Goal: Information Seeking & Learning: Learn about a topic

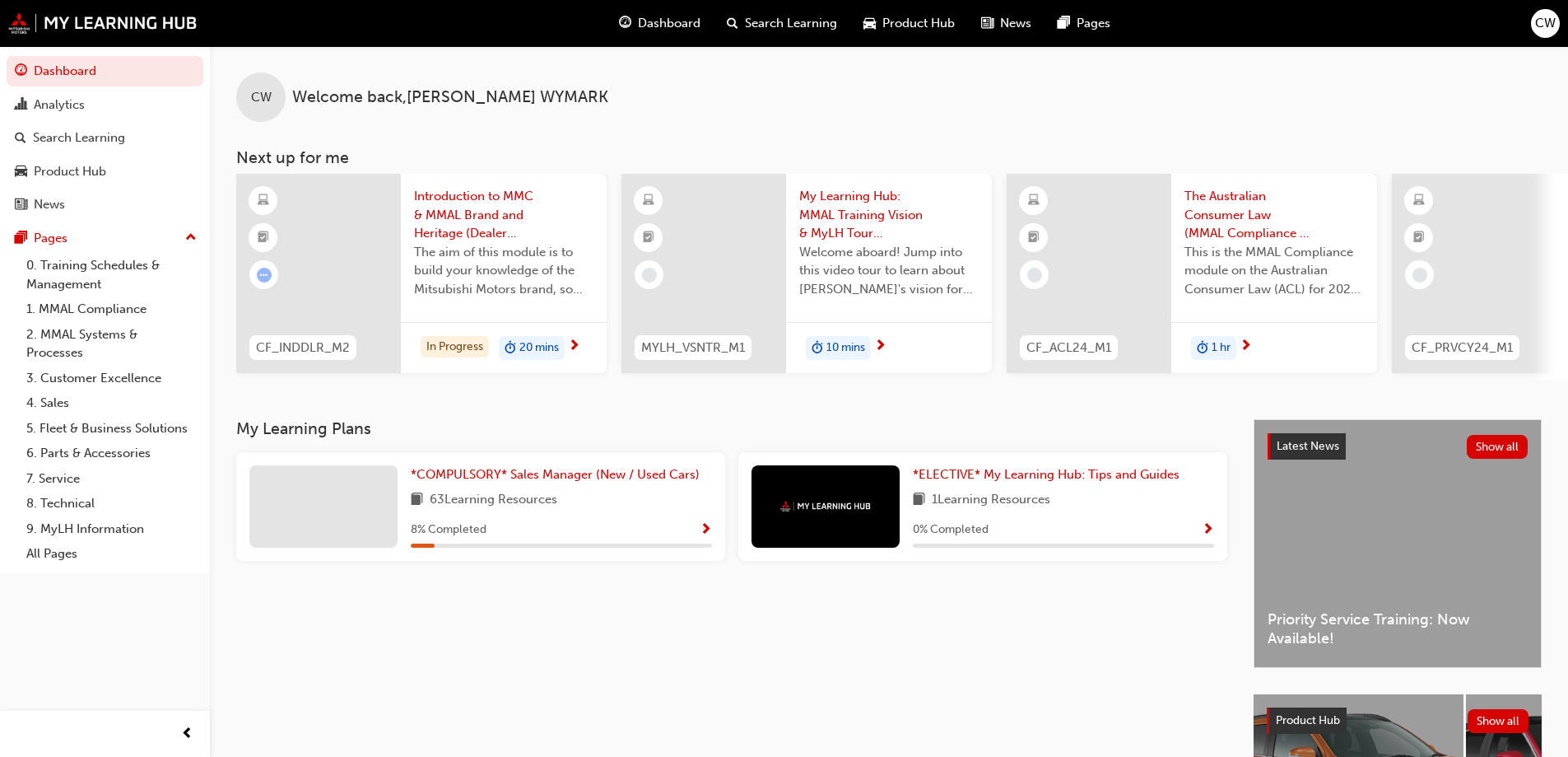
click at [805, 22] on span "Search Learning" at bounding box center [790, 23] width 92 height 19
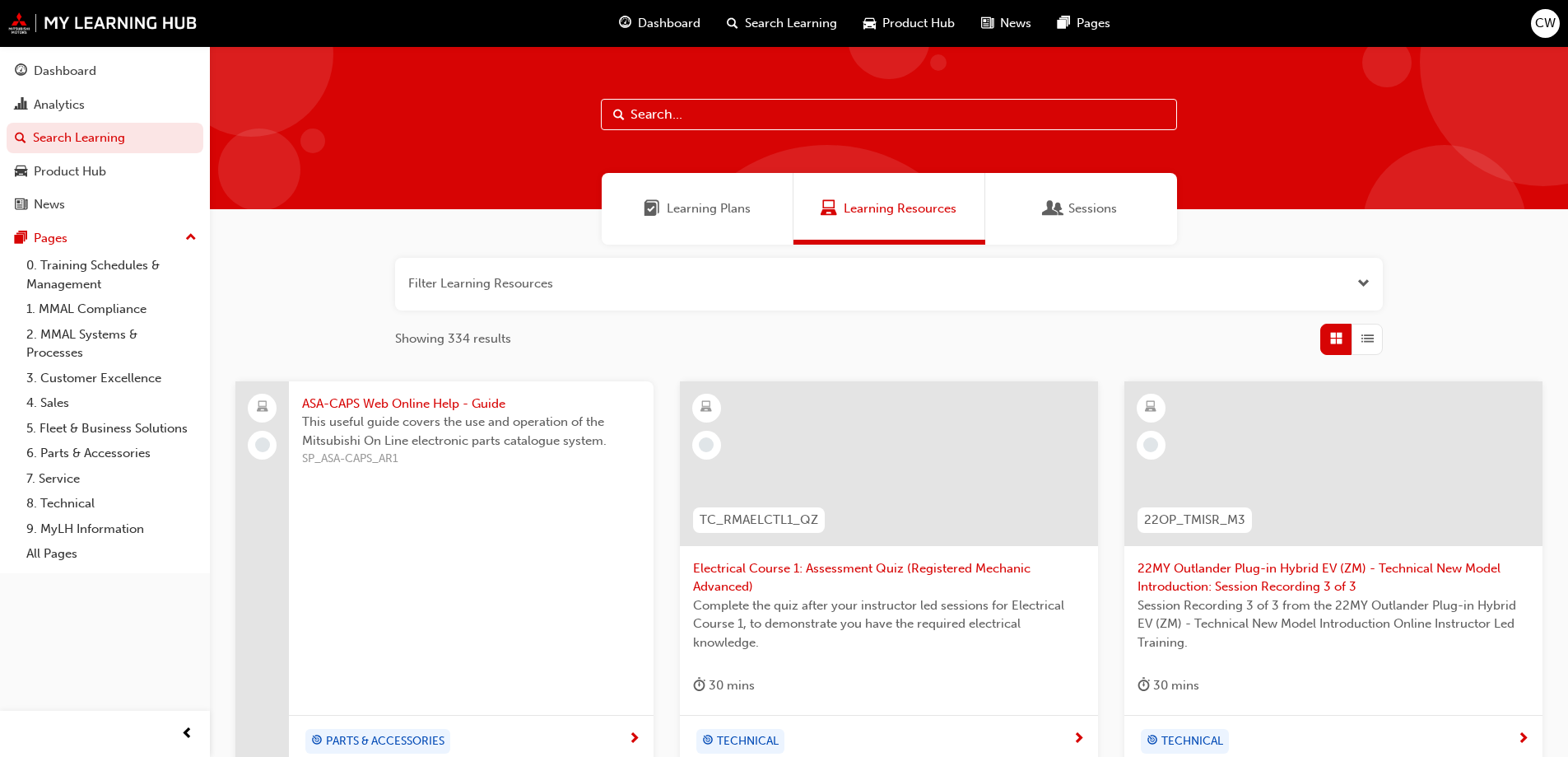
click at [832, 122] on input "text" at bounding box center [888, 115] width 576 height 32
paste input "Mitsubishi Connect"
type input "Mitsubishi Connect"
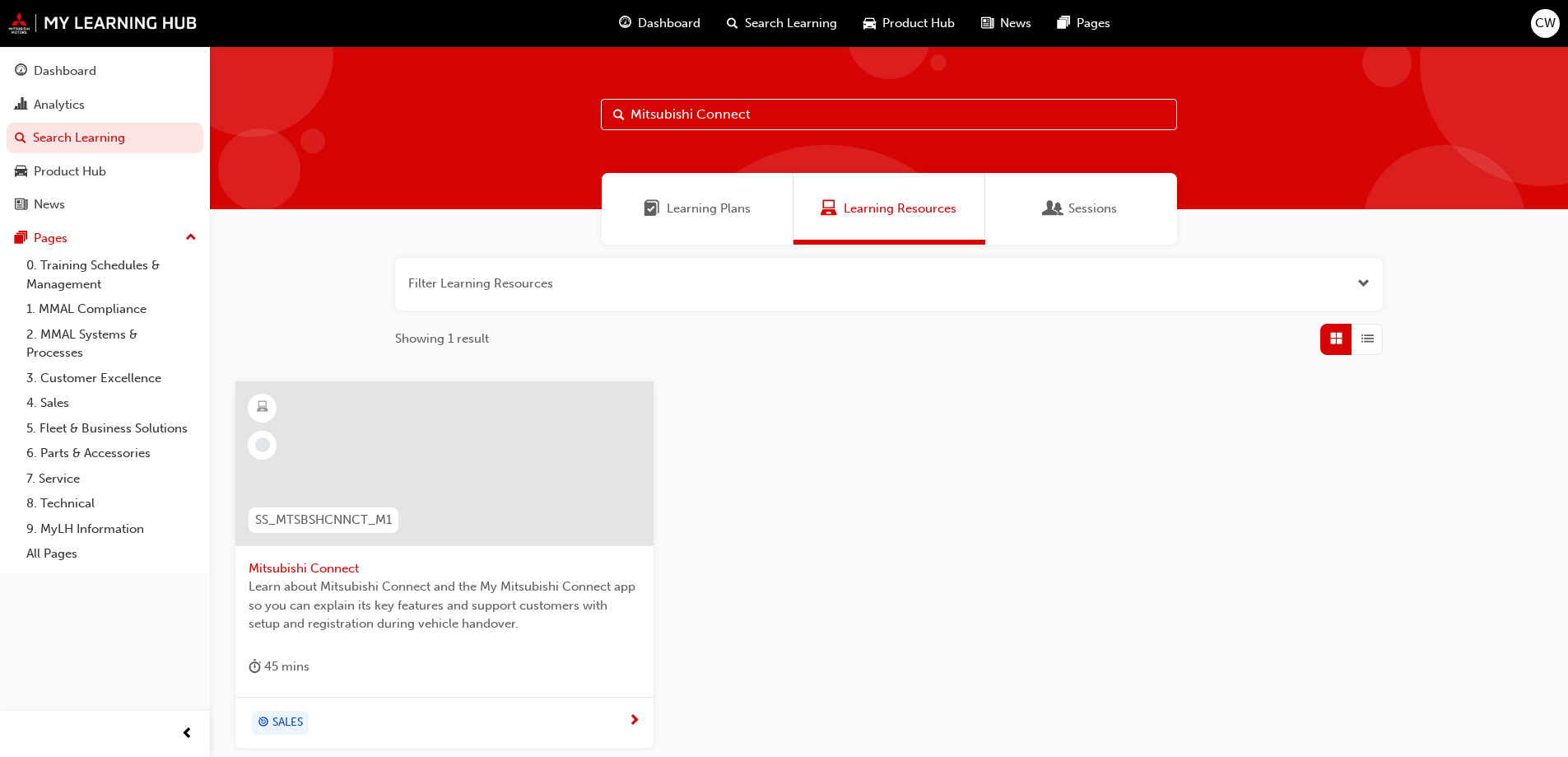
click at [521, 520] on div at bounding box center [444, 463] width 418 height 164
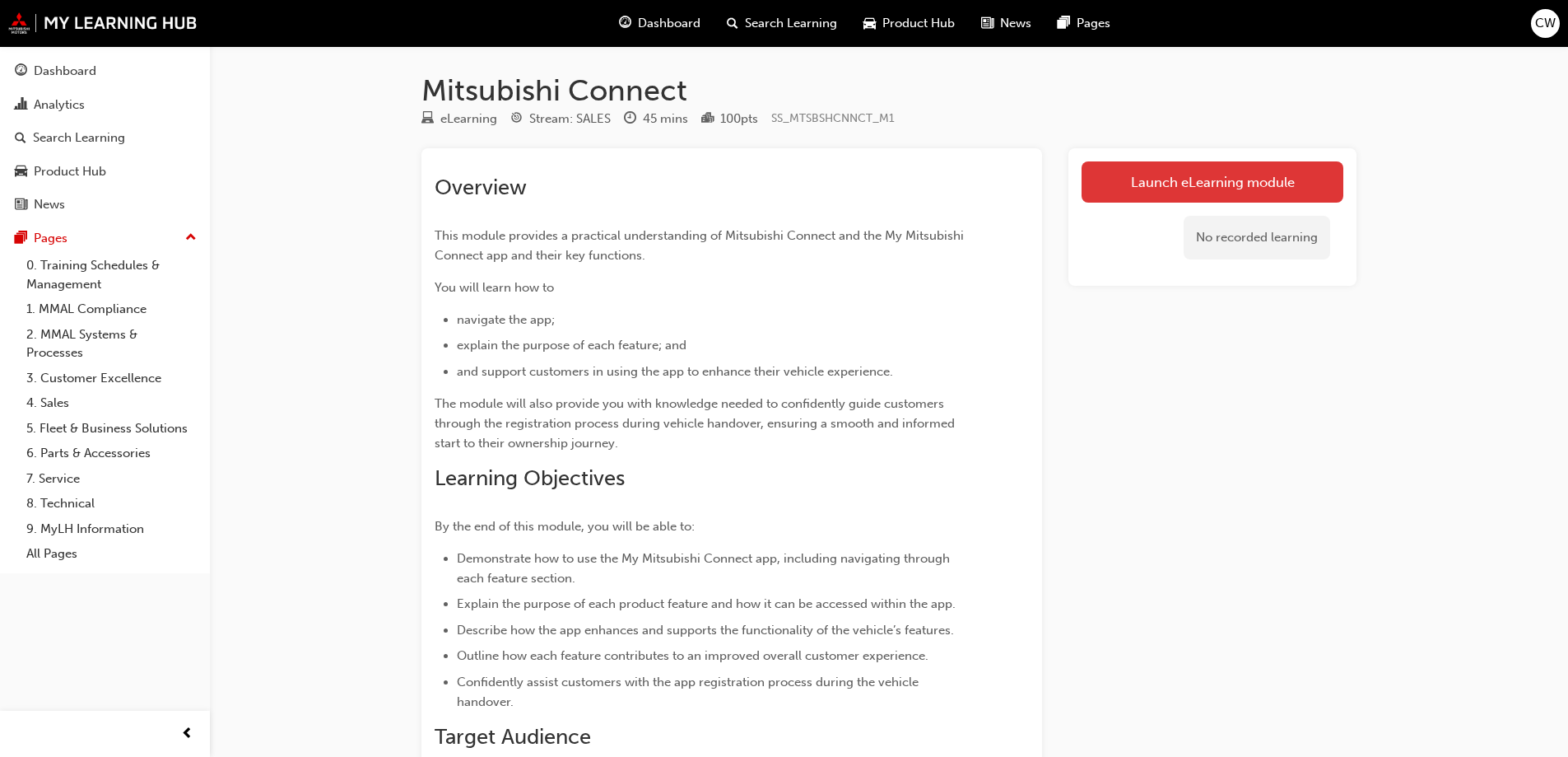
click at [1239, 194] on link "Launch eLearning module" at bounding box center [1212, 182] width 262 height 42
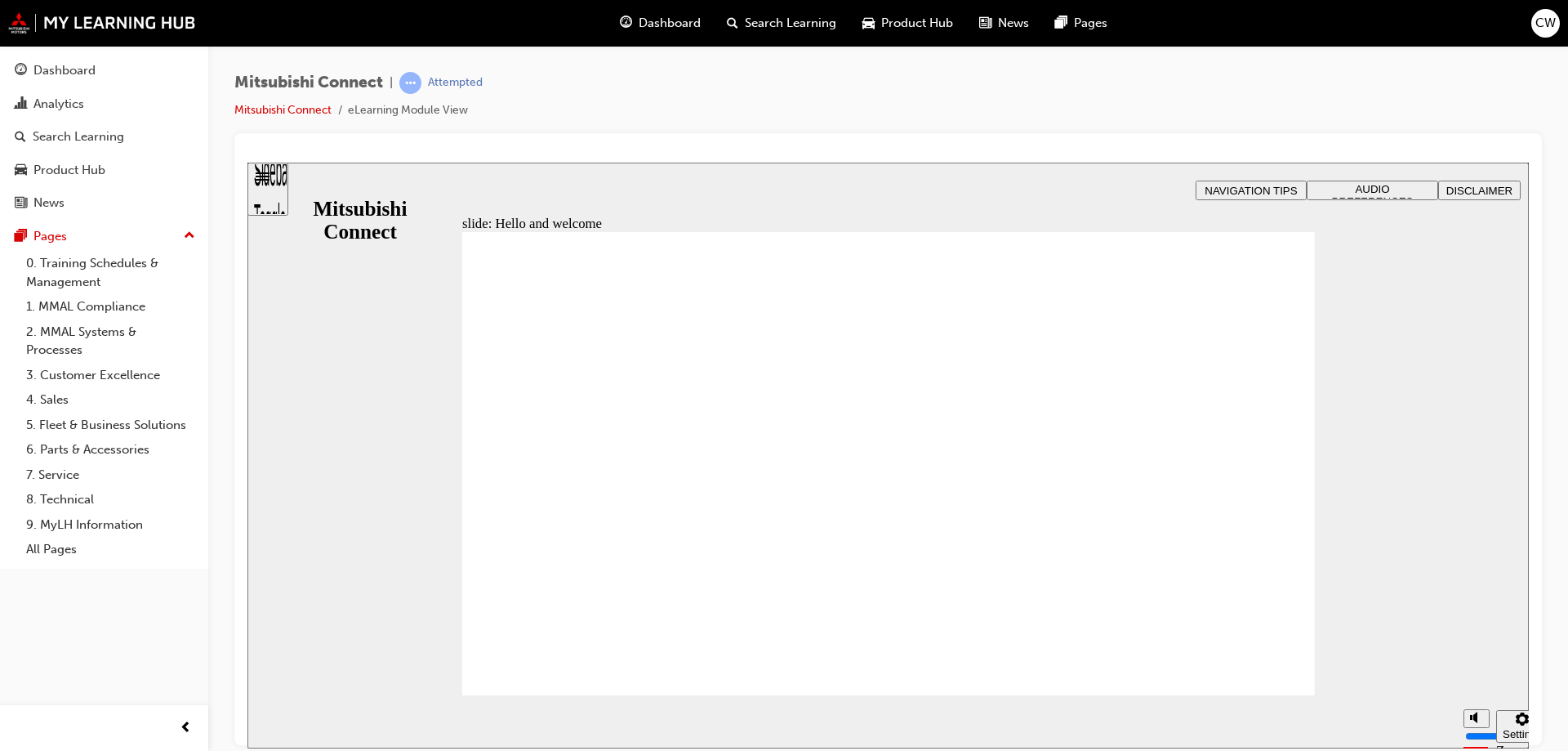
drag, startPoint x: 791, startPoint y: 610, endPoint x: 1317, endPoint y: 681, distance: 530.8
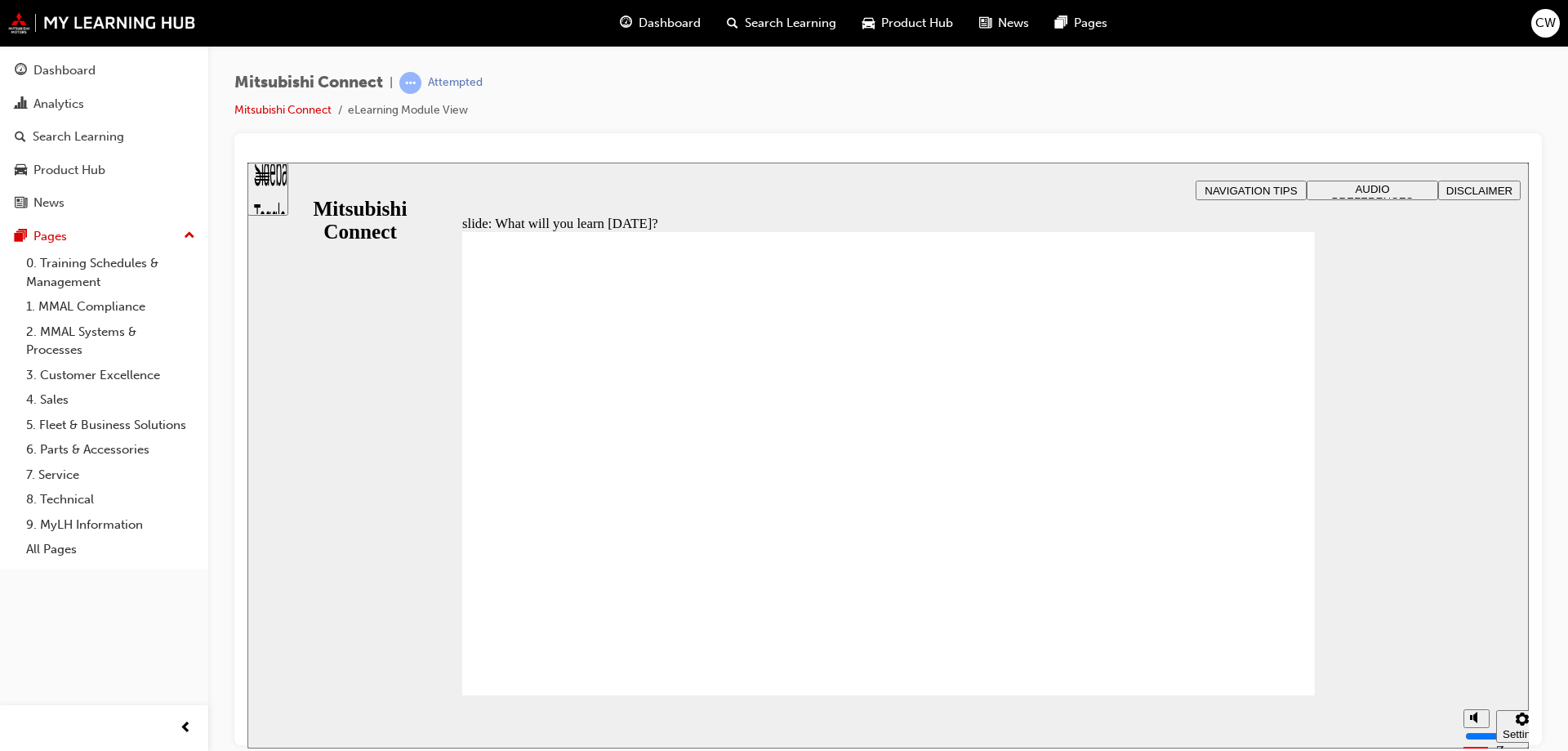
click at [1319, 680] on div "slide: What will you learn [DATE]? Rectangle 1 B N Rectangle 2 Rectangle 3 What…" at bounding box center [888, 455] width 1281 height 585
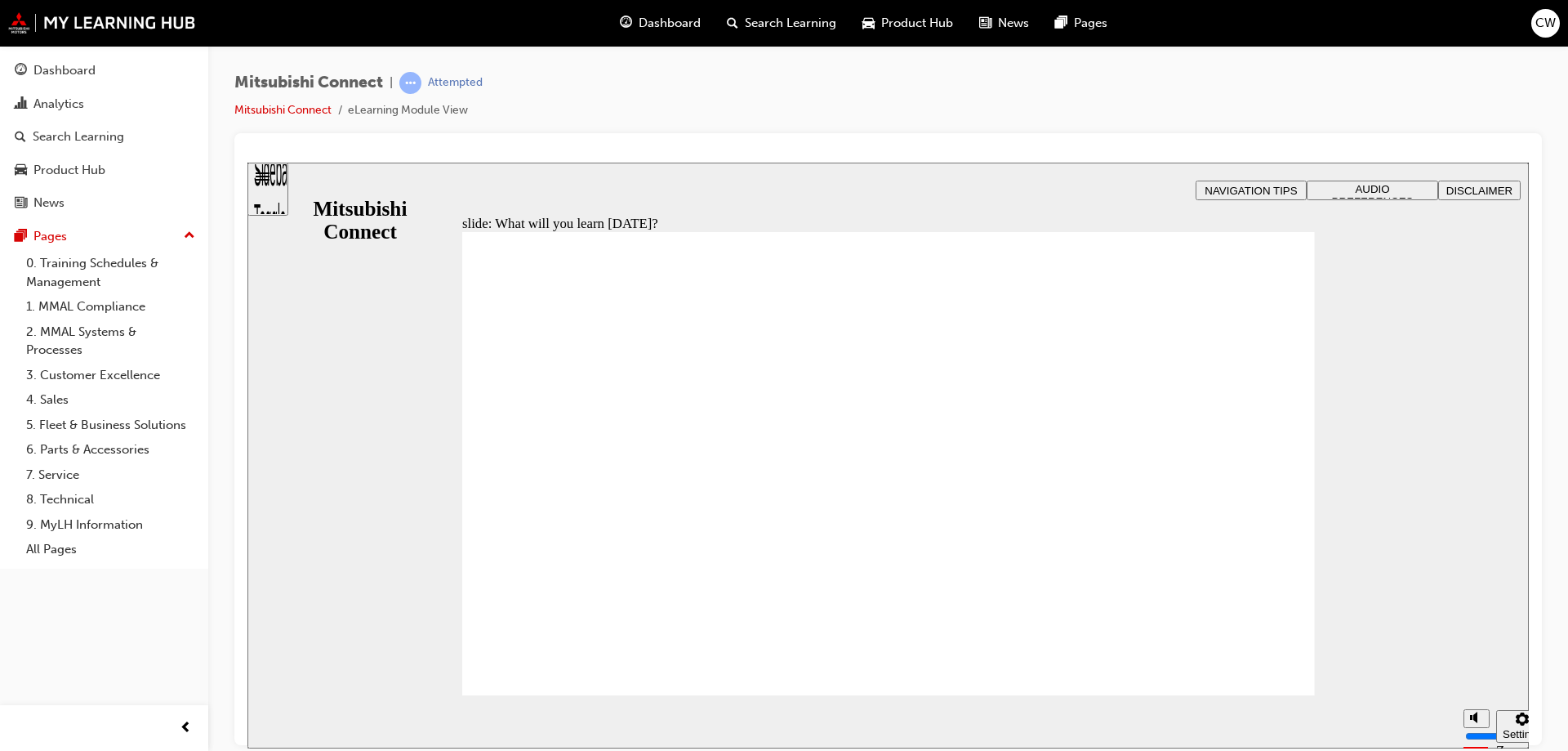
drag, startPoint x: 1285, startPoint y: 669, endPoint x: 1242, endPoint y: 669, distance: 43.0
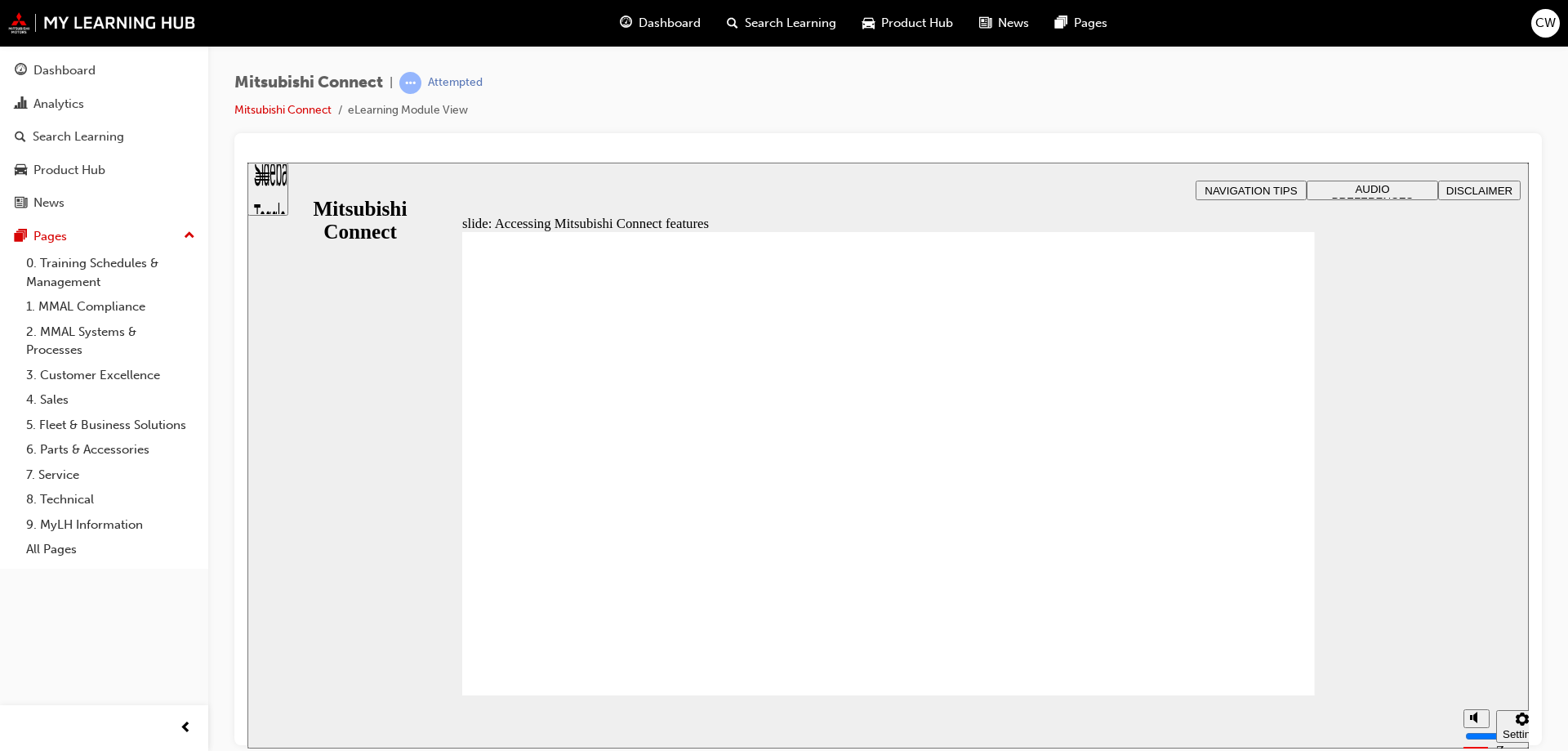
drag, startPoint x: 834, startPoint y: 386, endPoint x: 931, endPoint y: 403, distance: 98.5
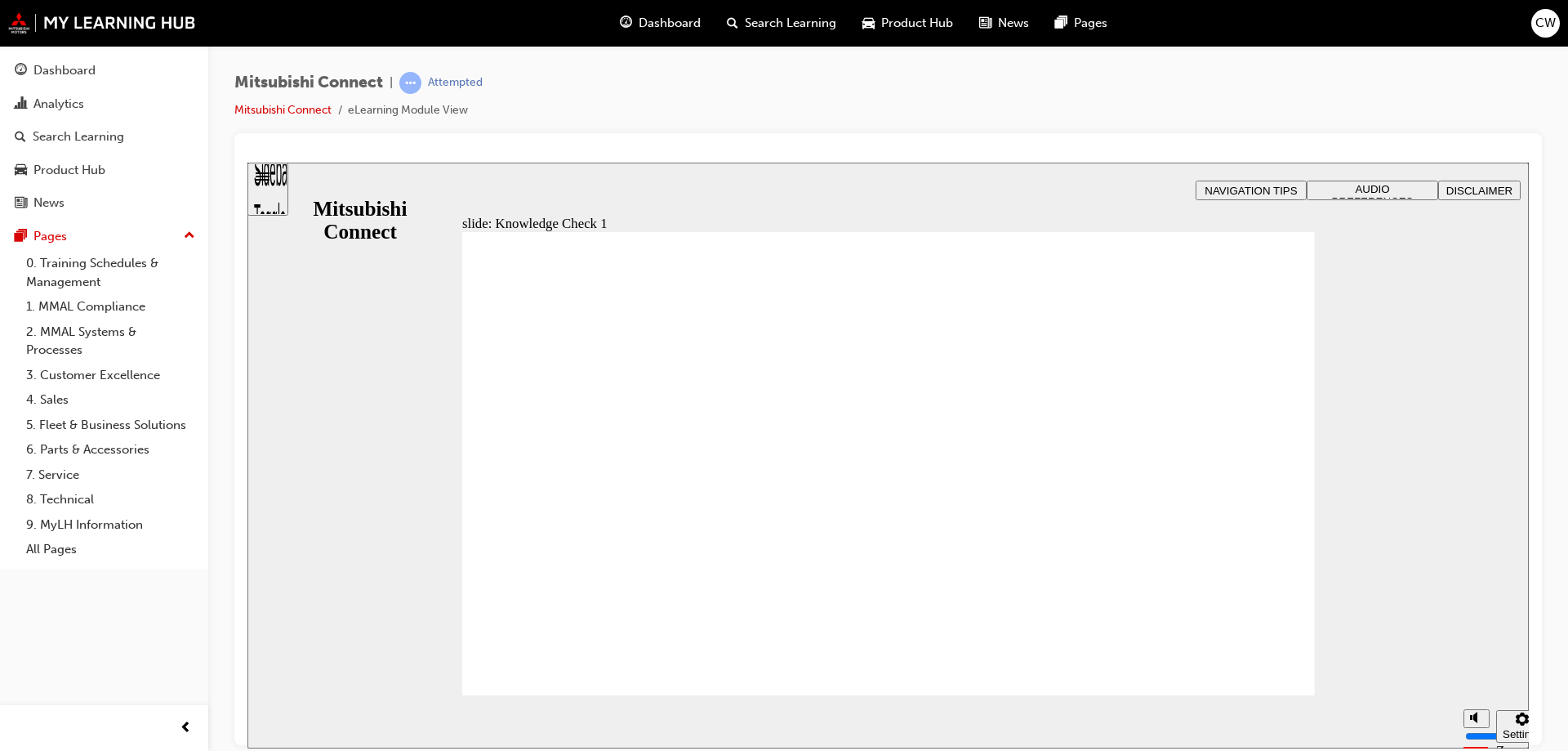
checkbox input "true"
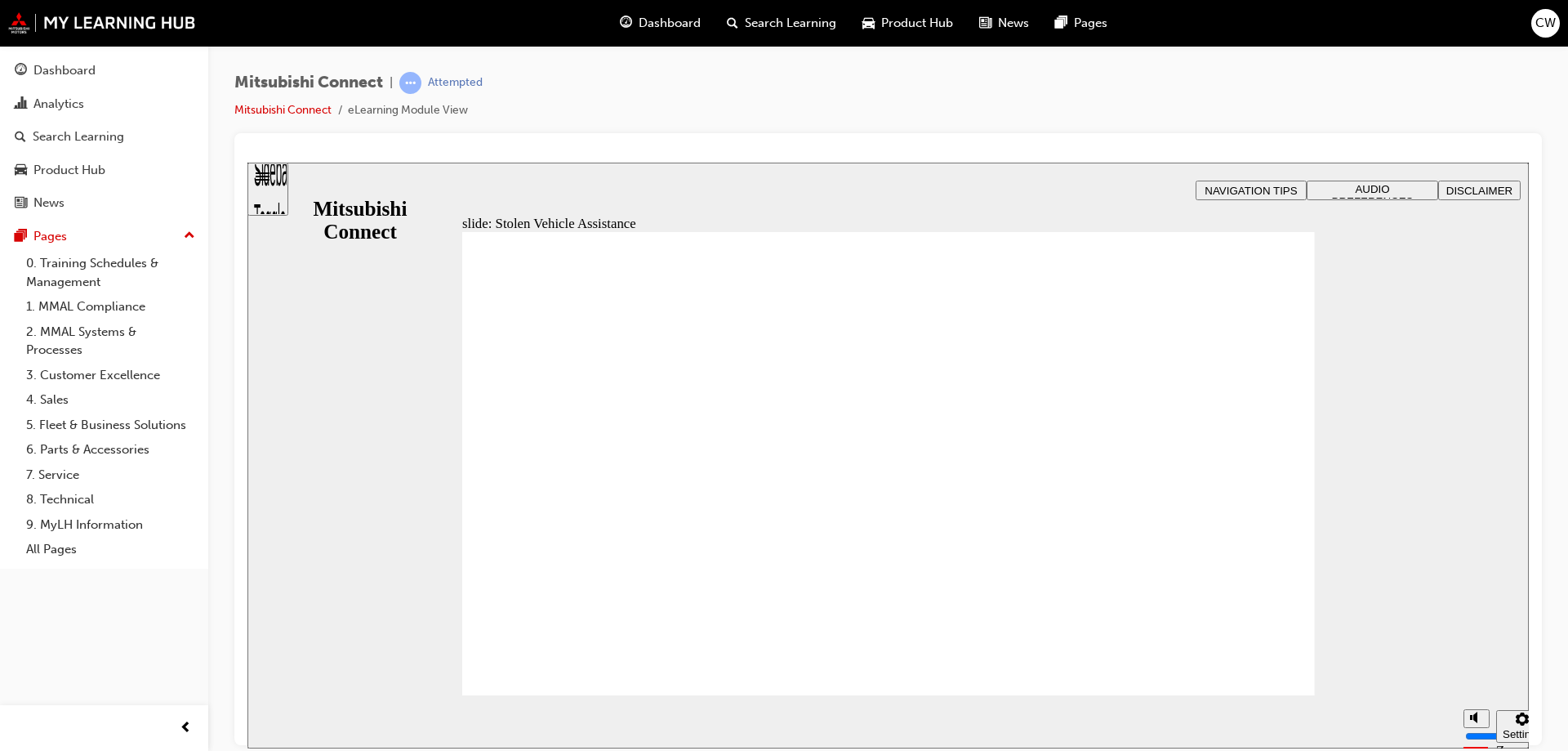
click at [1252, 666] on span "Rectangle 1 B N Rectangle 2 Rectangle 3 Security Feature: Stolen Vehicle Assist…" at bounding box center [889, 470] width 853 height 479
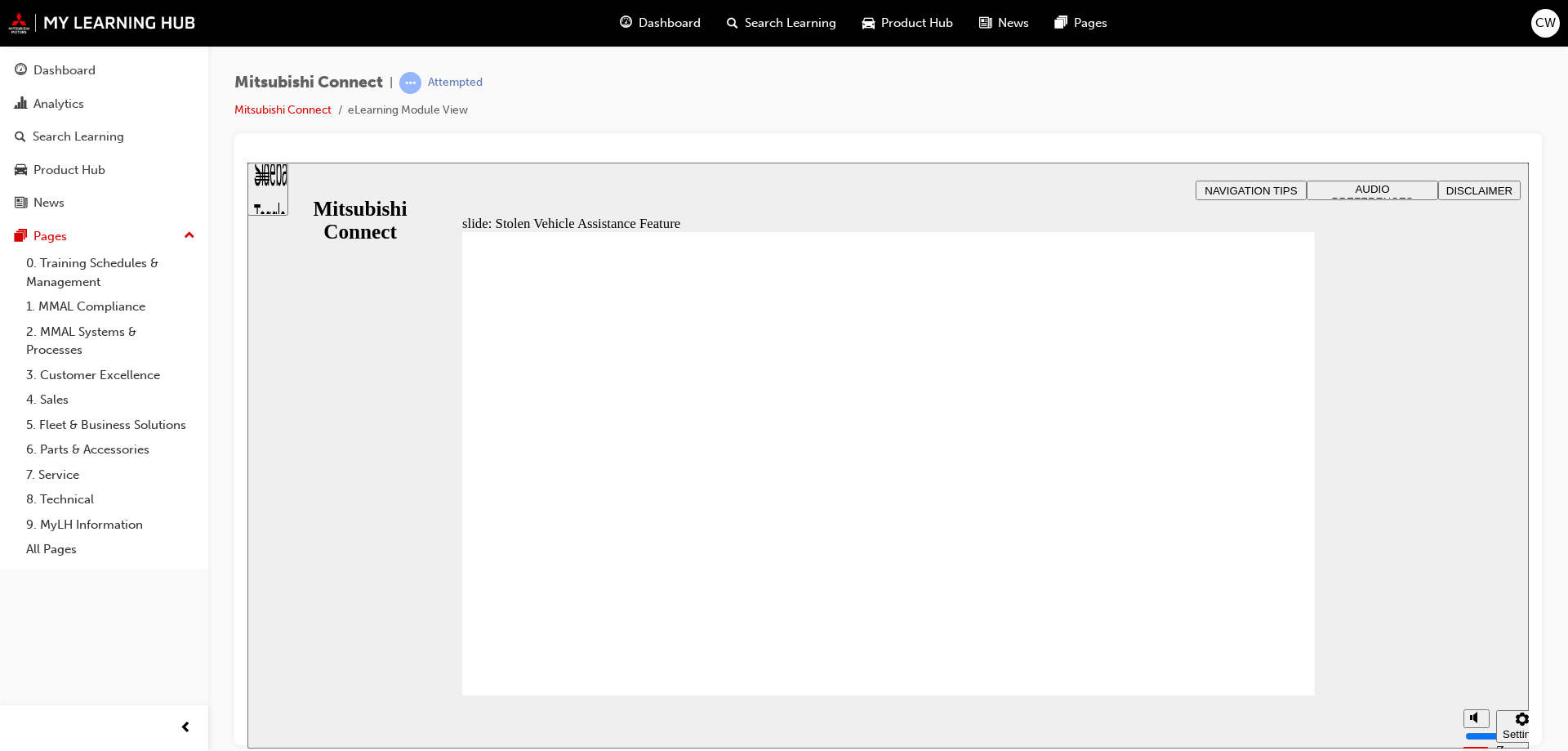
click at [1252, 666] on span "Rectangle 1 B N Rectangle 2 Rectangle 3 Stolen Vehicle Assistance Group Oval 1…" at bounding box center [889, 470] width 853 height 479
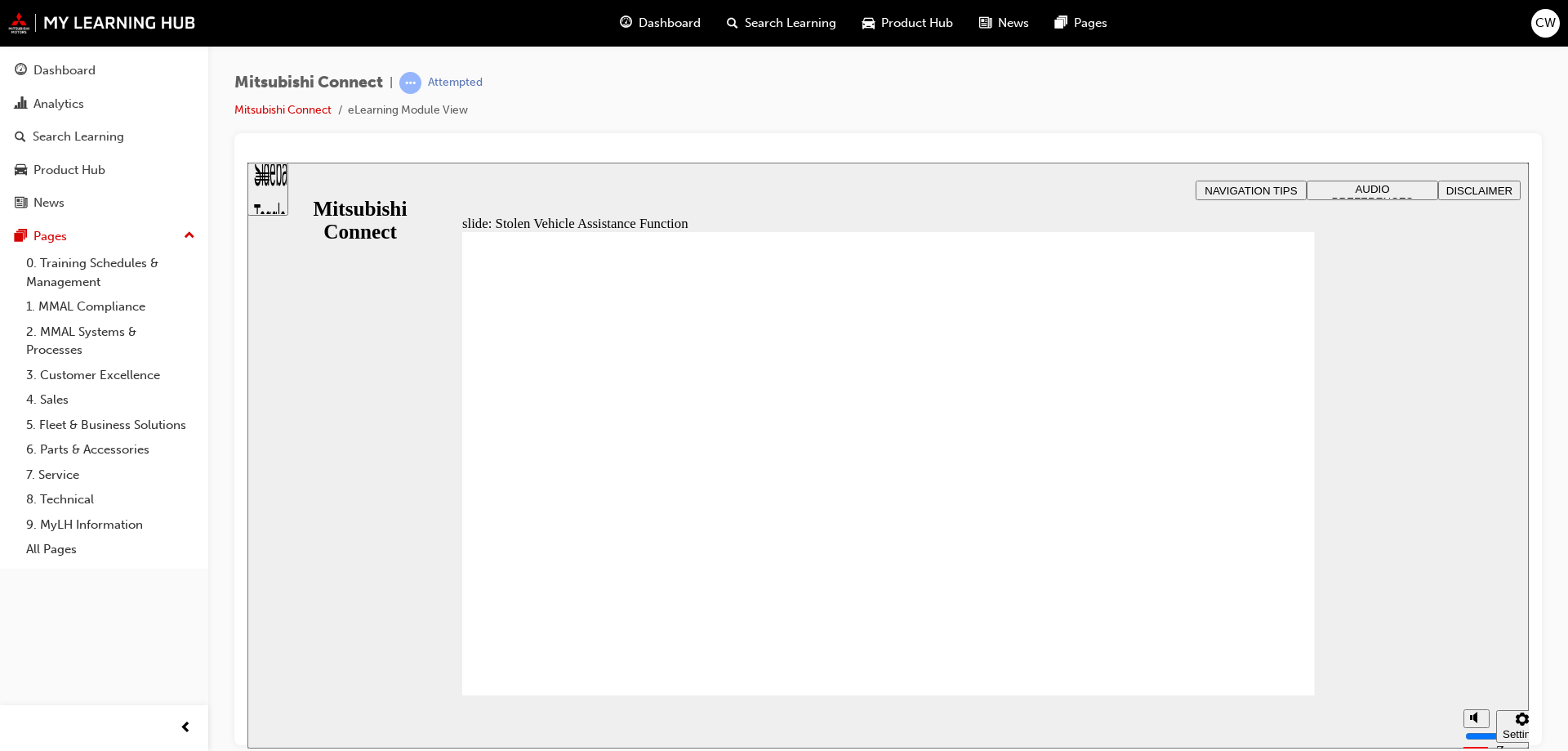
click at [1252, 666] on span "Rectangle 1 B N Rectangle 2 Rectangle 3 Stolen Vehicle Assistance If a vehicle …" at bounding box center [889, 470] width 853 height 479
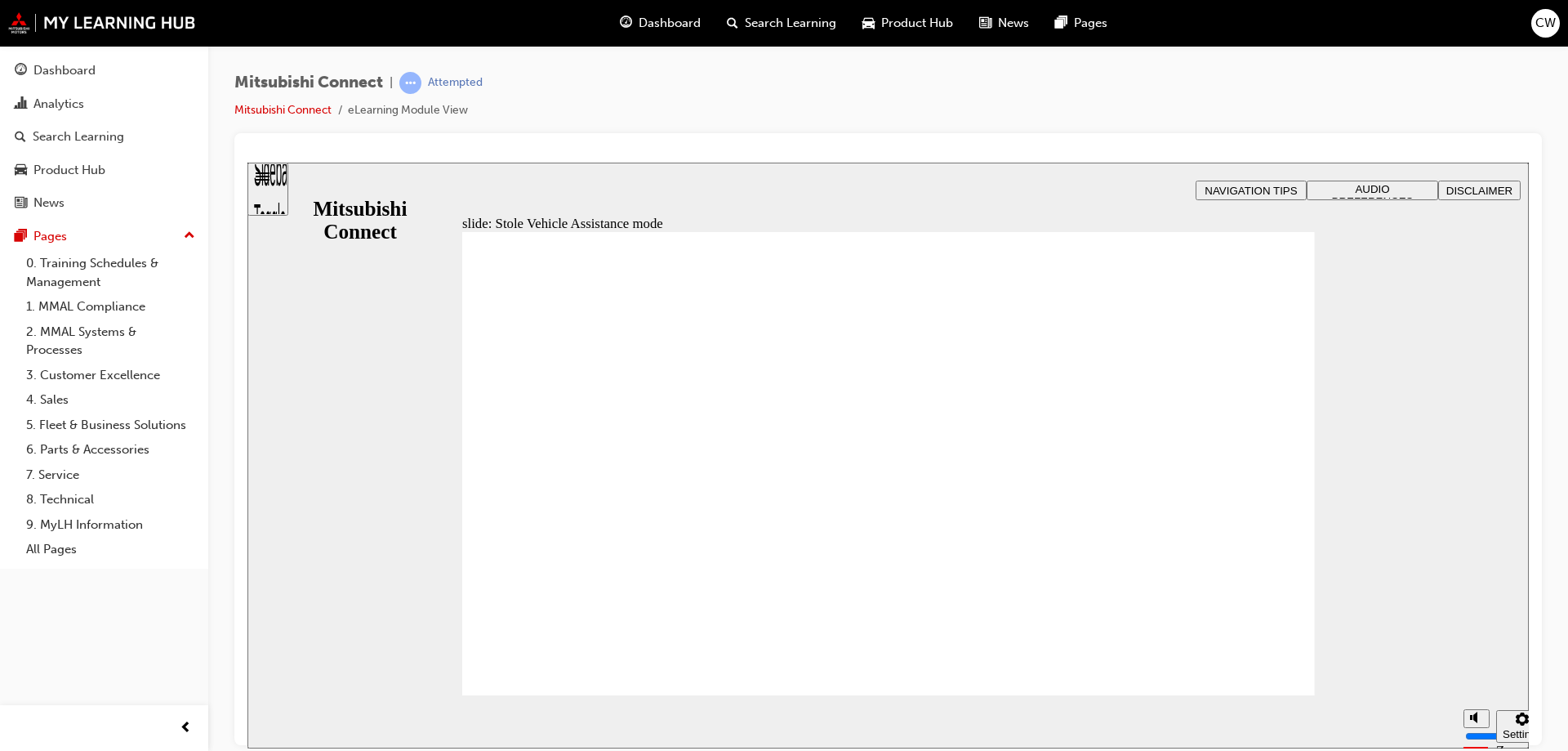
drag, startPoint x: 1250, startPoint y: 663, endPoint x: 1240, endPoint y: 668, distance: 11.2
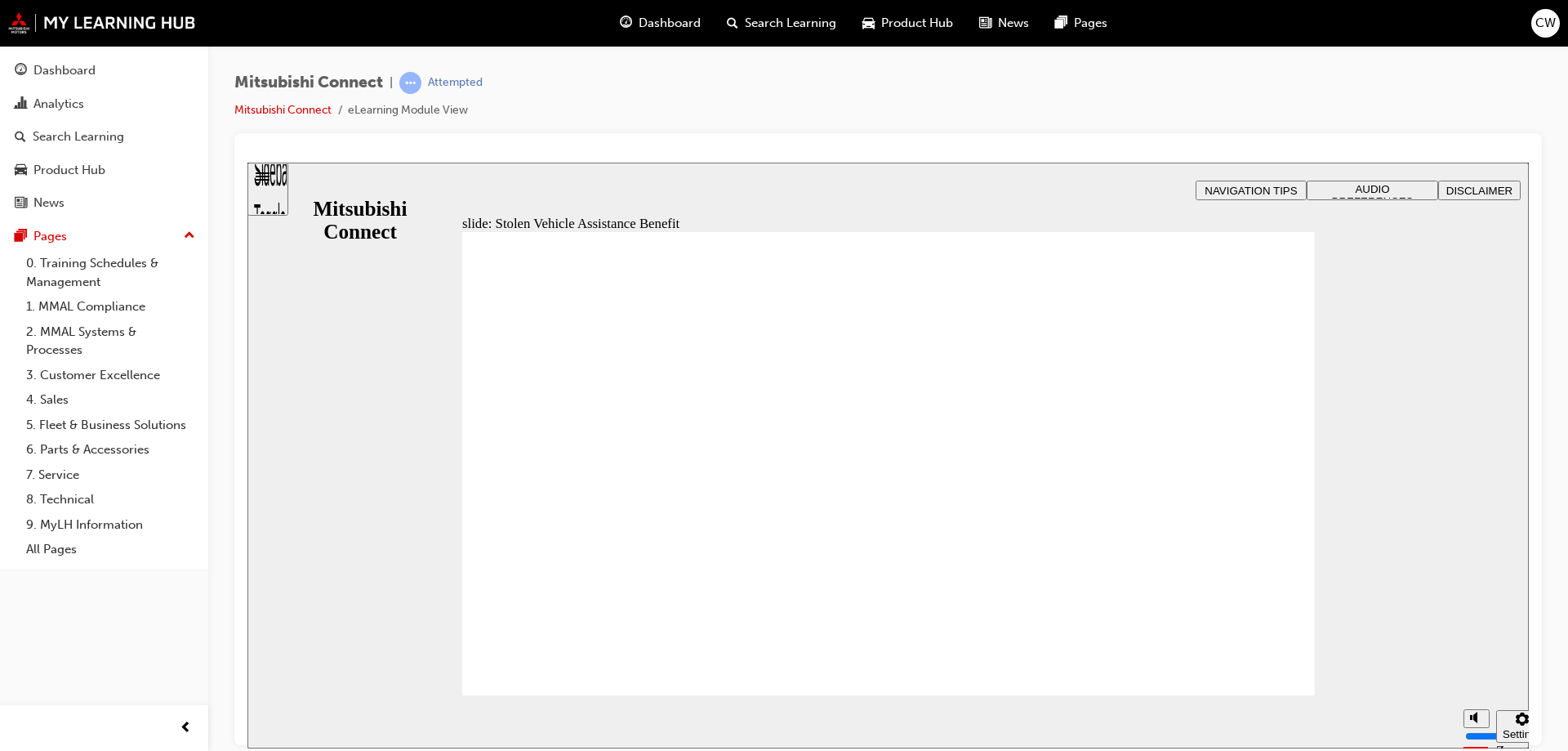
click at [1256, 663] on span "Rectangle 1 B N Rectangle 2 Rectangle 3 Rectangle 2 Stolen Vehicle Assistance G…" at bounding box center [889, 470] width 853 height 479
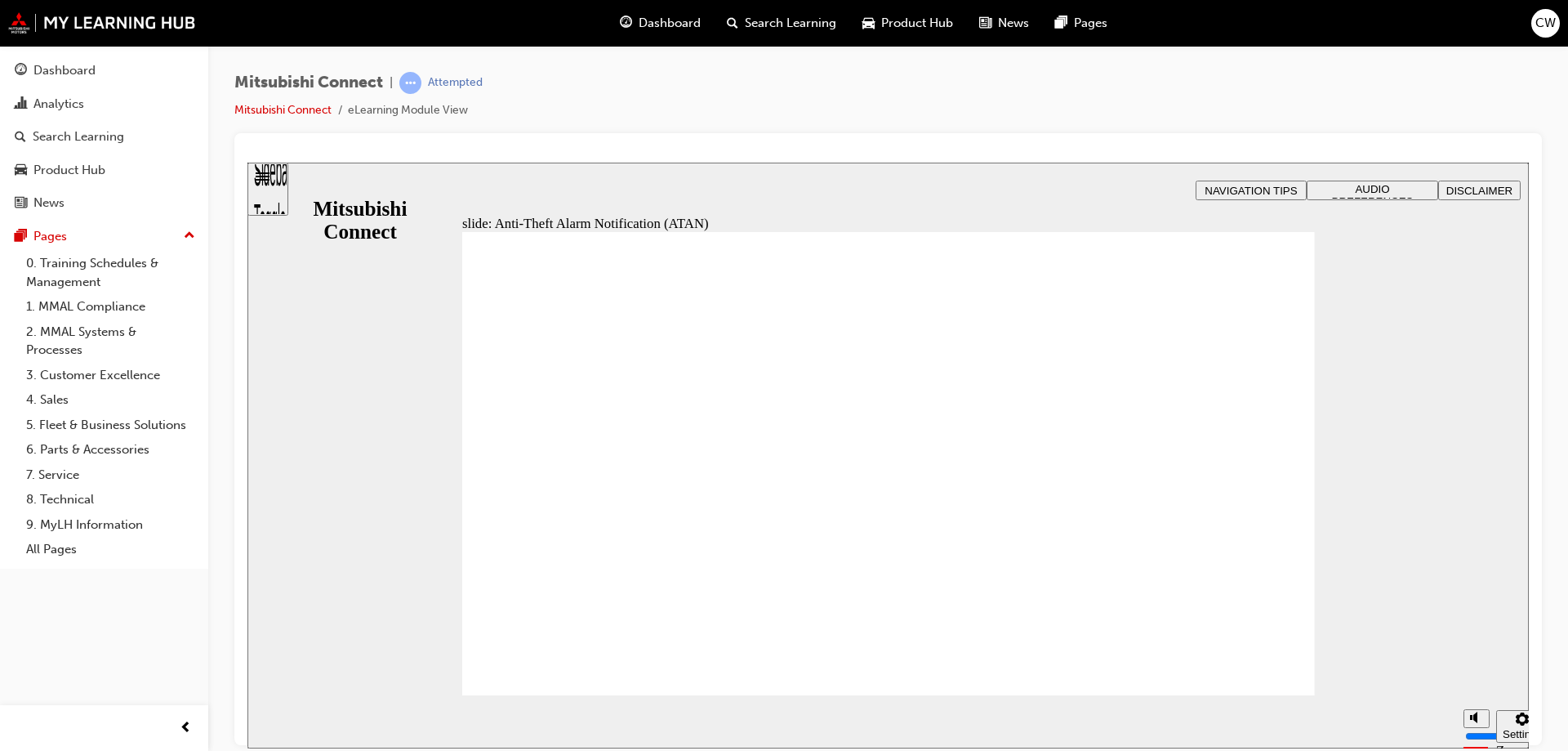
click at [1256, 663] on span "Rectangle 1 B N Rectangle 2 Rectangle 3 Security Feature: Anti-Theft Alarm Noti…" at bounding box center [889, 470] width 853 height 479
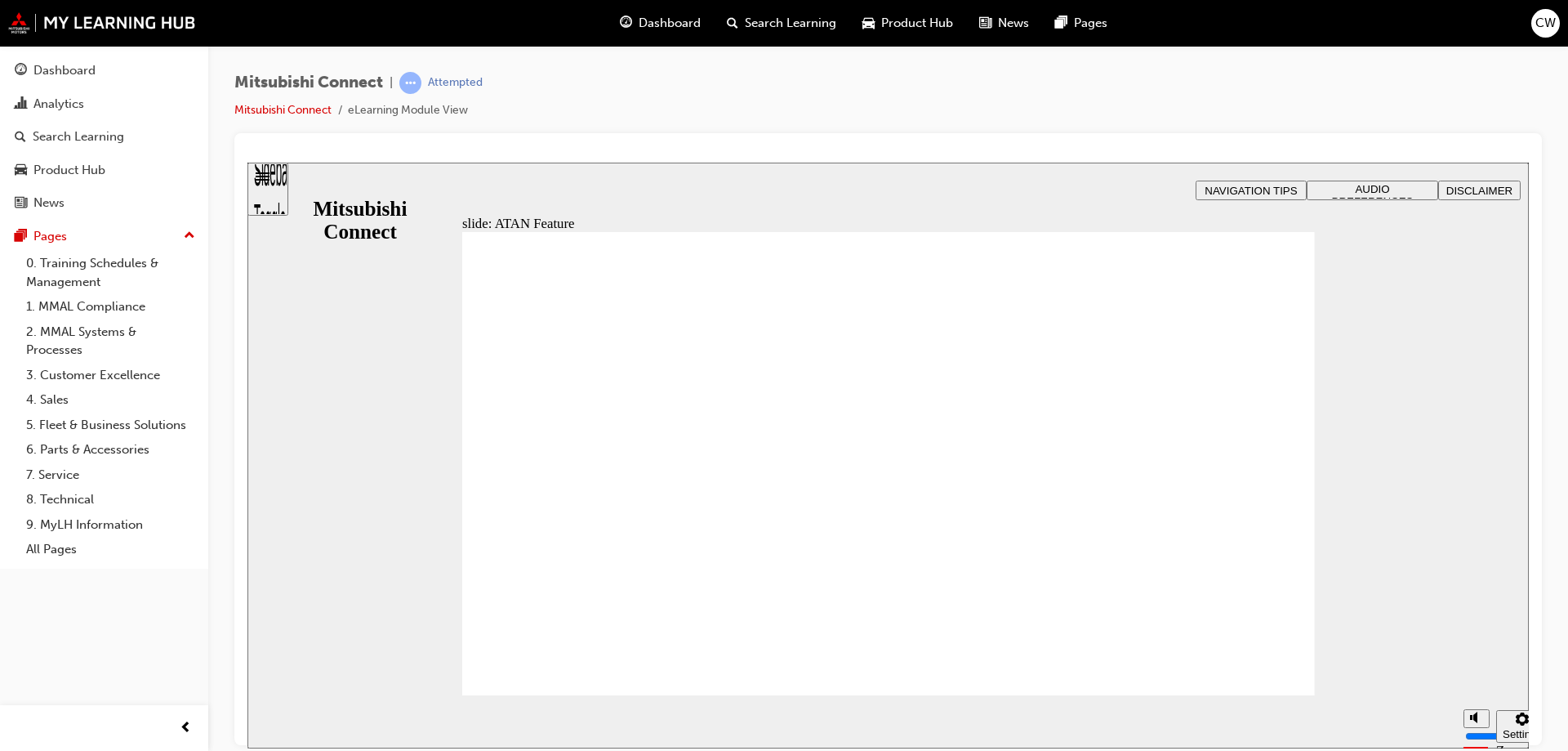
click at [1256, 664] on span "Rectangle 1 B N Rectangle 2 Rectangle 3 Anti-Theft Alarm Notification Group Ov…" at bounding box center [889, 470] width 853 height 479
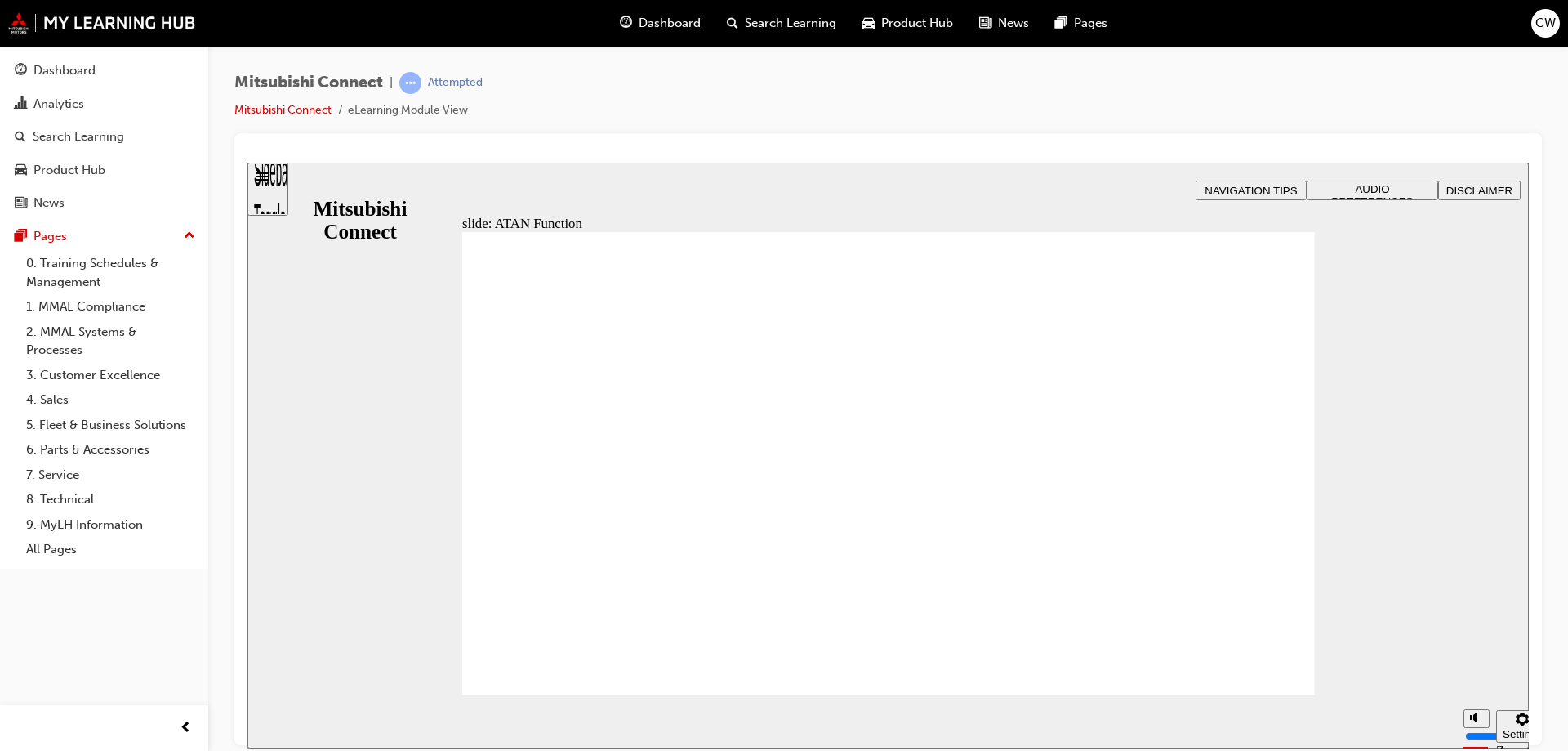
click at [1256, 664] on span "Rectangle 1 B N Rectangle 2 Rectangle 3 Anti-Theft Alarm Notification Customers…" at bounding box center [889, 470] width 853 height 479
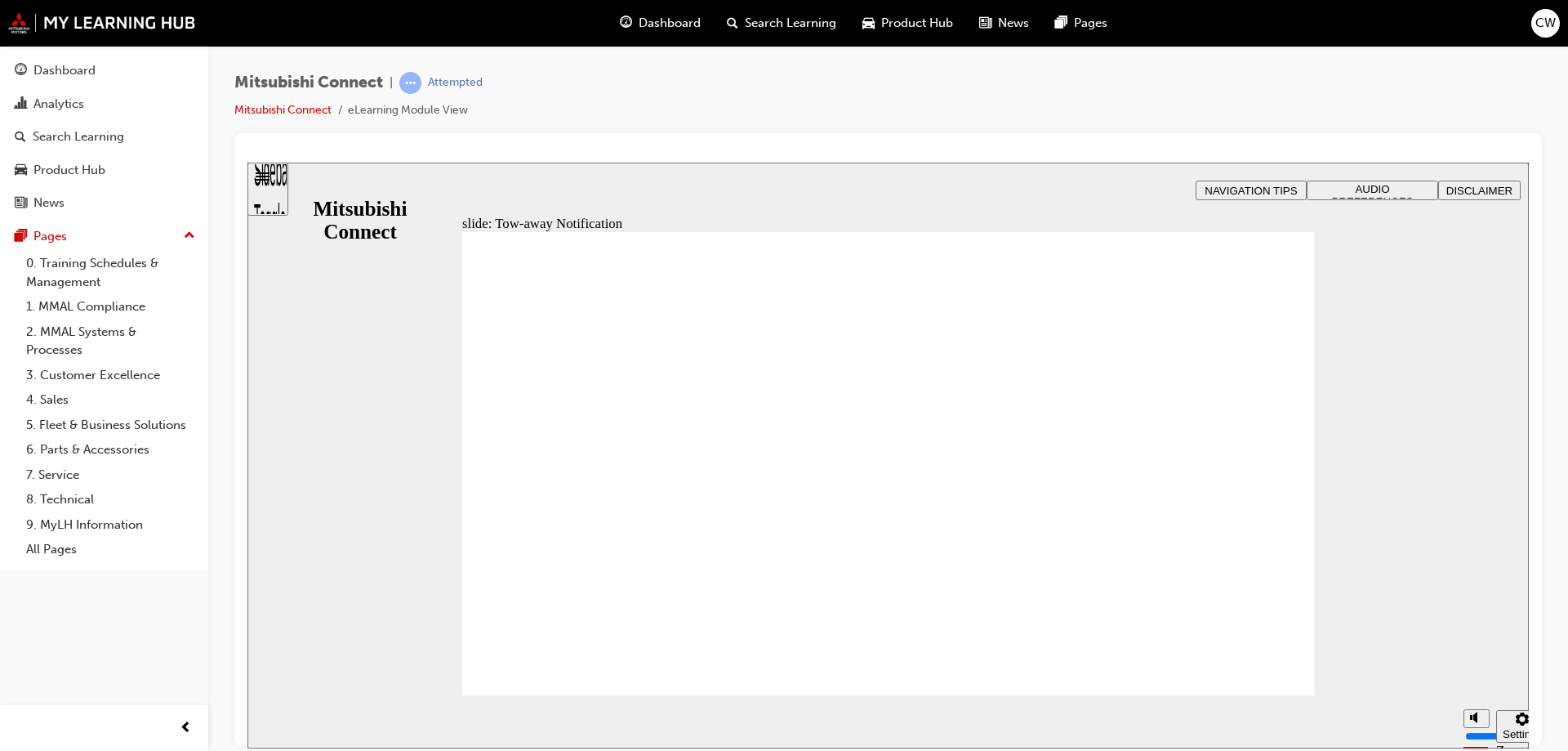
click at [1256, 664] on span "Rectangle 1 B N Rectangle 2 Rectangle 3 Security Feature: Tow-away Notification…" at bounding box center [889, 470] width 853 height 479
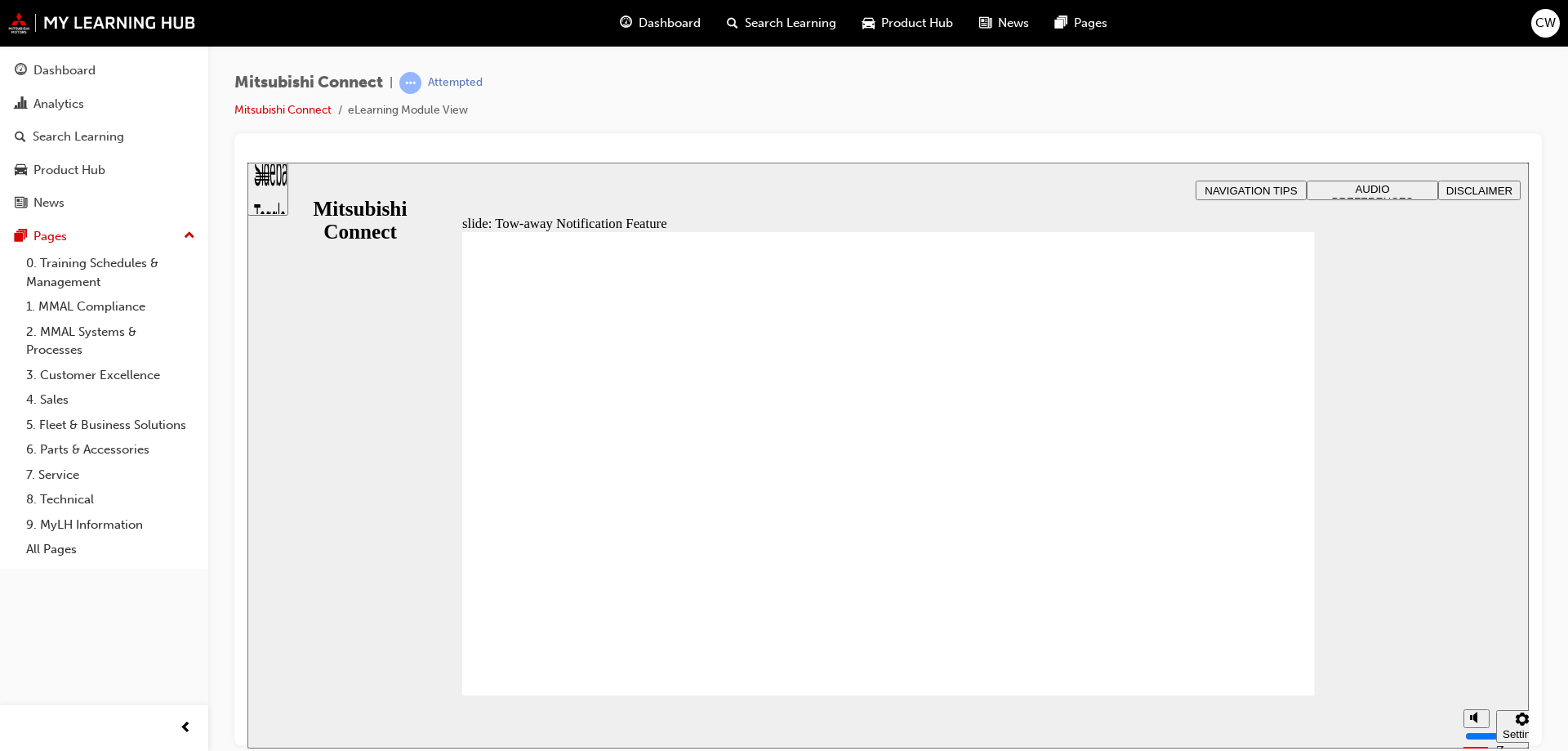
click at [1257, 664] on span "Rectangle 1 B N Rectangle 2 Rectangle 3 Tow-away Notification Group Oval 1 Fea…" at bounding box center [889, 470] width 853 height 479
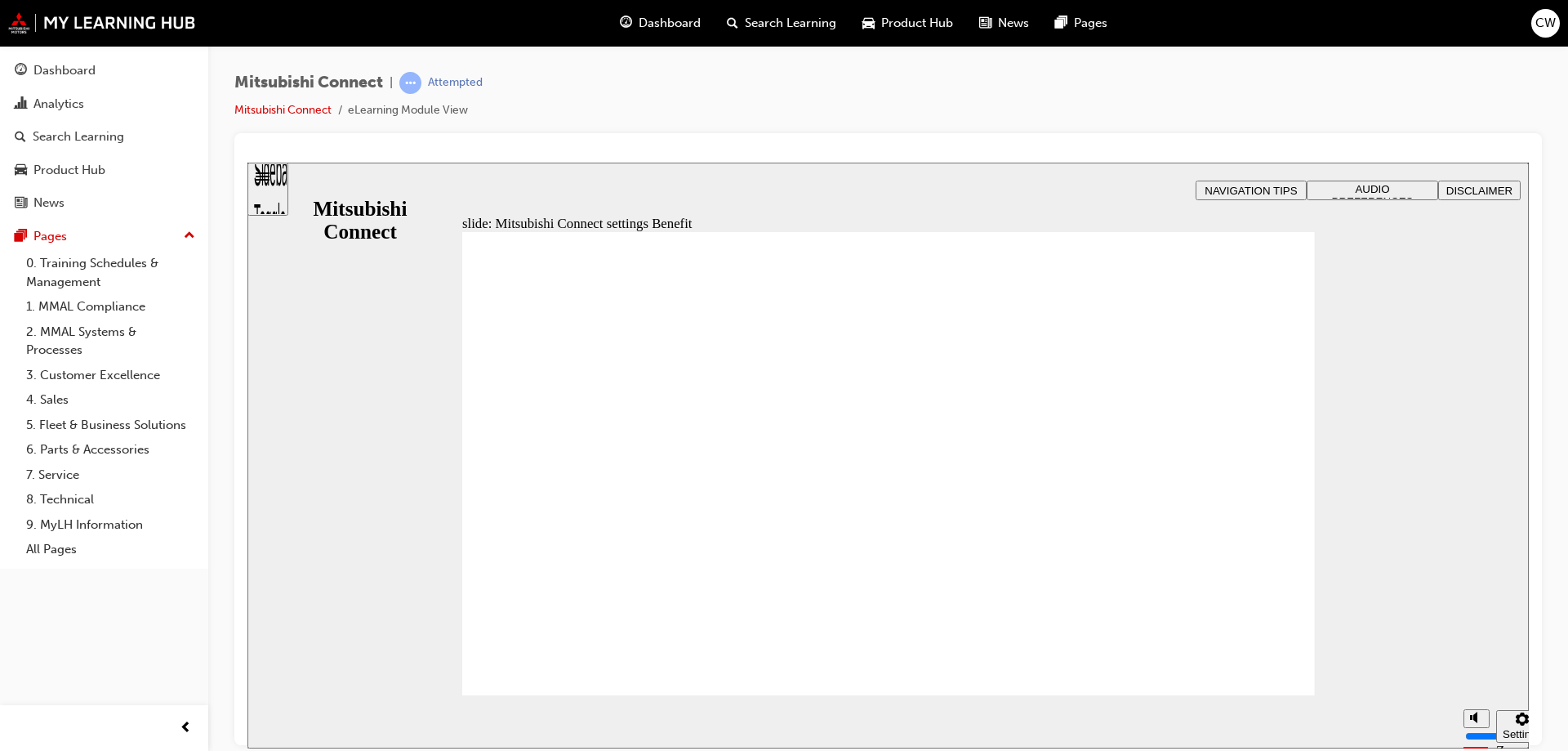
radio input "true"
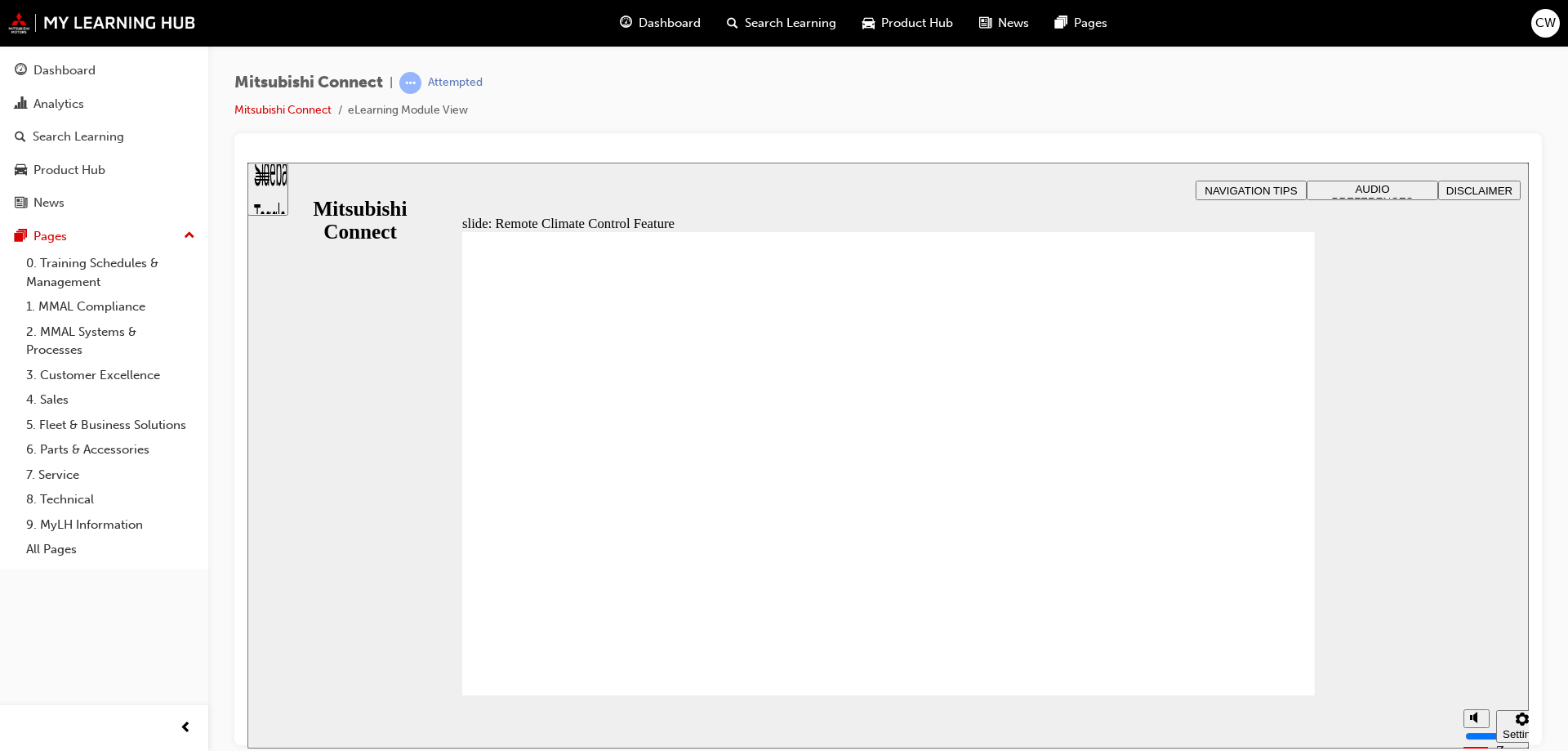
drag, startPoint x: 877, startPoint y: 484, endPoint x: 868, endPoint y: 470, distance: 16.6
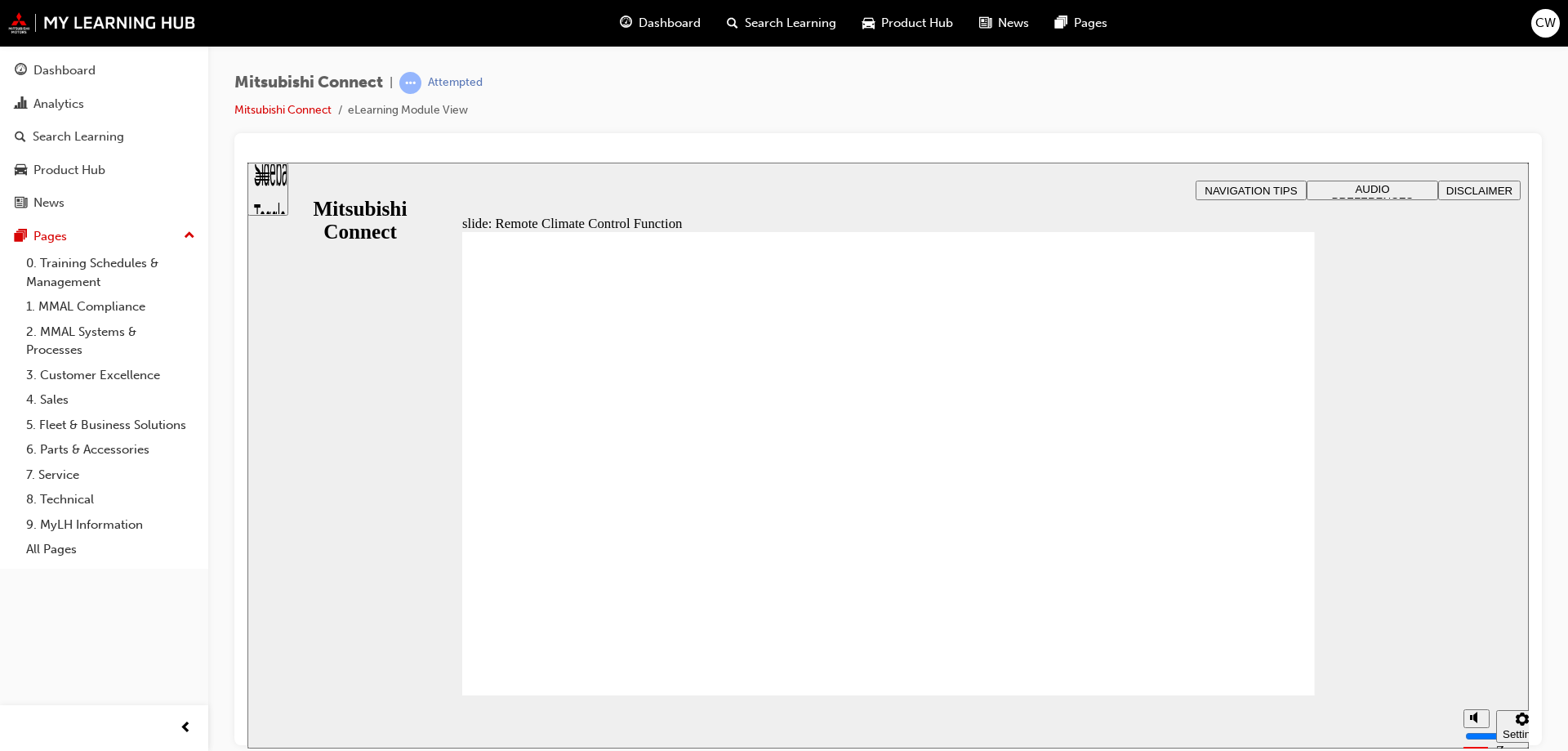
drag, startPoint x: 869, startPoint y: 456, endPoint x: 1125, endPoint y: 461, distance: 256.0
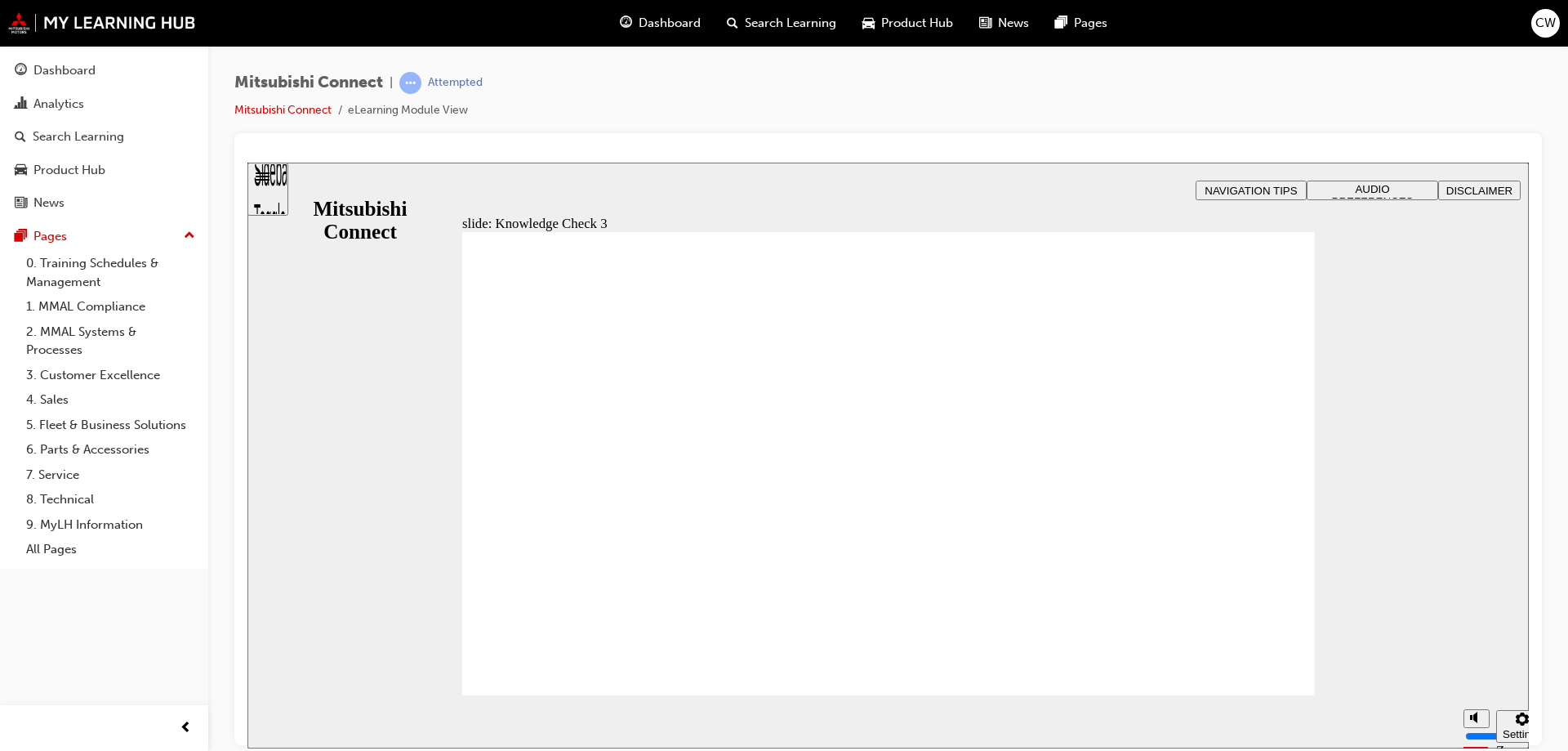
checkbox input "true"
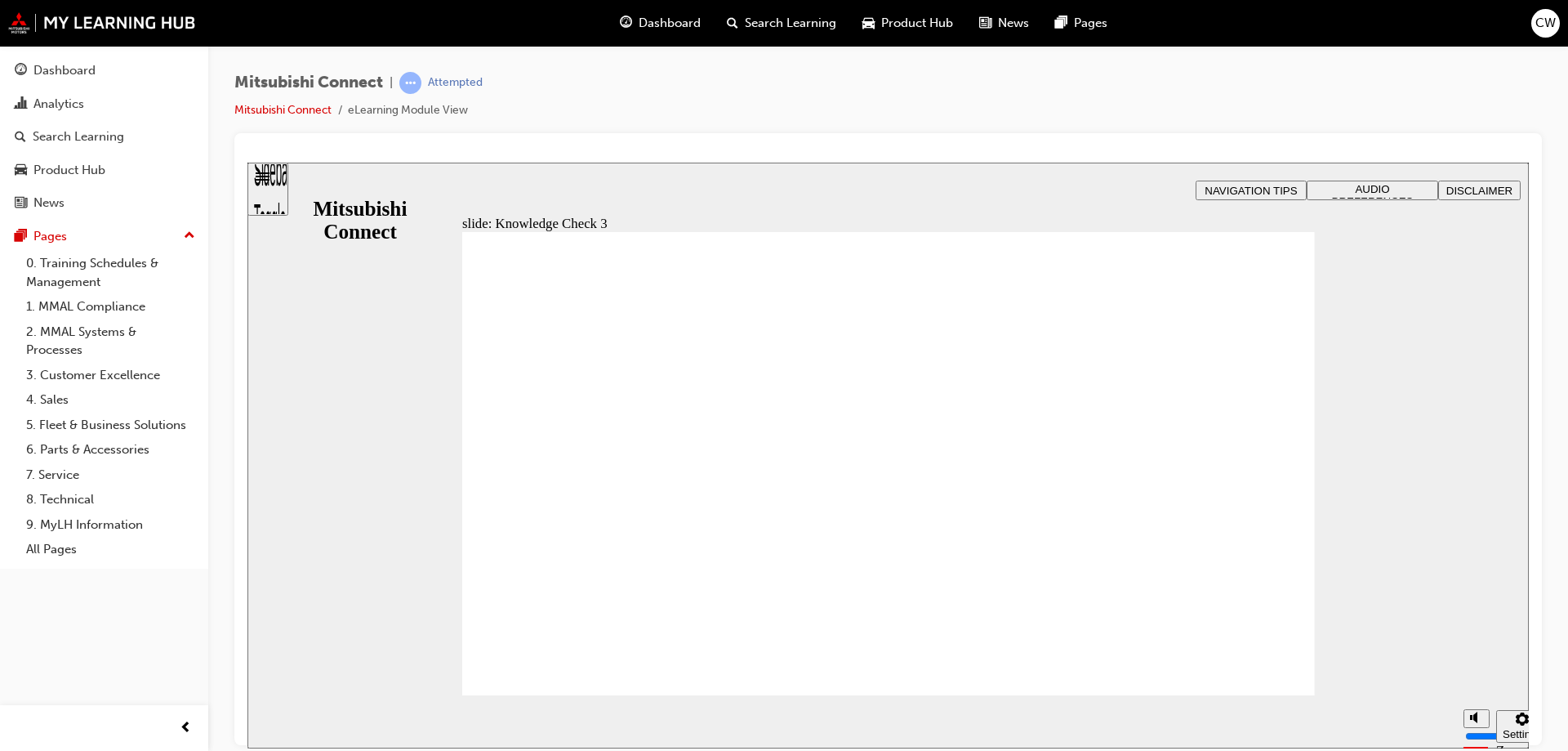
checkbox input "false"
checkbox input "true"
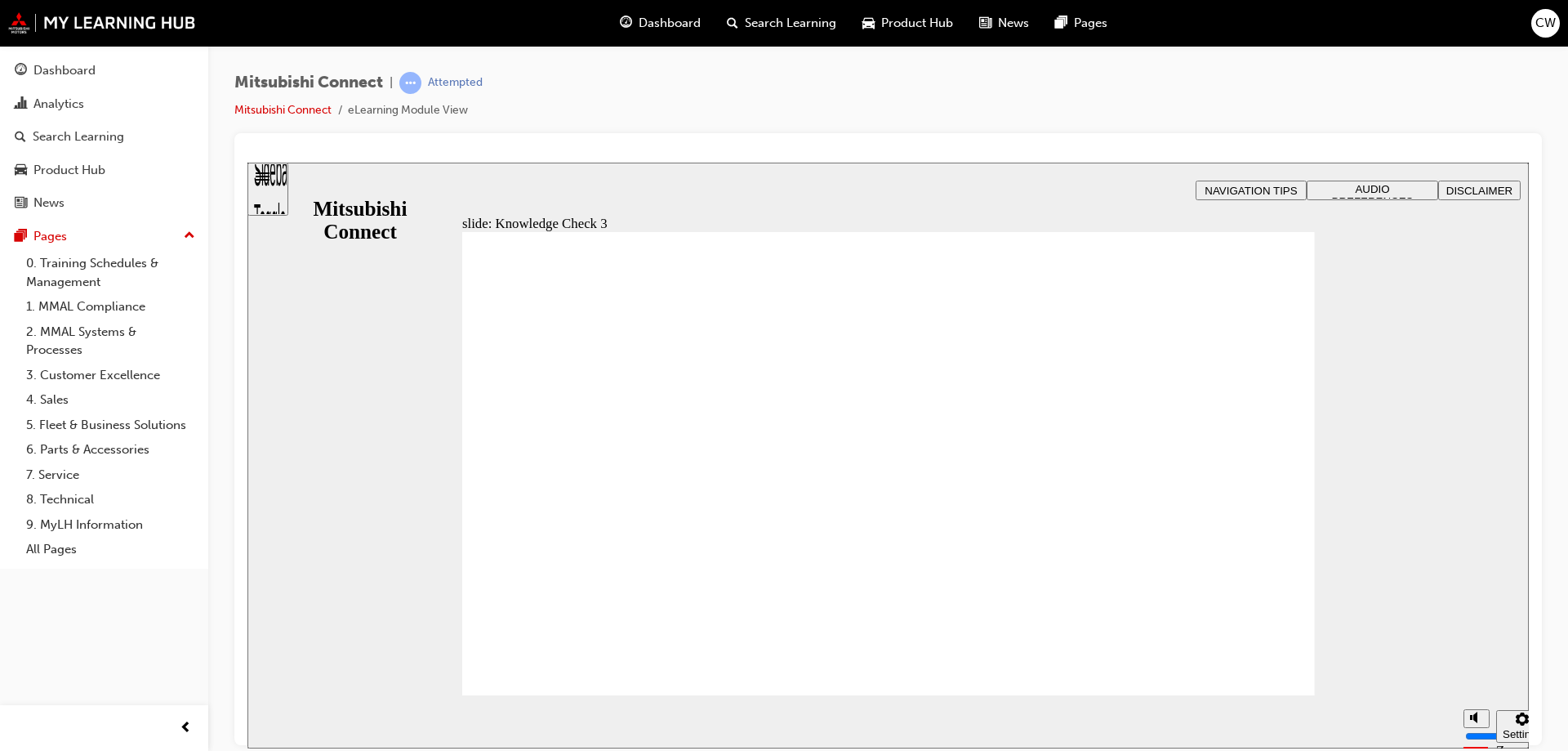
checkbox input "true"
drag, startPoint x: 556, startPoint y: 535, endPoint x: 580, endPoint y: 656, distance: 123.4
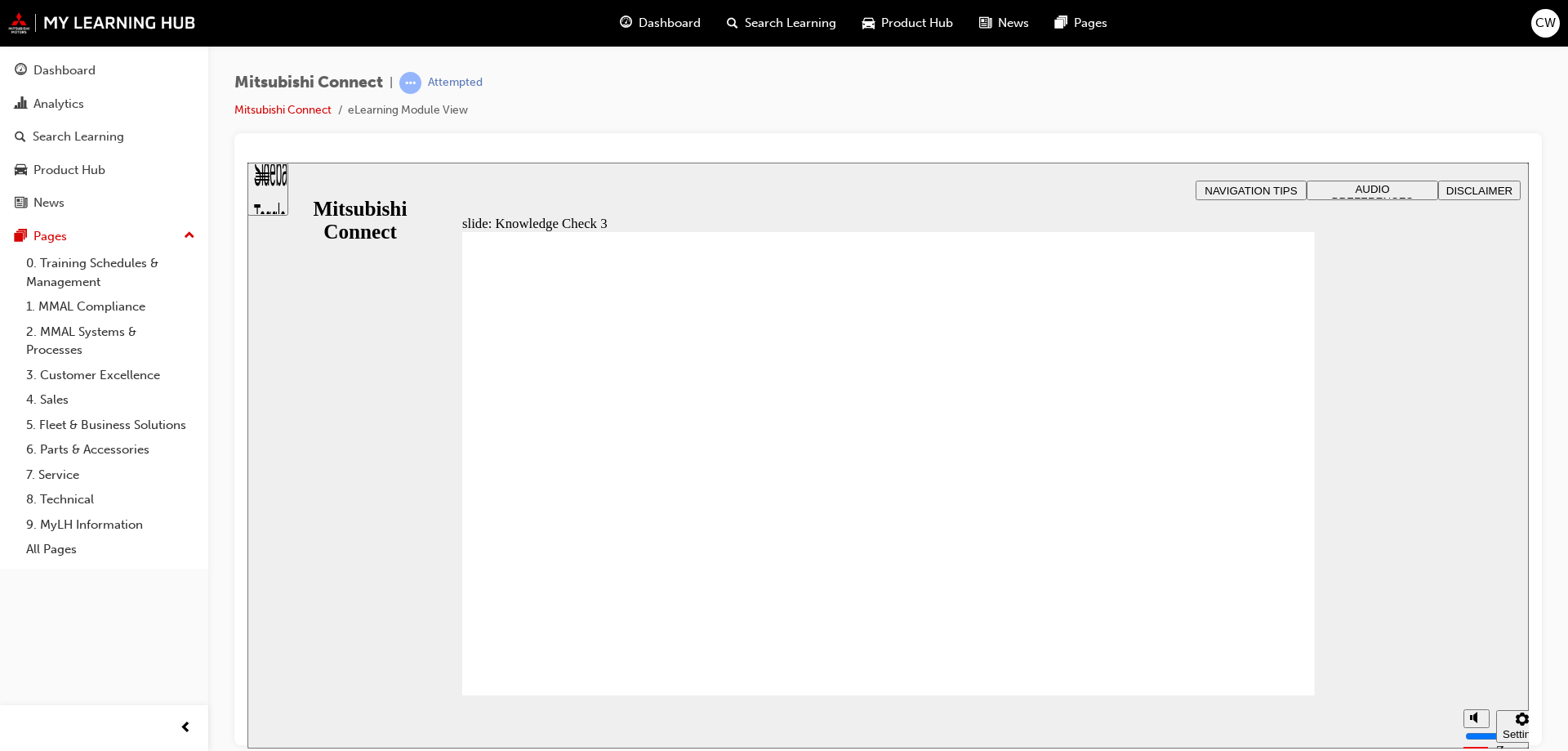
checkbox input "true"
drag, startPoint x: 587, startPoint y: 493, endPoint x: 605, endPoint y: 539, distance: 49.4
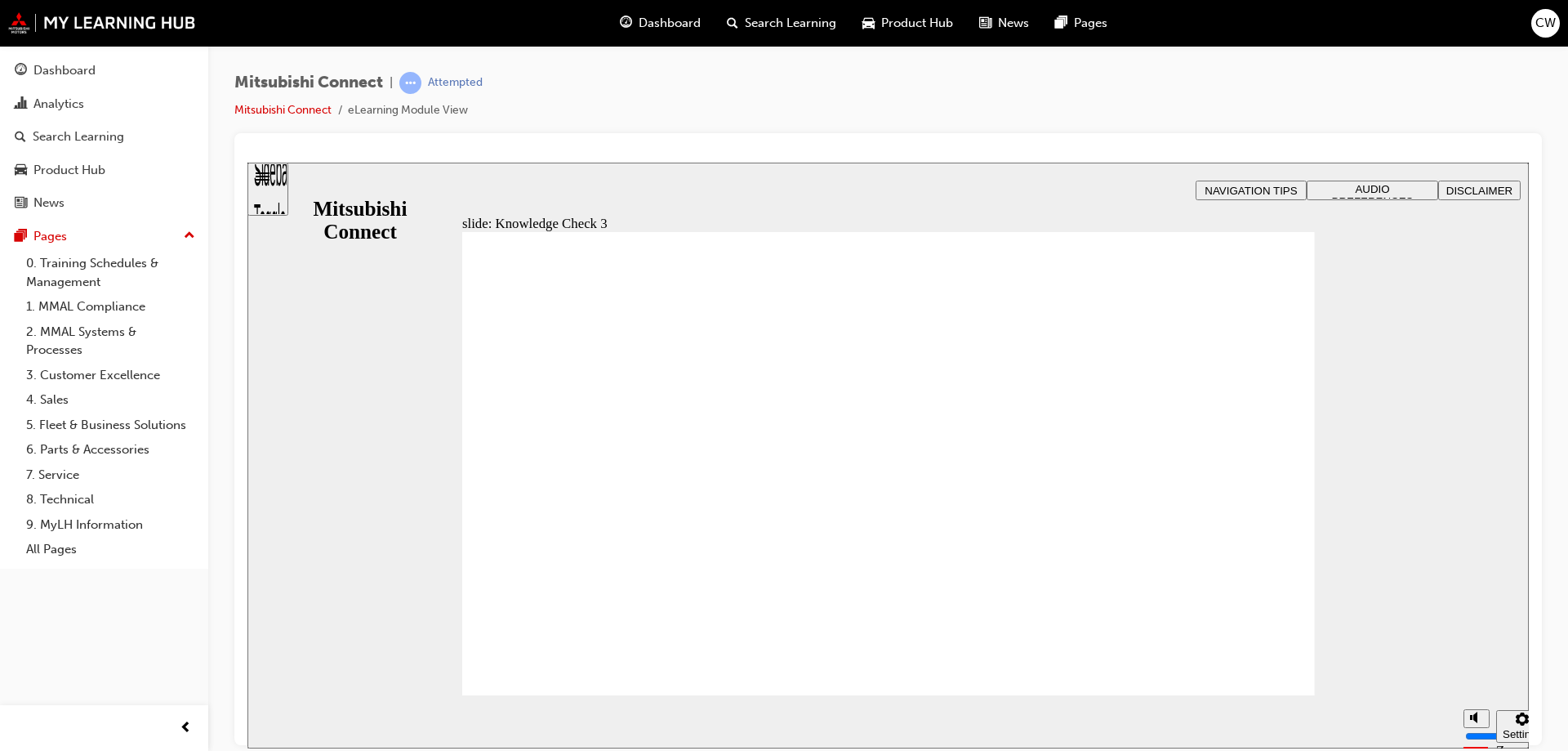
checkbox input "true"
drag, startPoint x: 872, startPoint y: 562, endPoint x: 880, endPoint y: 566, distance: 8.9
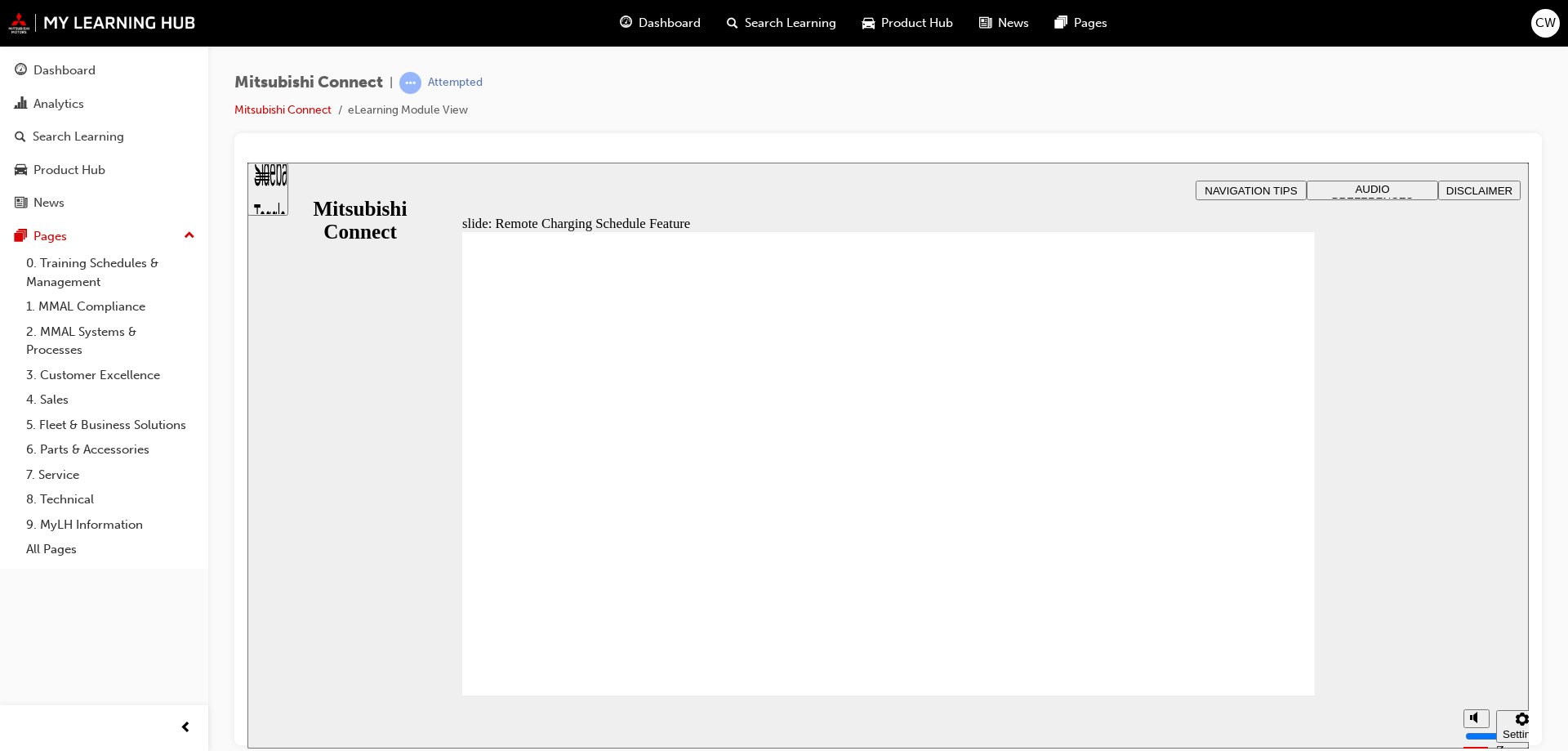
drag, startPoint x: 615, startPoint y: 455, endPoint x: 1017, endPoint y: 503, distance: 404.9
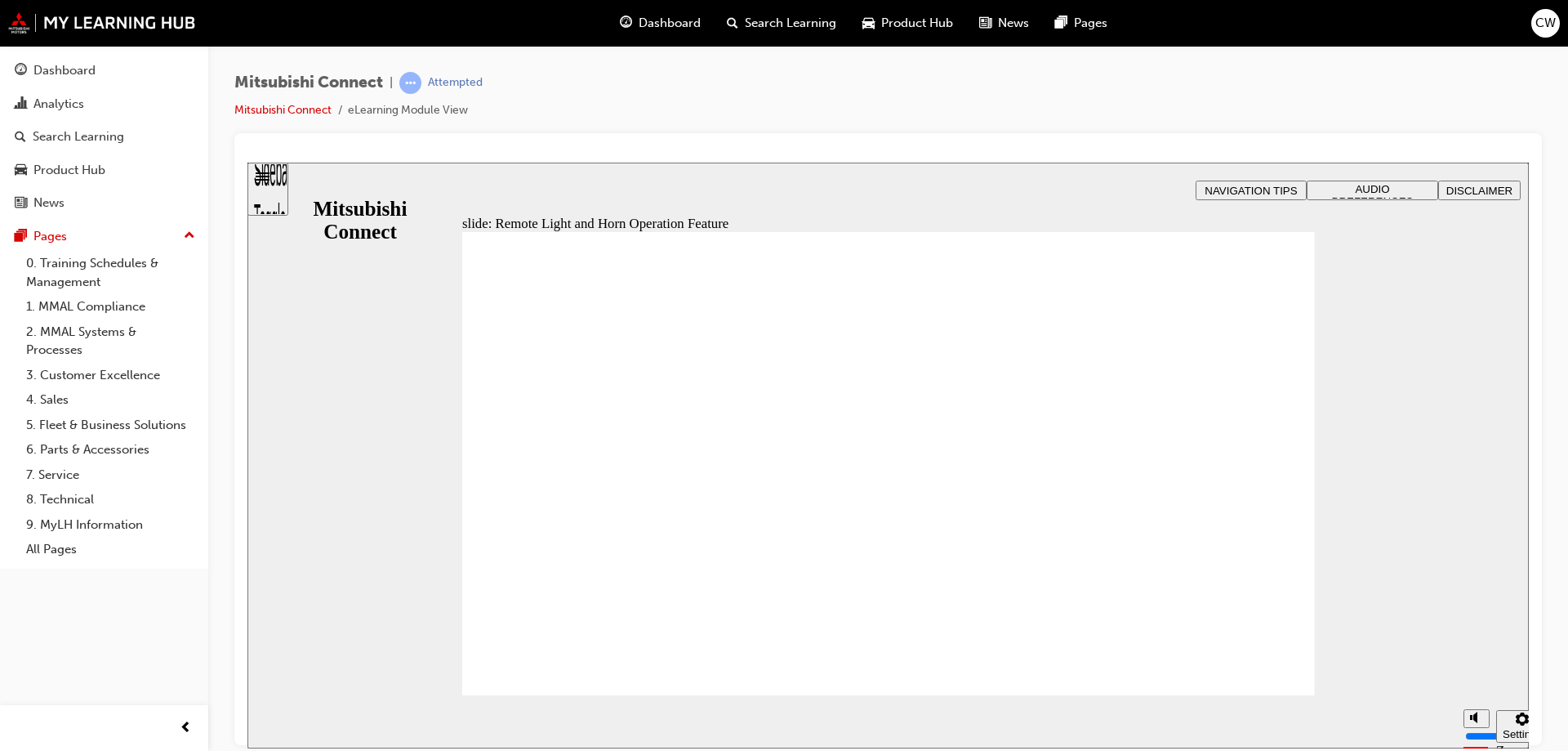
click at [1247, 663] on span "Rectangle 1 B N Rectangle 2 Rectangle 3 Remote Light and Horn Operation Group …" at bounding box center [889, 470] width 853 height 479
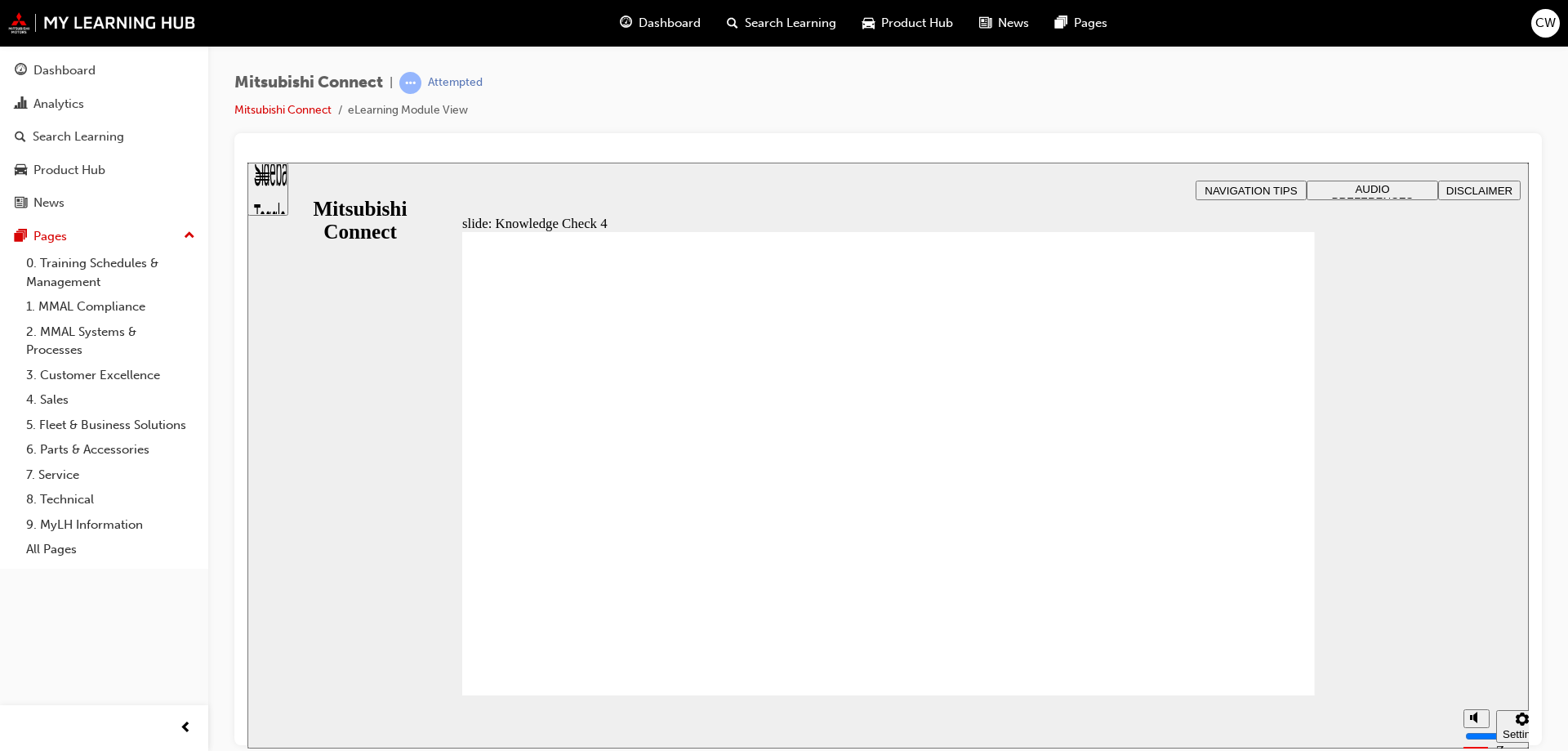
radio input "true"
drag, startPoint x: 948, startPoint y: 592, endPoint x: 1068, endPoint y: 623, distance: 123.9
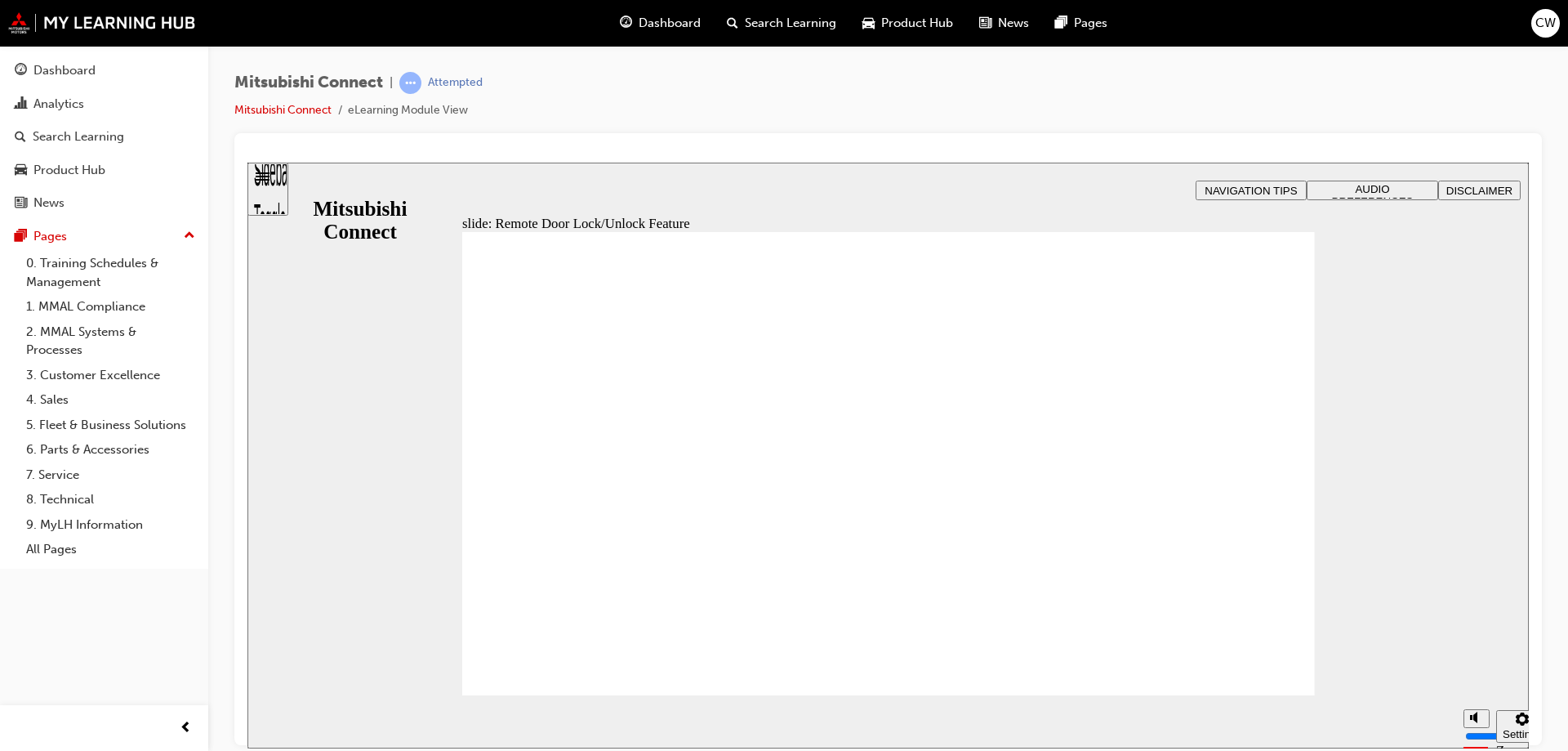
drag, startPoint x: 460, startPoint y: 461, endPoint x: 654, endPoint y: 457, distance: 194.0
click at [462, 459] on div "slide: Remote Door Lock/Unlock Function Rectangle 1 B N Rectangle 2 Rectangle 3…" at bounding box center [888, 455] width 1281 height 585
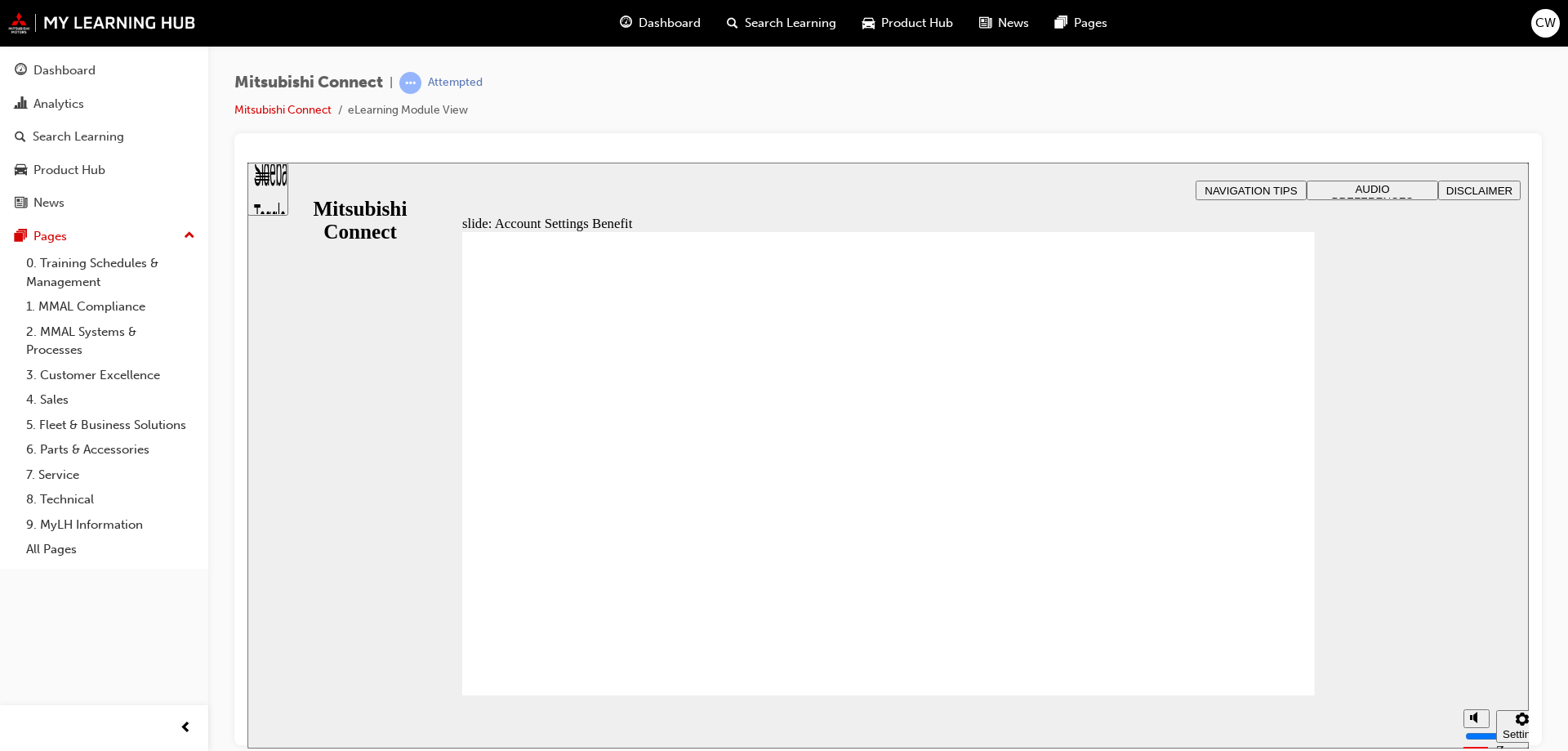
checkbox input "true"
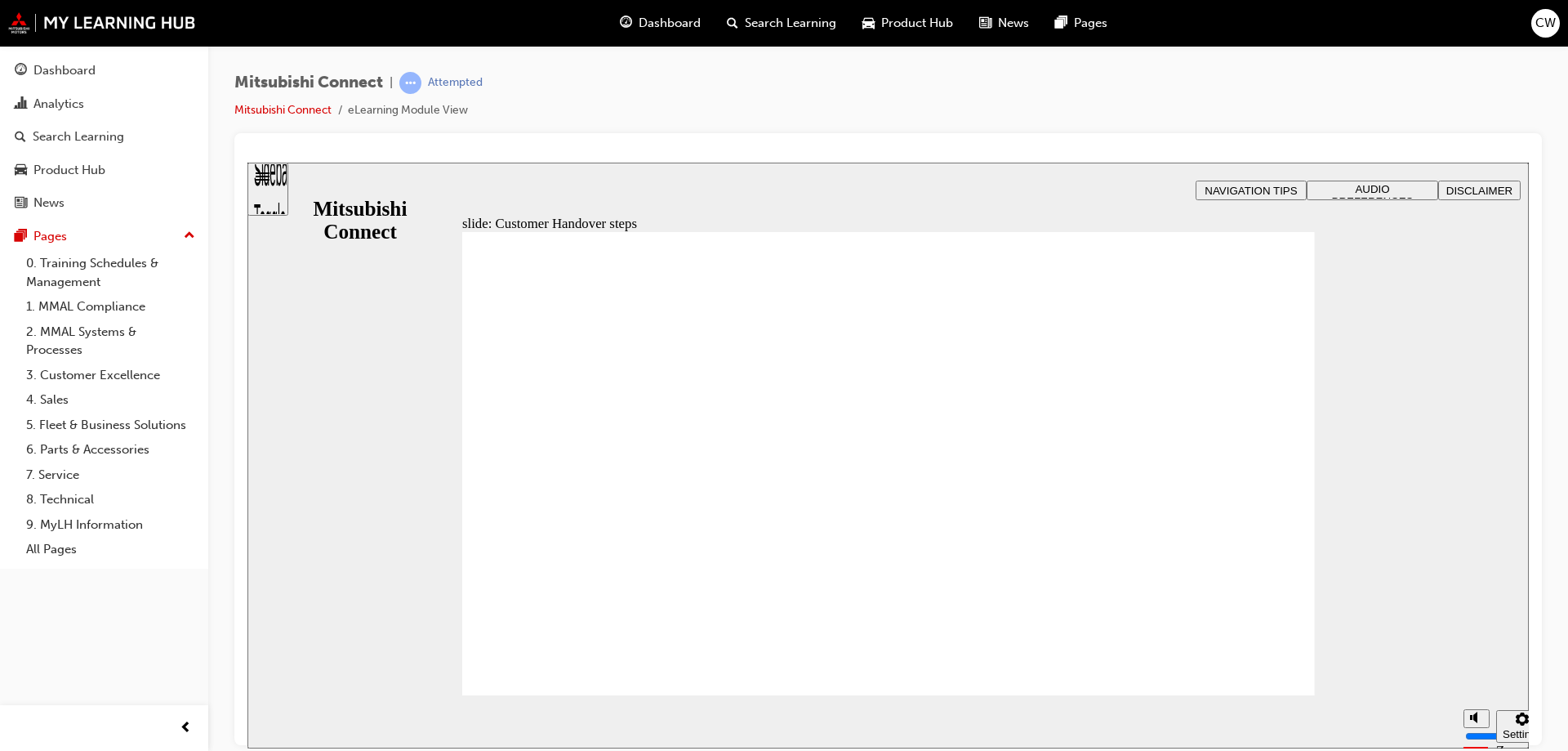
click at [1261, 674] on span "Rectangle 1 B N Rectangle 2 Rectangle 3 Customer handover steps Here’s a quick …" at bounding box center [889, 470] width 853 height 479
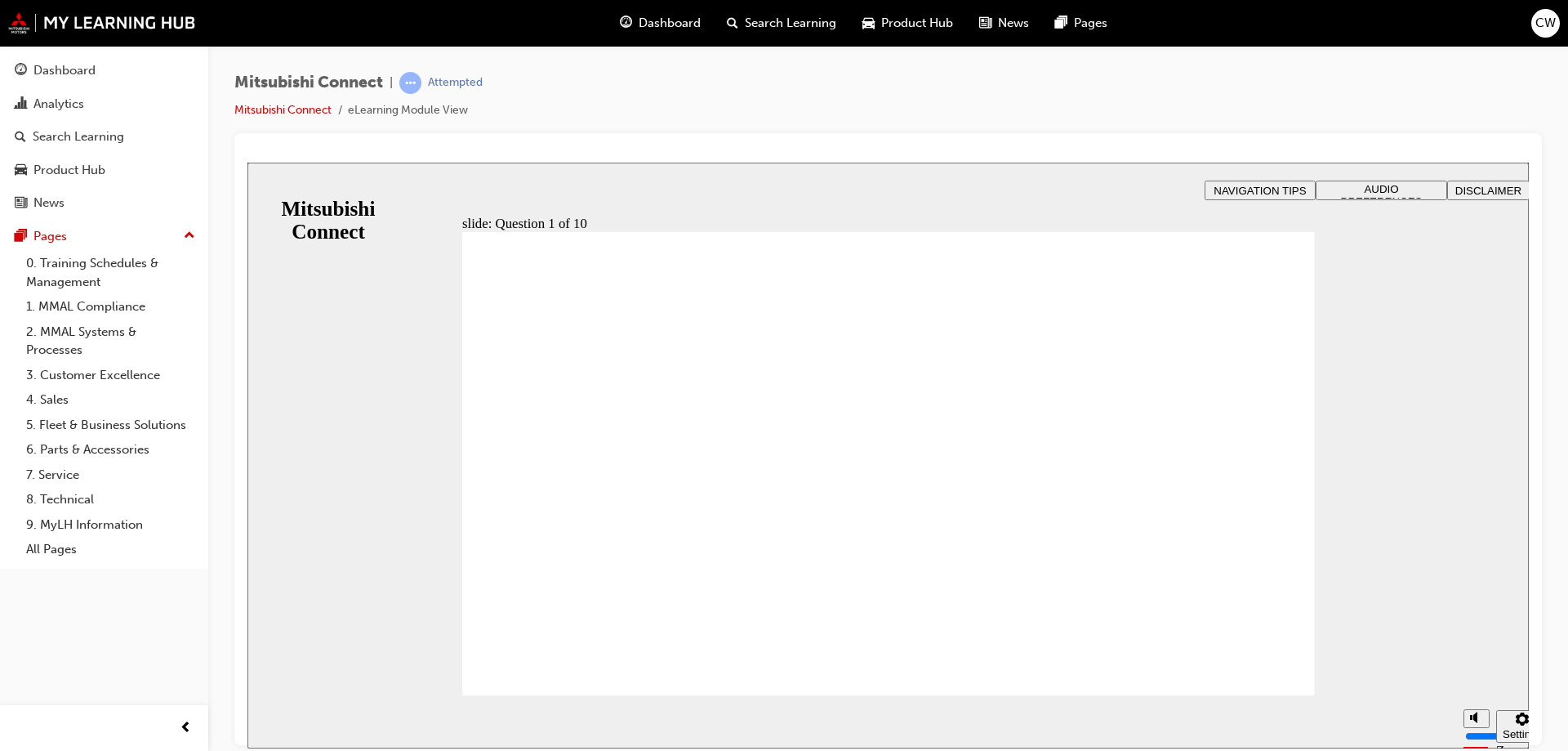
radio input "true"
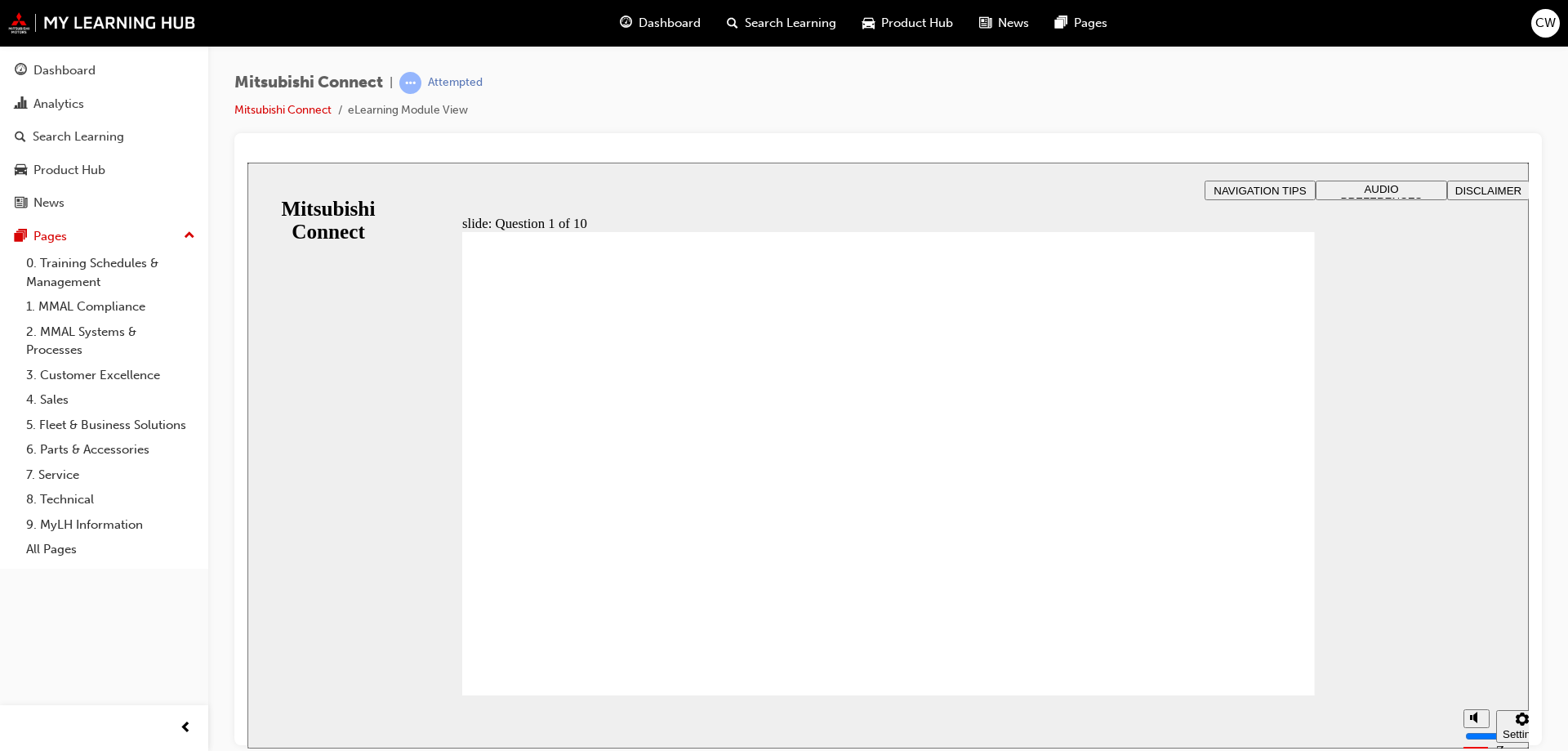
checkbox input "true"
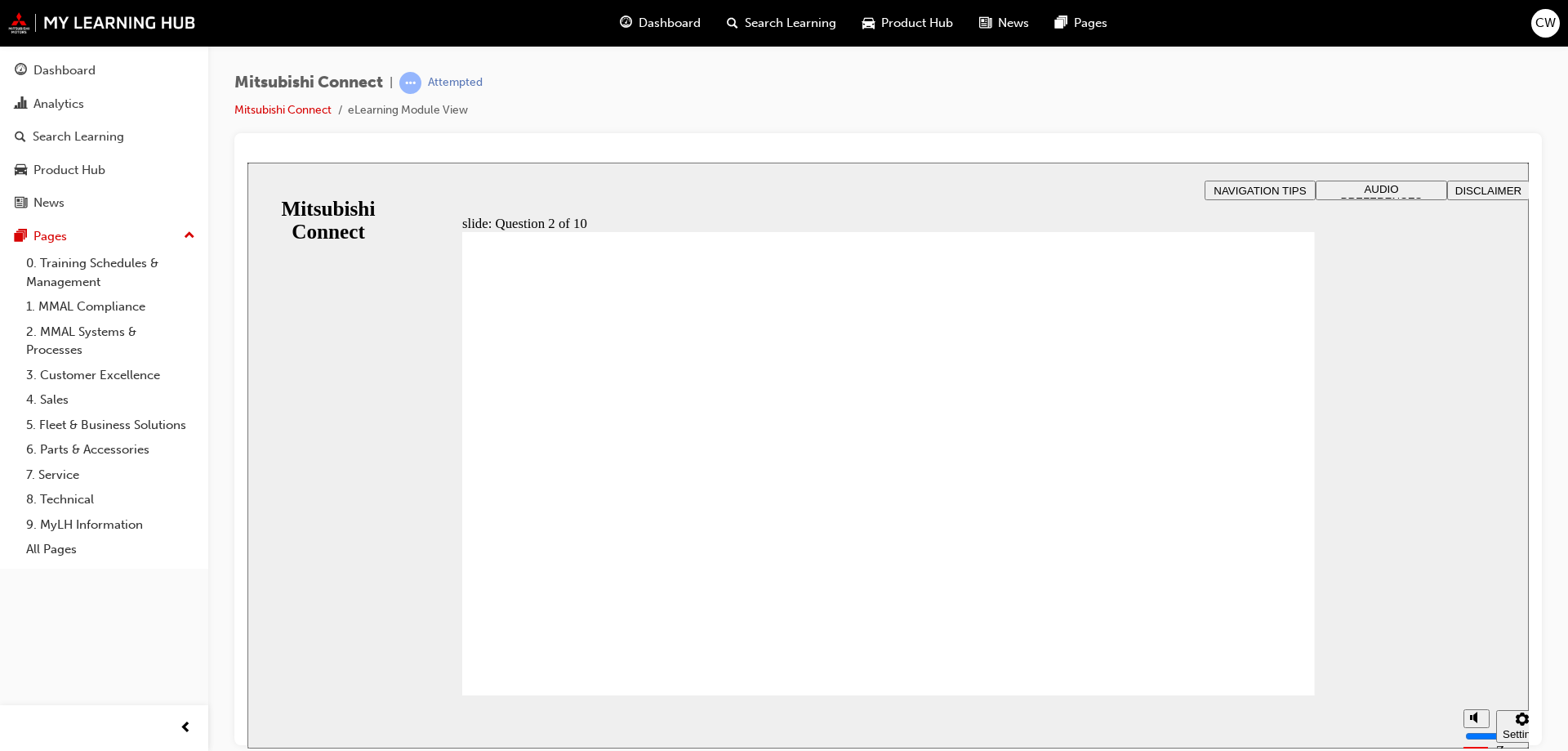
checkbox input "true"
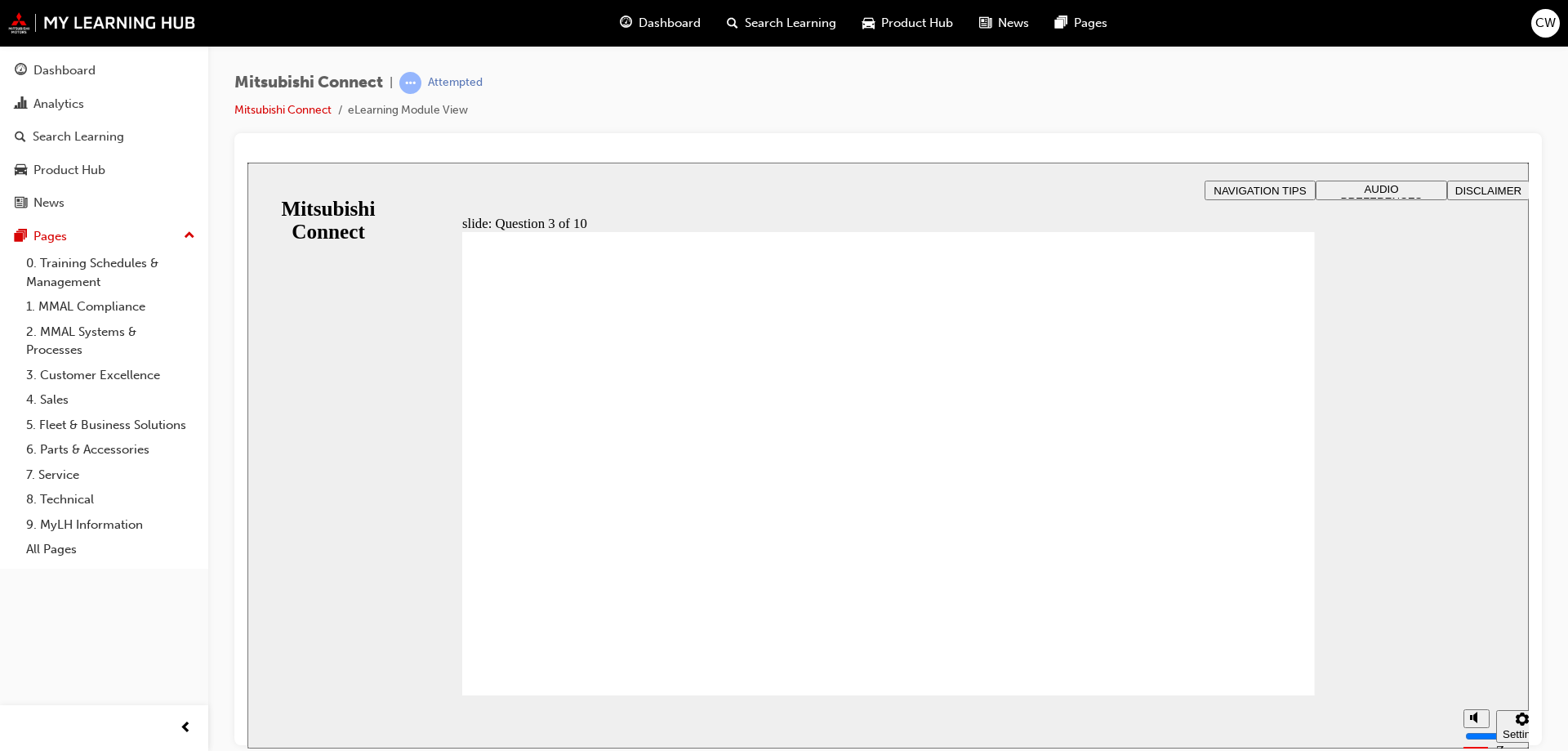
radio input "true"
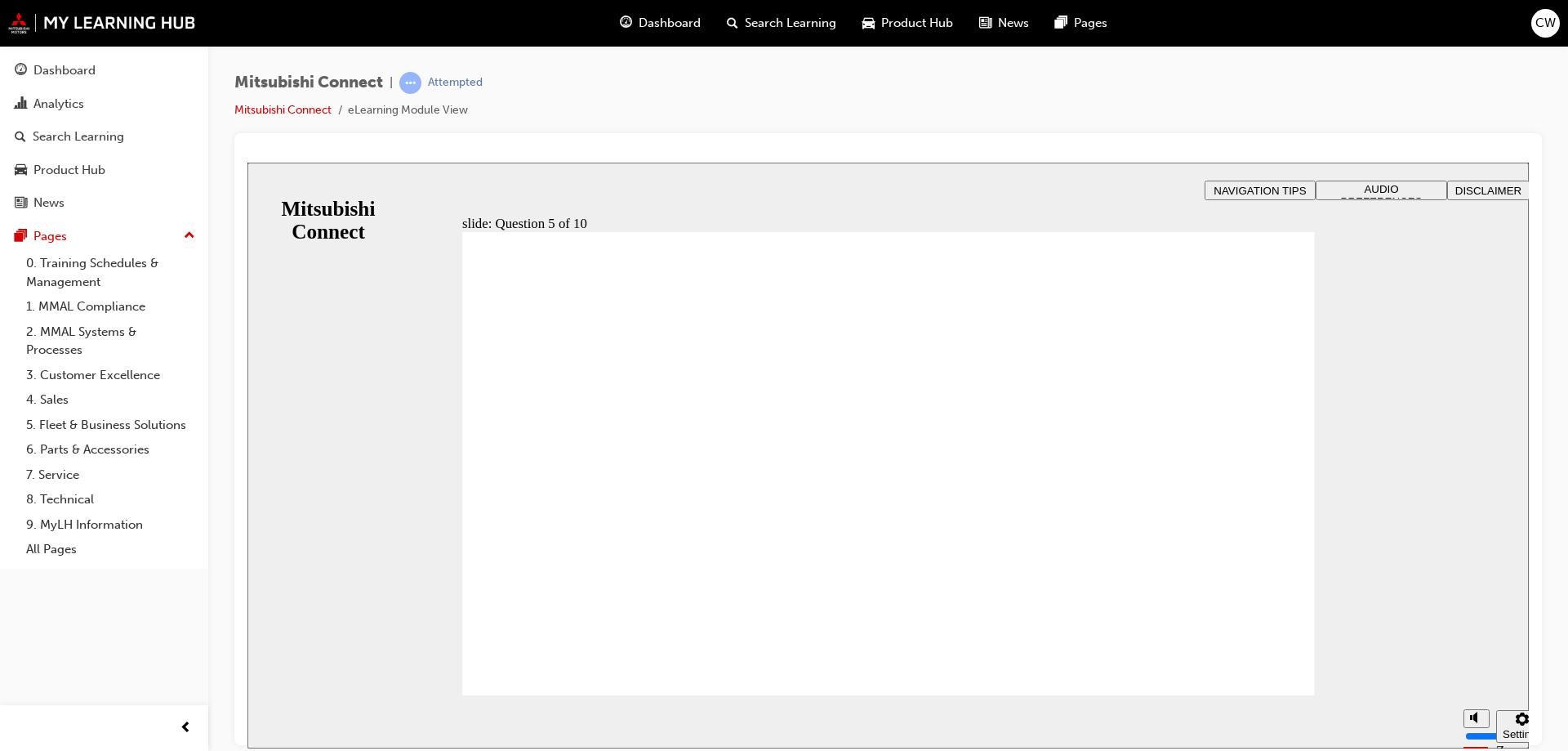
checkbox input "true"
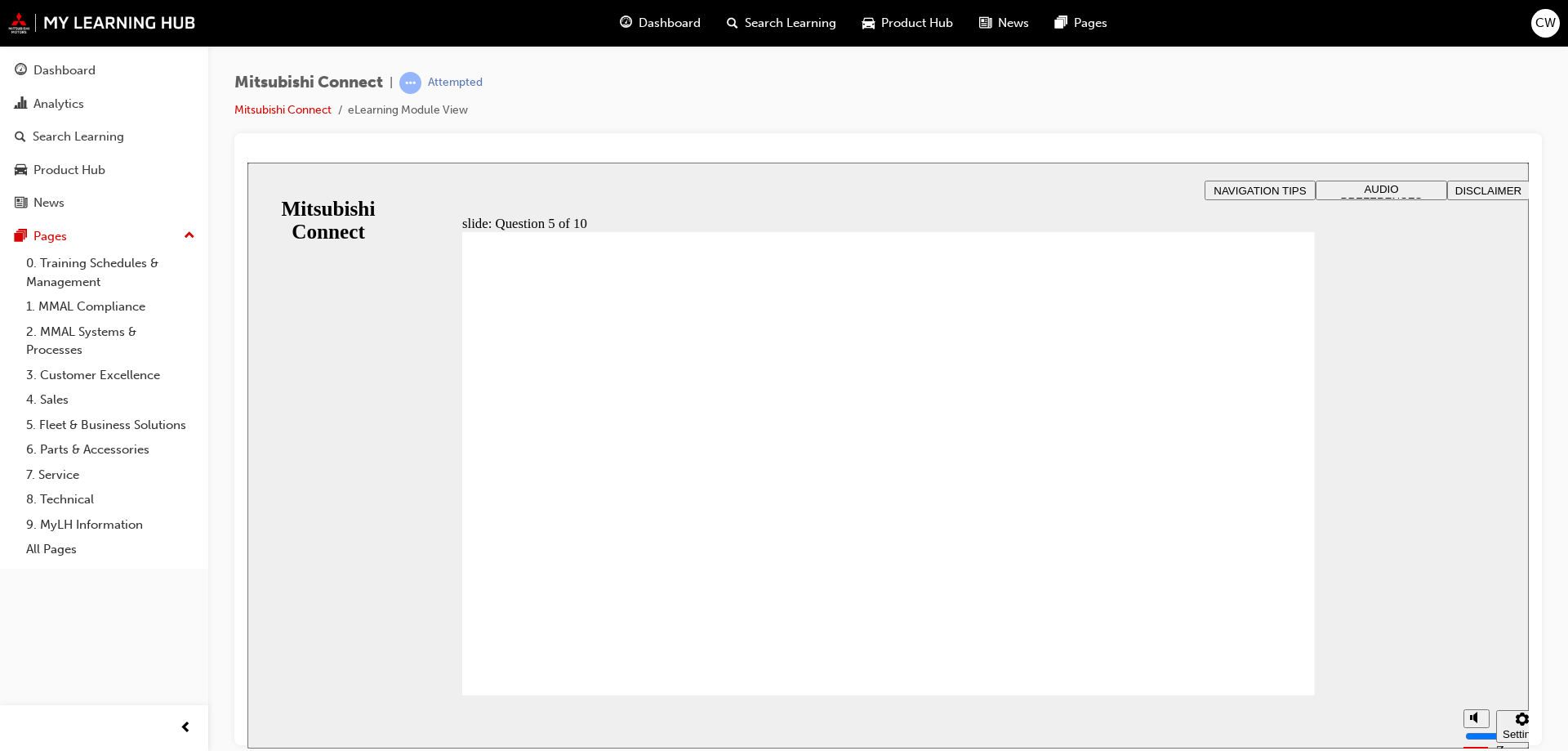
checkbox input "true"
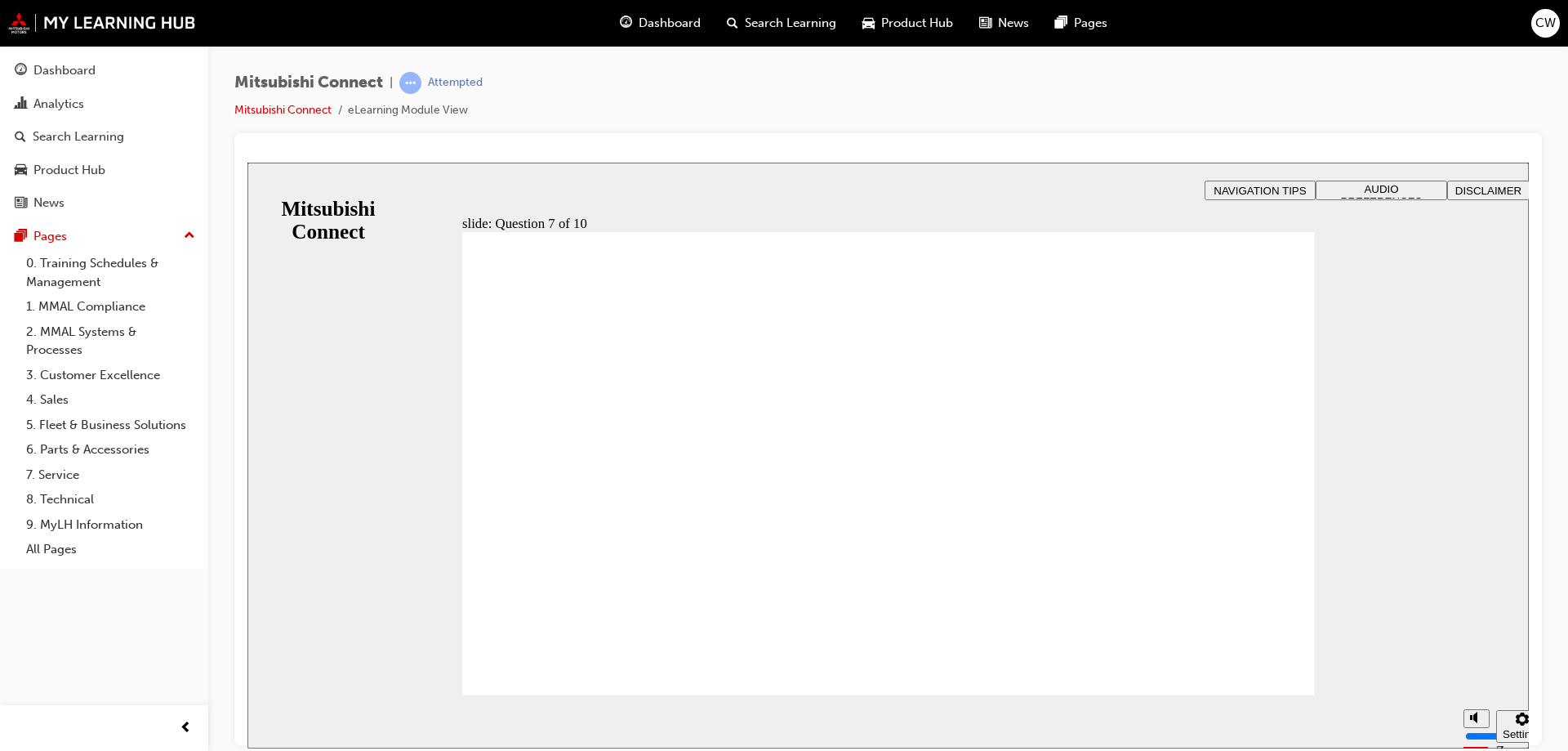
checkbox input "true"
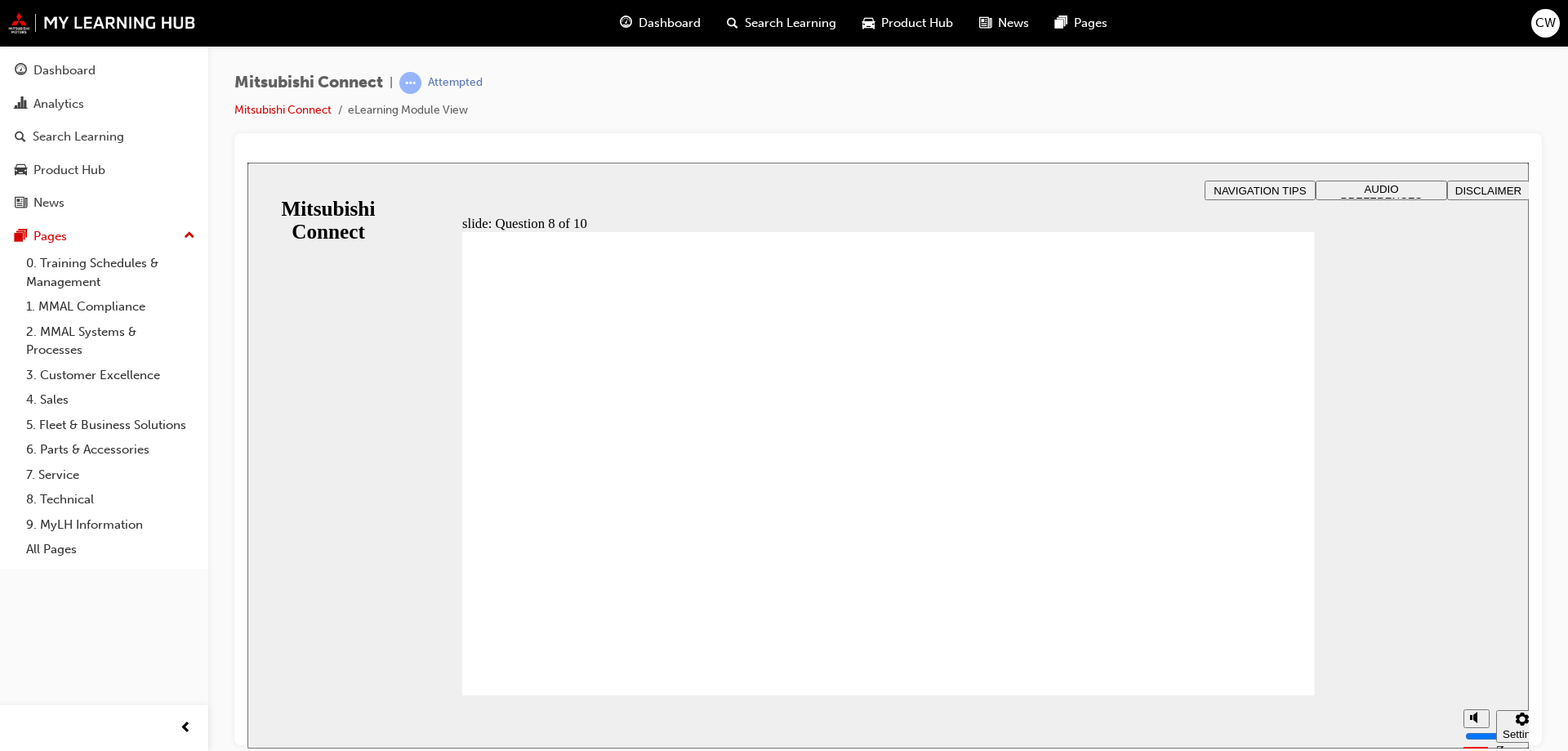
radio input "true"
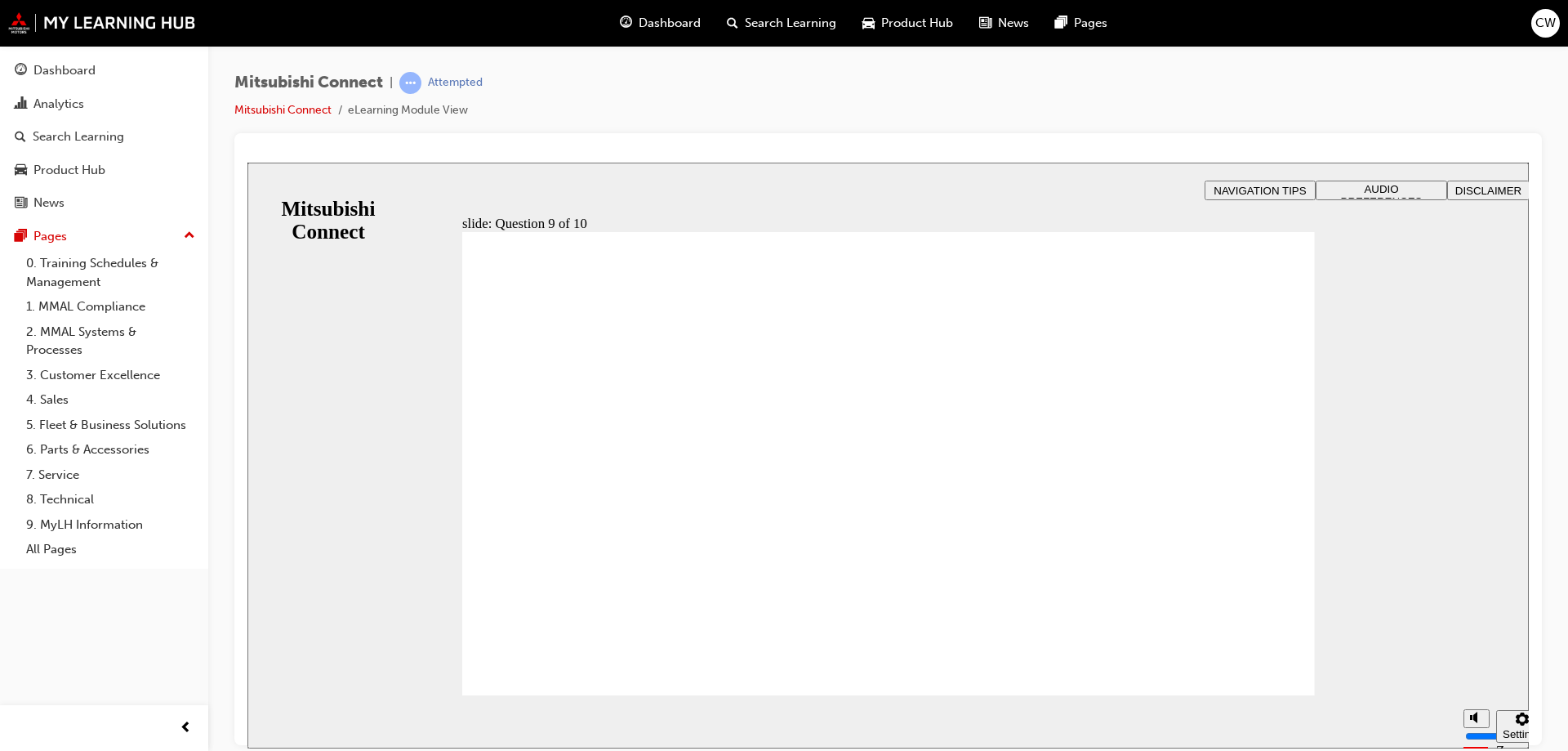
radio input "true"
checkbox input "true"
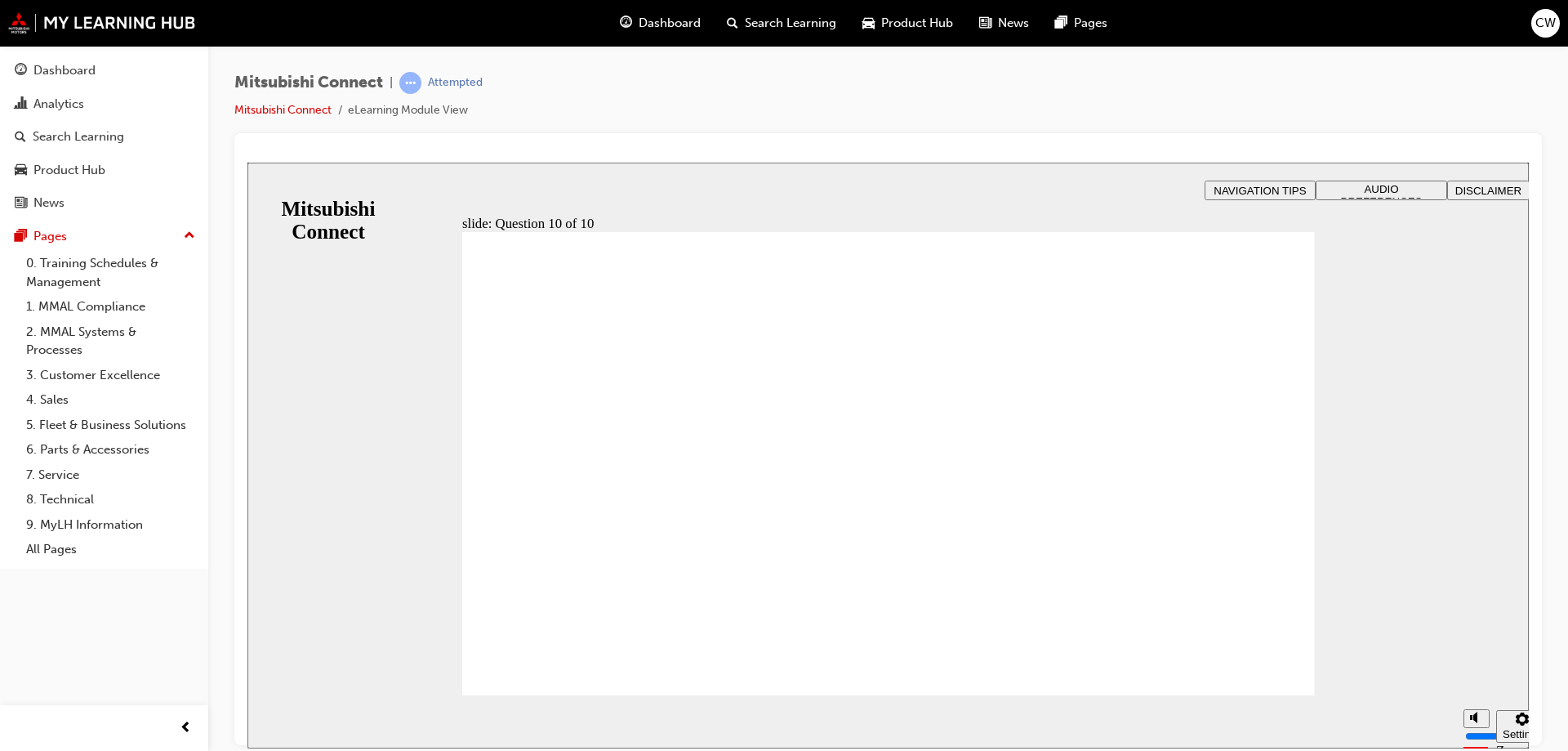
checkbox input "true"
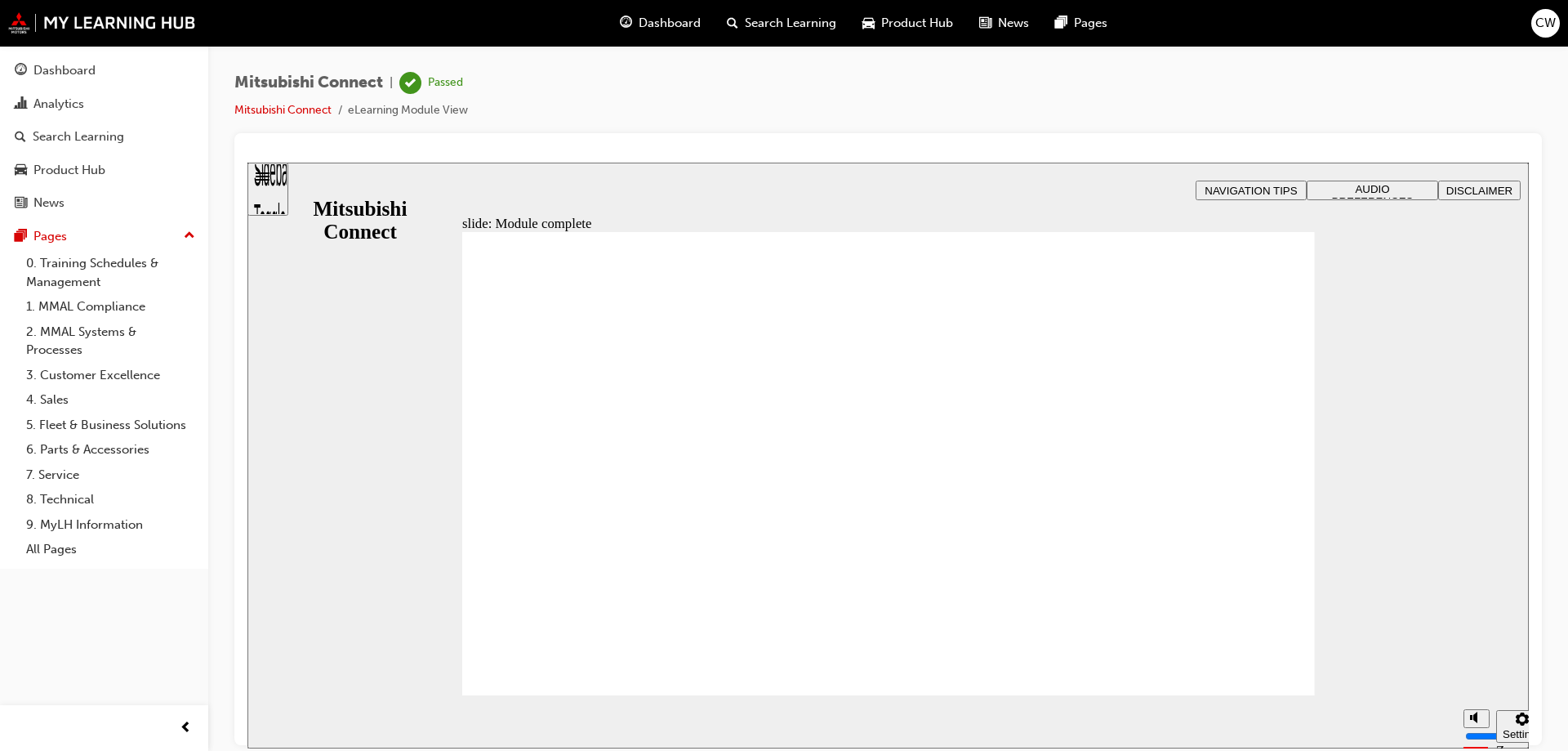
click at [95, 185] on button "Dashboard Analytics Search Learning Product Hub News Pages" at bounding box center [104, 136] width 195 height 169
click at [95, 179] on div "Product Hub" at bounding box center [104, 170] width 179 height 21
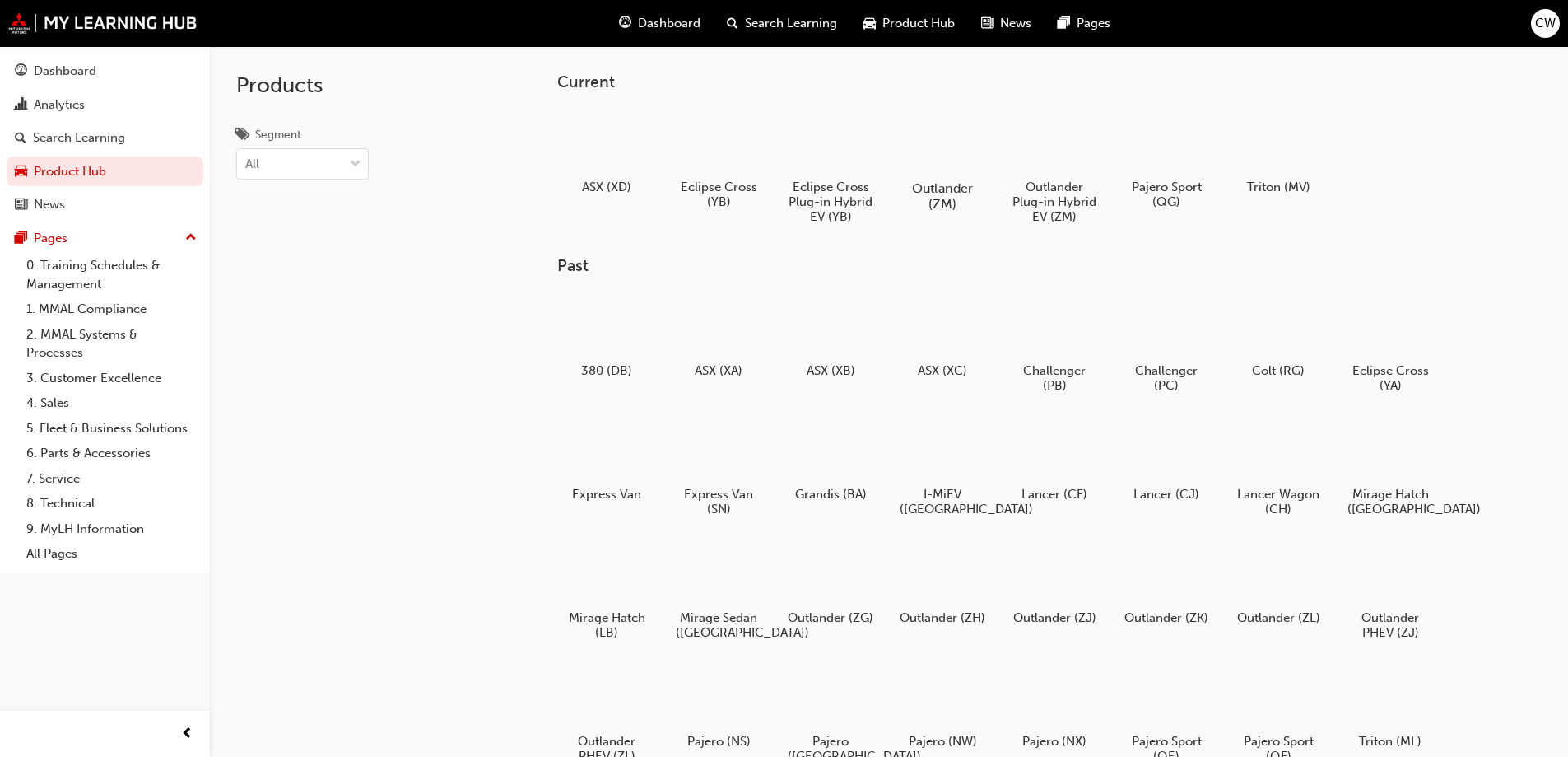
click at [967, 148] on div at bounding box center [942, 141] width 91 height 65
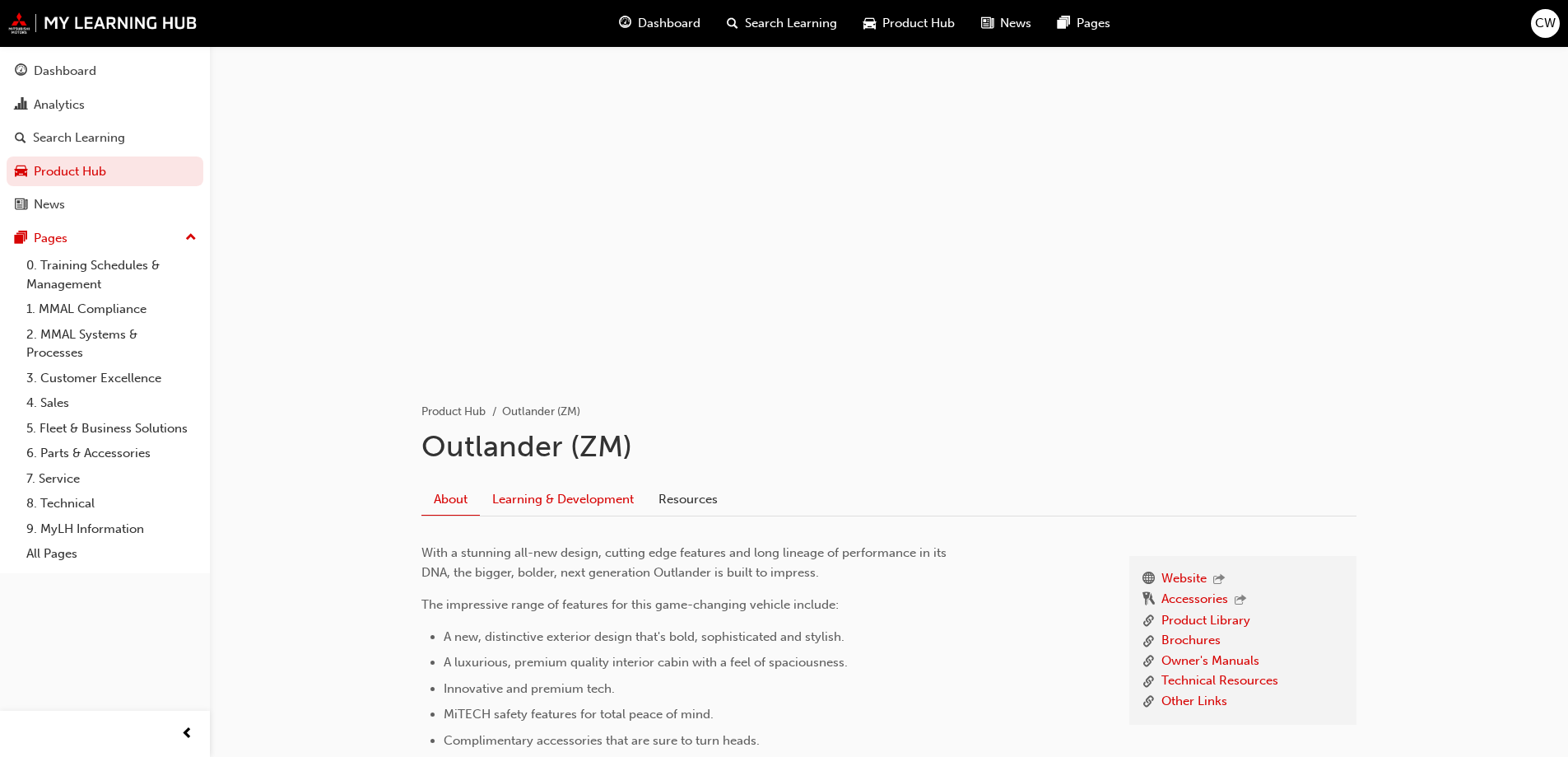
click at [561, 501] on link "Learning & Development" at bounding box center [563, 499] width 166 height 32
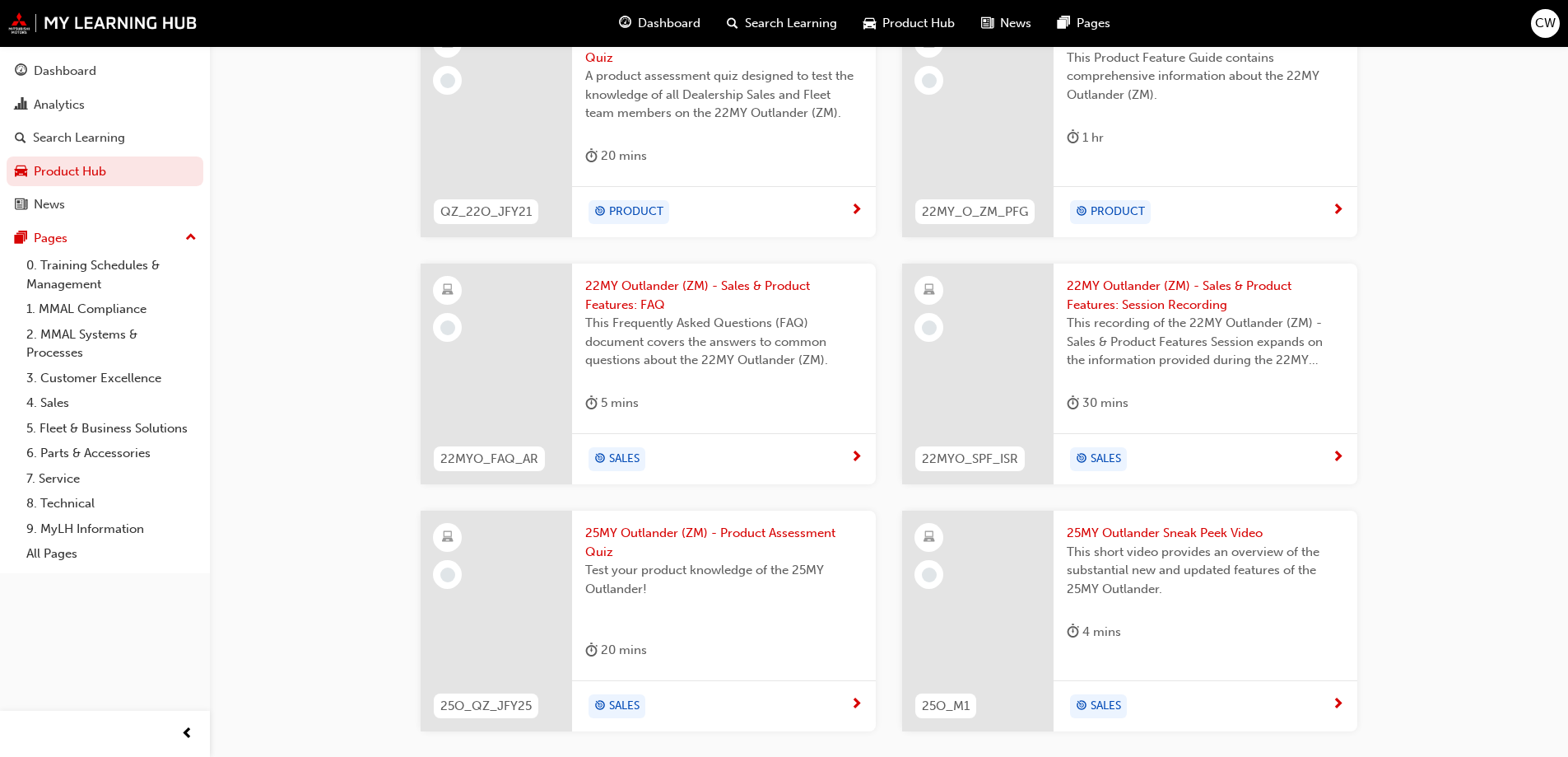
scroll to position [873, 0]
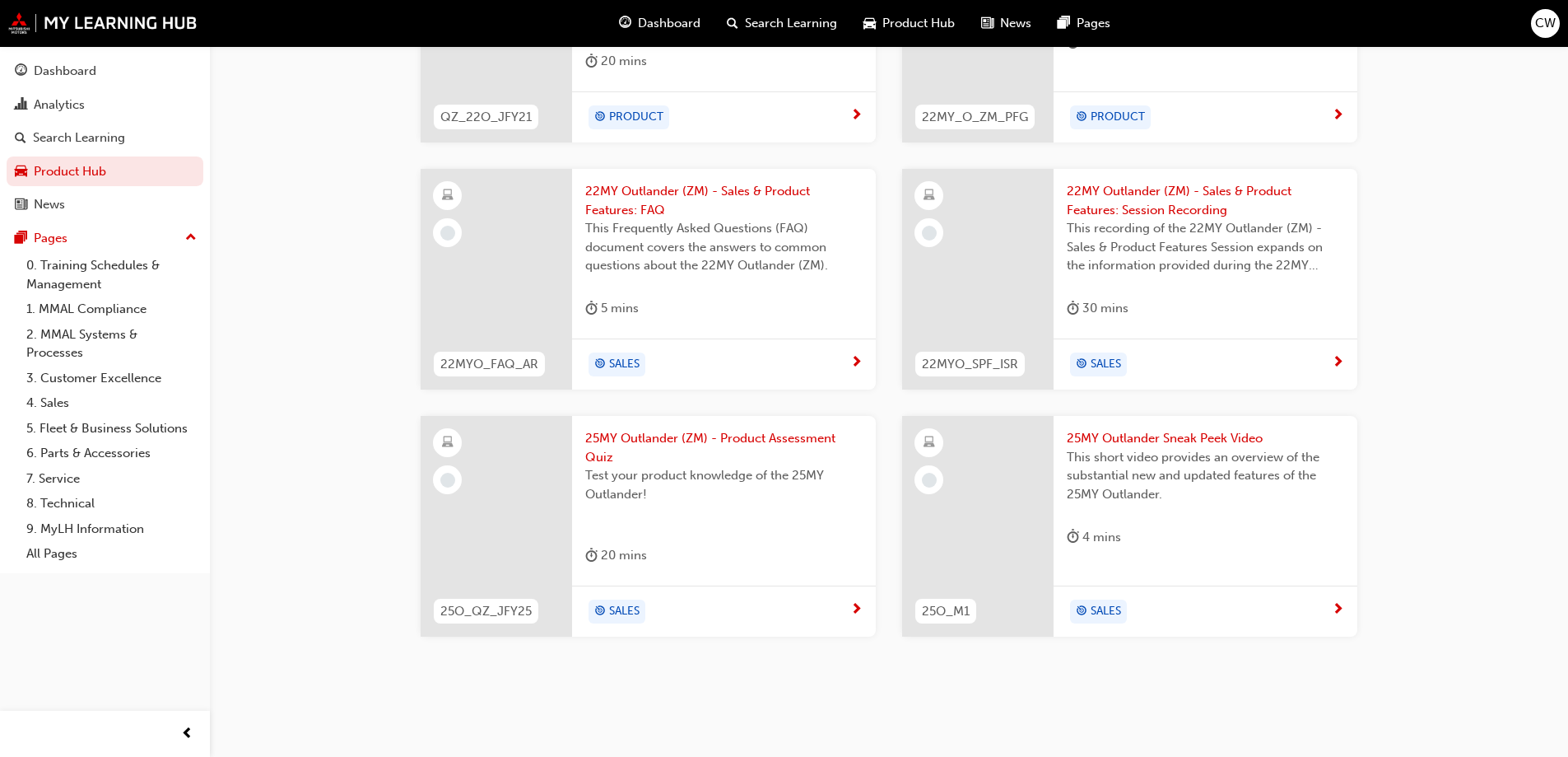
click at [1255, 558] on div "25MY Outlander Sneak Peek Video This short video provides an overview of the su…" at bounding box center [1205, 491] width 304 height 150
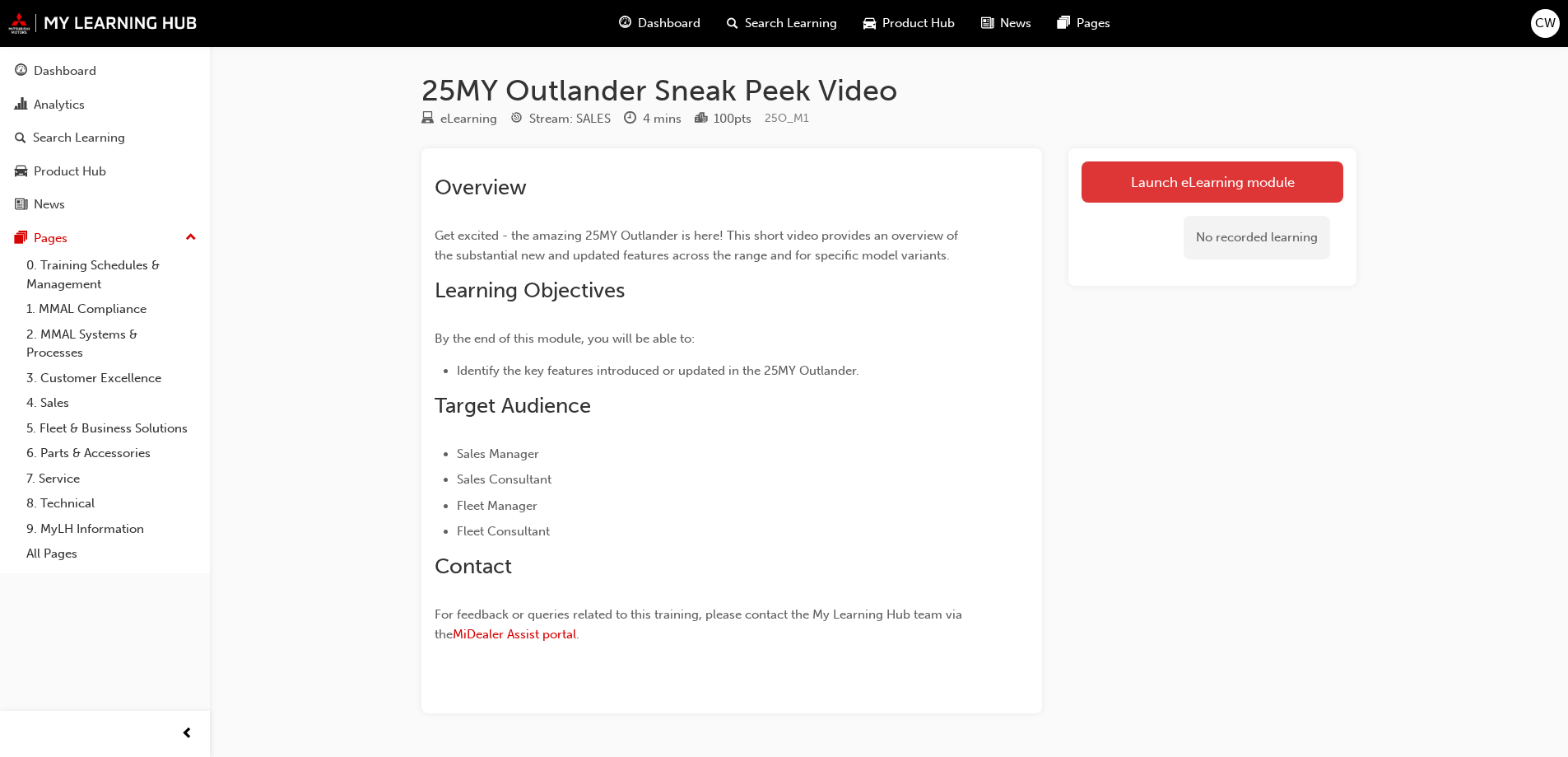
click at [1274, 170] on link "Launch eLearning module" at bounding box center [1212, 182] width 262 height 42
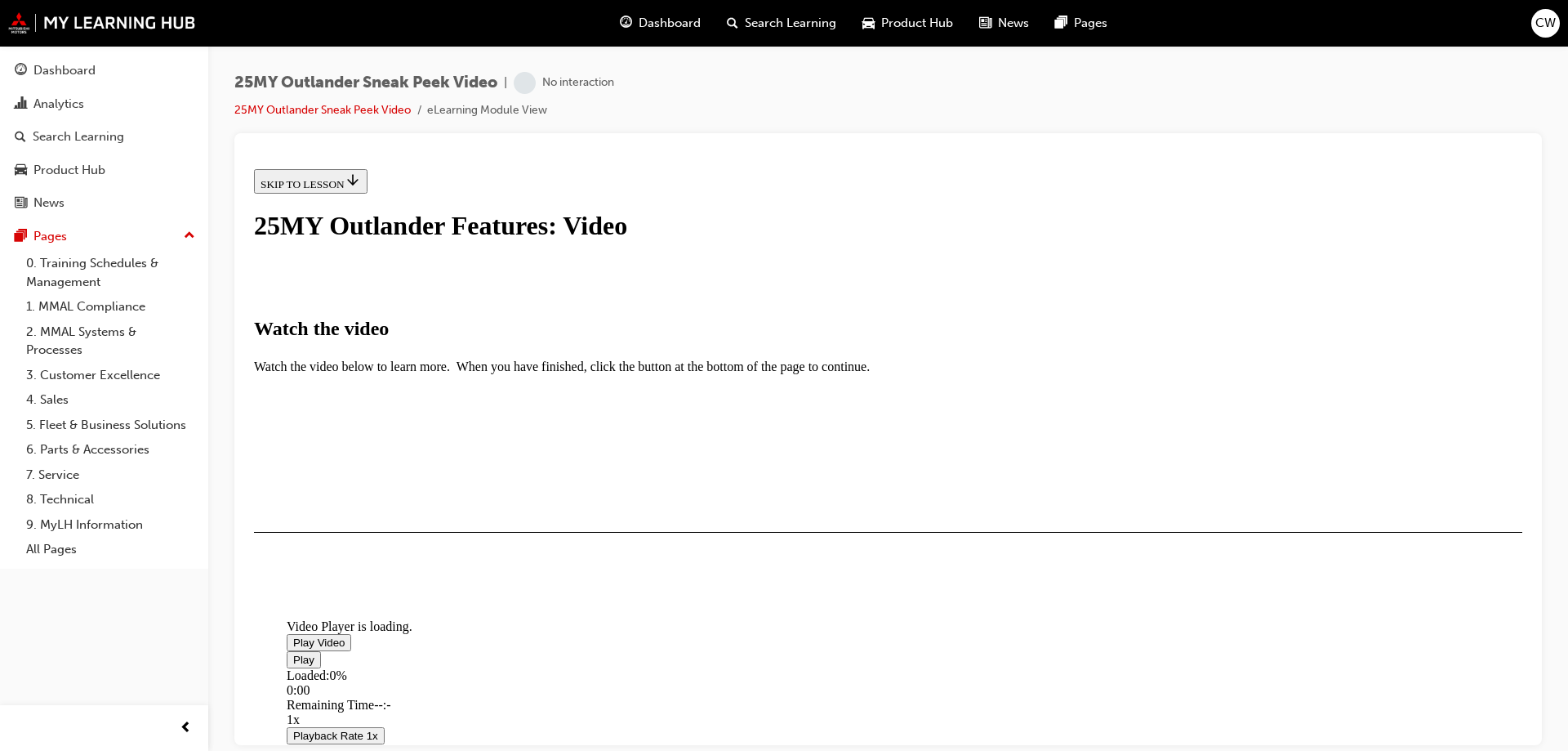
click at [294, 635] on span "Video player" at bounding box center [294, 641] width 0 height 12
click at [294, 665] on span "Video player" at bounding box center [294, 659] width 0 height 12
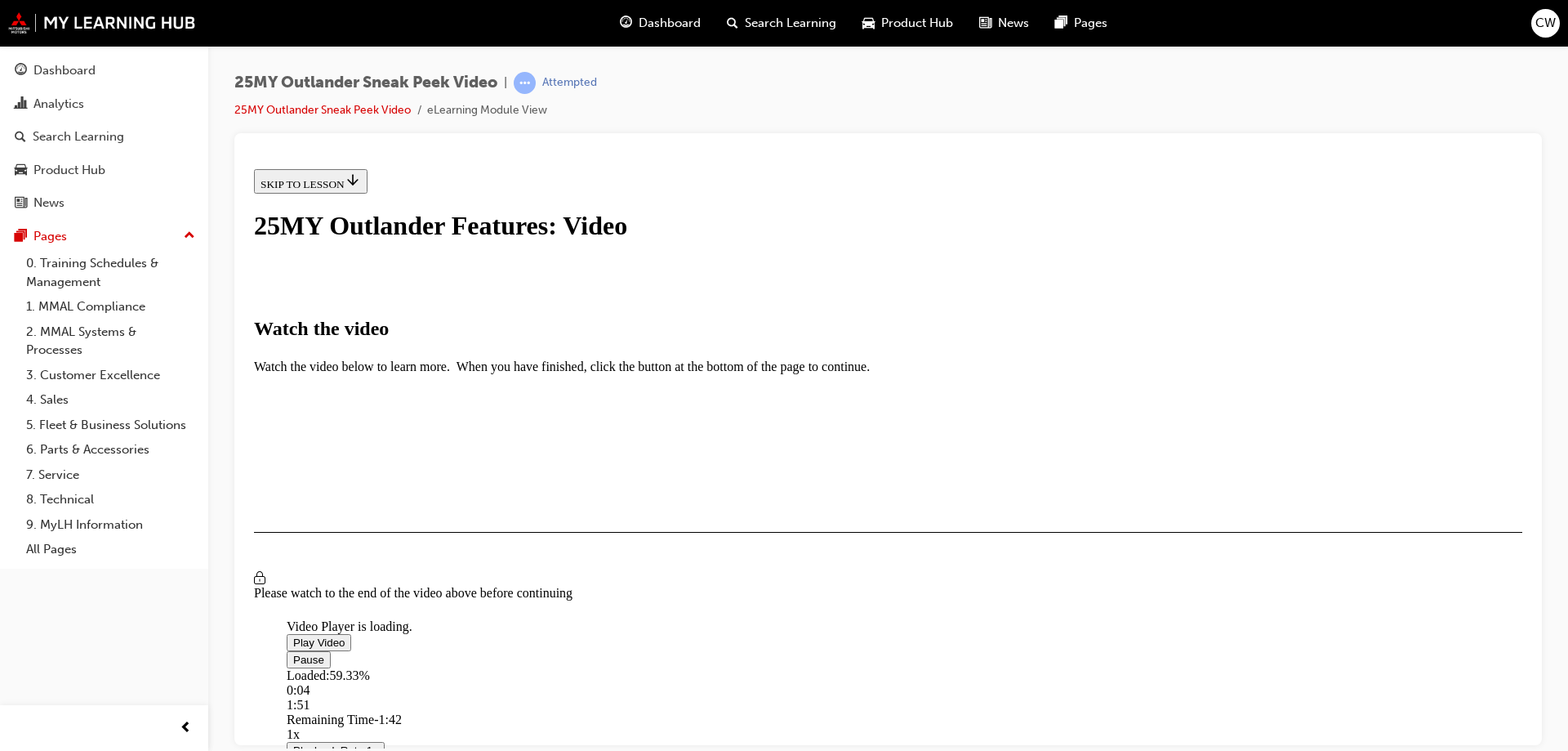
click at [294, 653] on span "Video player" at bounding box center [294, 659] width 0 height 12
click at [831, 668] on div "Loaded : 60.26% 2:06 1:53" at bounding box center [1070, 689] width 1568 height 44
click at [852, 668] on div "Loaded : 68.49% 2:14 2:07" at bounding box center [1070, 689] width 1568 height 44
click at [888, 668] on div "Loaded : 70.95% 2:21 2:14" at bounding box center [1070, 689] width 1568 height 44
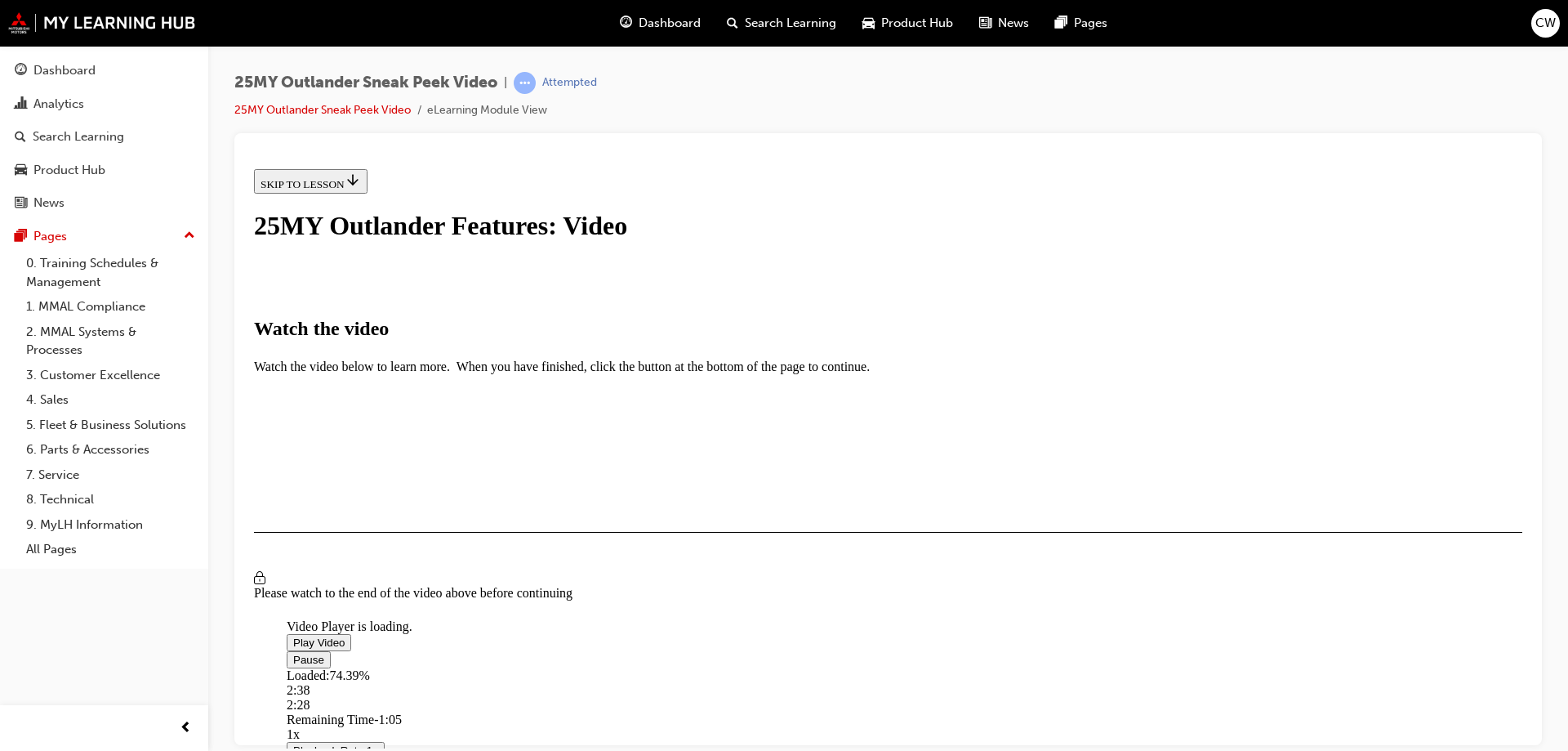
click at [916, 668] on div "Loaded : 74.39% 2:38 2:28" at bounding box center [1070, 689] width 1568 height 44
click at [939, 668] on div "Loaded : 78.99% 2:47 2:40" at bounding box center [1070, 689] width 1568 height 44
click at [958, 668] on div "Loaded : 82.81% 2:54 2:48" at bounding box center [1070, 689] width 1568 height 44
click at [993, 668] on div "Loaded : 88.43% 3:08 3:02" at bounding box center [1070, 689] width 1568 height 44
click at [1014, 668] on div "Loaded : 90.61% 3:15 3:08" at bounding box center [1070, 689] width 1568 height 44
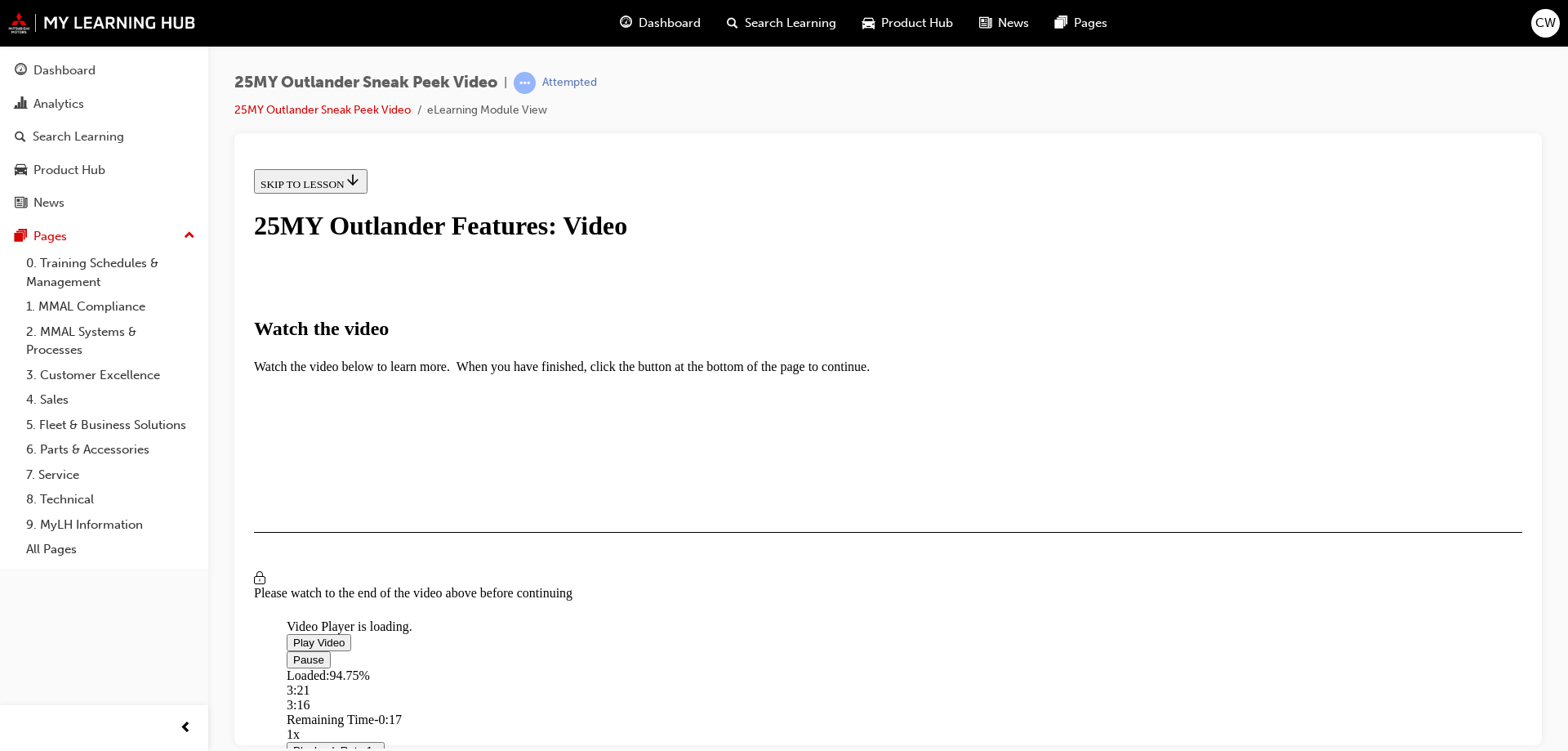
click at [1030, 668] on div "Loaded : 94.75% 3:21 3:16" at bounding box center [1070, 689] width 1568 height 44
click at [382, 682] on div "Progress Bar" at bounding box center [334, 682] width 95 height 0
click at [420, 588] on button "I HAVE WATCHED THIS VIDEO" at bounding box center [337, 579] width 166 height 18
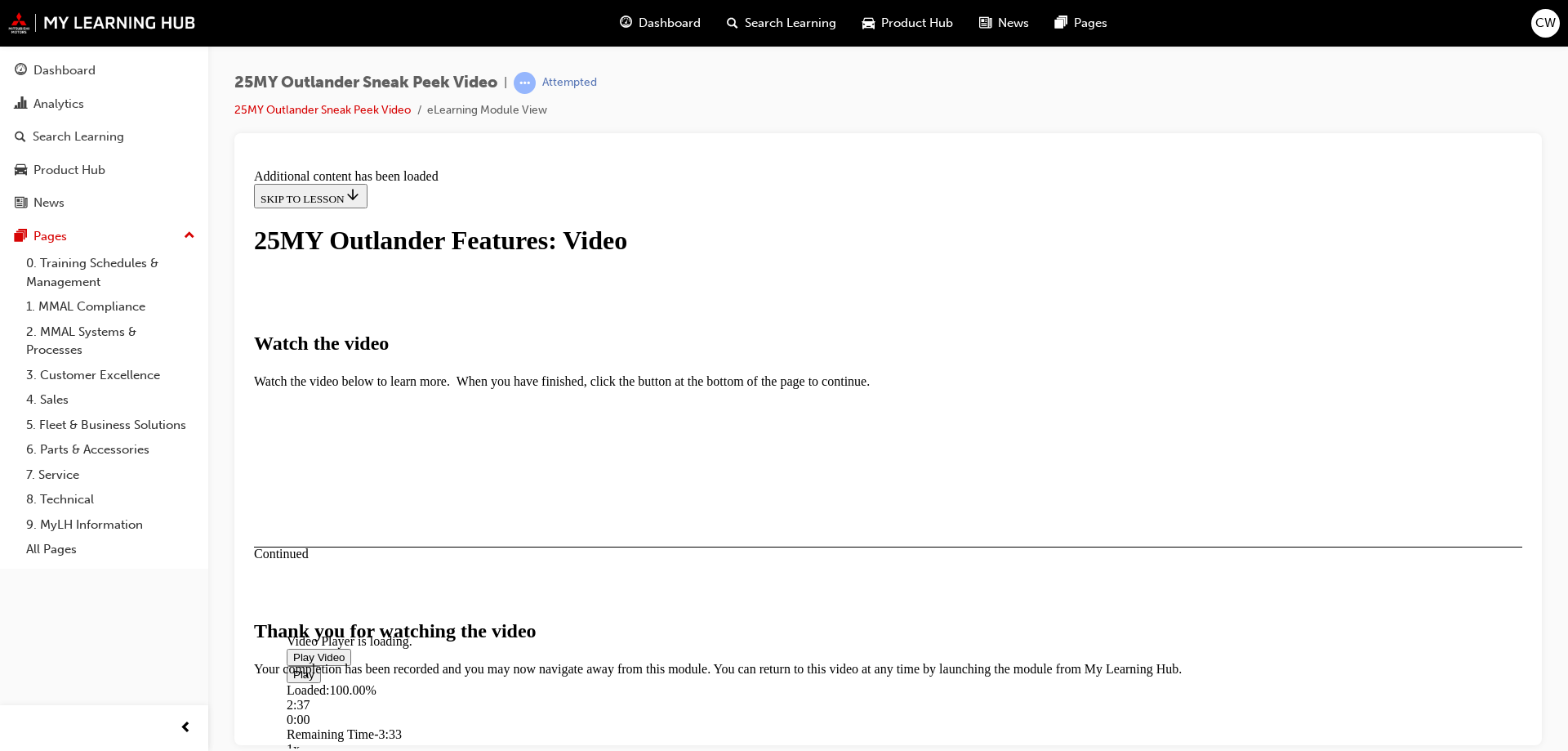
scroll to position [512, 0]
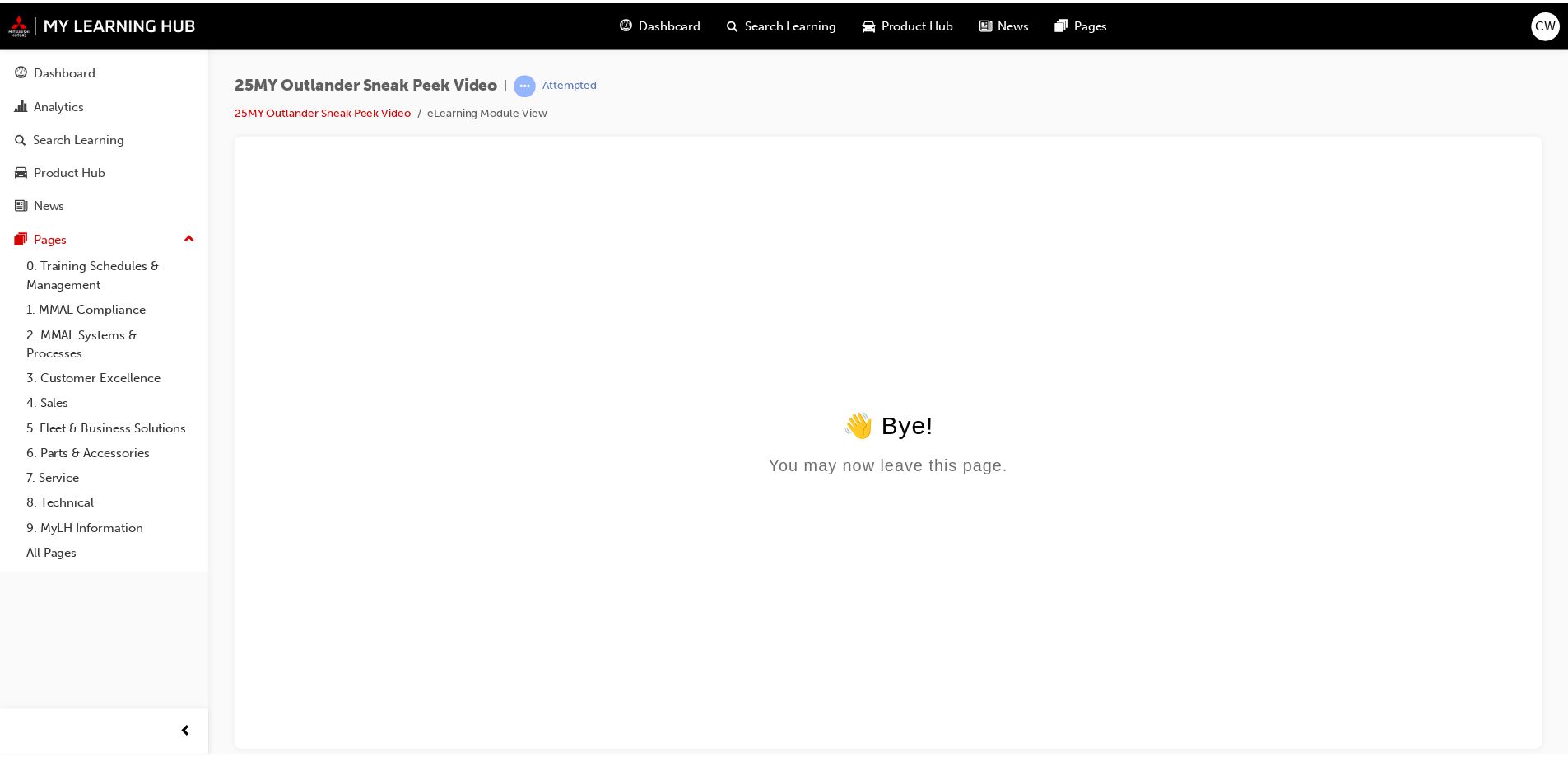
scroll to position [0, 0]
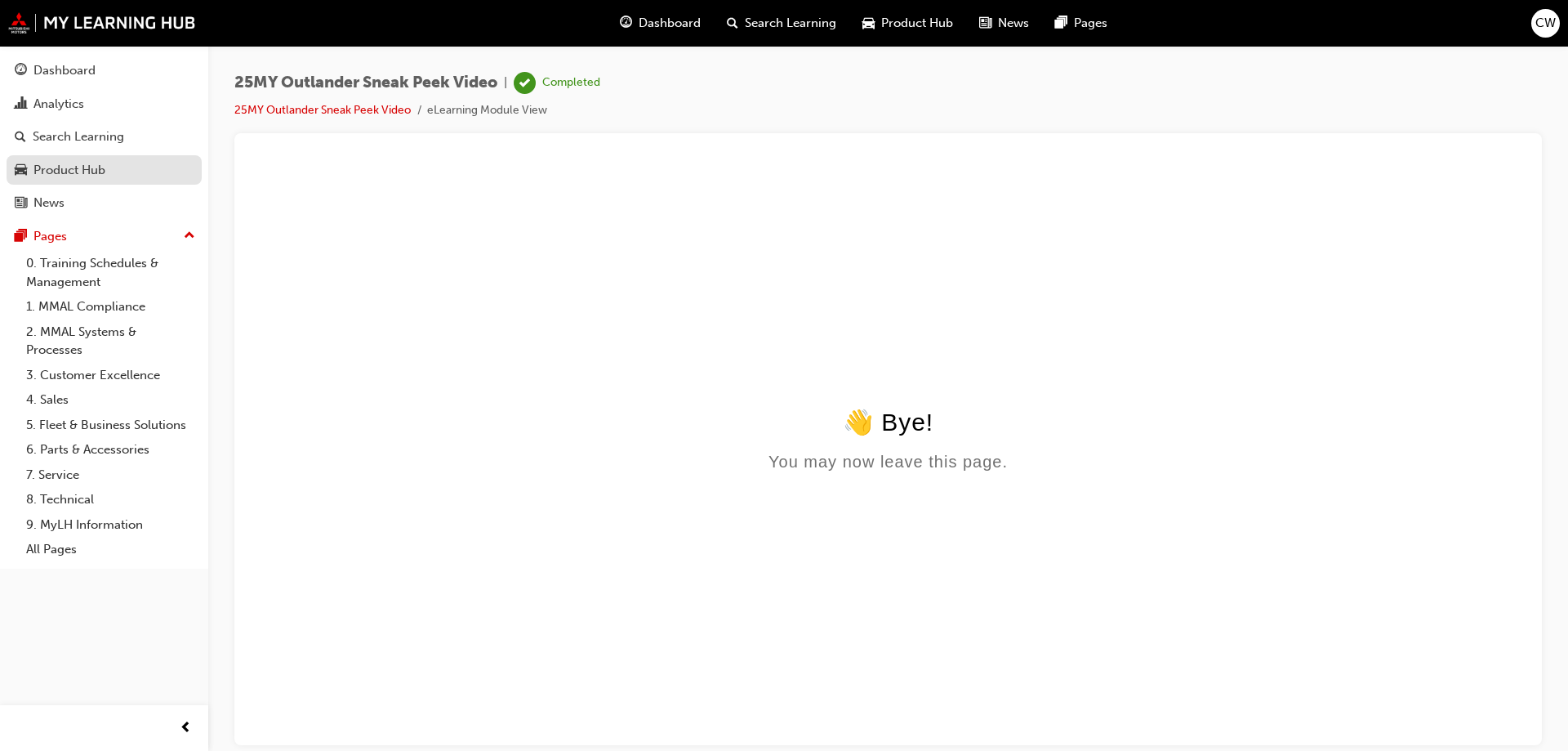
click at [76, 165] on div "Product Hub" at bounding box center [69, 170] width 72 height 19
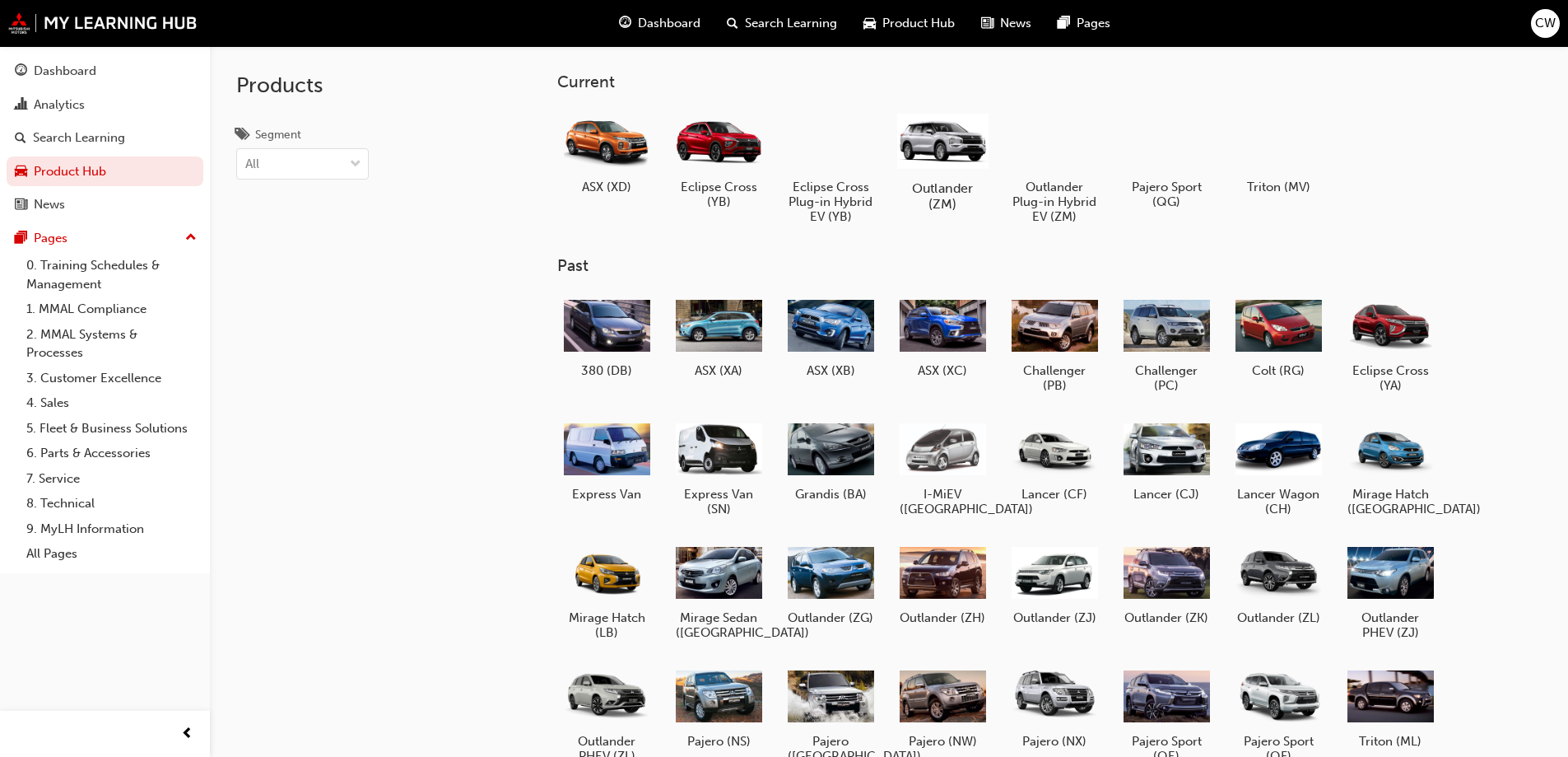
click at [947, 144] on div at bounding box center [942, 141] width 91 height 65
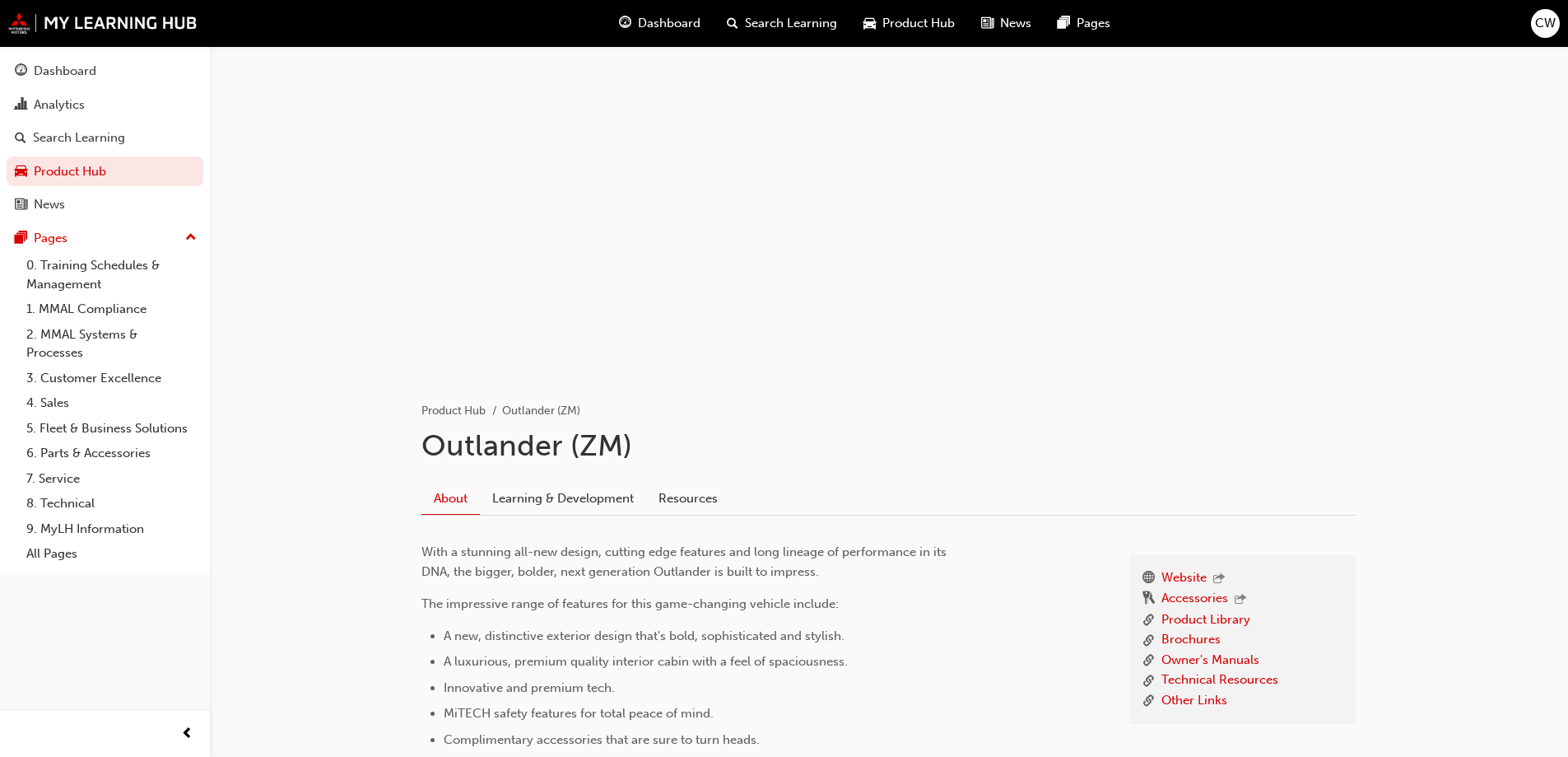
scroll to position [330, 0]
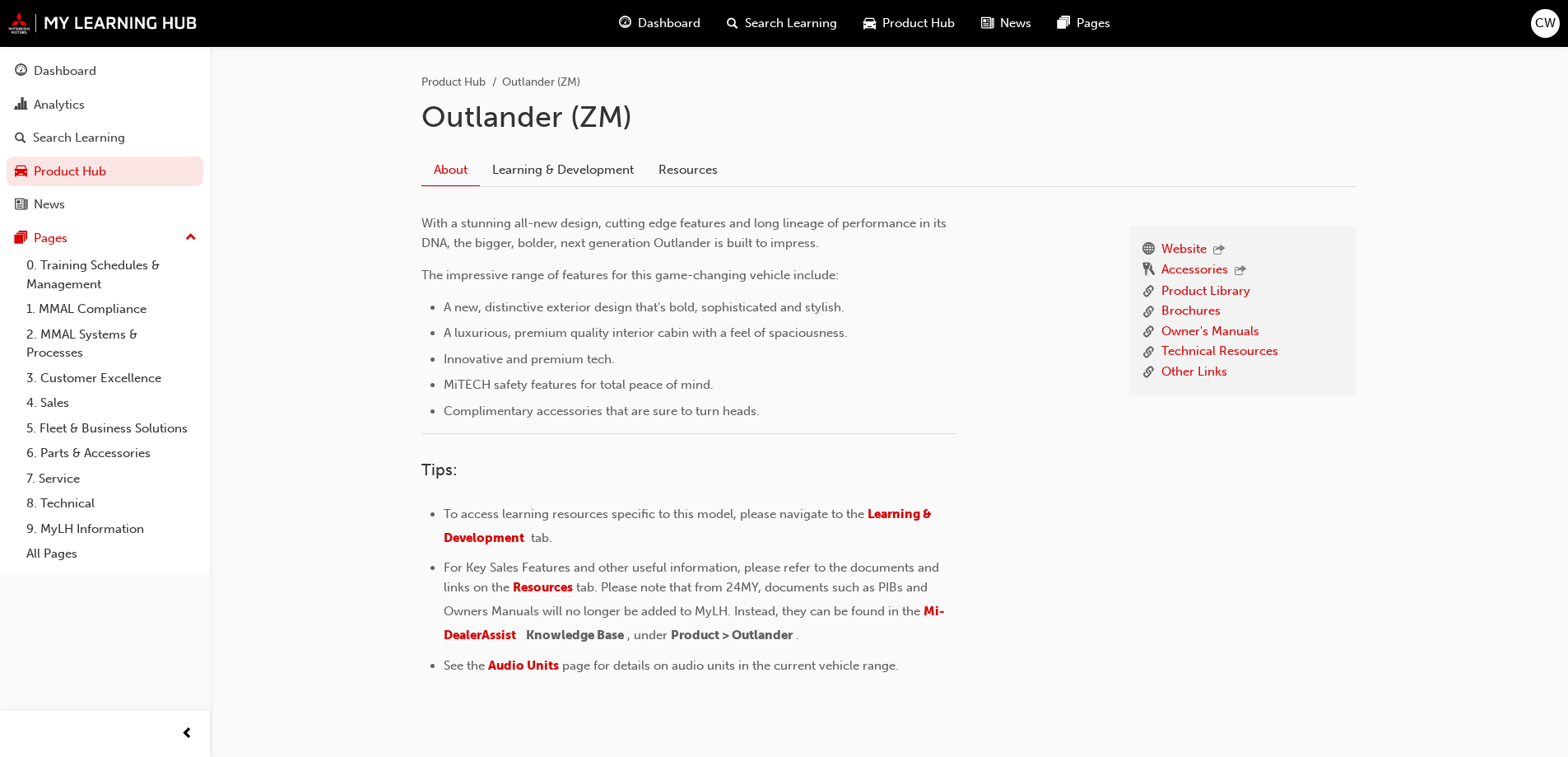
click at [547, 190] on div "Website Accessories Product Library Brochures Owner's Manuals Technical Resourc…" at bounding box center [888, 452] width 935 height 531
click at [560, 170] on link "Learning & Development" at bounding box center [563, 170] width 166 height 32
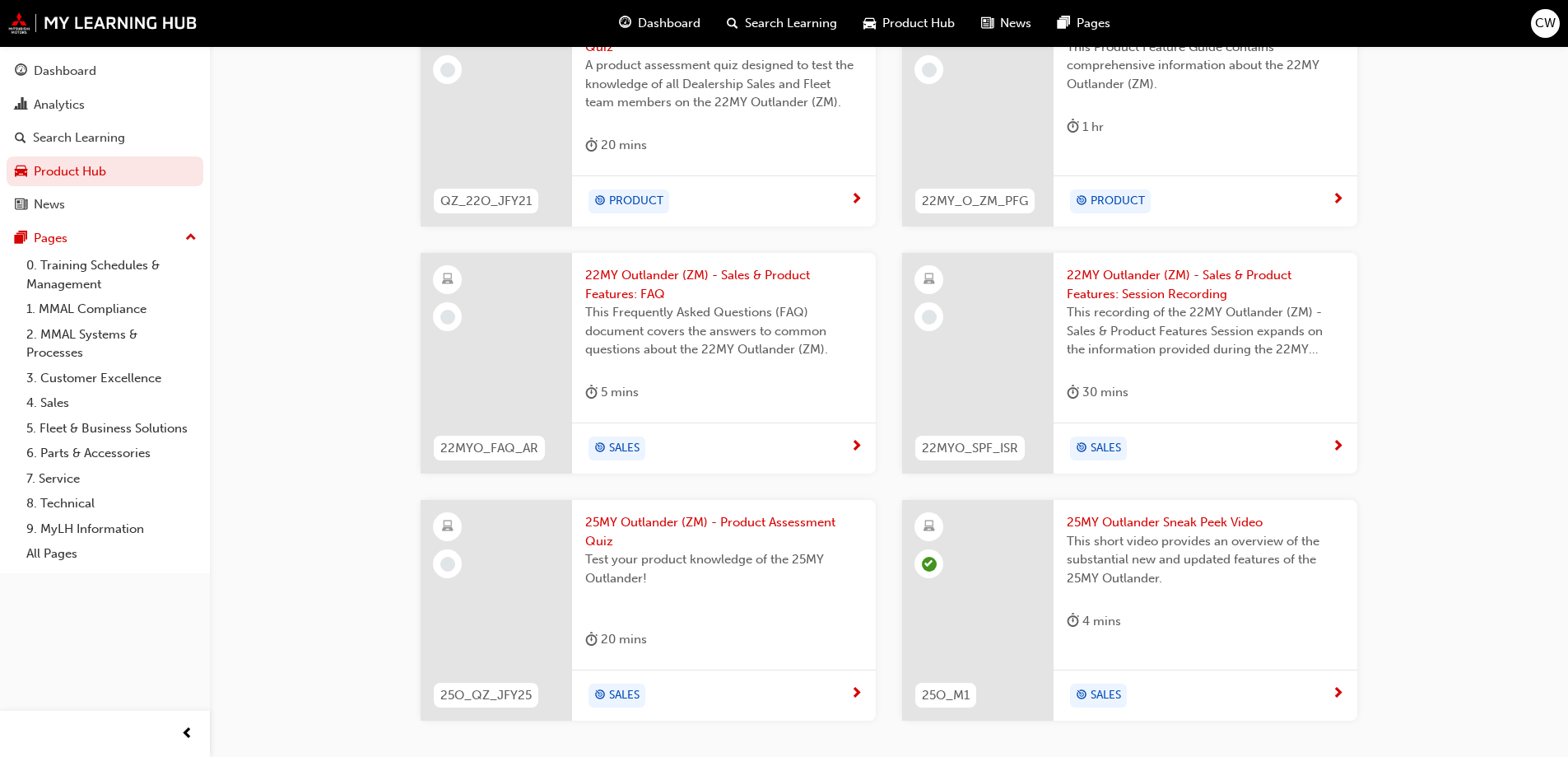
scroll to position [873, 0]
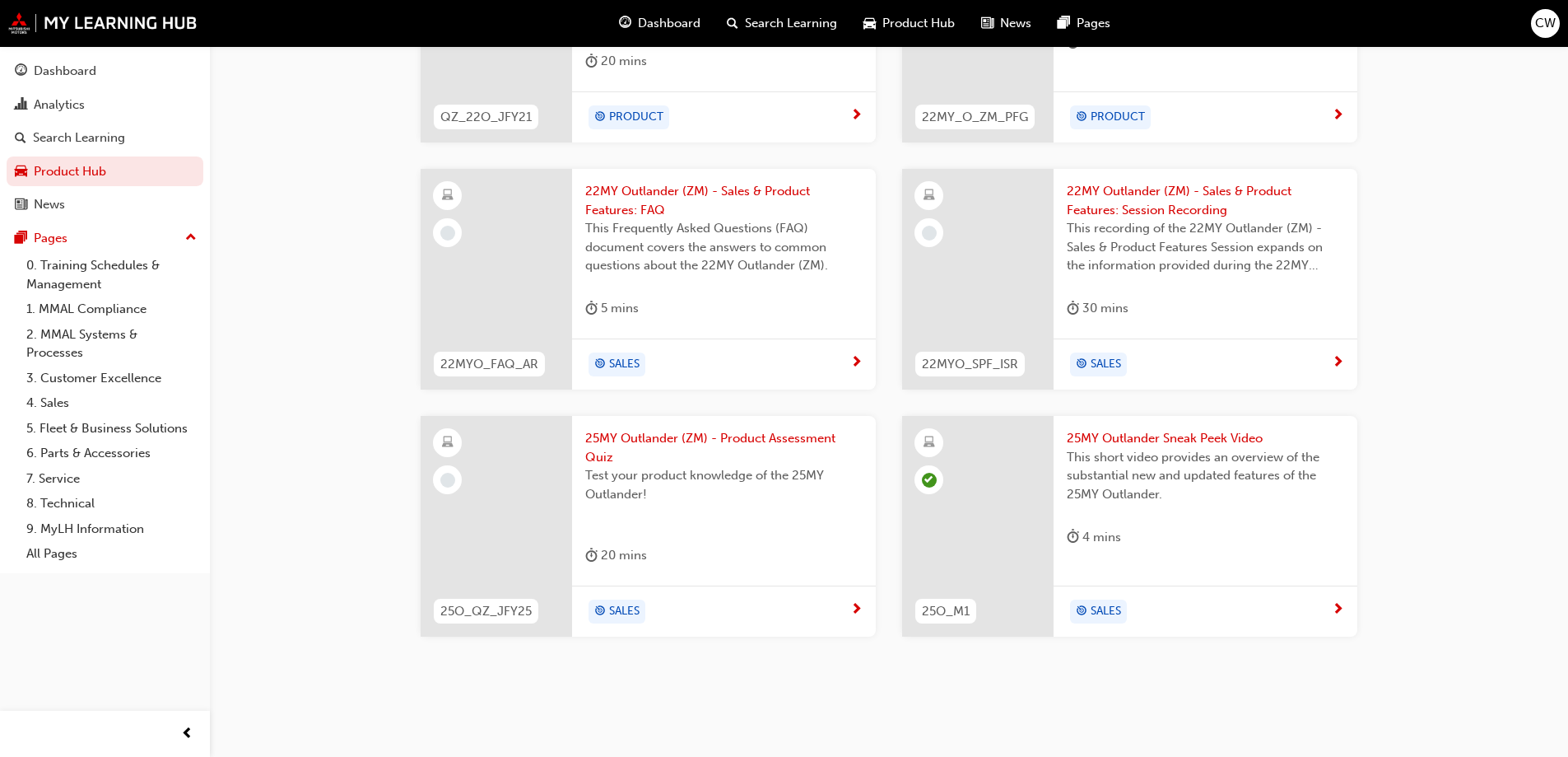
click at [731, 536] on div "25MY Outlander (ZM) - Product Assessment Quiz Test your product knowledge of th…" at bounding box center [723, 500] width 304 height 169
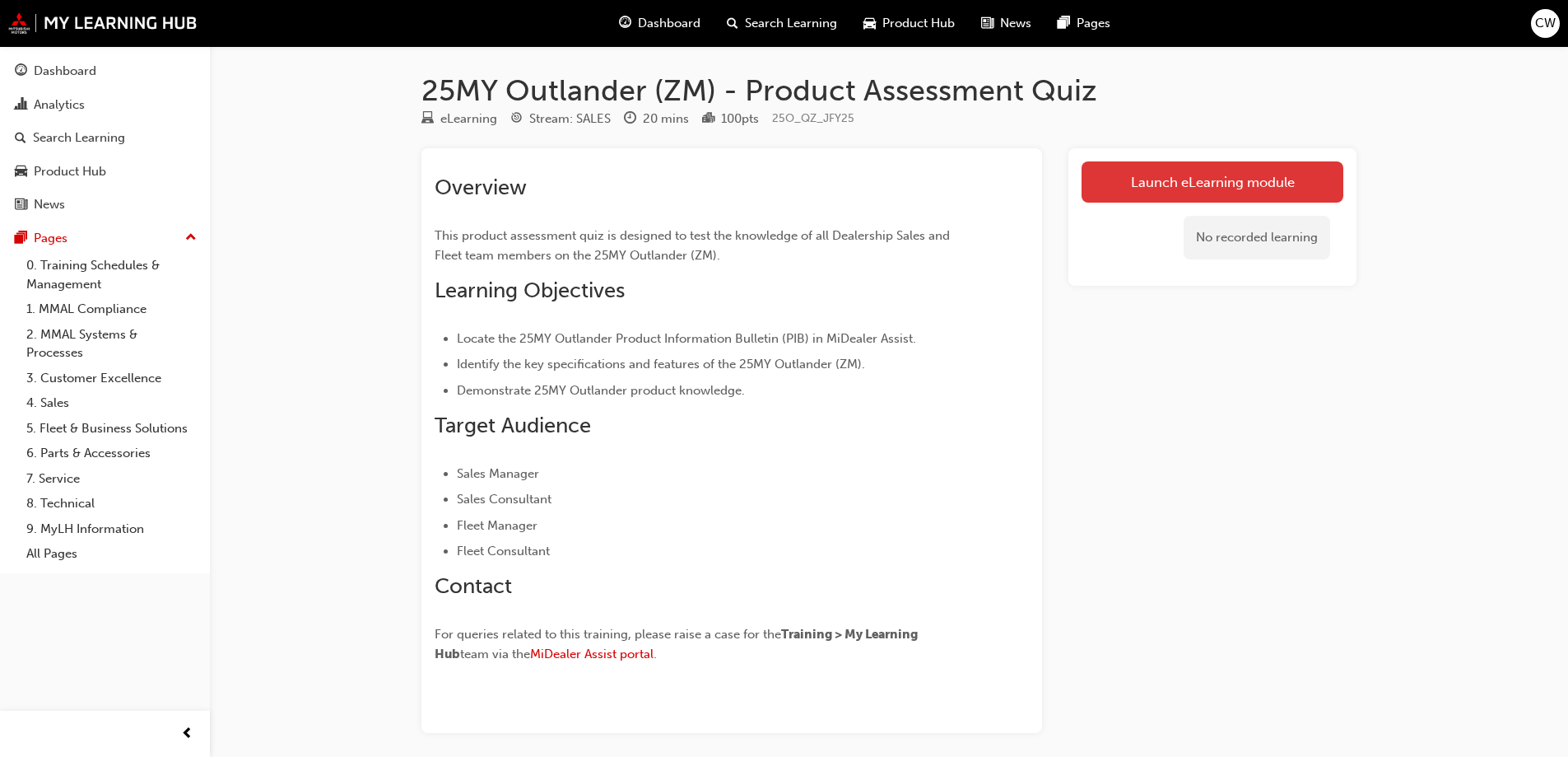
click at [1244, 187] on link "Launch eLearning module" at bounding box center [1212, 182] width 262 height 42
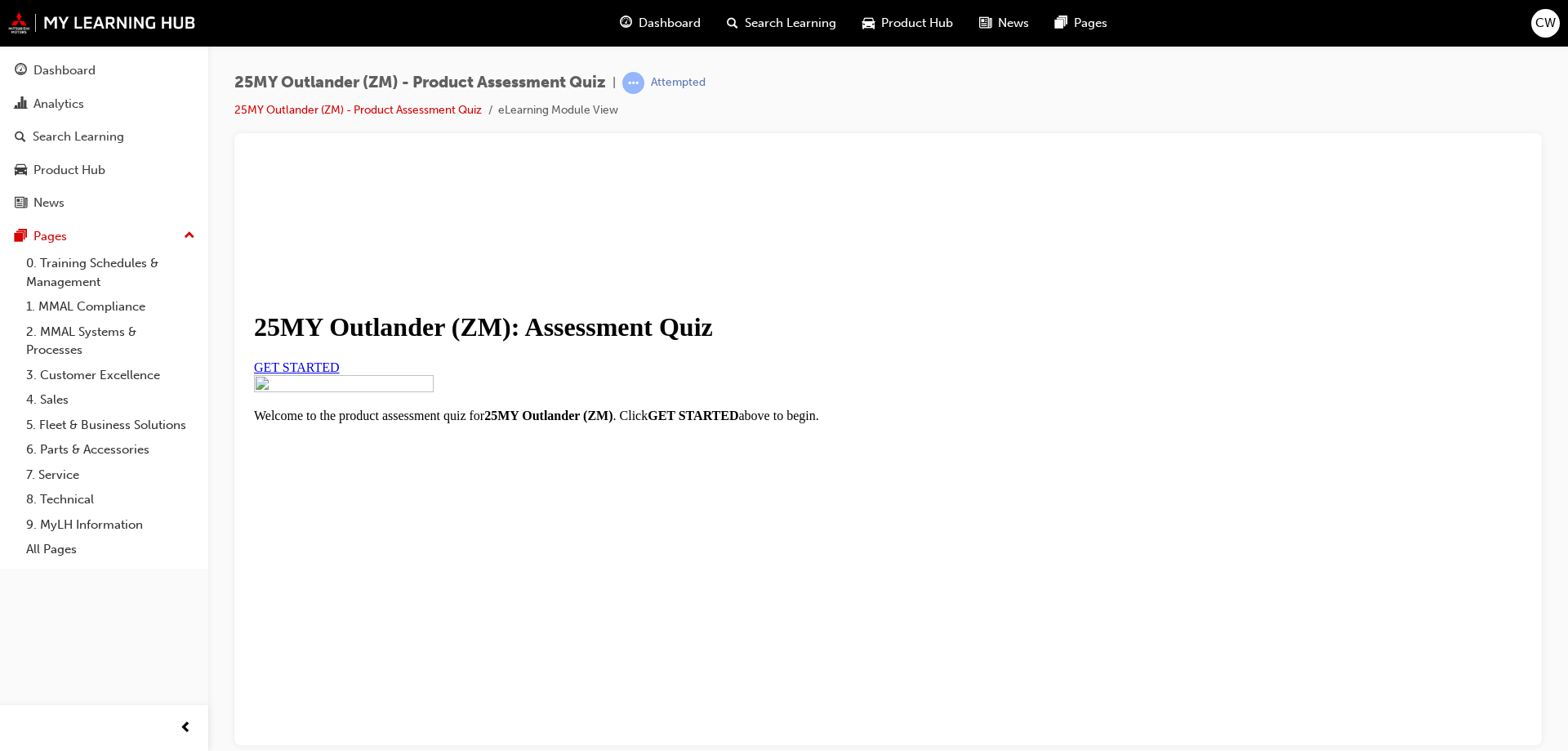
click at [340, 373] on span "GET STARTED" at bounding box center [297, 366] width 85 height 14
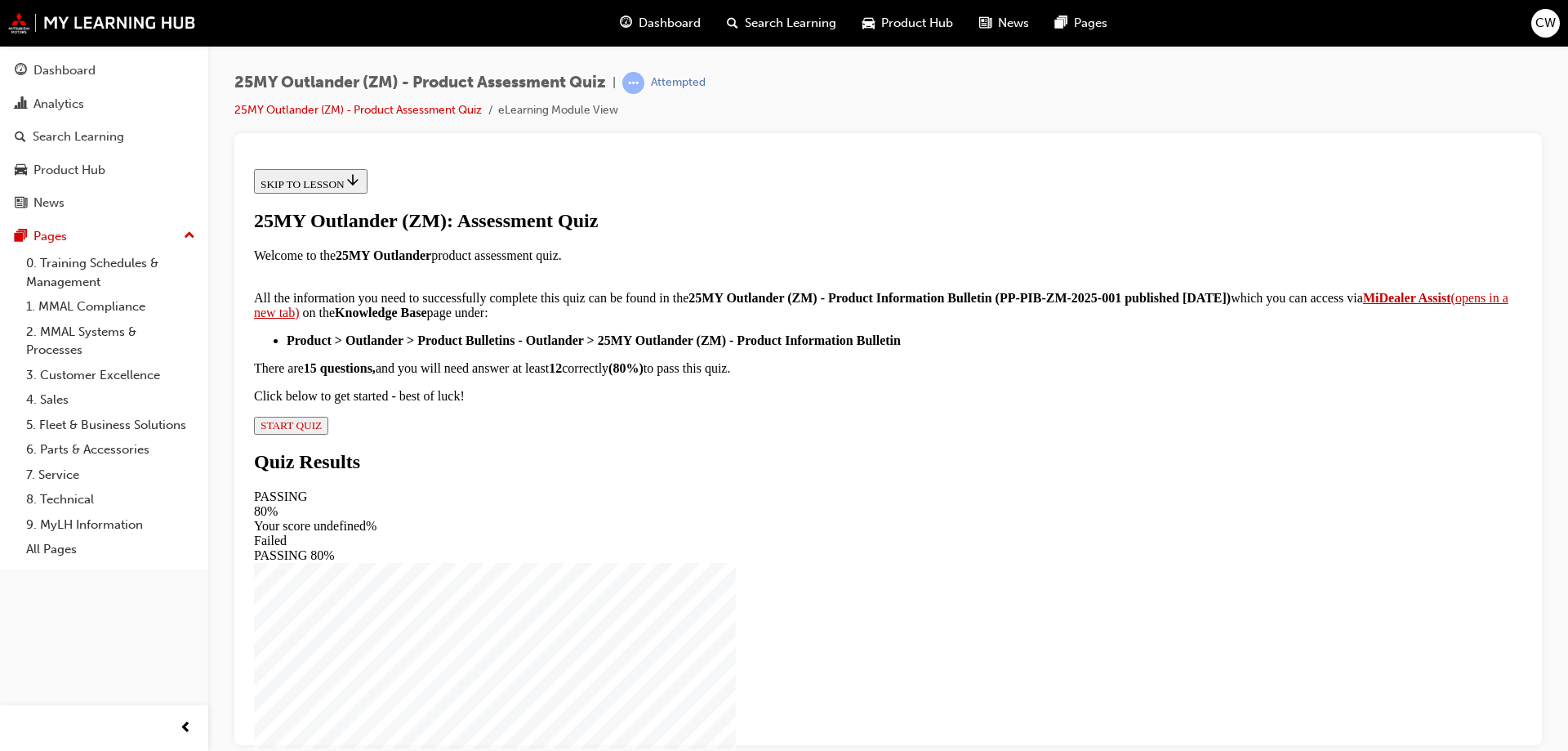
scroll to position [265, 0]
click at [322, 430] on span "START QUIZ" at bounding box center [291, 424] width 61 height 12
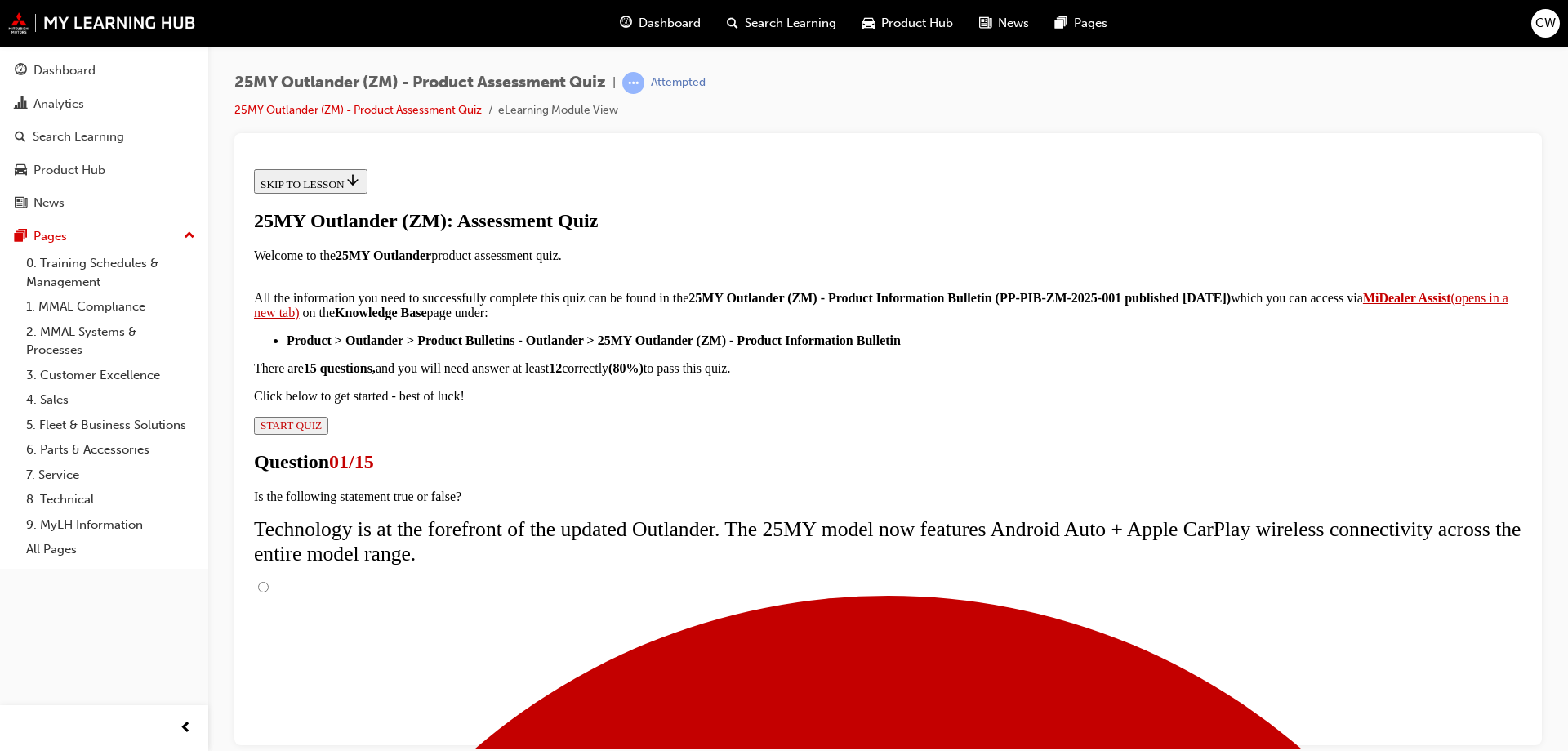
click at [269, 580] on input "True" at bounding box center [263, 585] width 11 height 11
radio input "true"
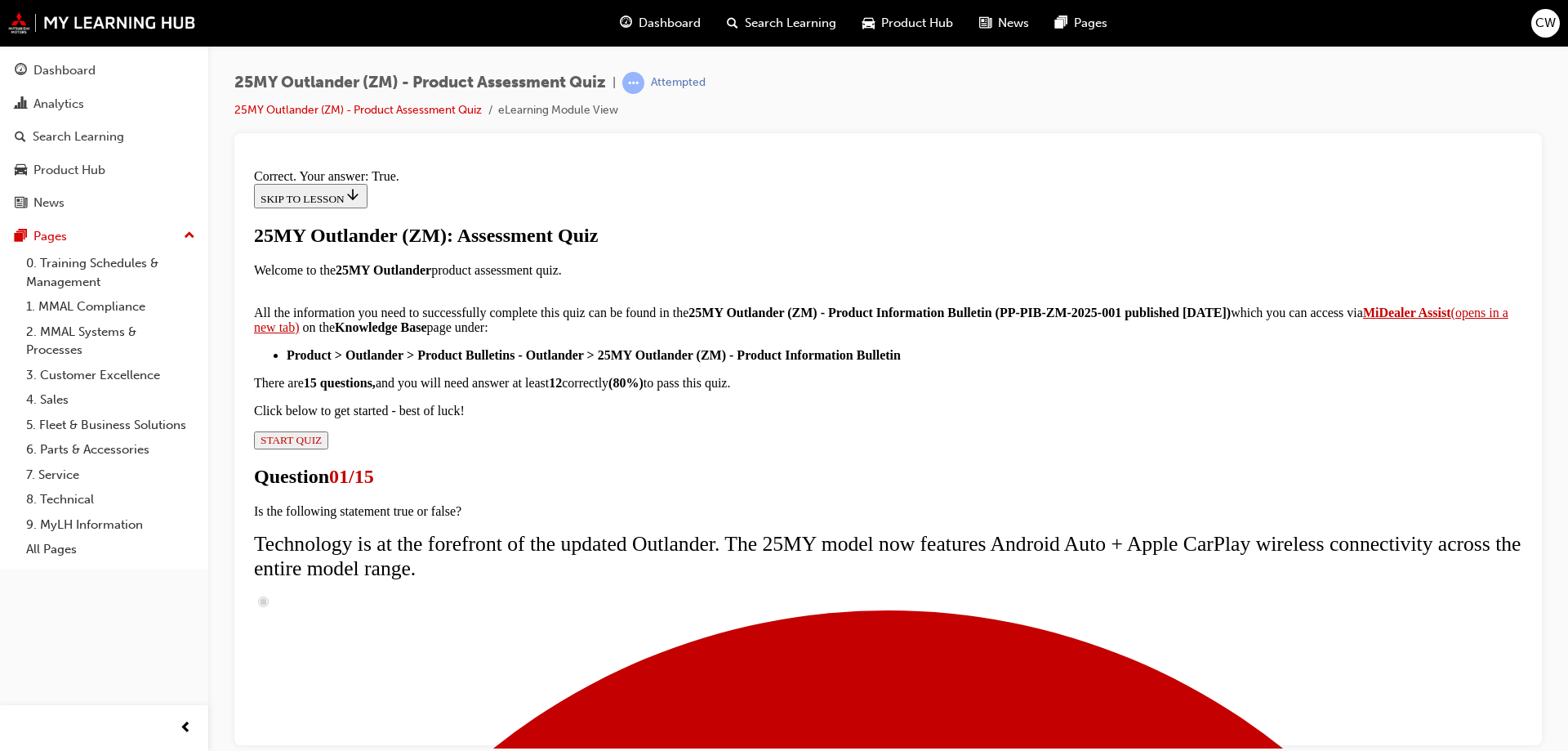
scroll to position [191, 0]
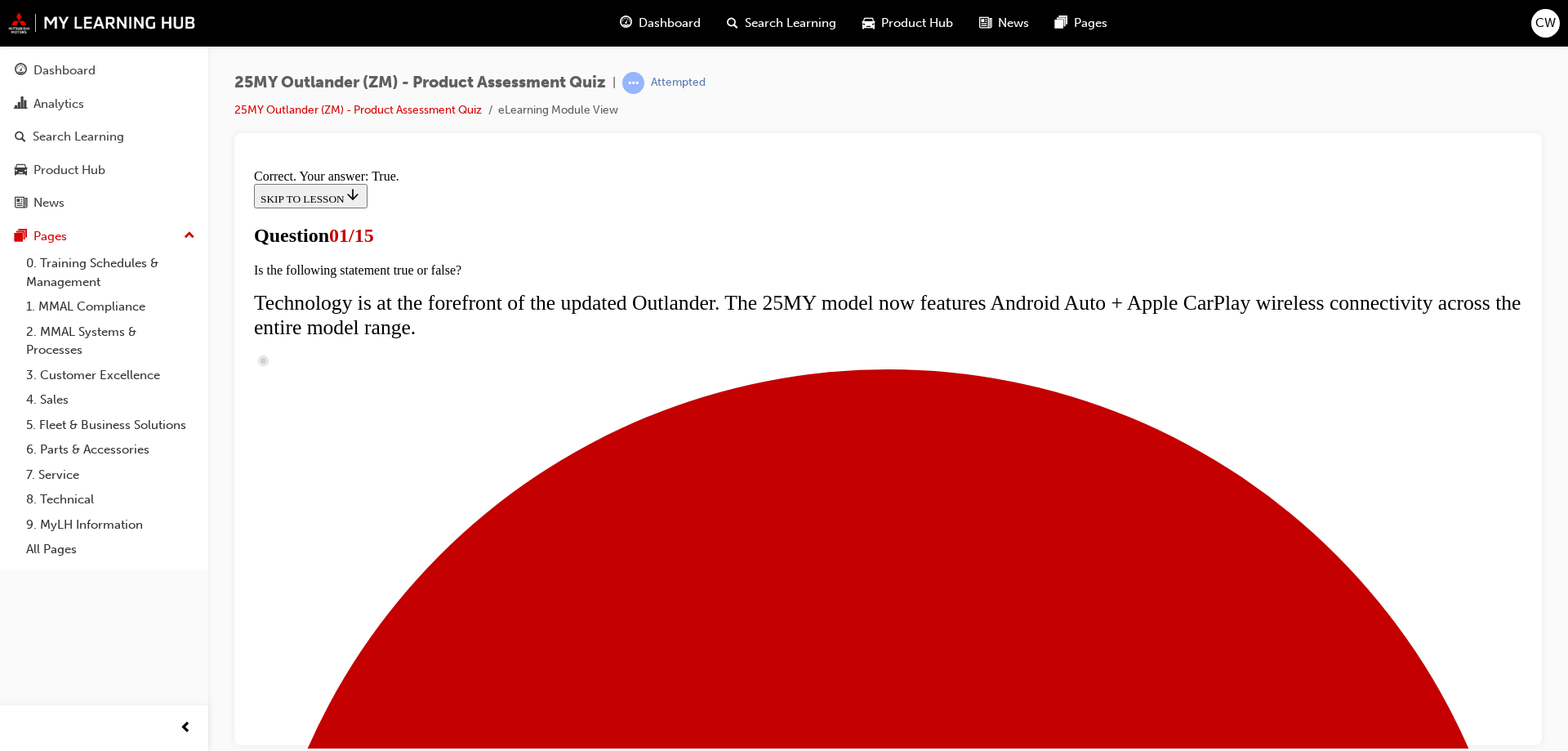
scroll to position [327, 0]
radio input "true"
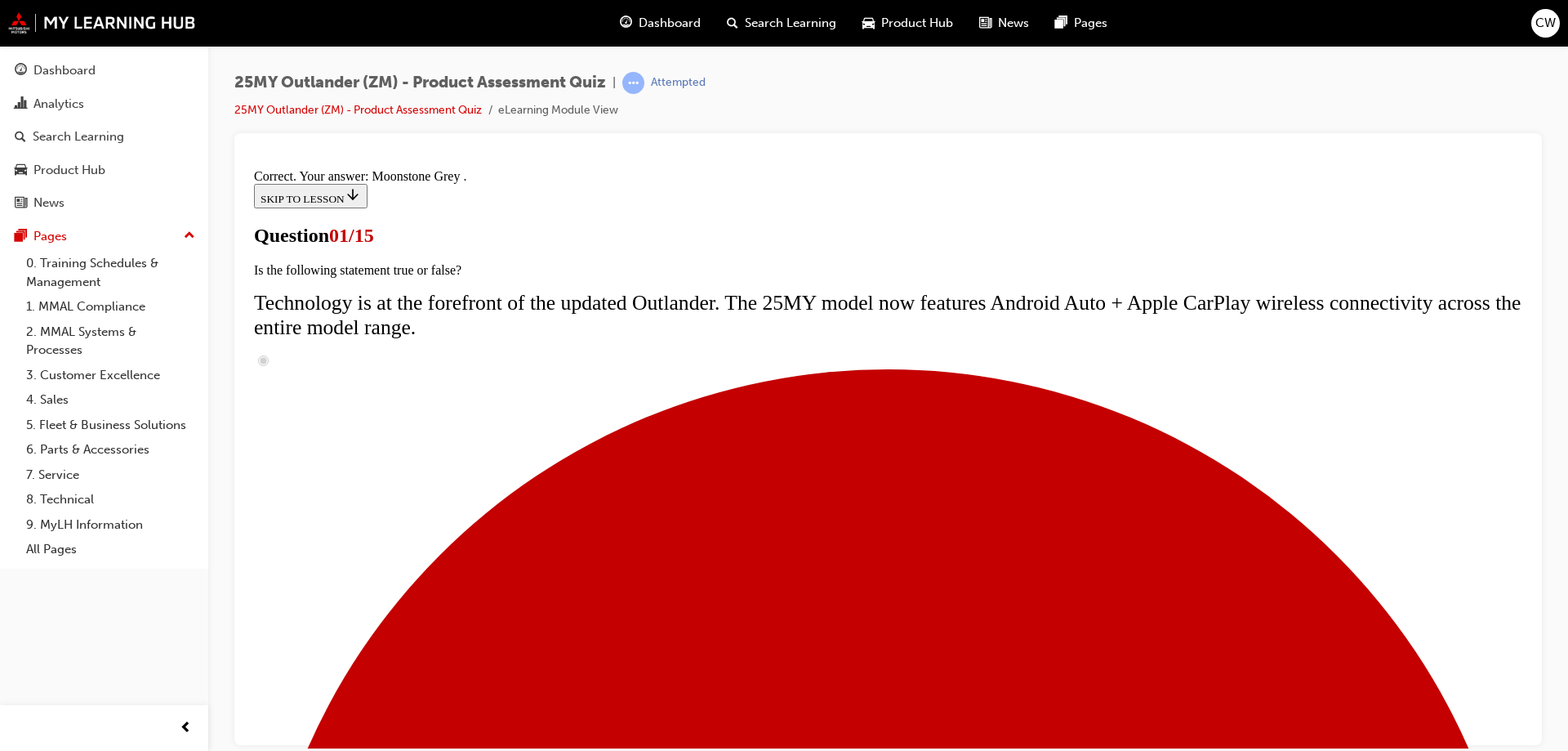
scroll to position [397, 0]
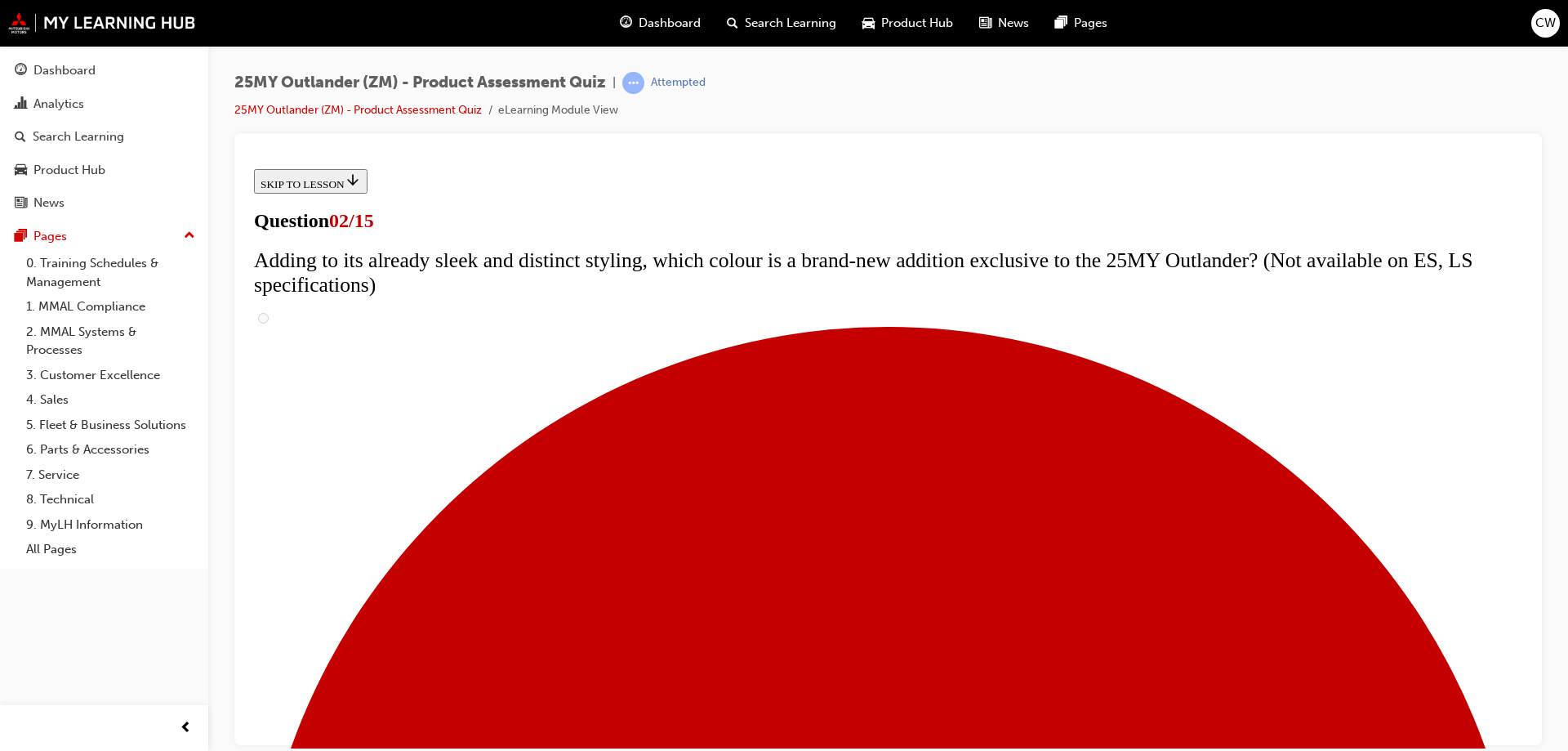
checkbox input "true"
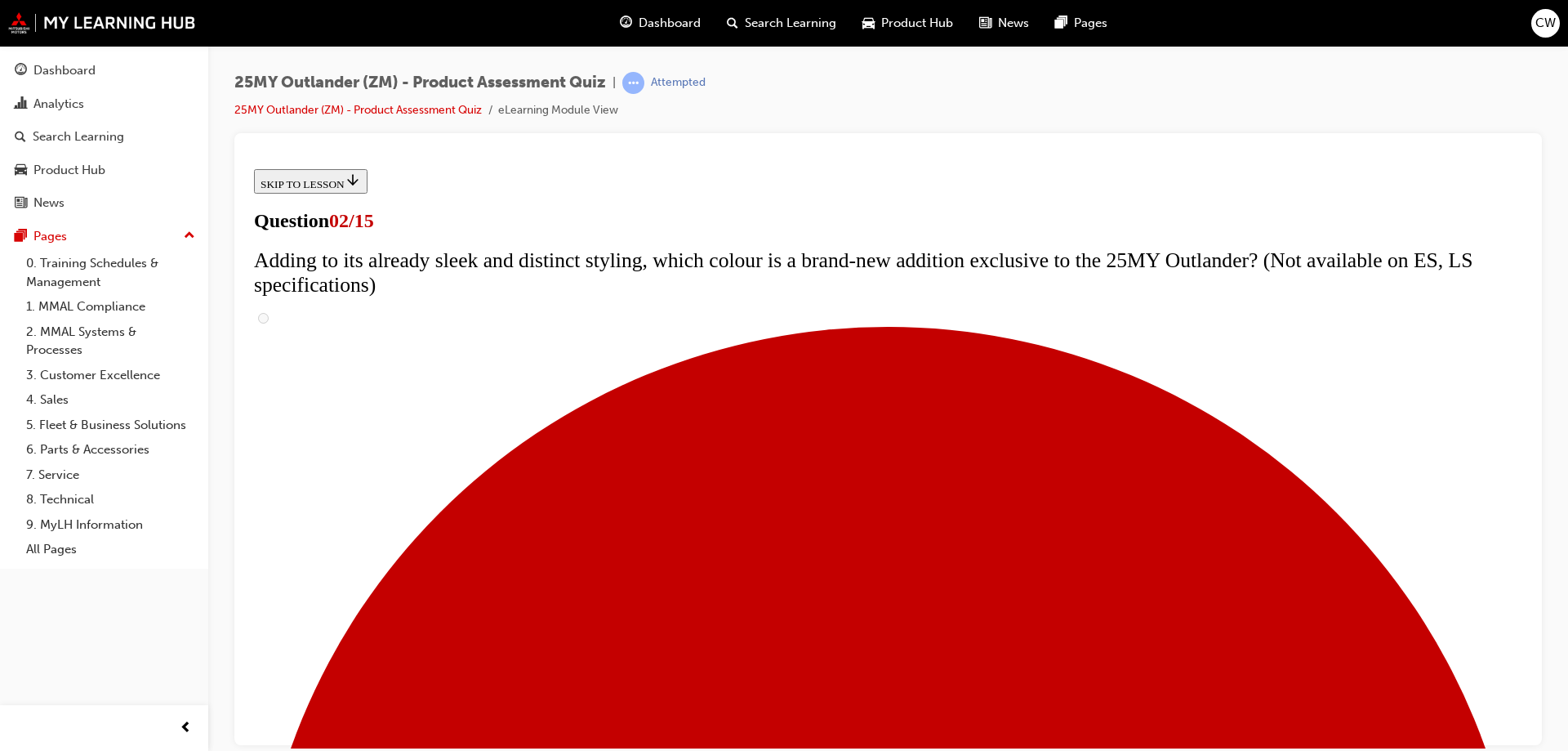
checkbox input "true"
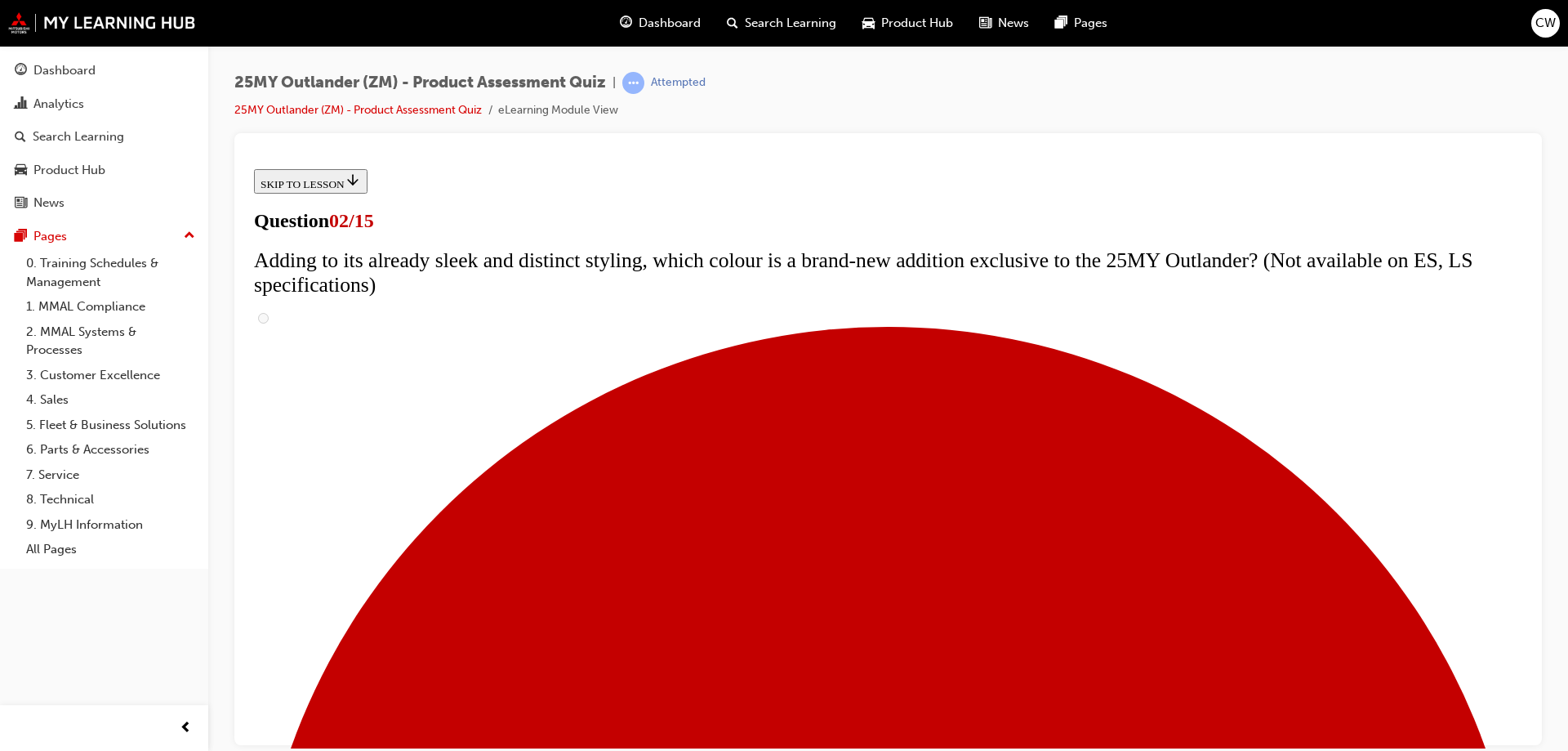
checkbox input "true"
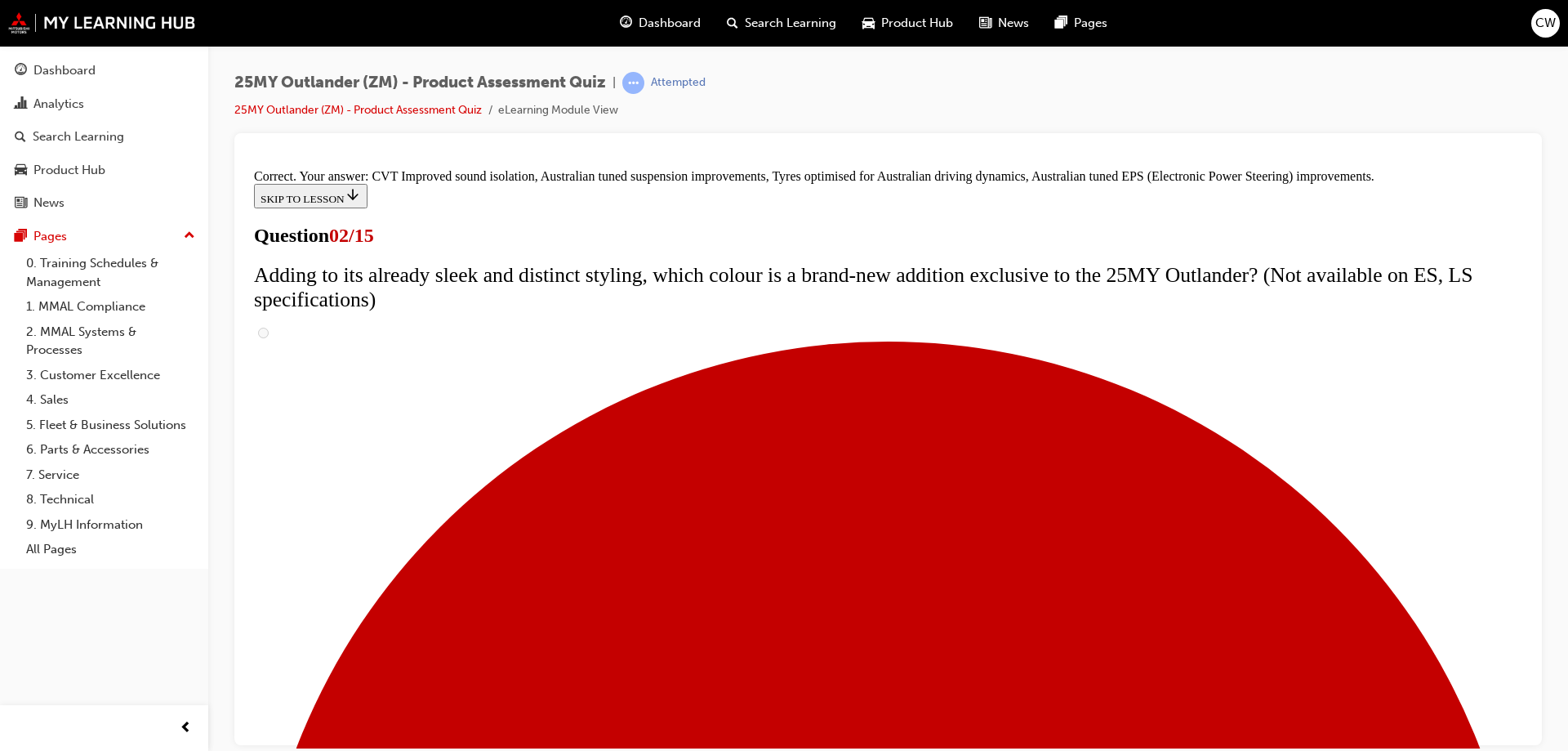
scroll to position [453, 0]
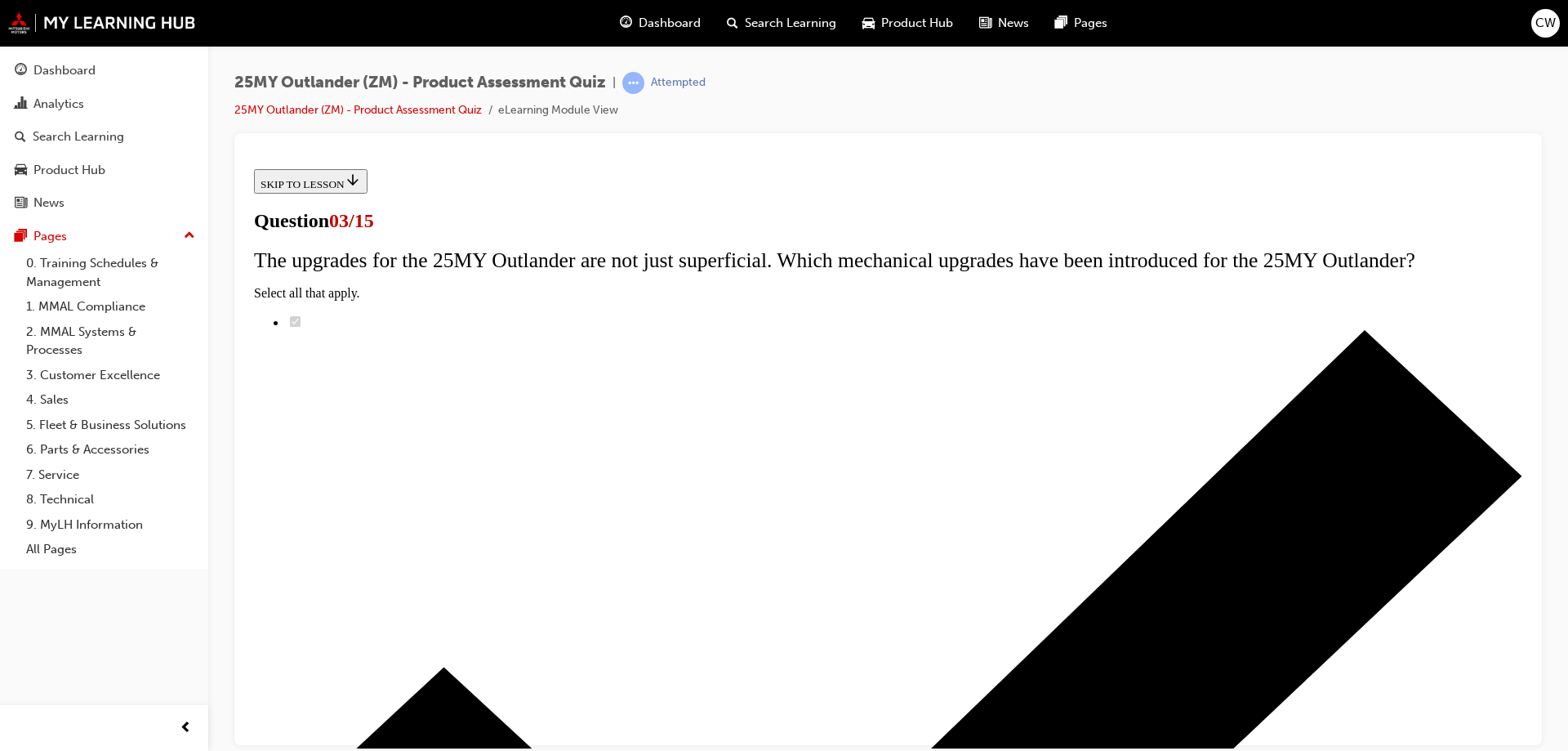
scroll to position [81, 0]
radio input "true"
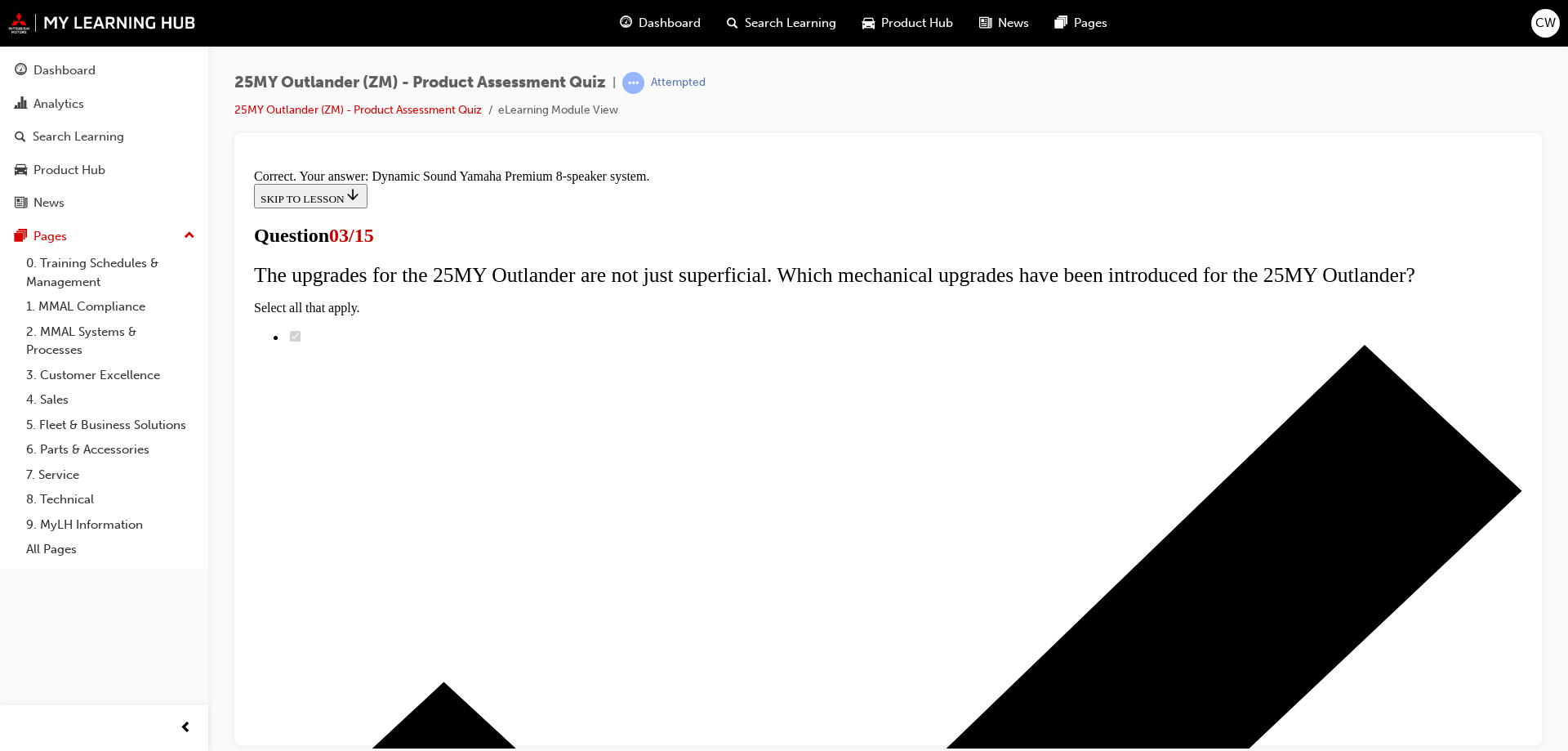
scroll to position [266, 0]
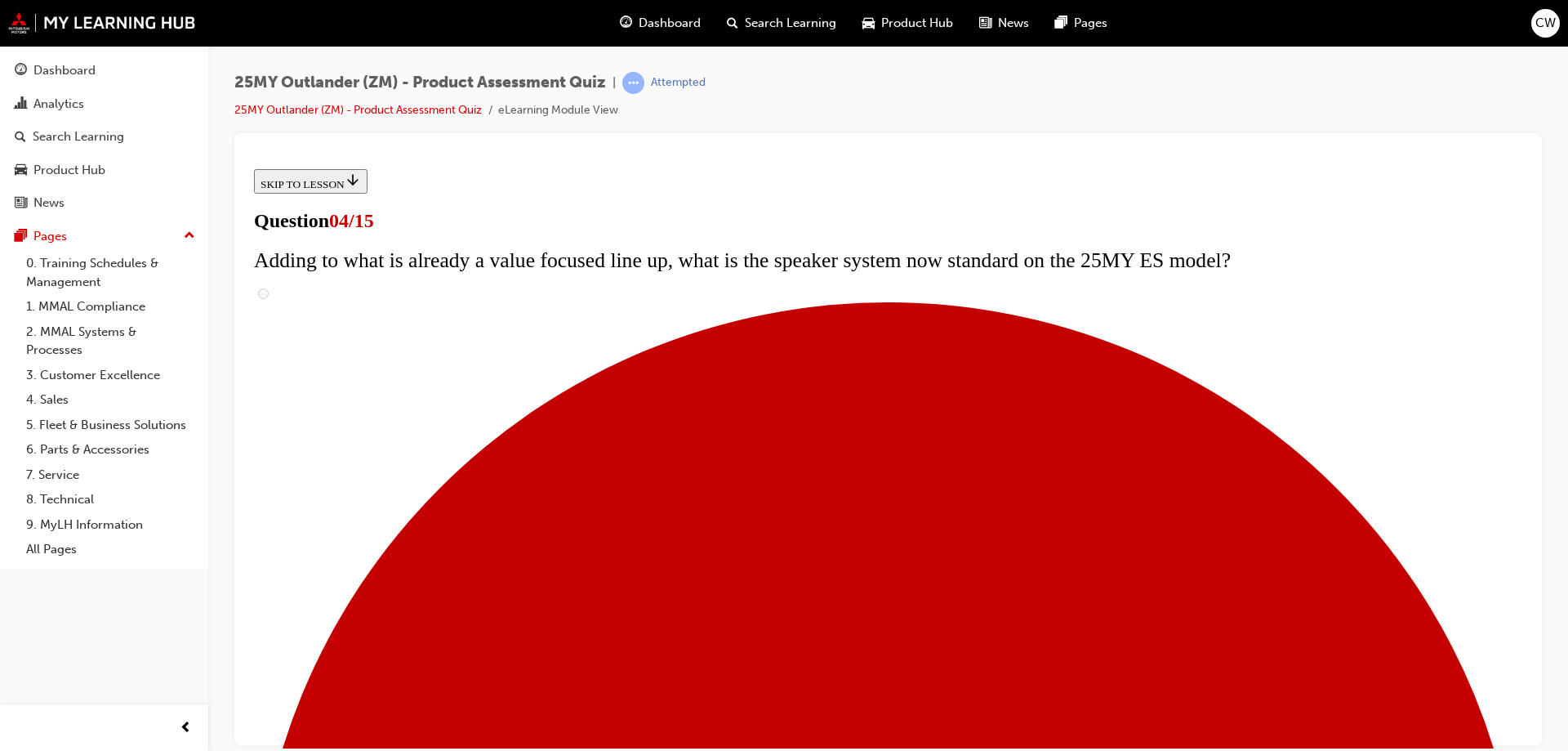
scroll to position [328, 0]
checkbox input "true"
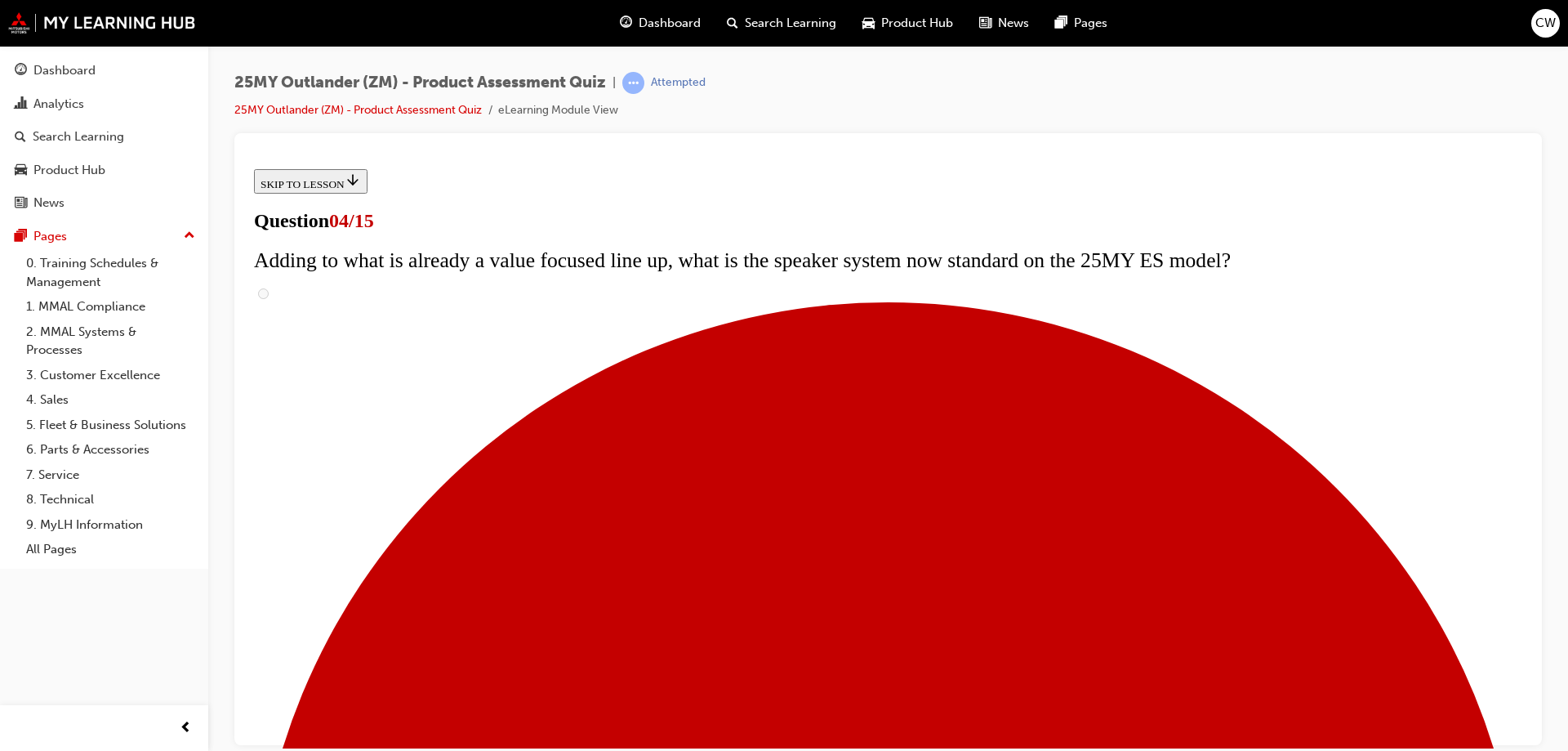
checkbox input "true"
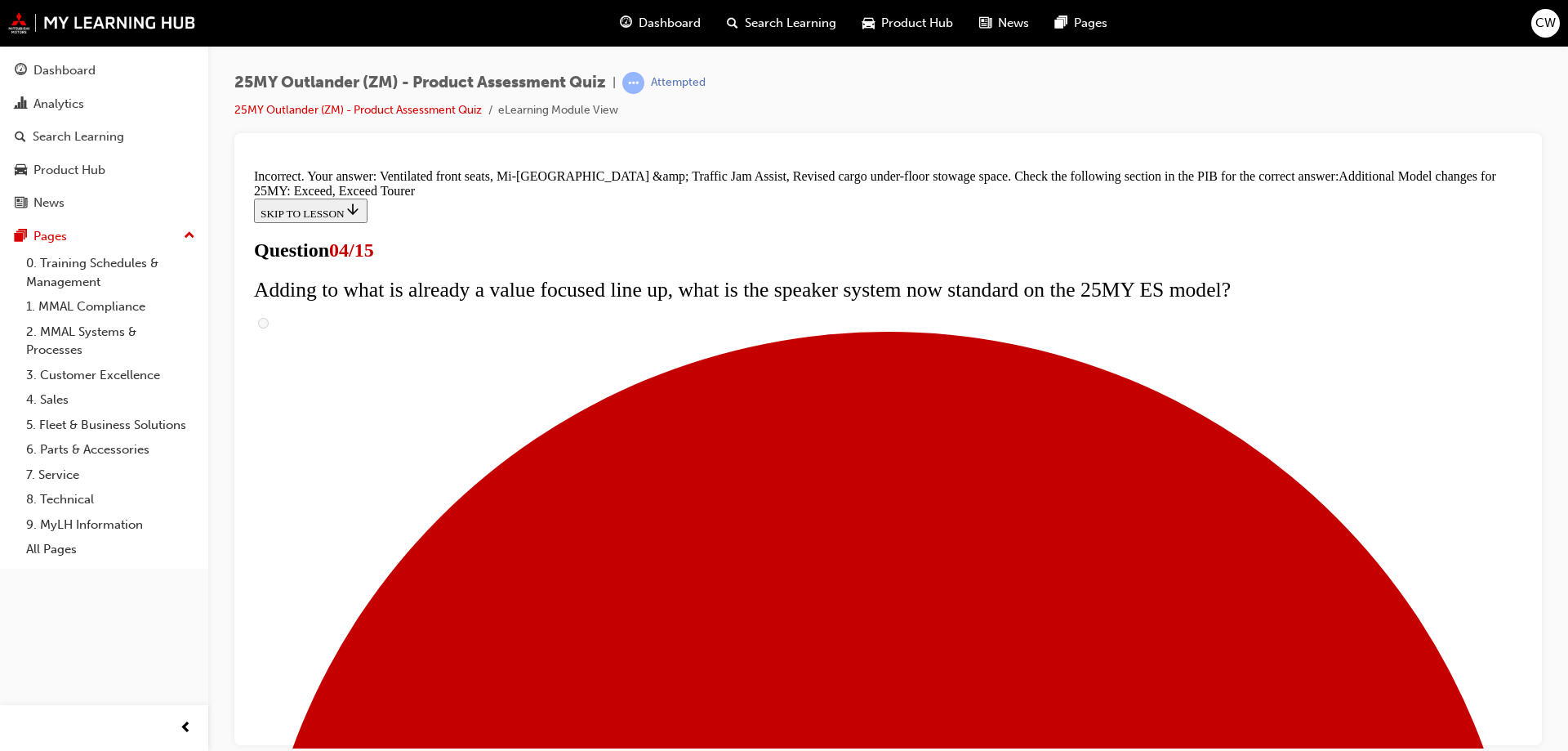
scroll to position [351, 0]
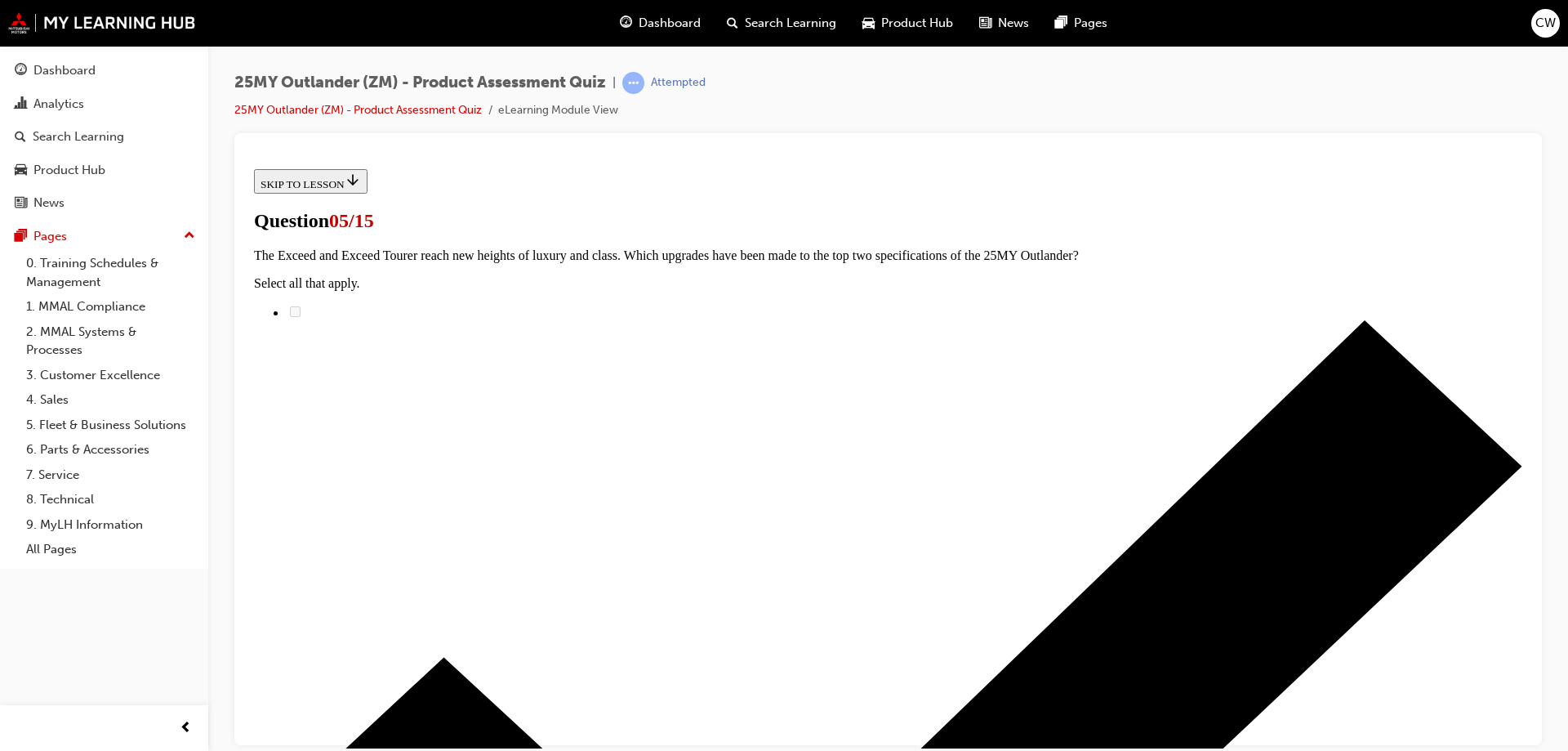
scroll to position [245, 0]
radio input "true"
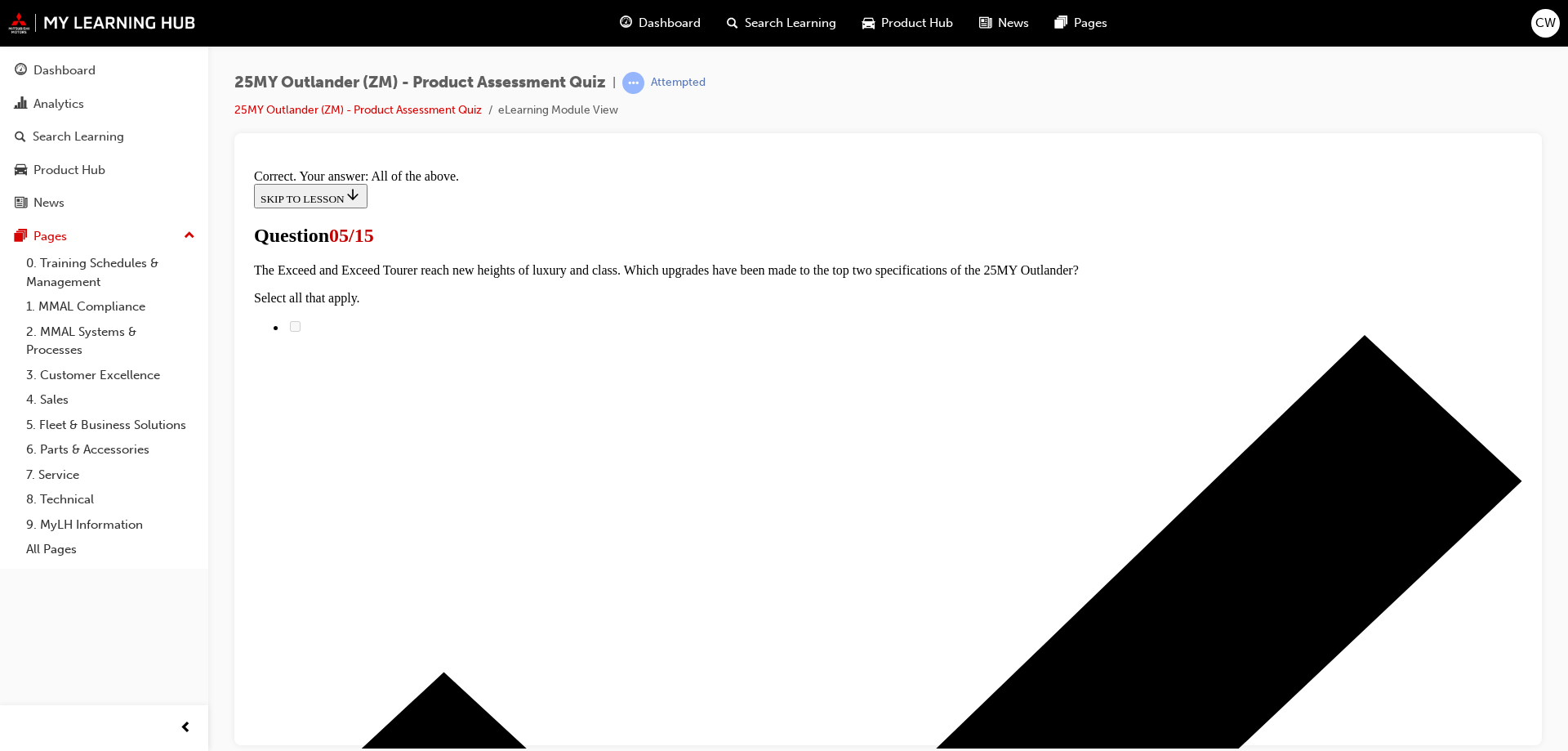
scroll to position [397, 0]
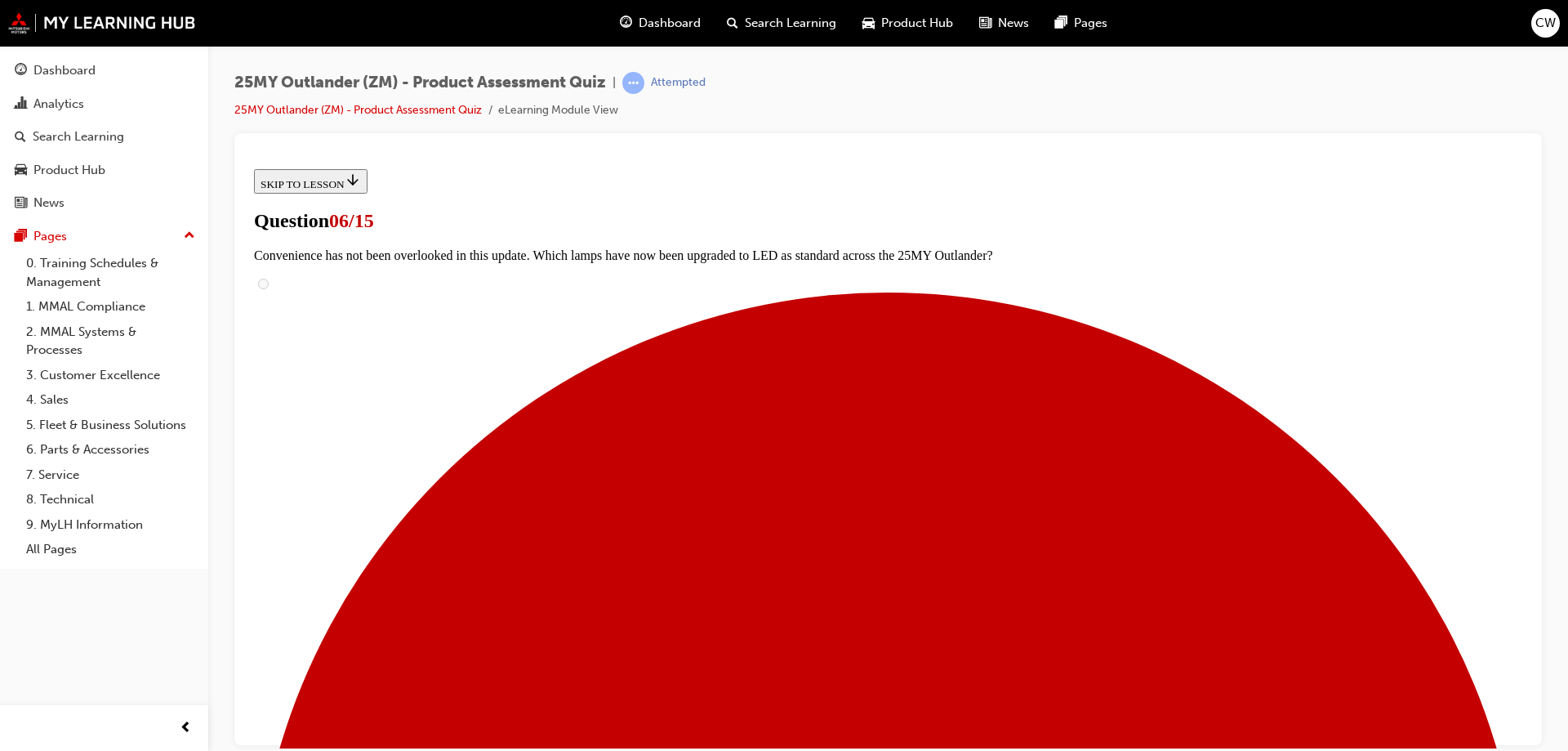
scroll to position [490, 0]
radio input "true"
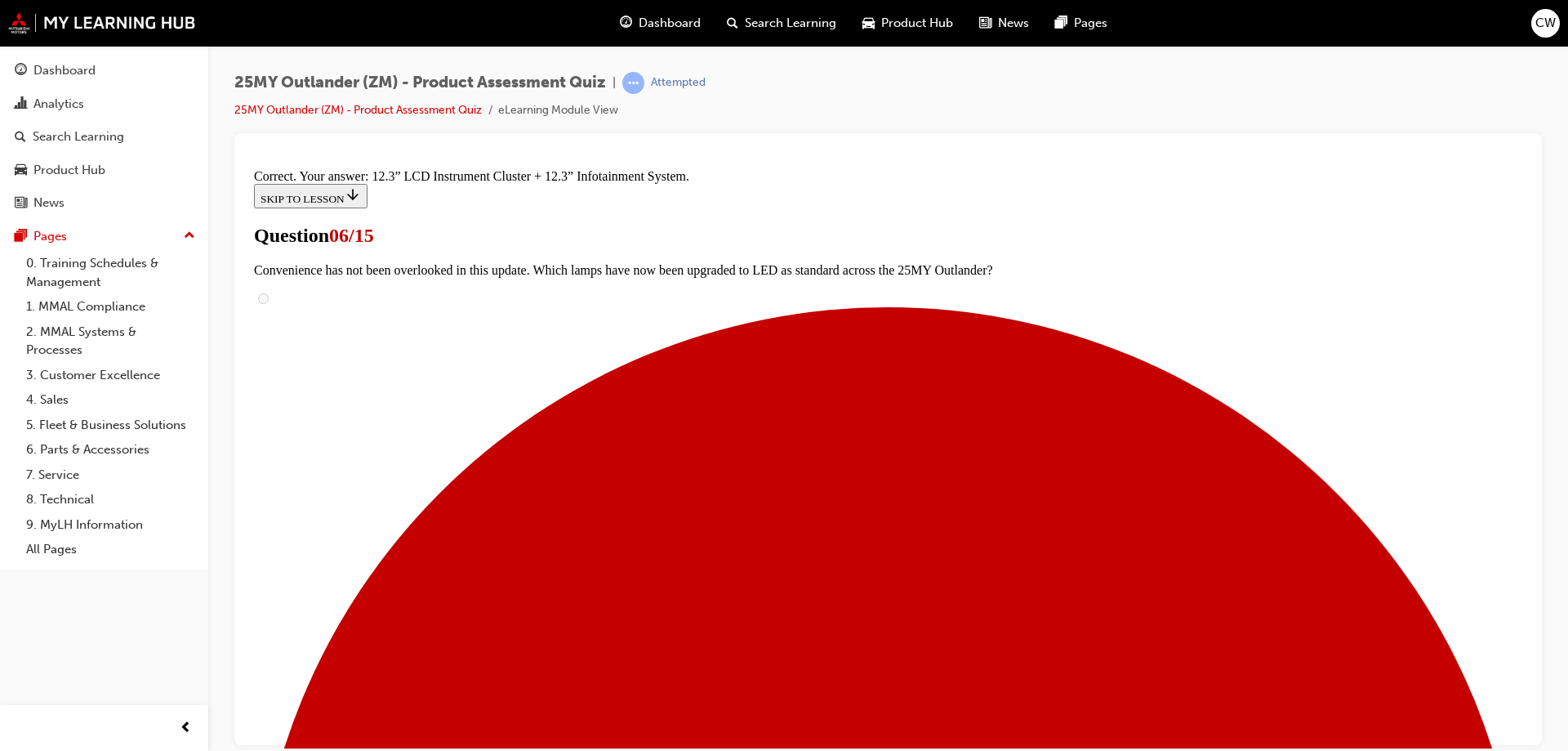
scroll to position [552, 0]
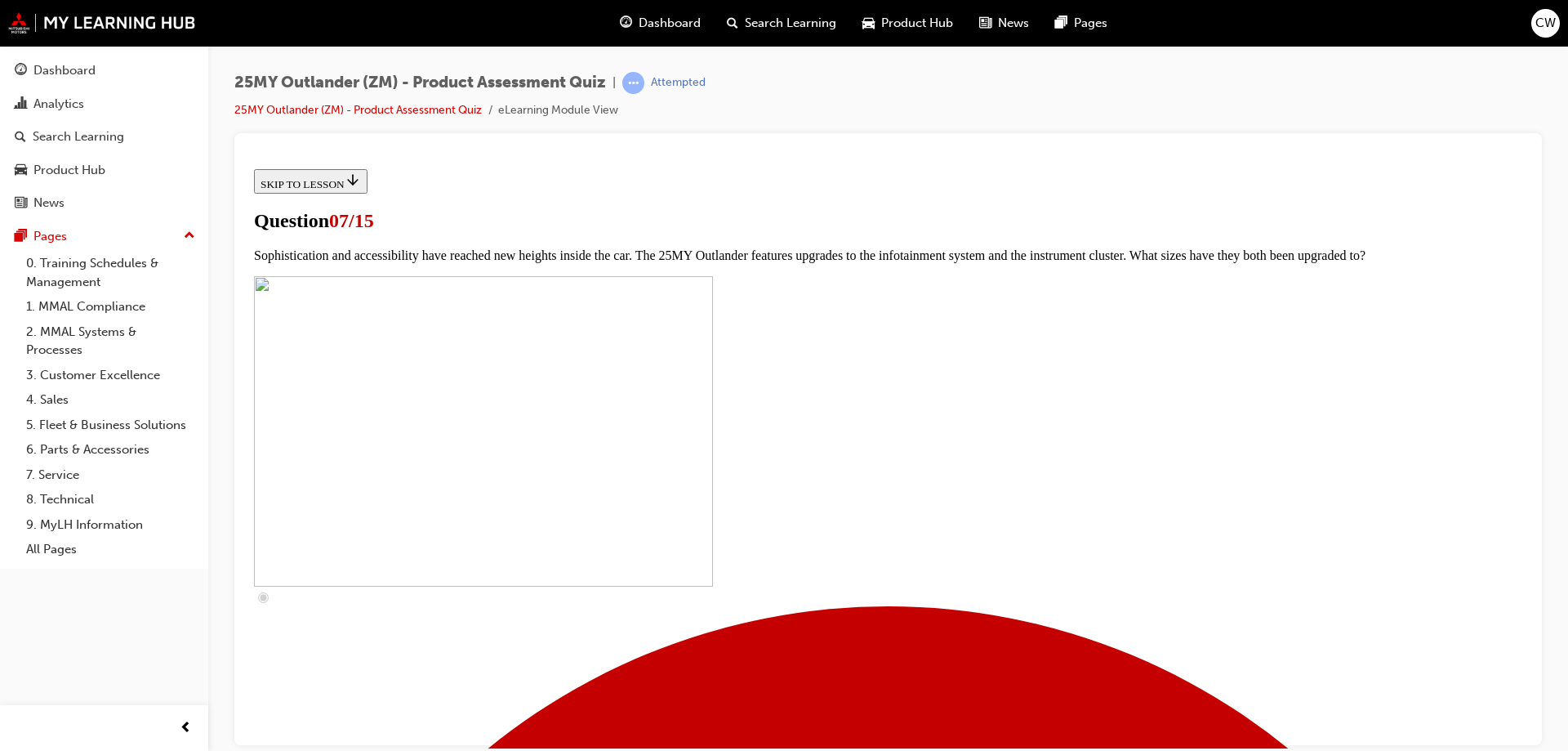
scroll to position [490, 0]
checkbox input "true"
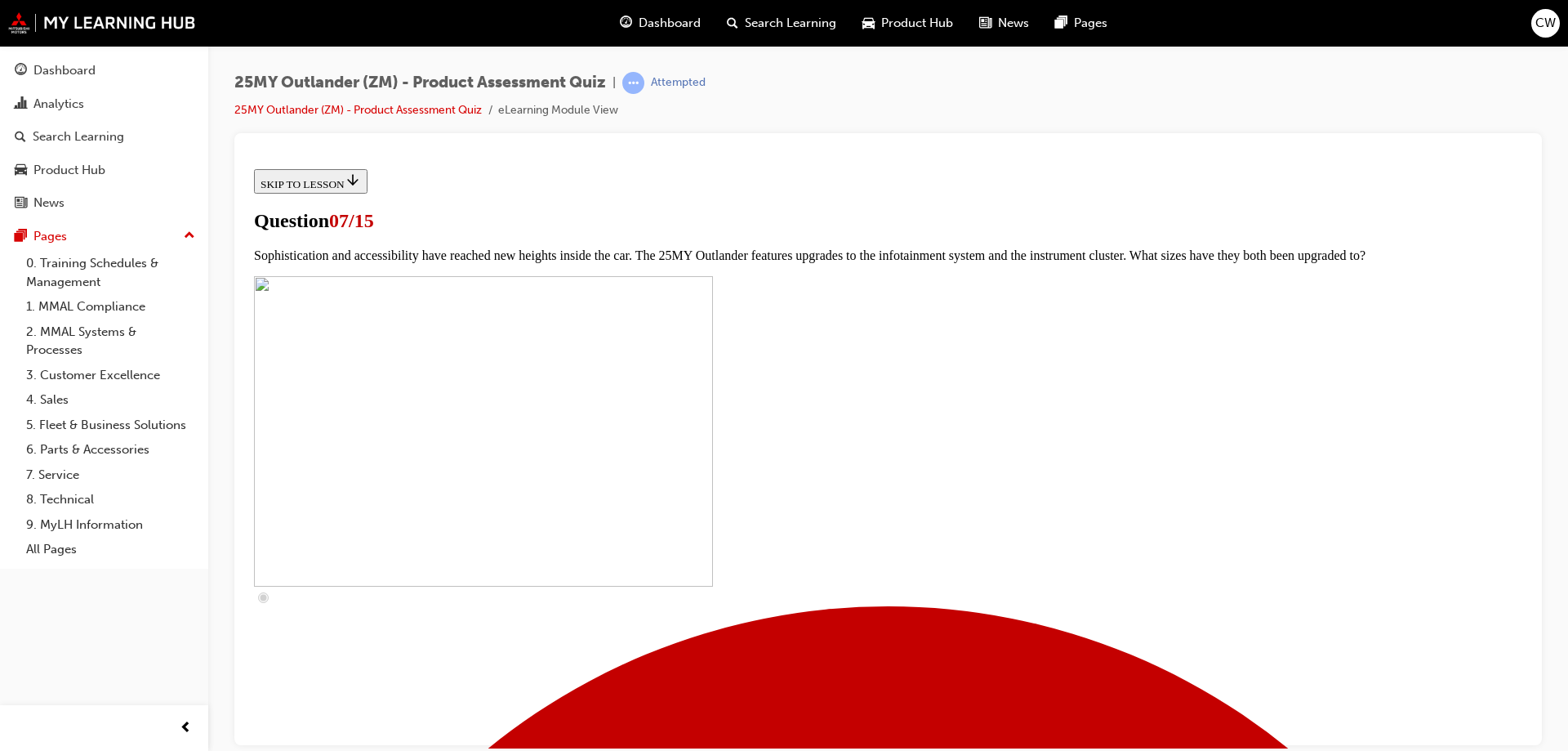
checkbox input "true"
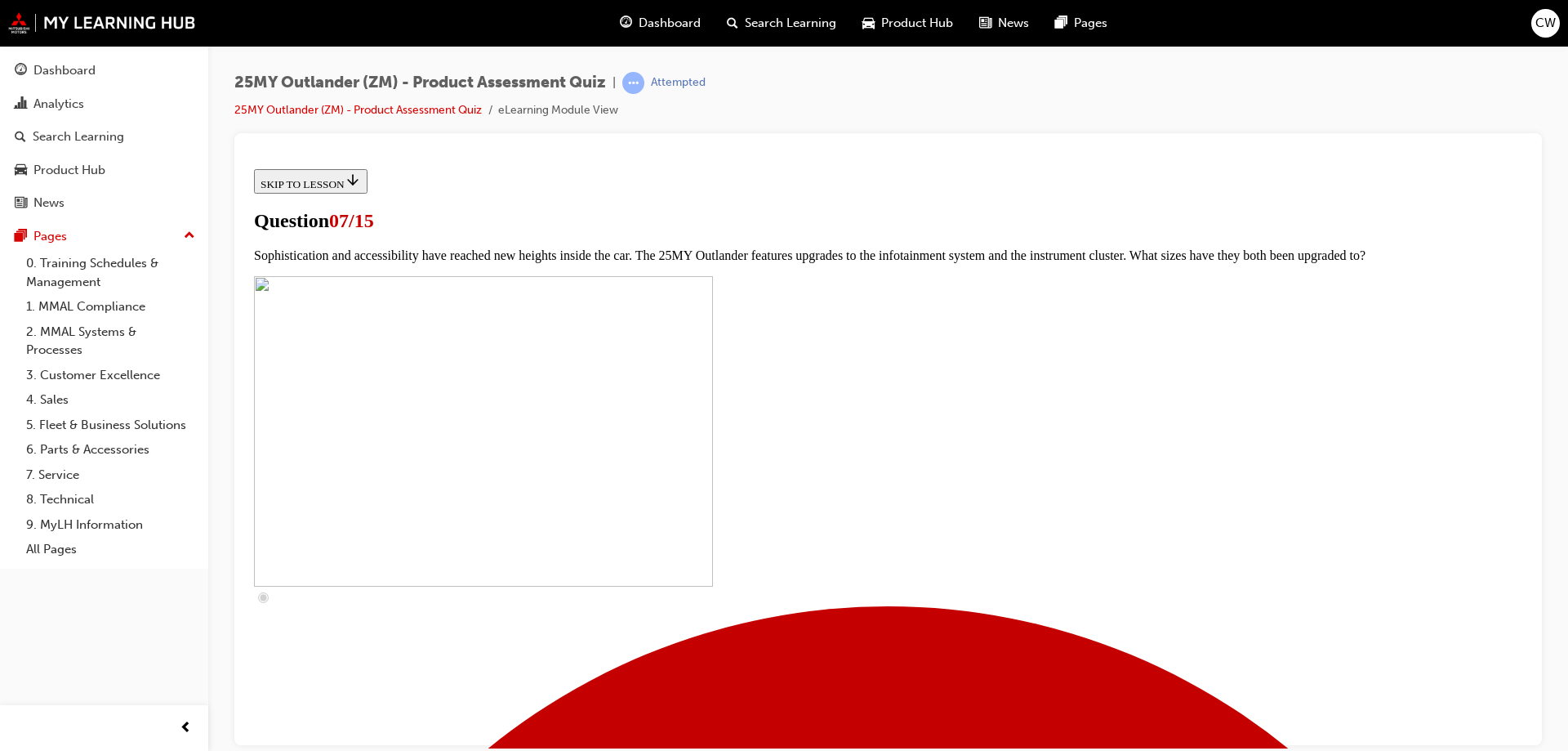
checkbox input "true"
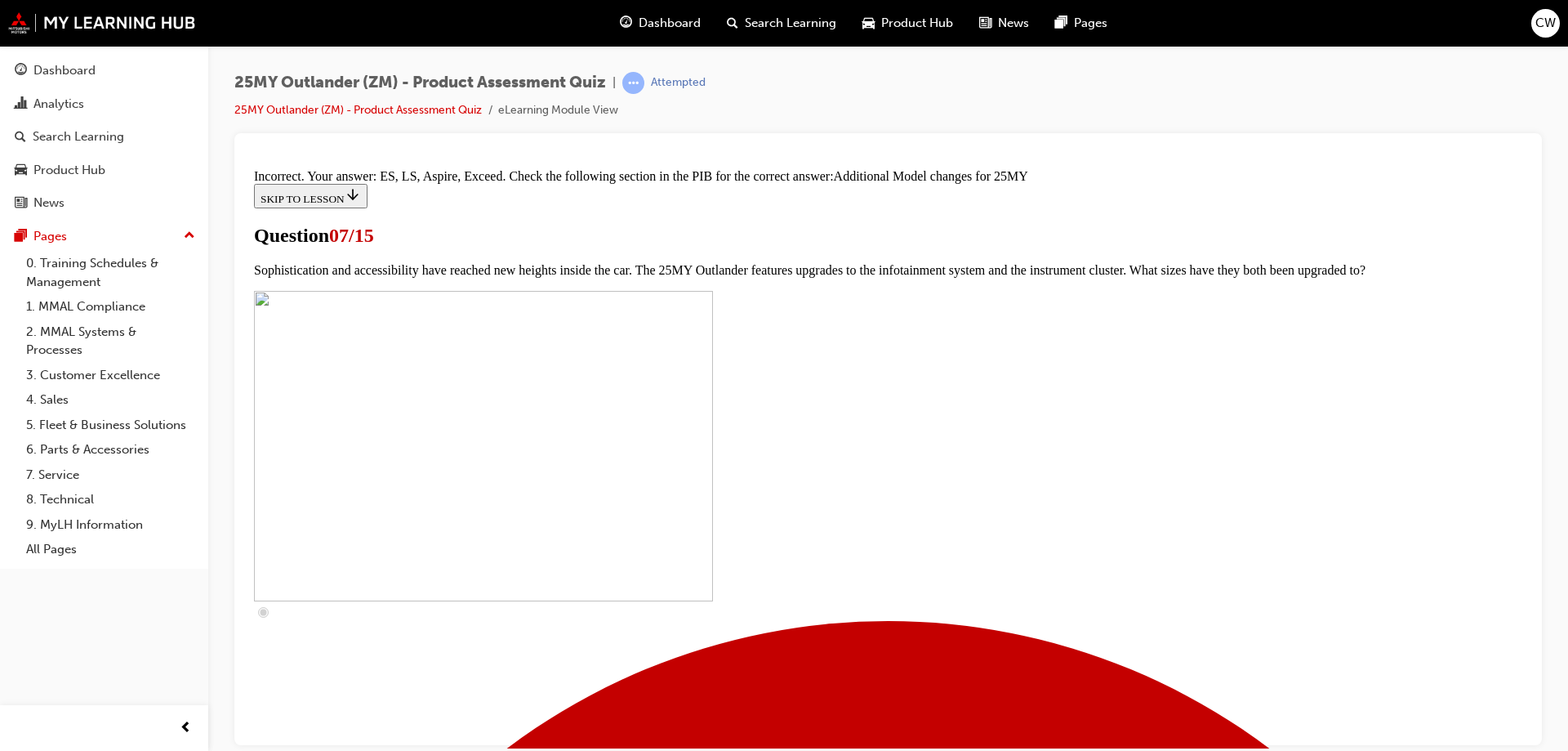
scroll to position [838, 0]
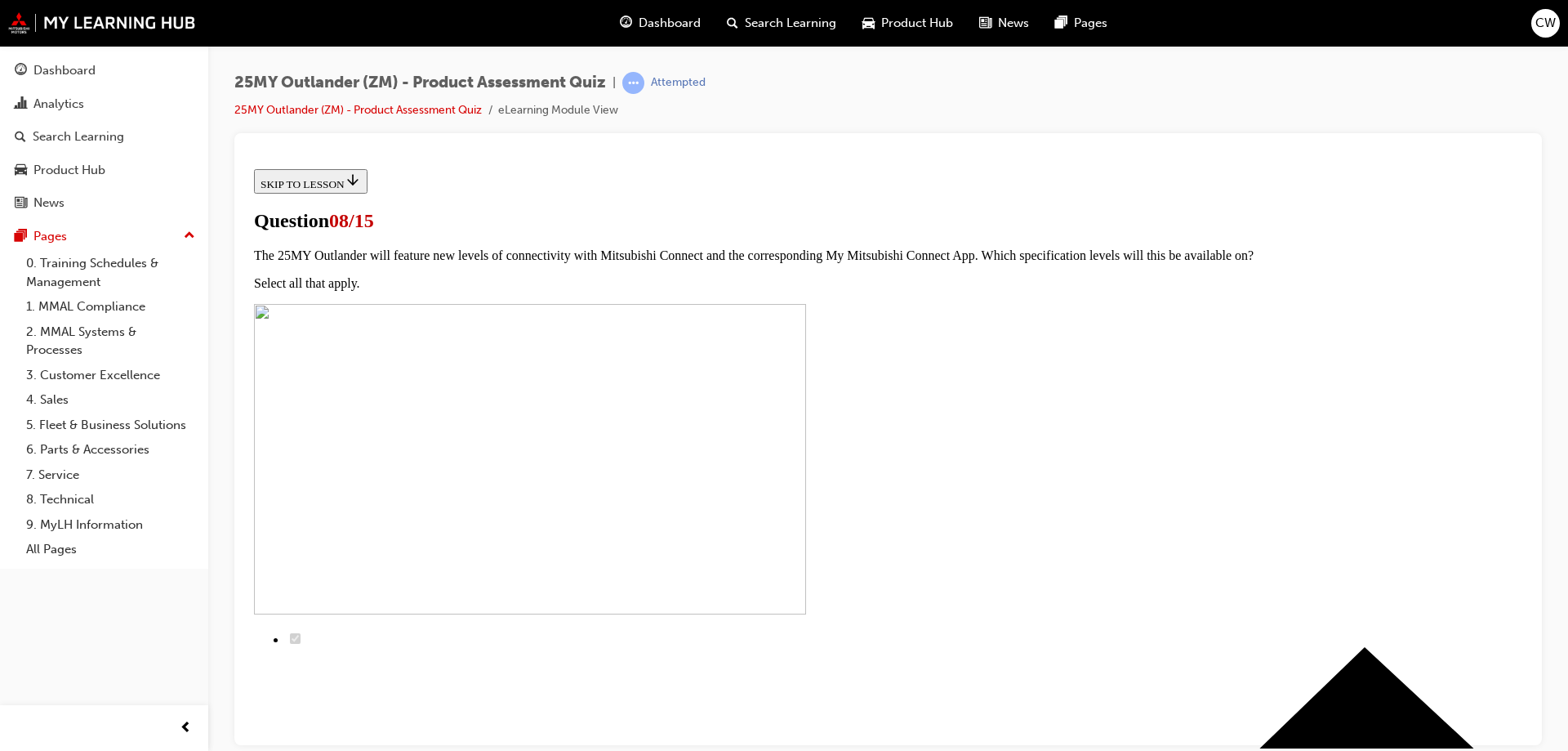
scroll to position [81, 0]
radio input "true"
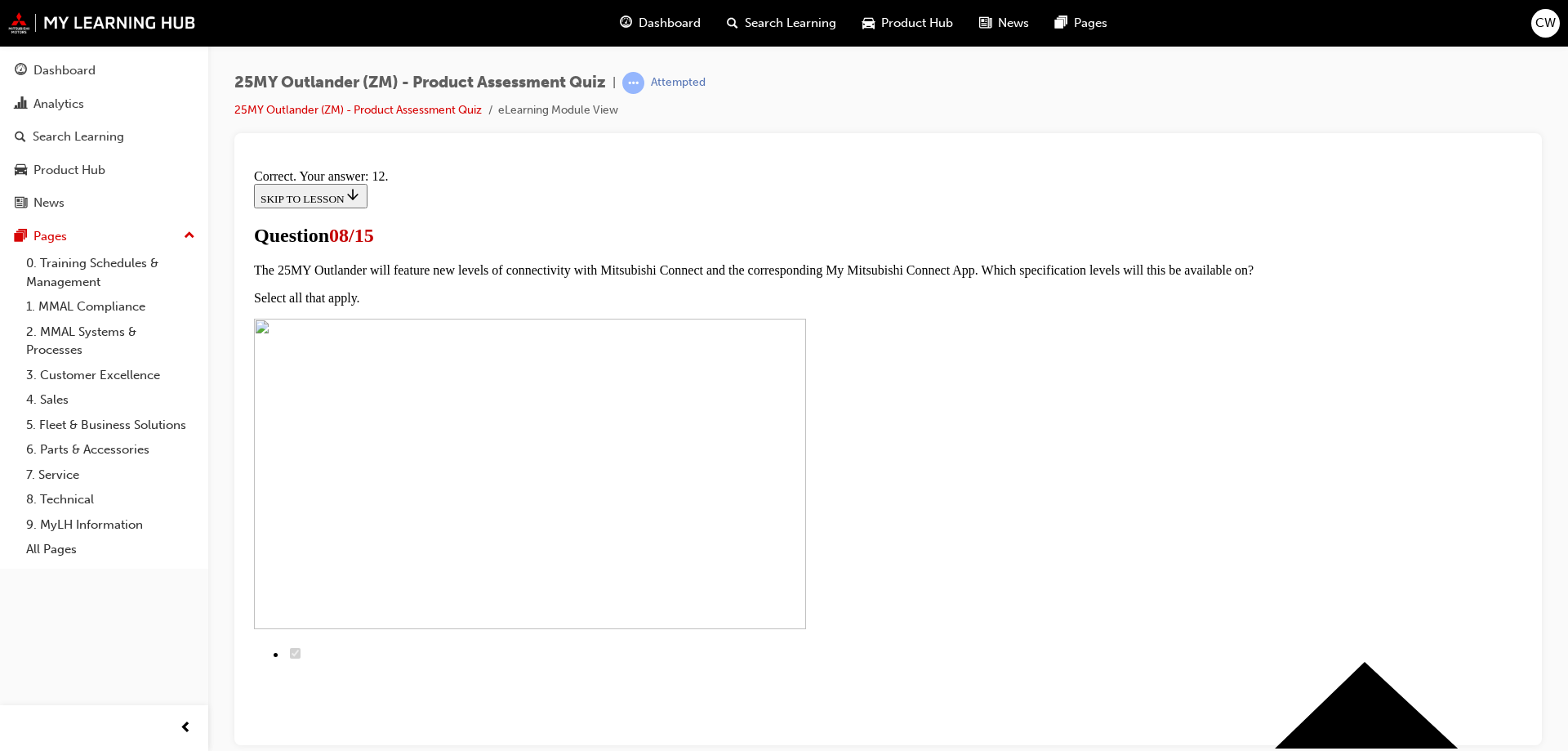
scroll to position [266, 0]
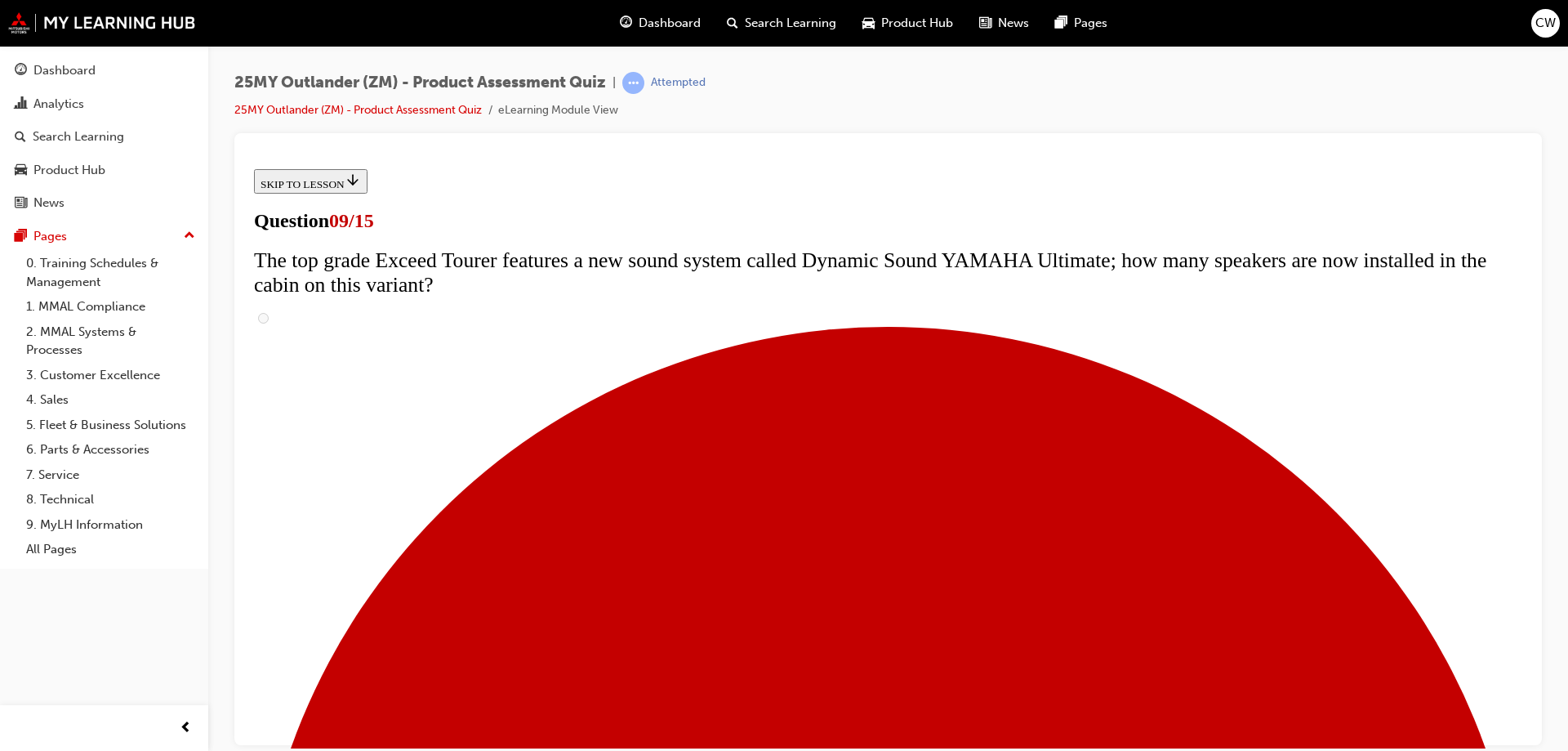
scroll to position [629, 0]
radio input "true"
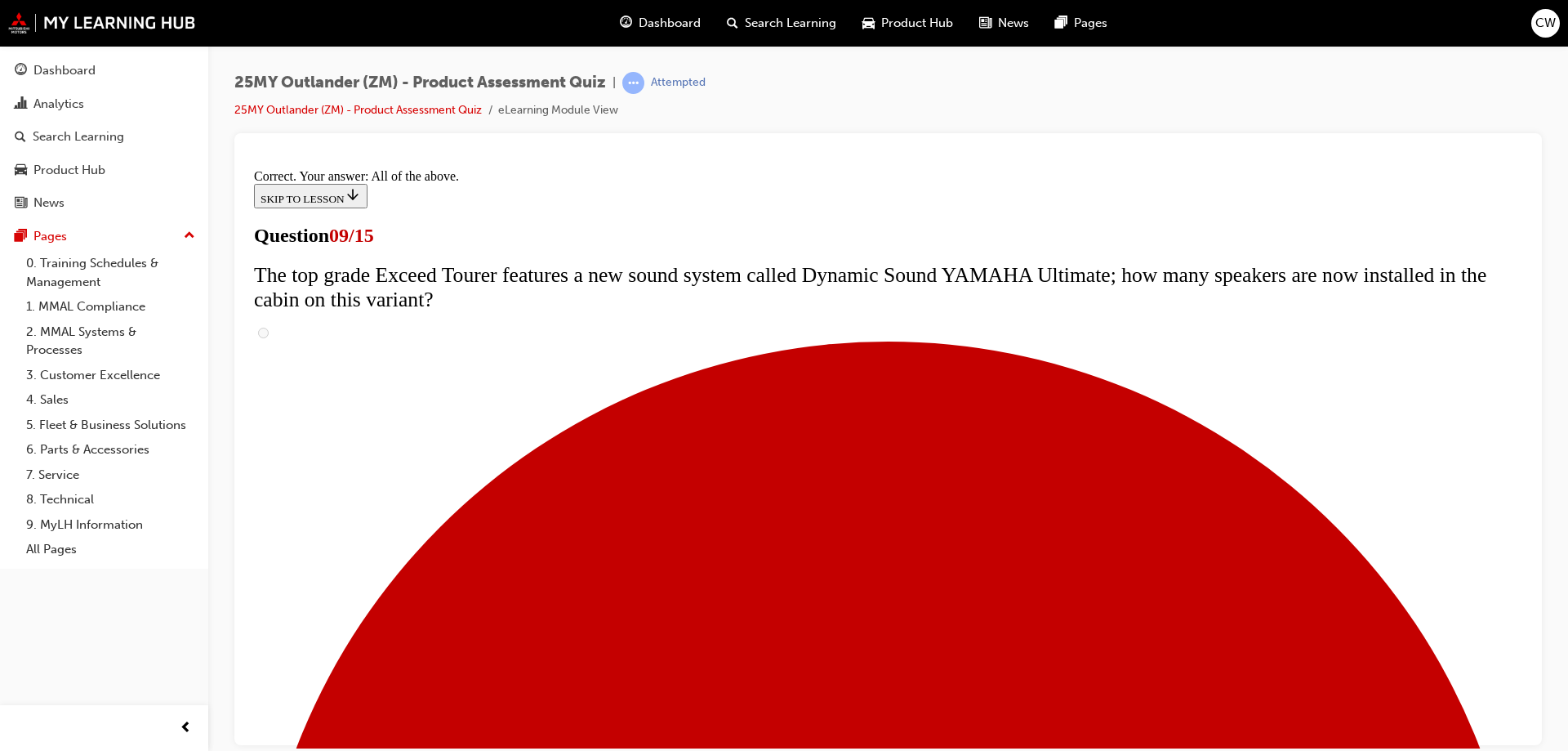
scroll to position [850, 0]
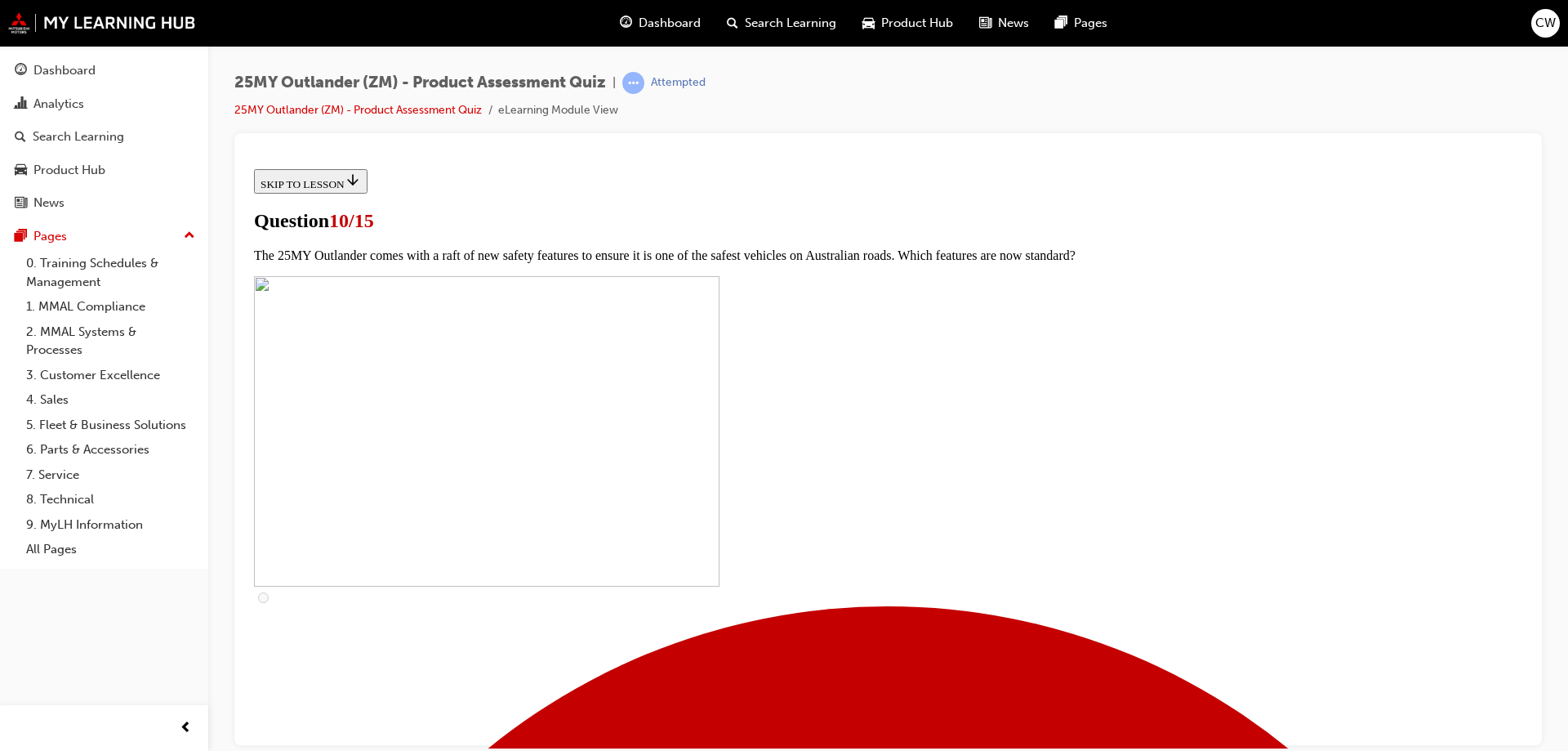
scroll to position [408, 0]
checkbox input "true"
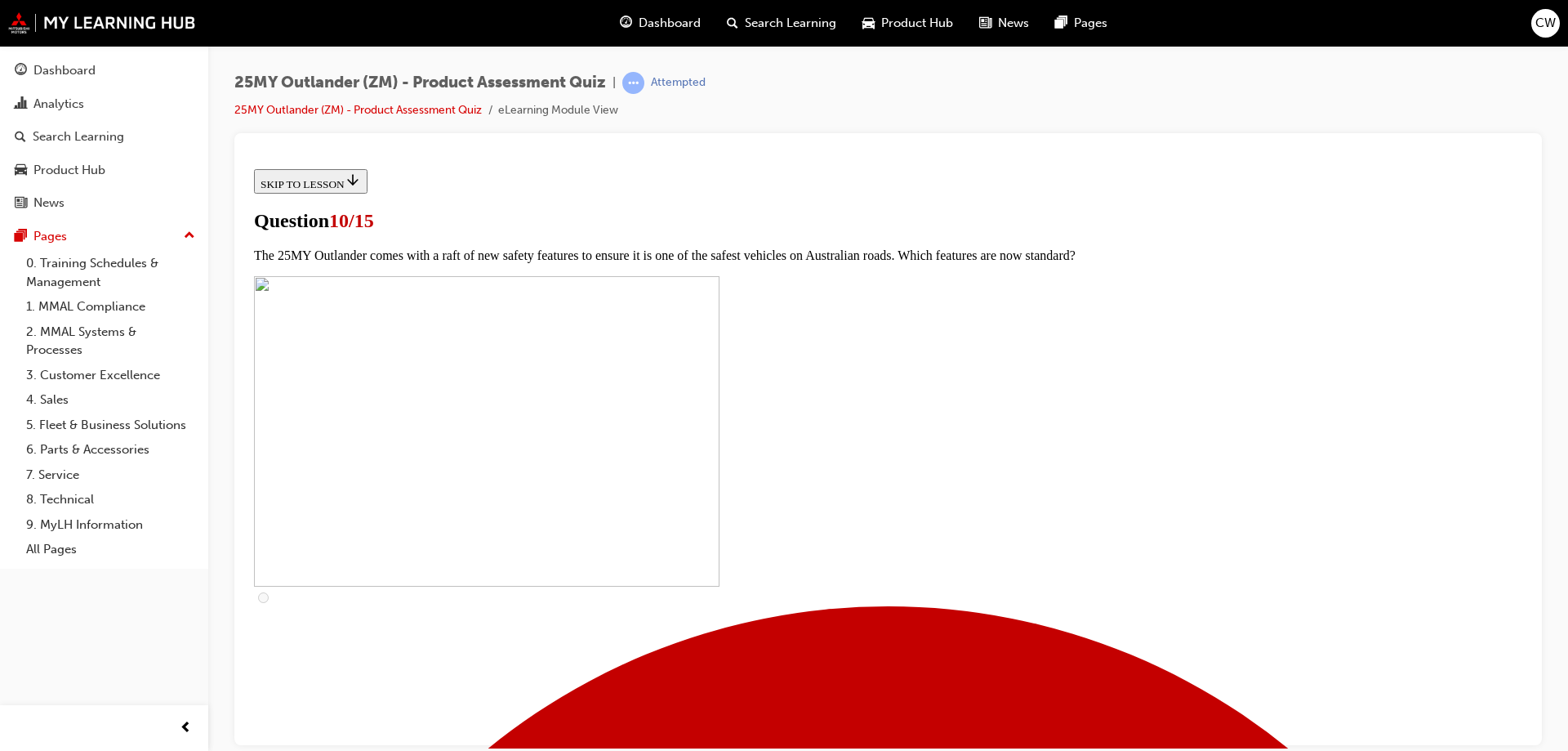
checkbox input "true"
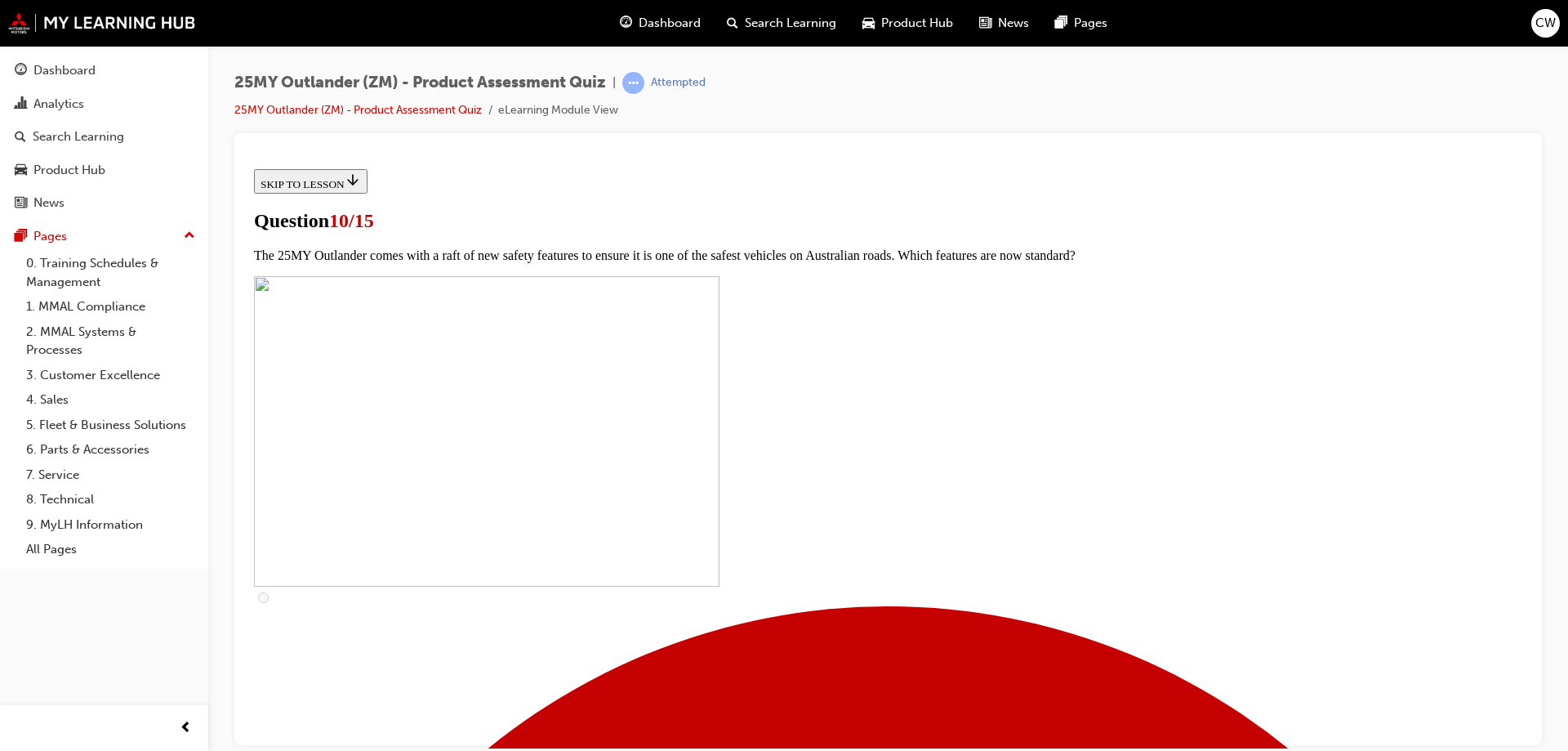
checkbox input "true"
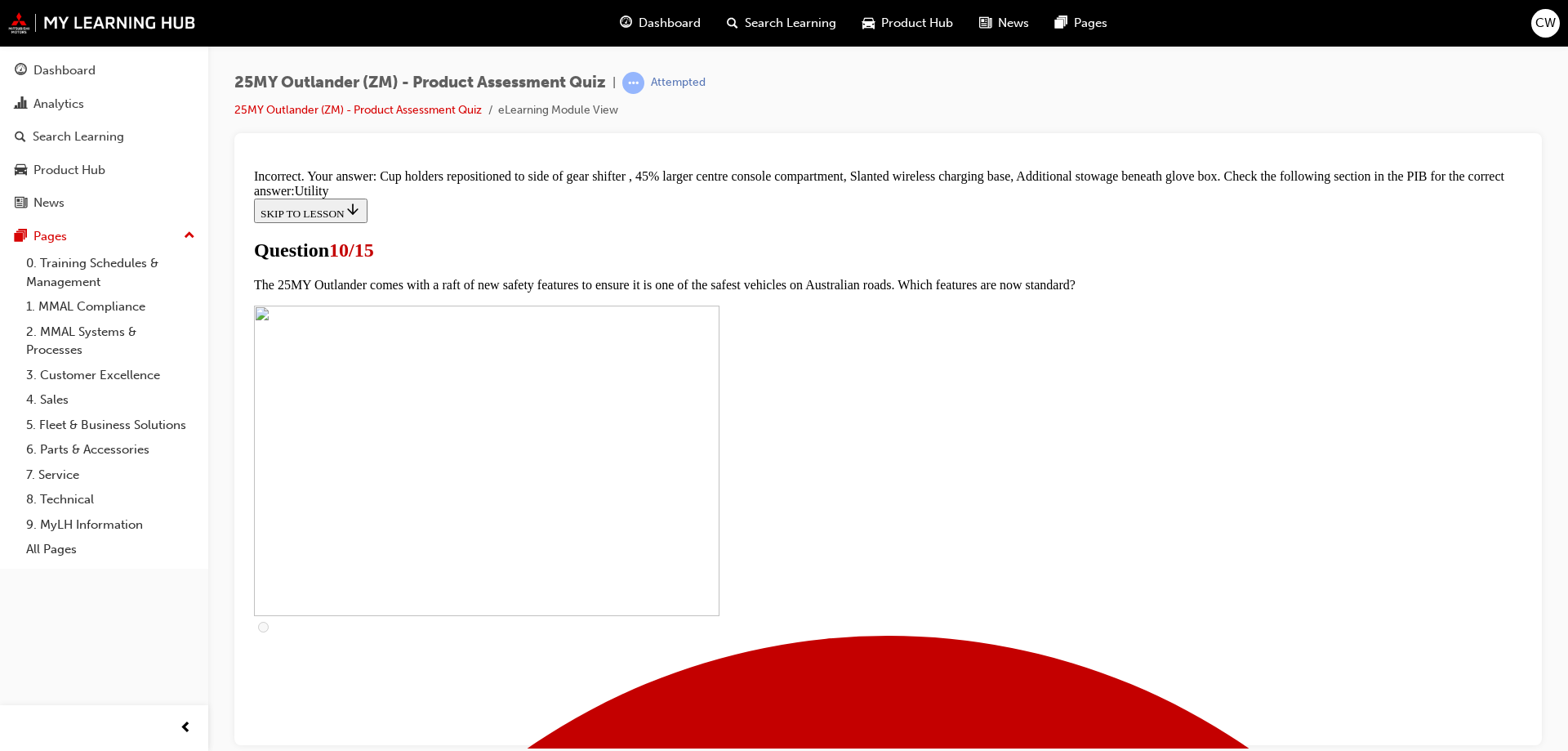
scroll to position [776, 0]
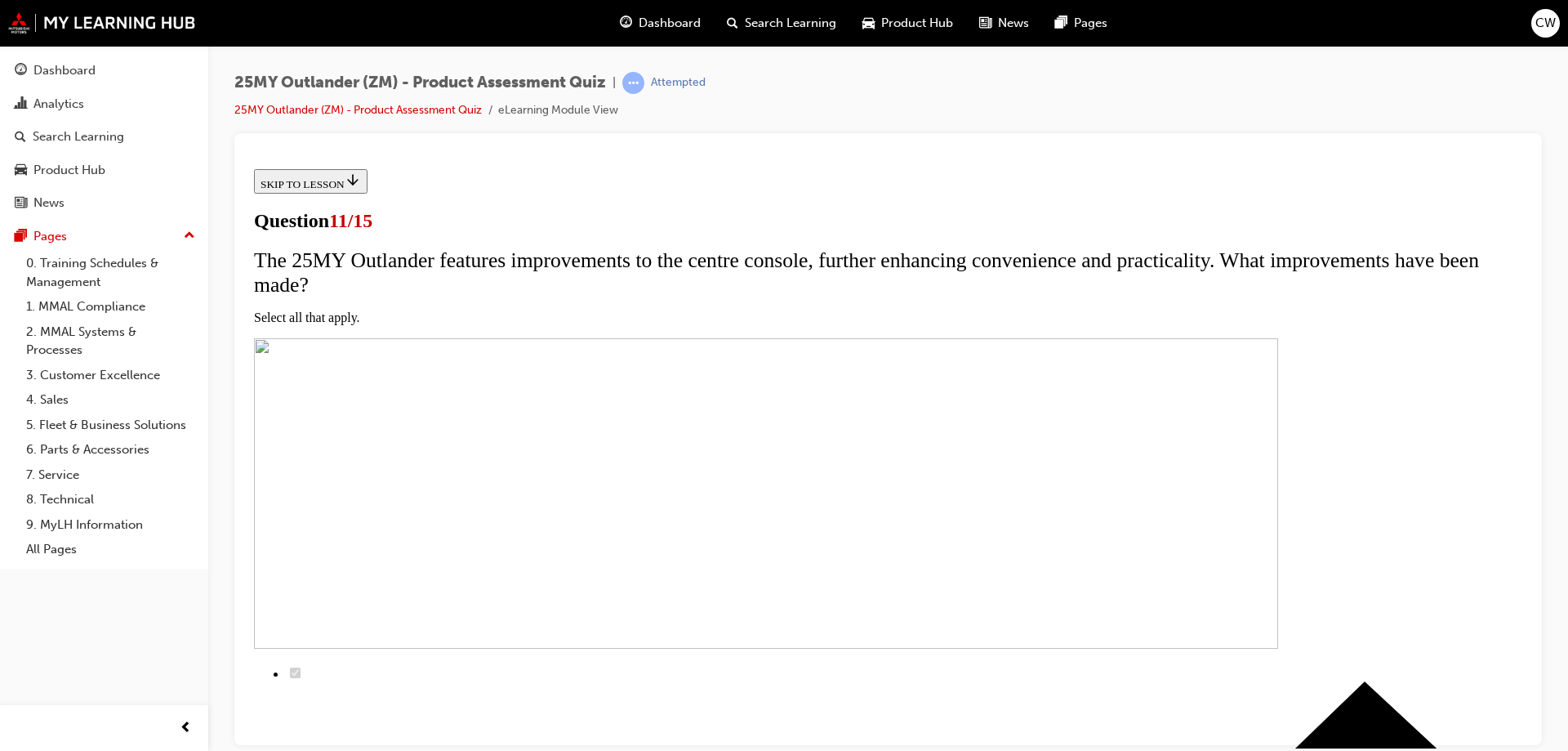
scroll to position [163, 0]
checkbox input "true"
drag, startPoint x: 706, startPoint y: 515, endPoint x: 704, endPoint y: 547, distance: 32.1
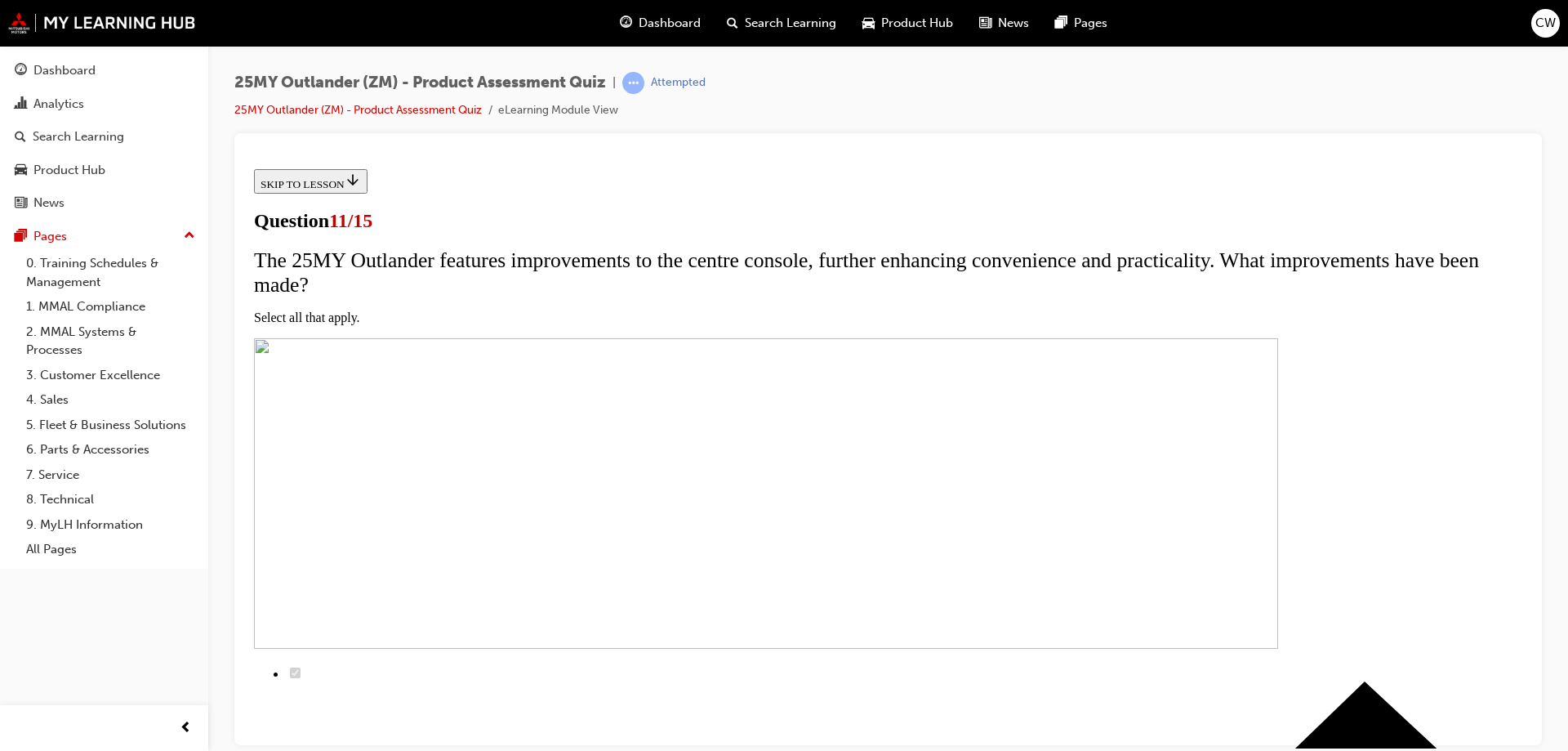
checkbox input "true"
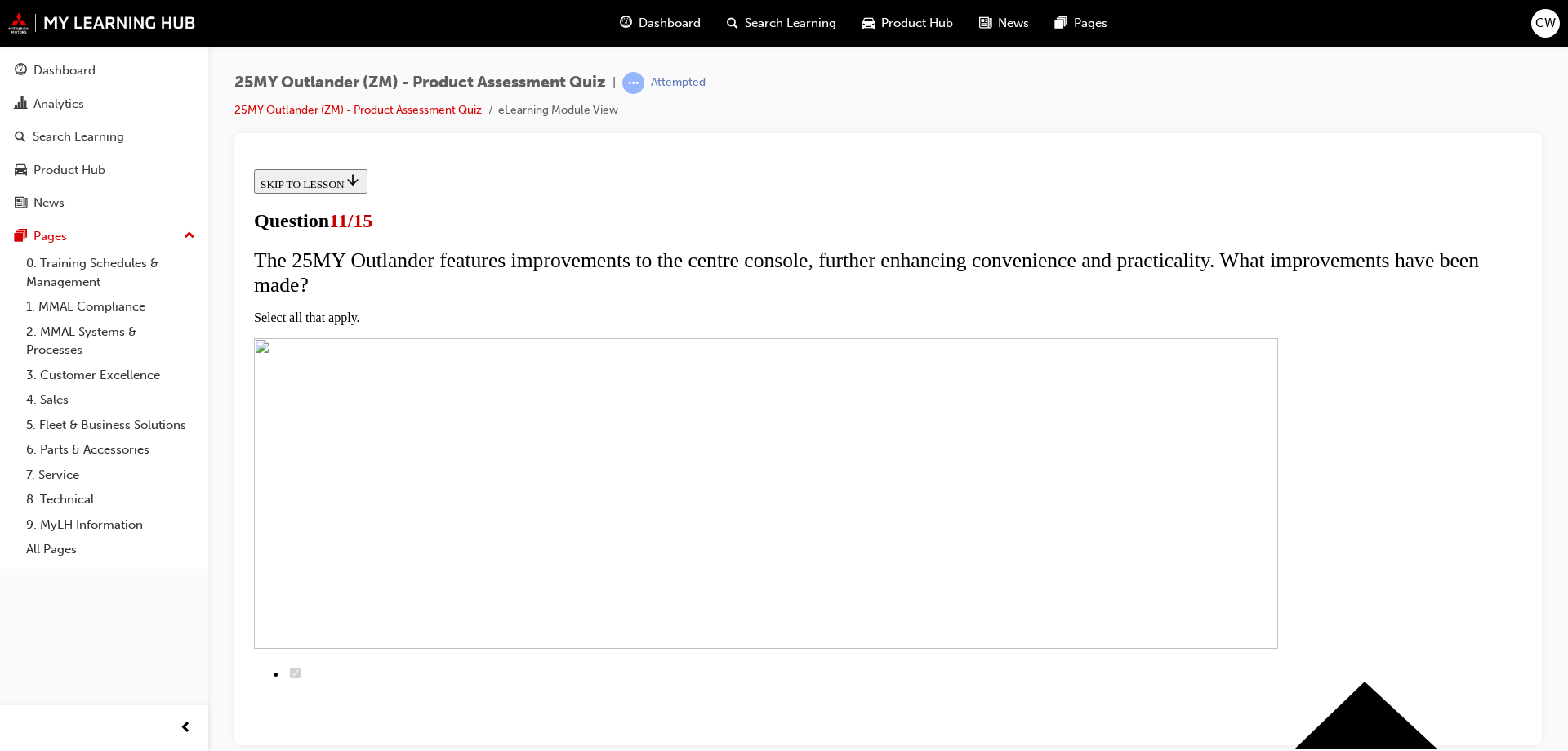
checkbox input "true"
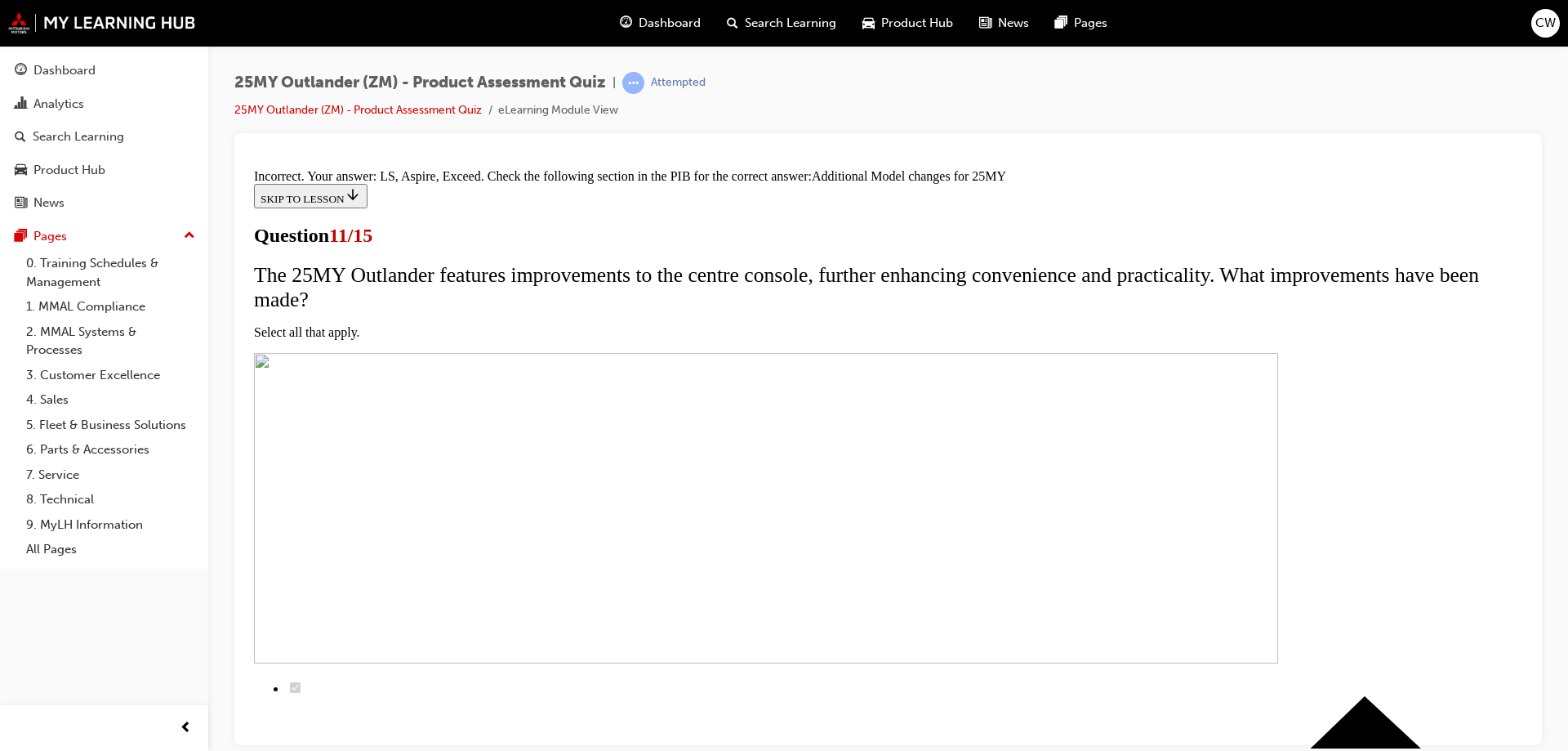
scroll to position [488, 0]
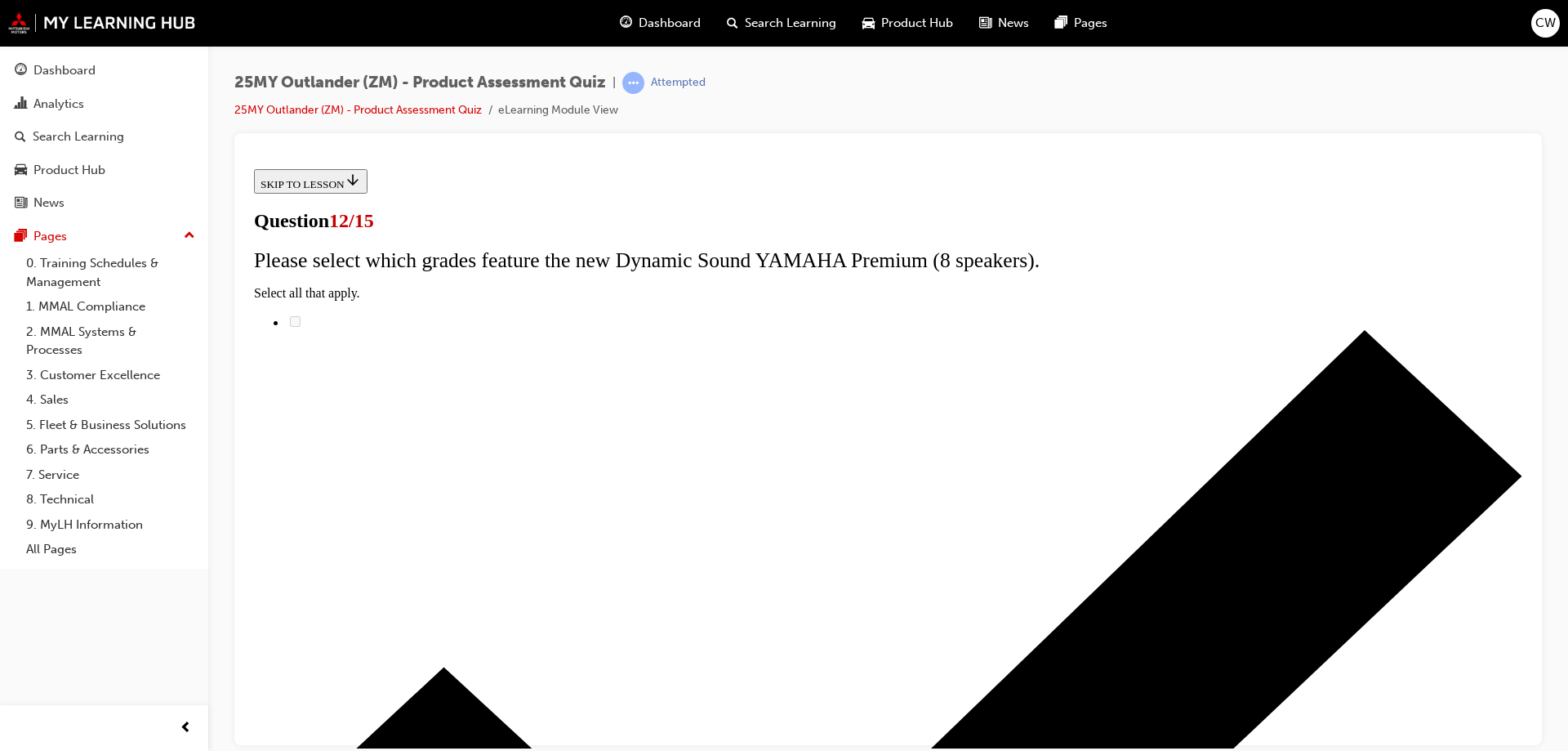
drag, startPoint x: 977, startPoint y: 348, endPoint x: 769, endPoint y: 310, distance: 211.4
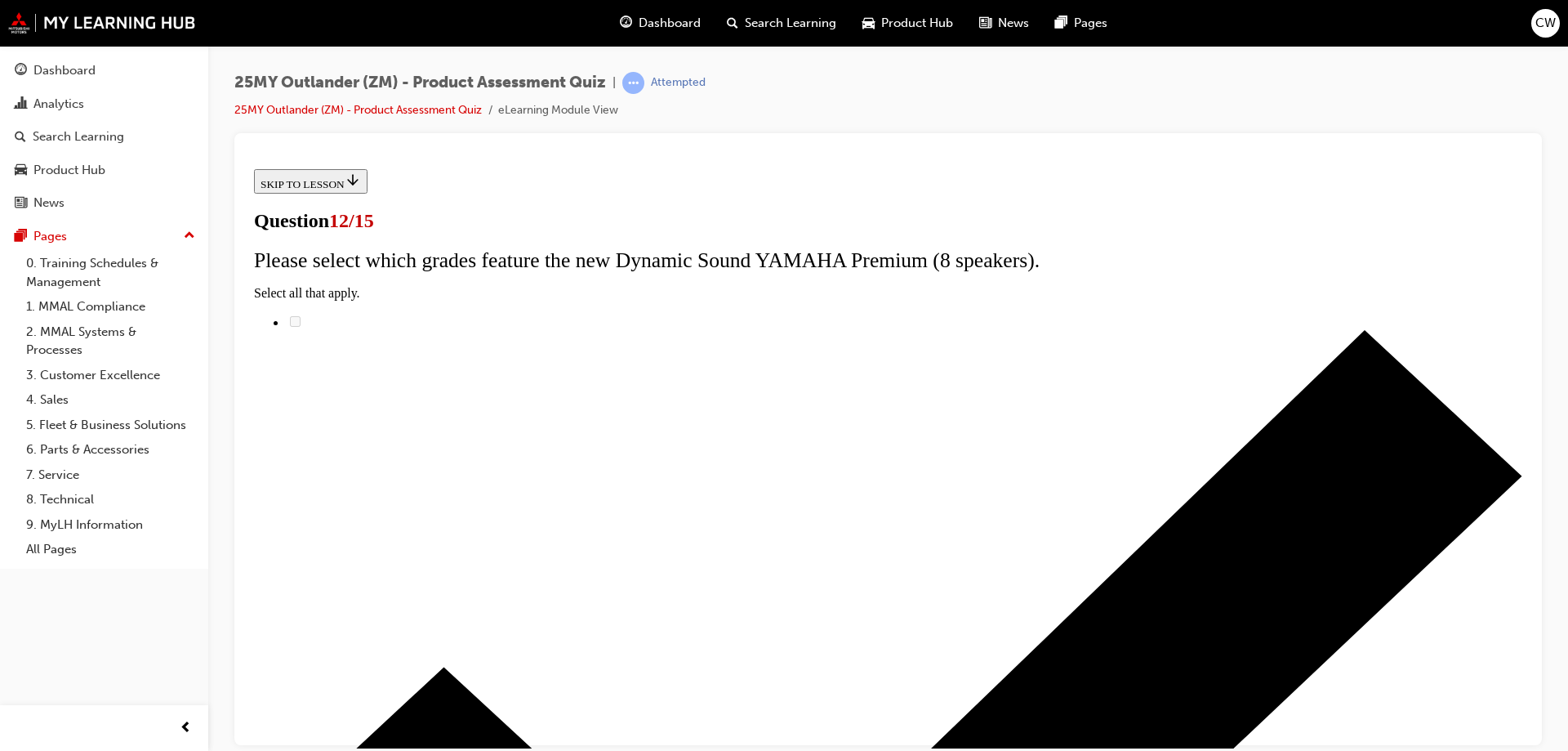
radio input "true"
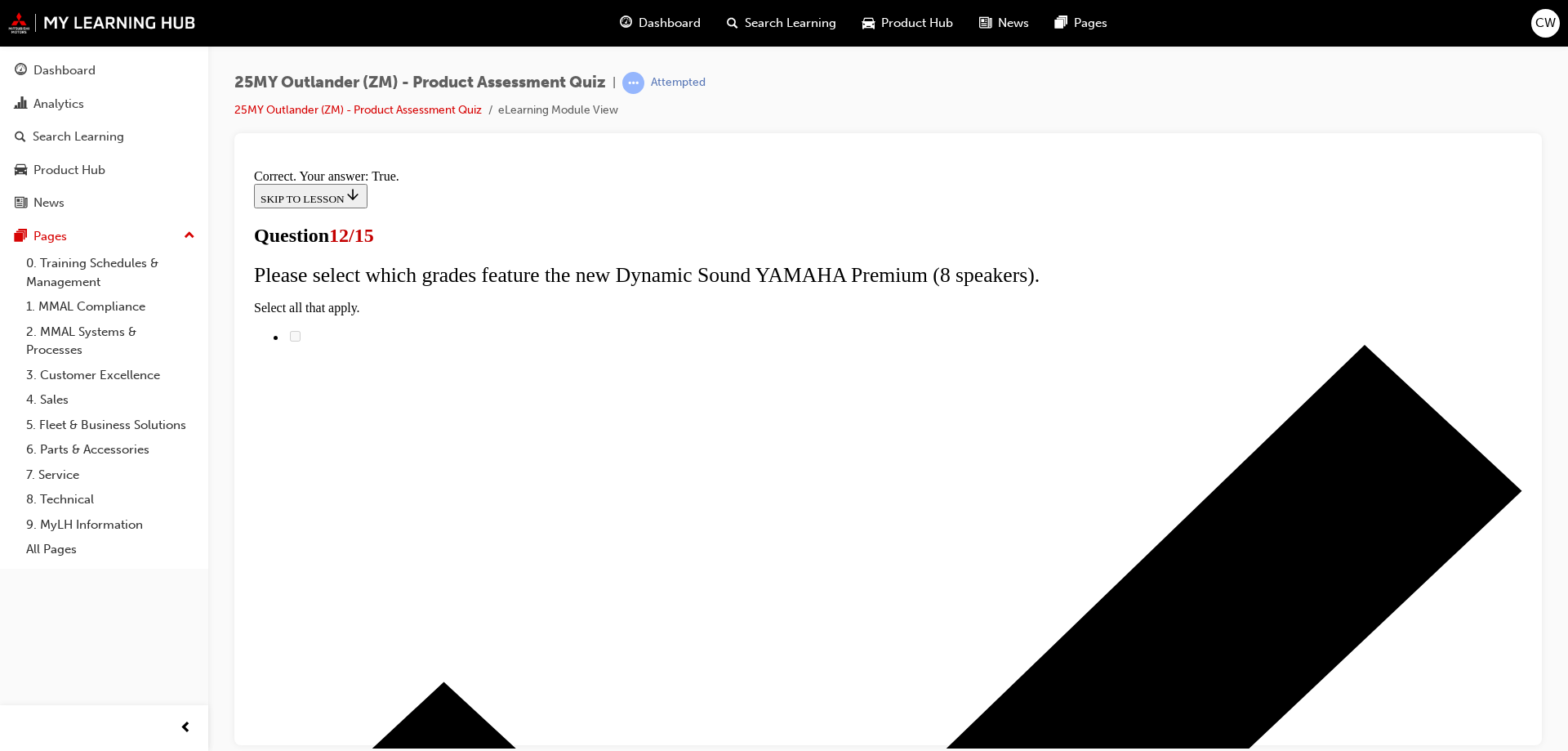
scroll to position [191, 0]
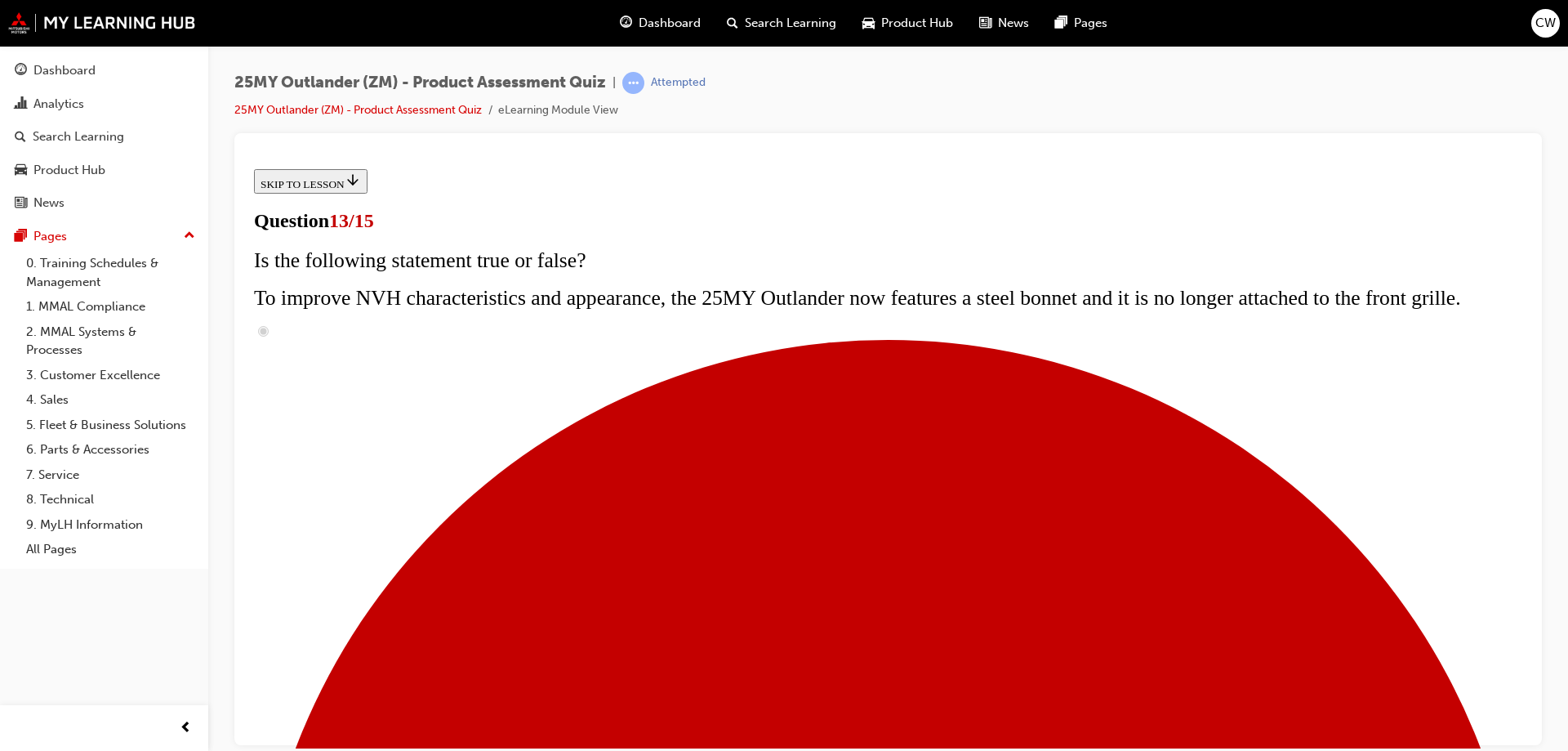
scroll to position [228, 0]
radio input "true"
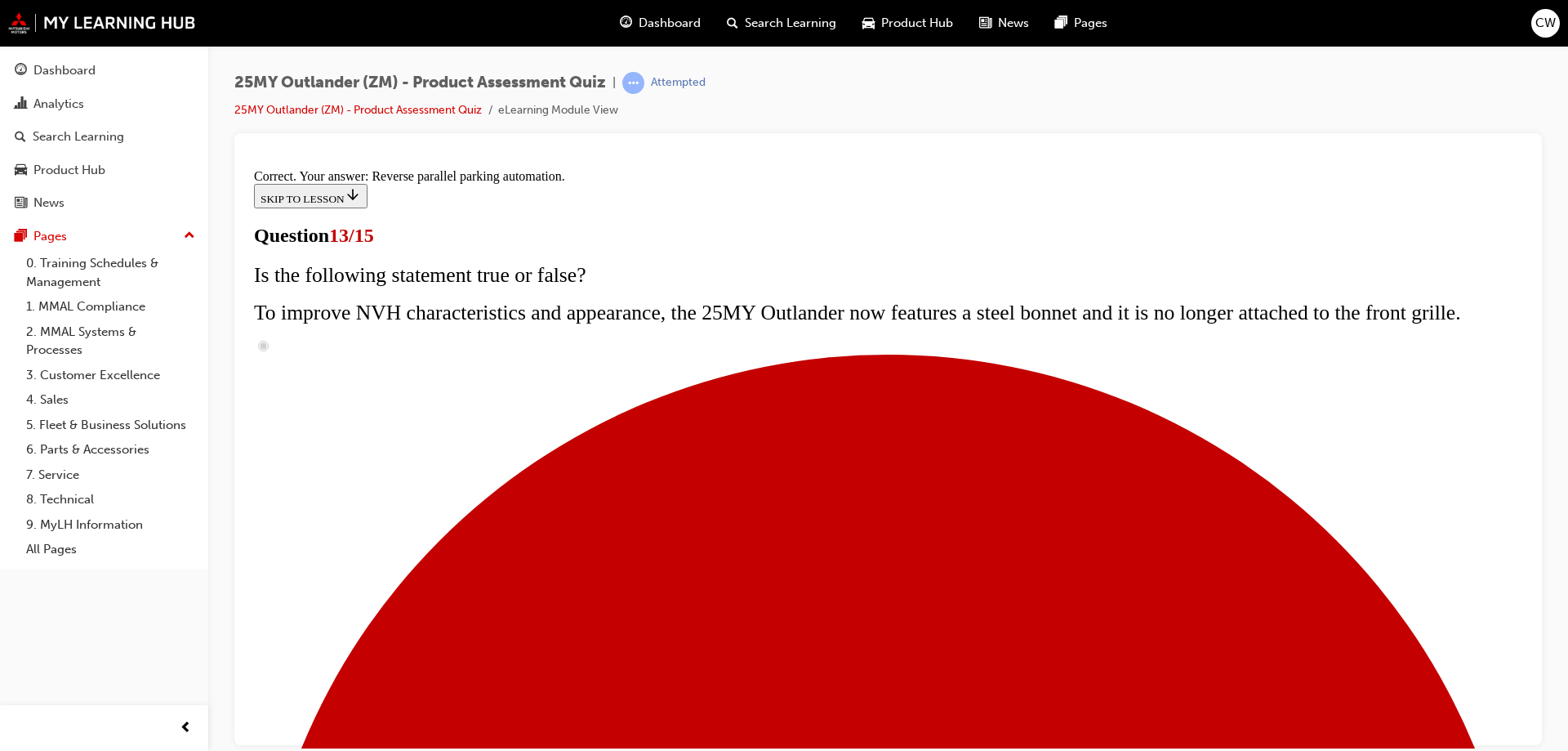
scroll to position [425, 0]
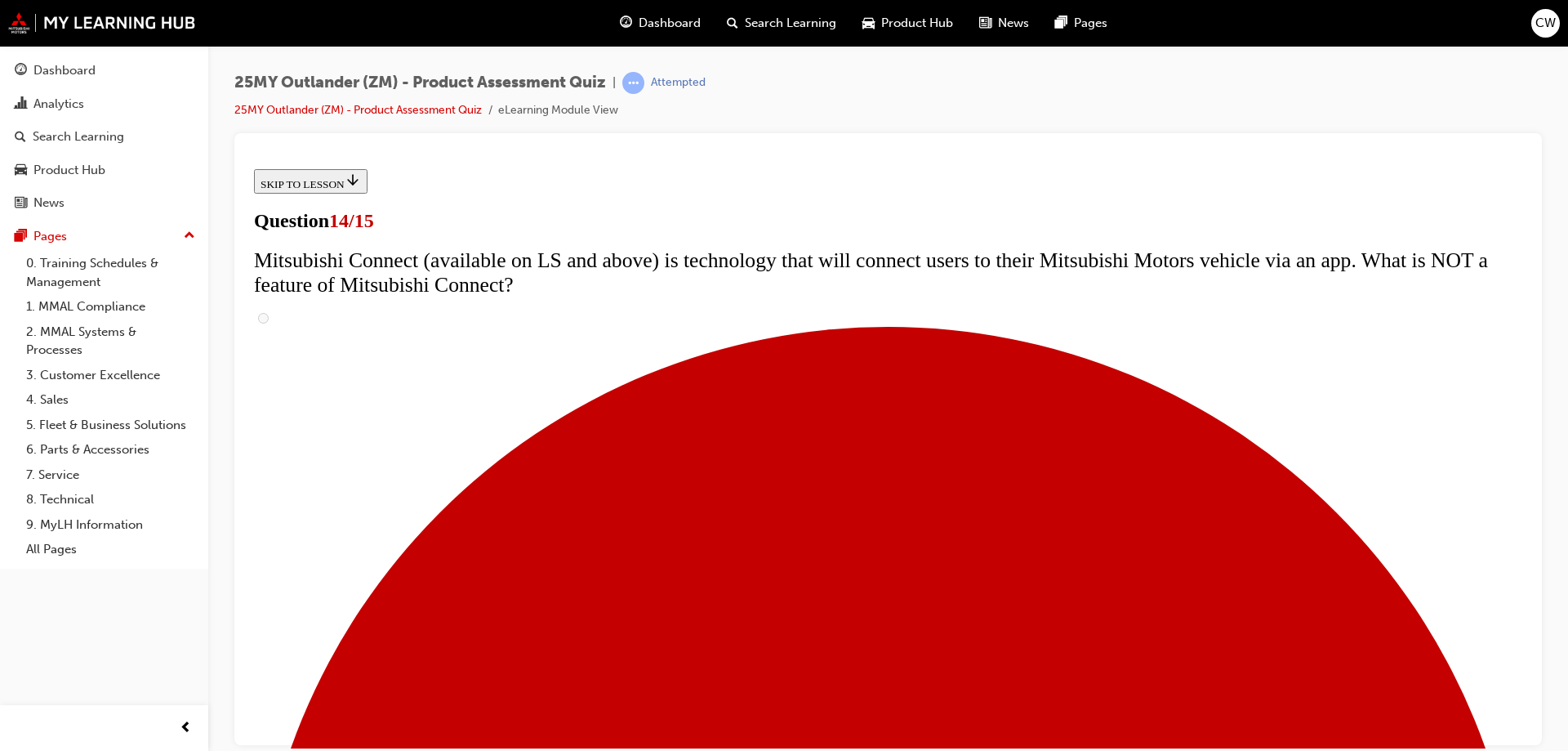
scroll to position [630, 0]
radio input "true"
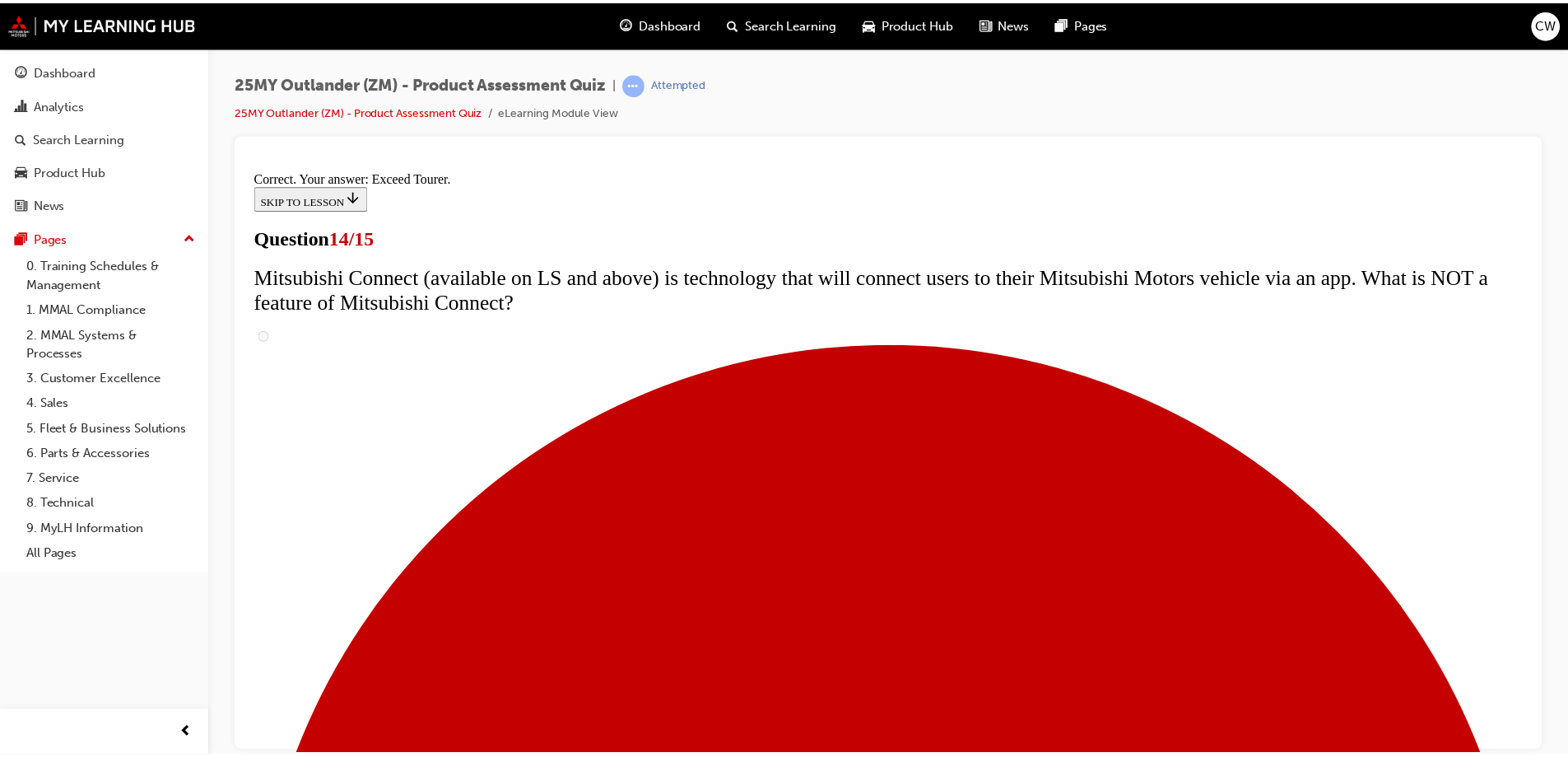
scroll to position [688, 0]
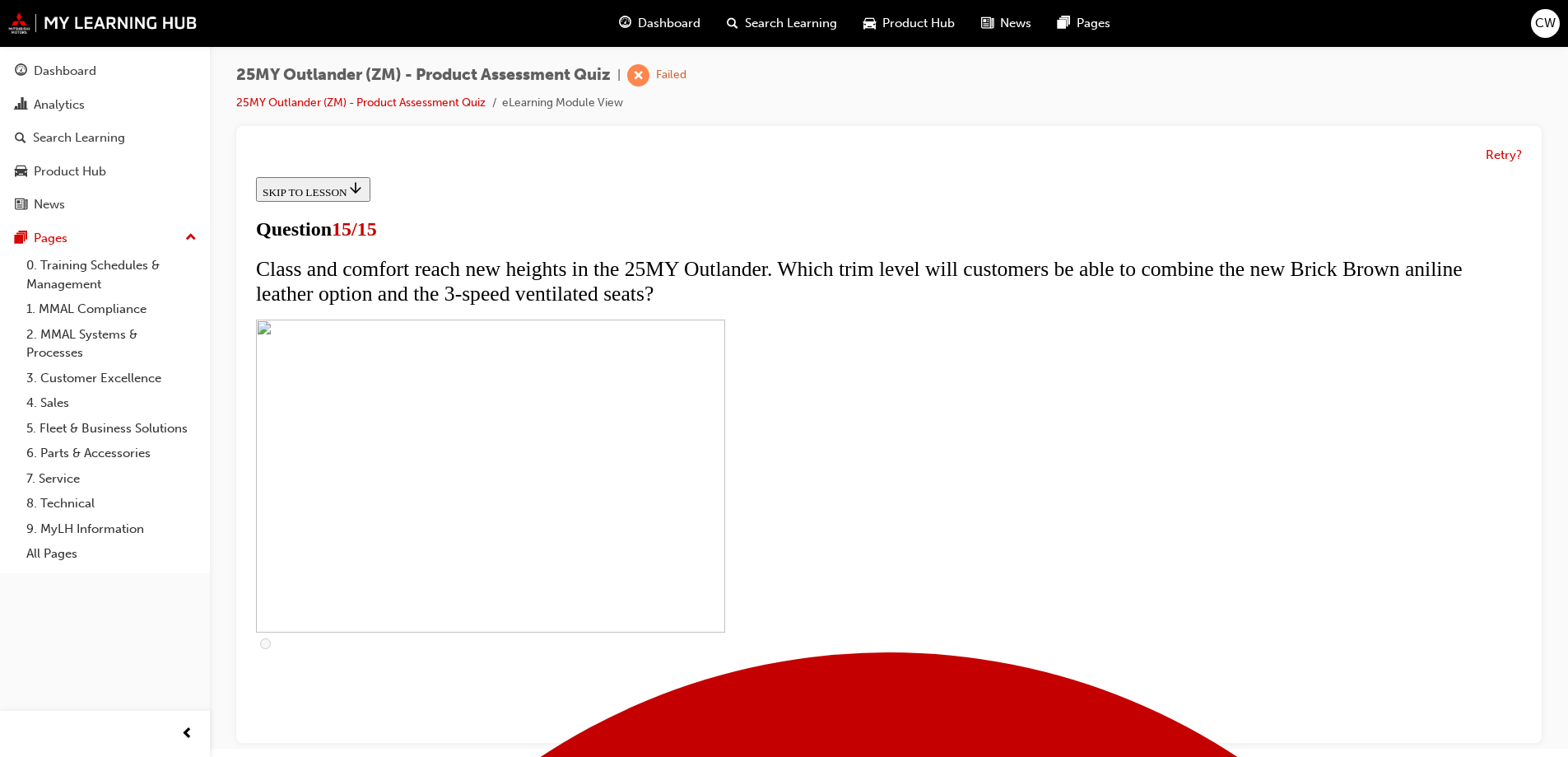
scroll to position [12, 0]
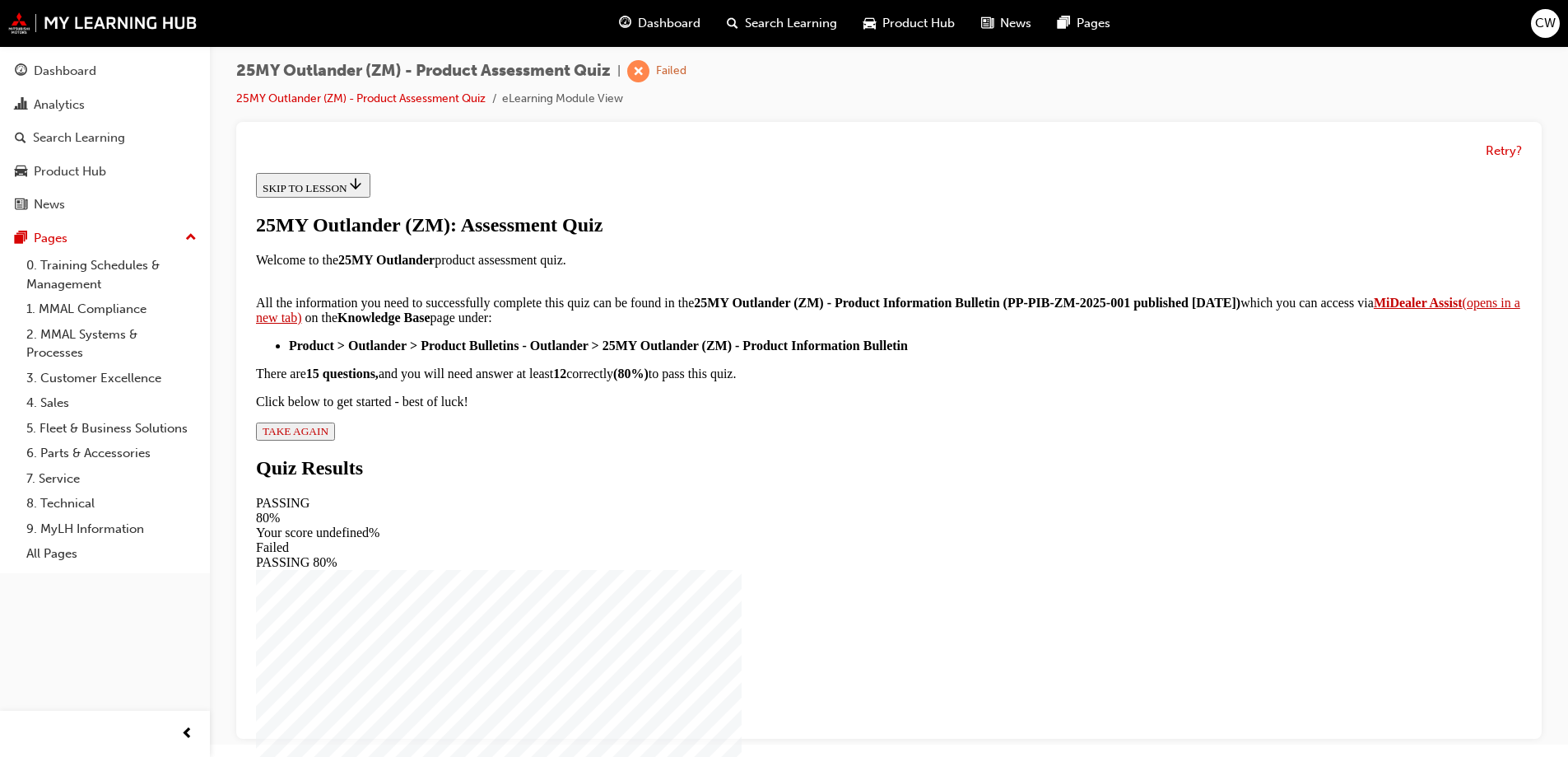
scroll to position [267, 0]
click at [328, 437] on span "TAKE AGAIN" at bounding box center [295, 430] width 66 height 12
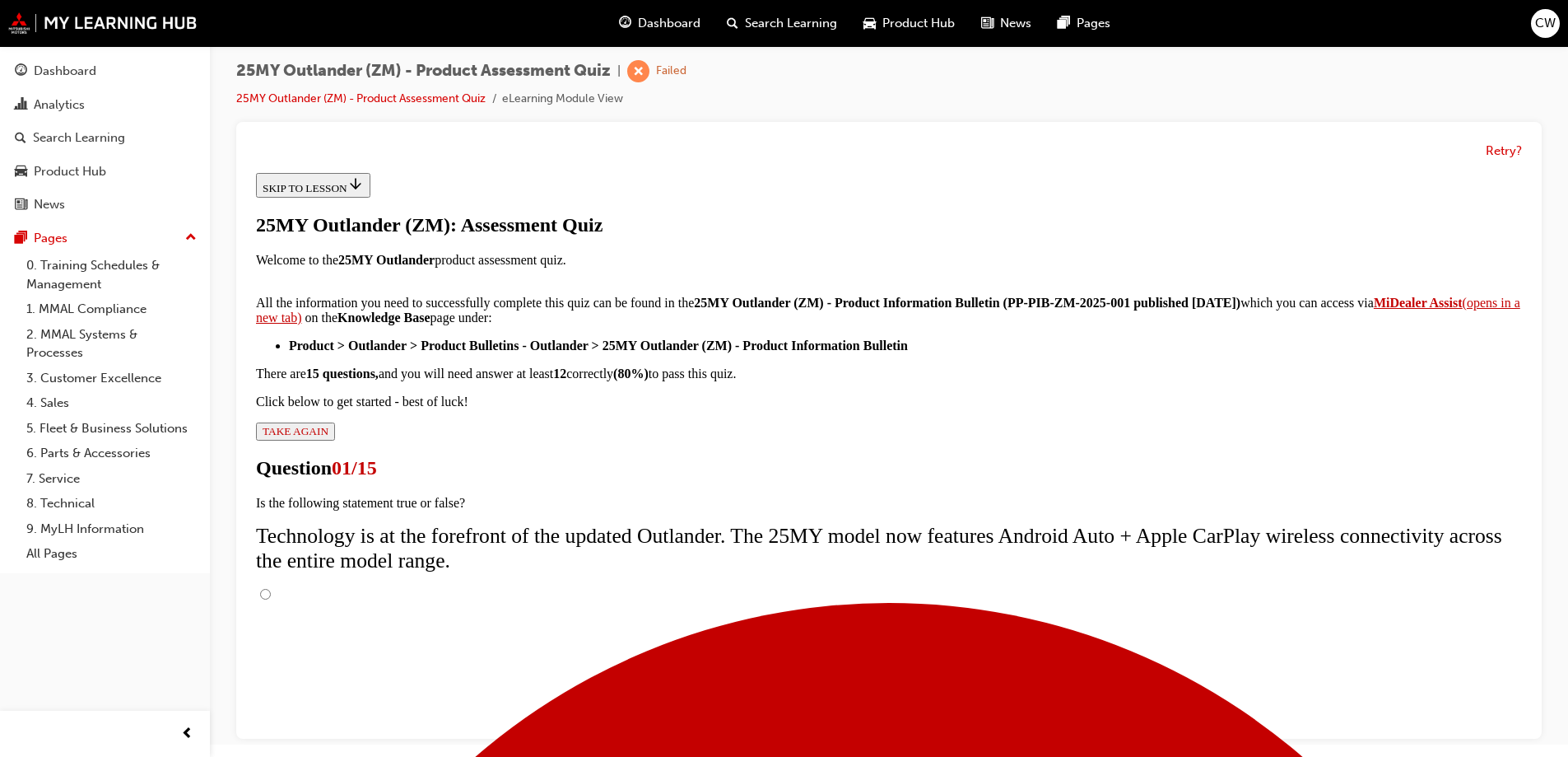
click at [271, 589] on input "True" at bounding box center [265, 594] width 11 height 11
radio input "true"
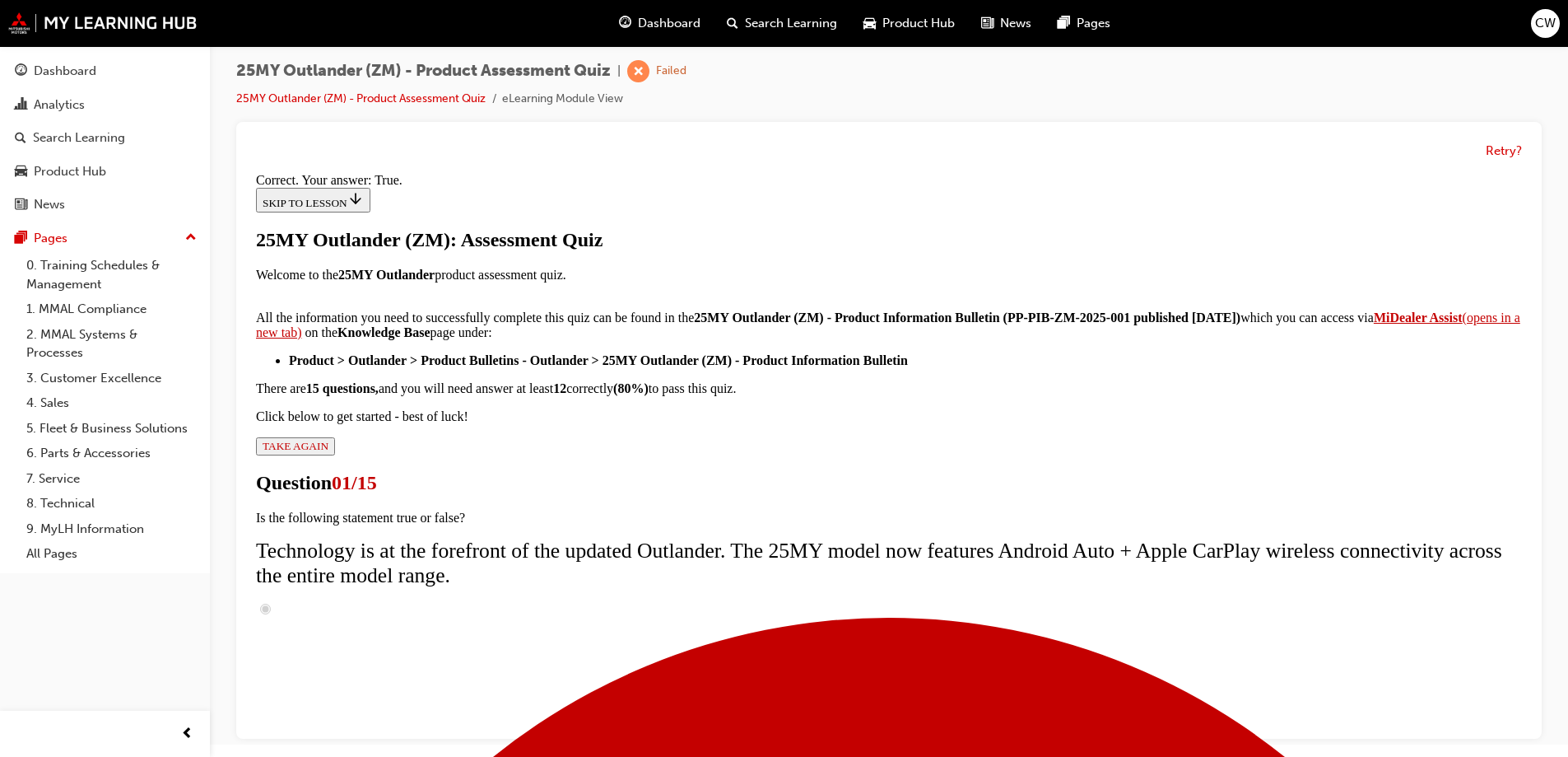
scroll to position [193, 0]
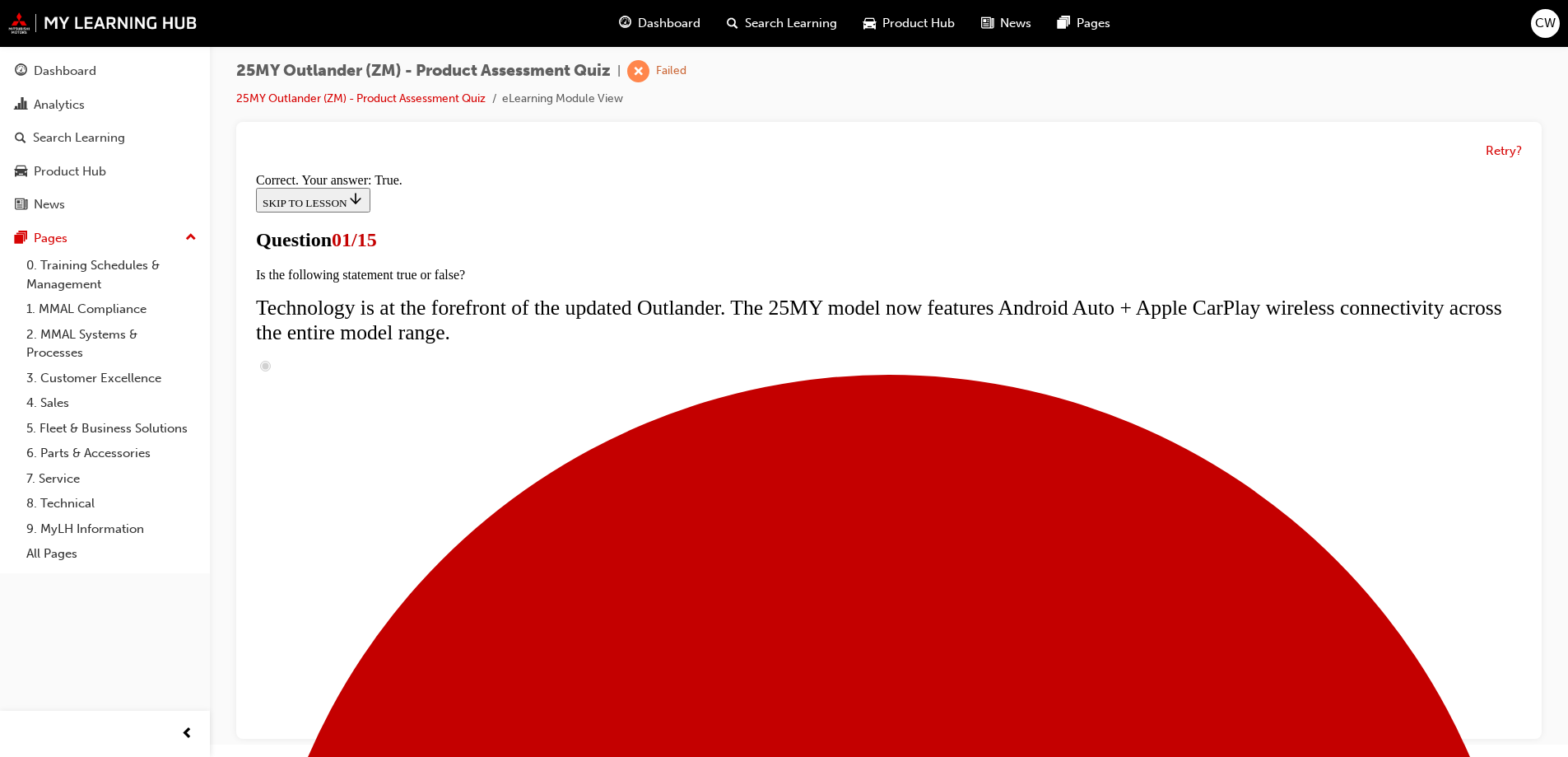
scroll to position [164, 0]
radio input "true"
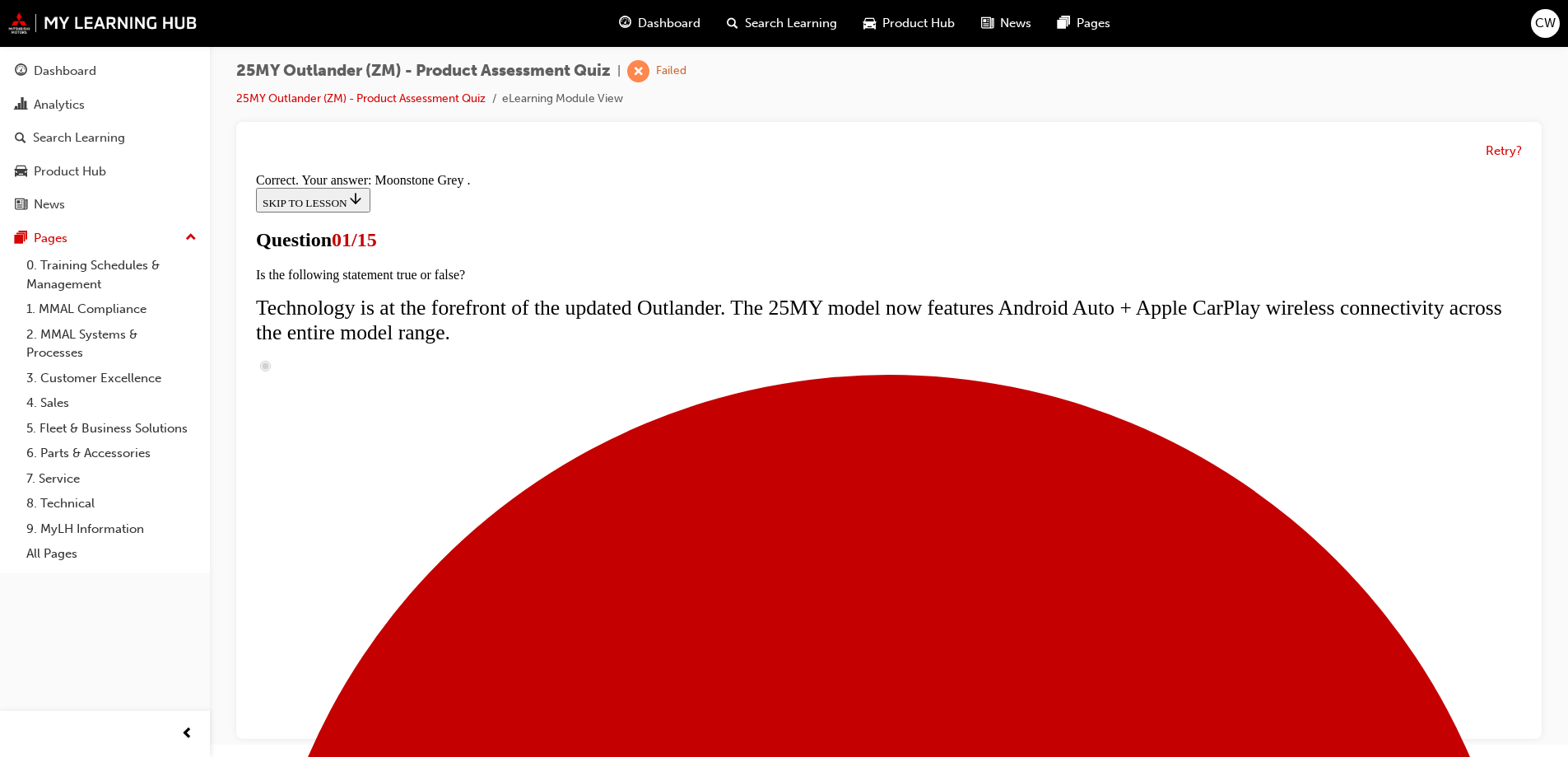
scroll to position [400, 0]
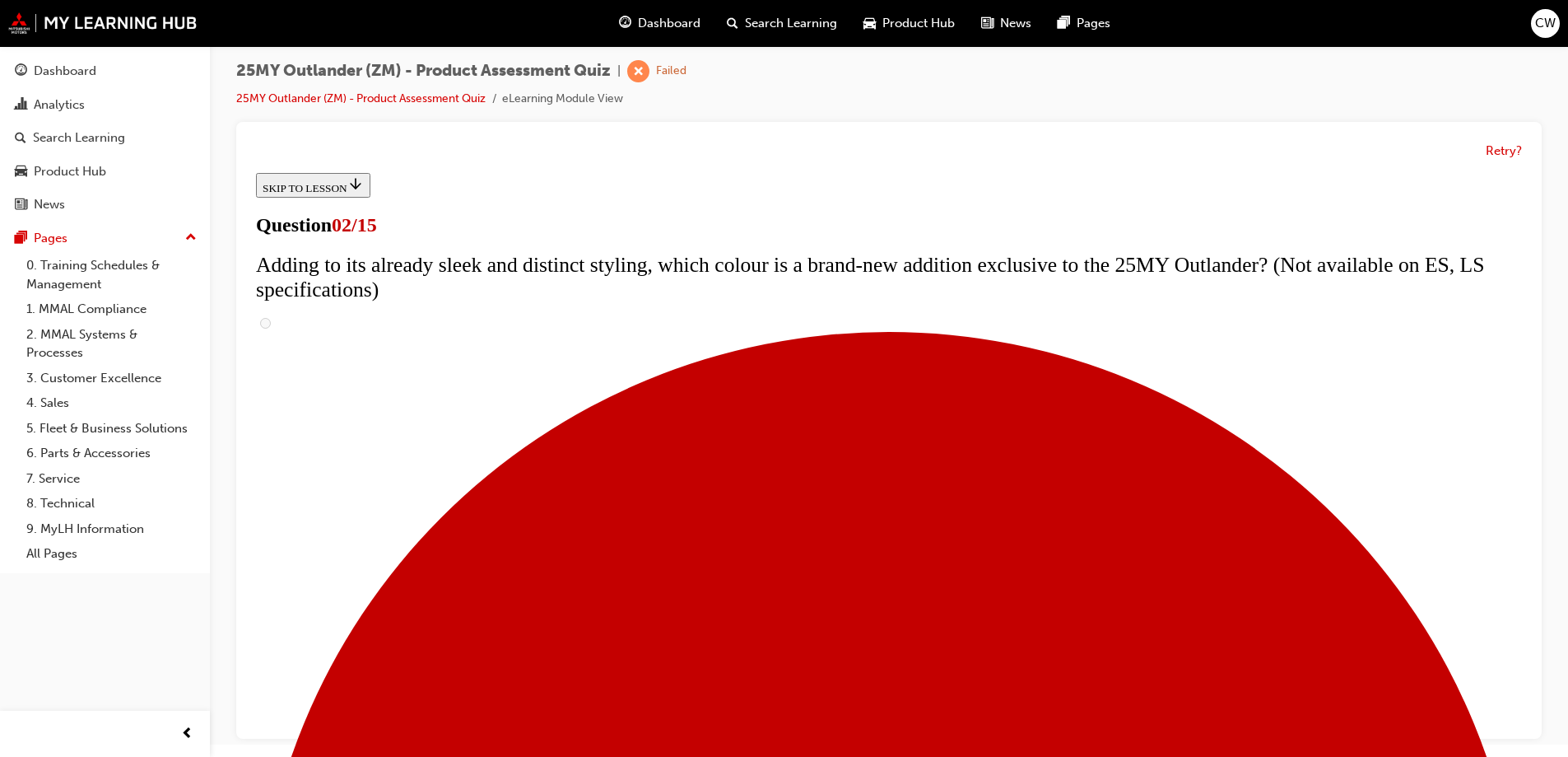
scroll to position [247, 0]
checkbox input "true"
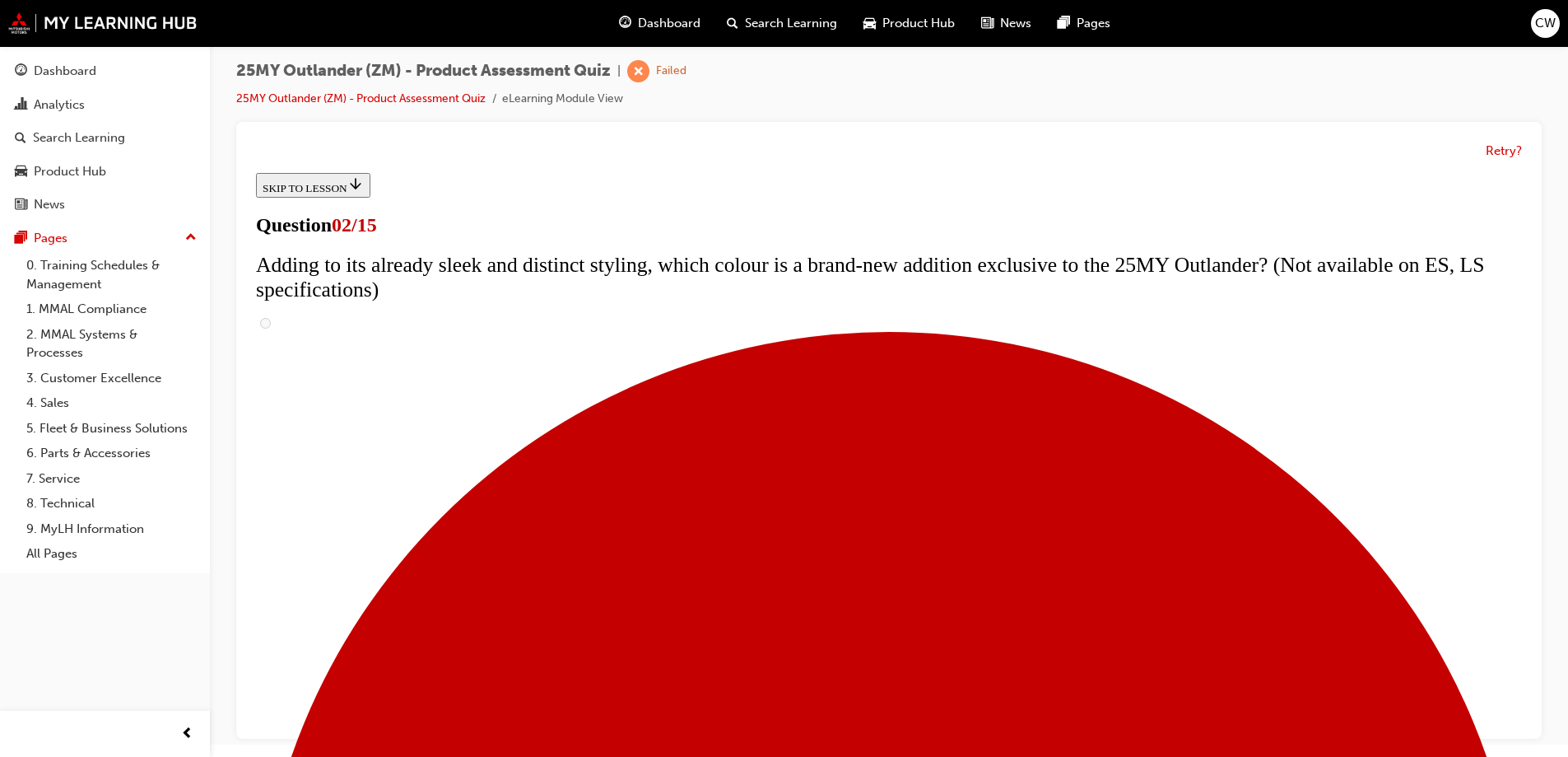
checkbox input "true"
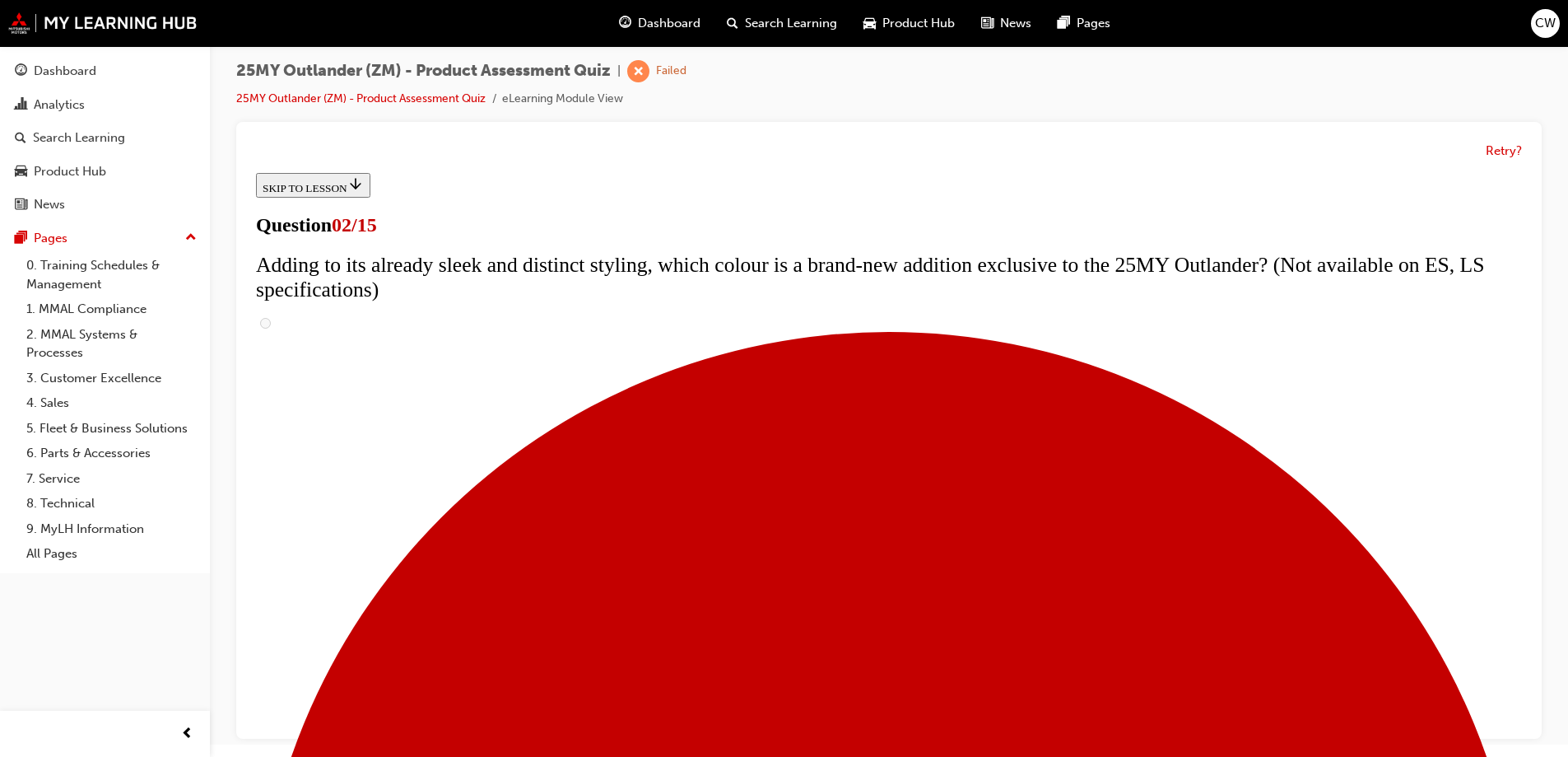
checkbox input "true"
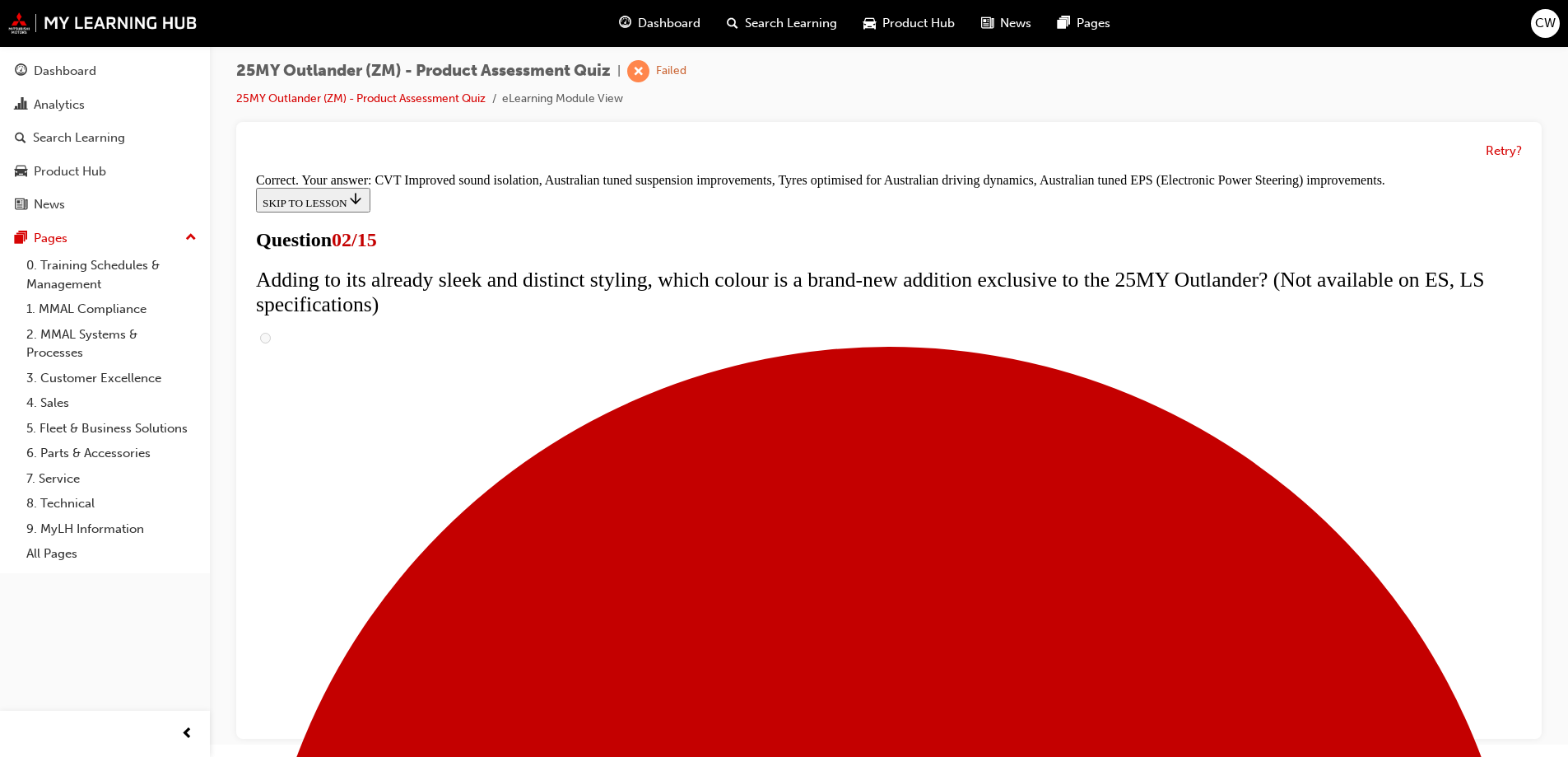
scroll to position [456, 0]
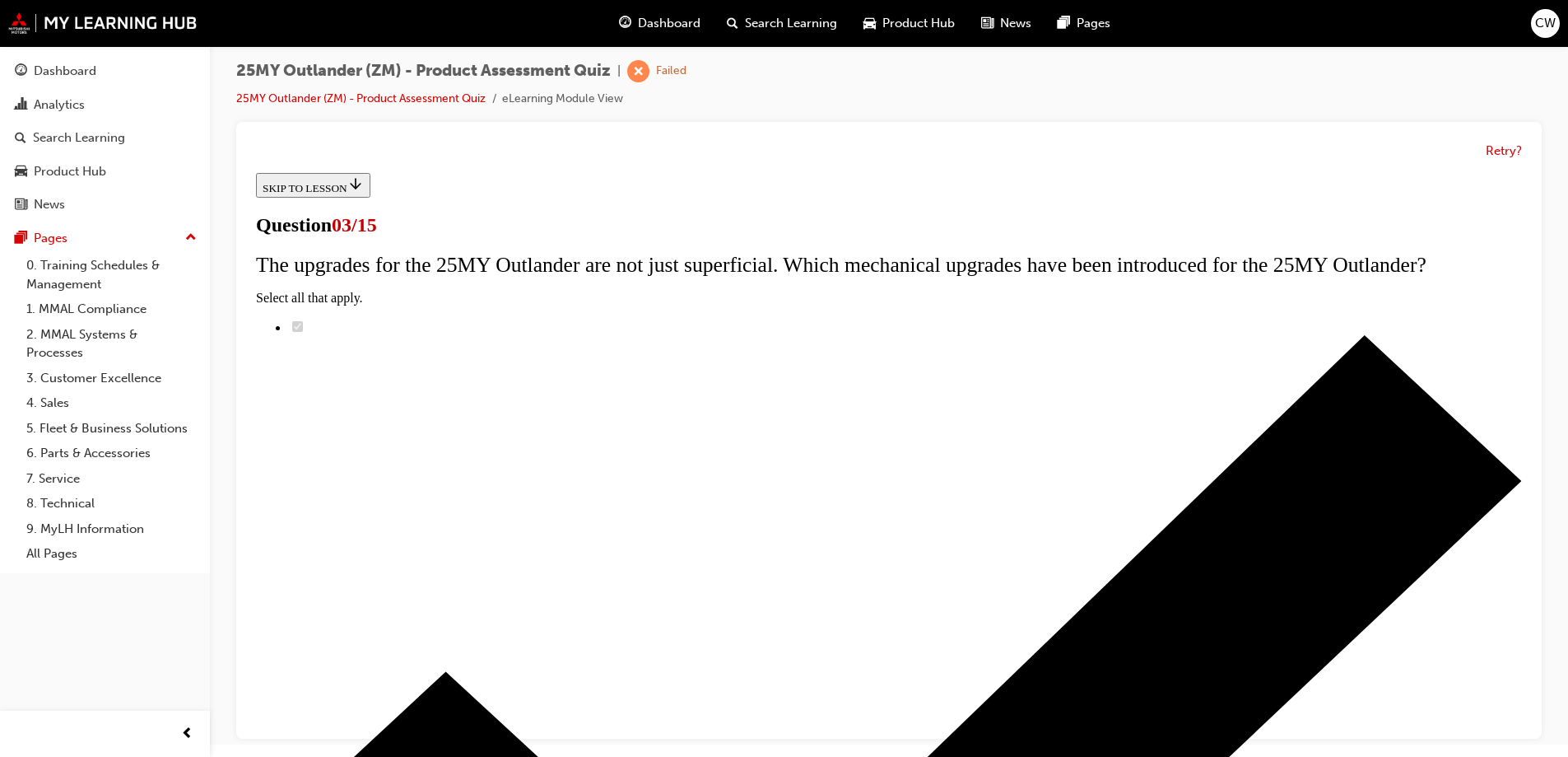
scroll to position [135, 0]
radio input "true"
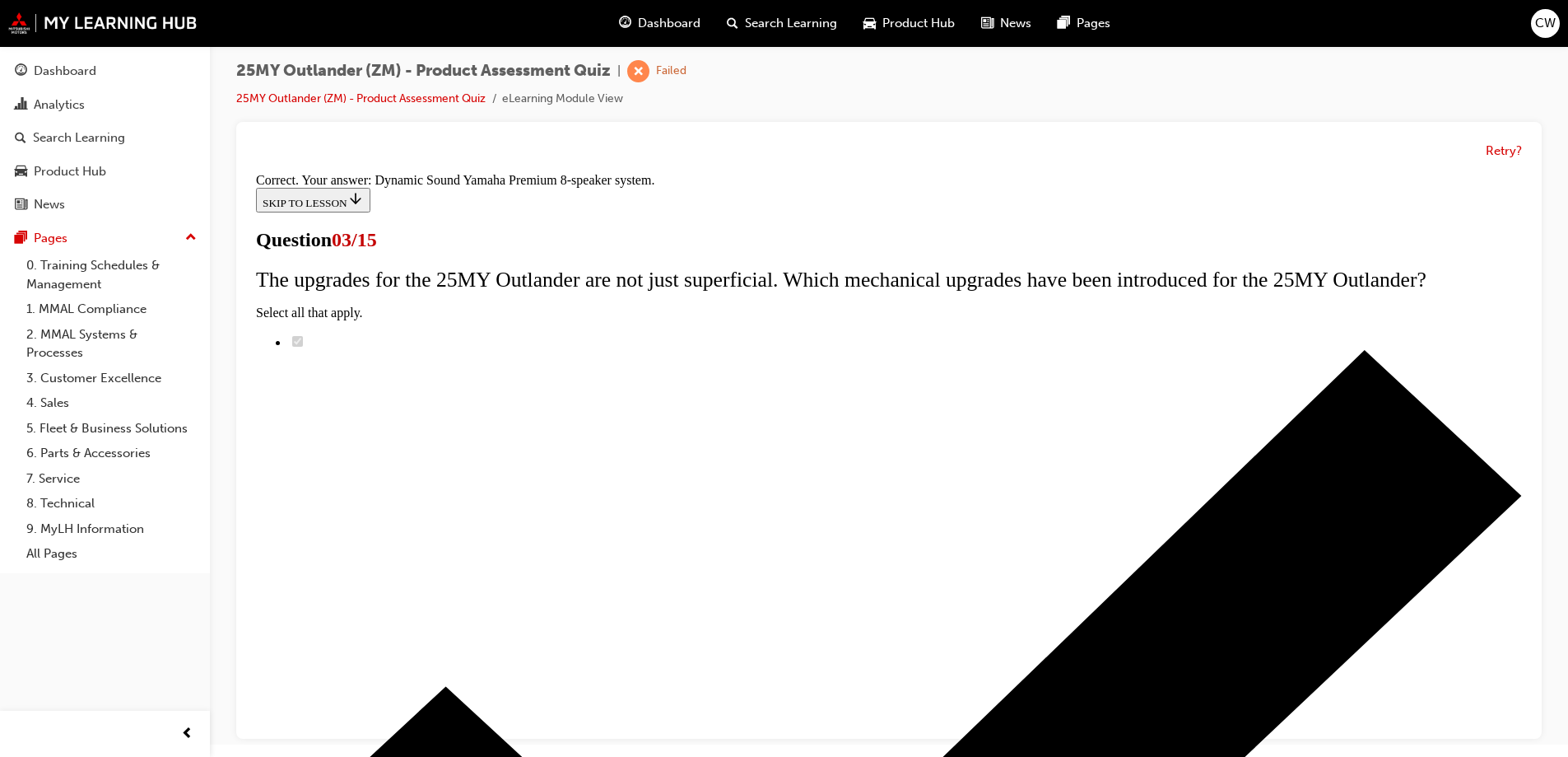
scroll to position [268, 0]
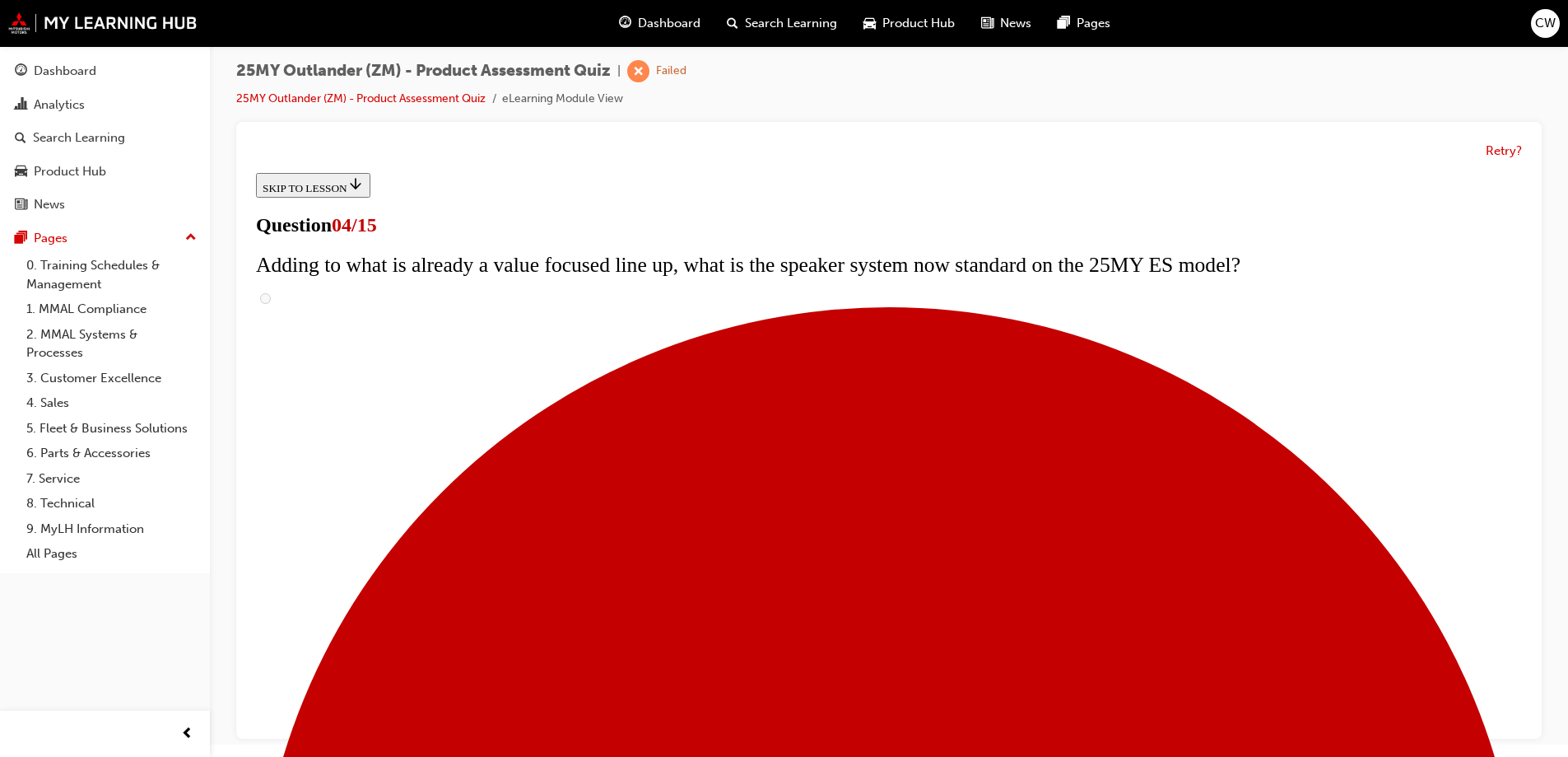
scroll to position [311, 0]
checkbox input "true"
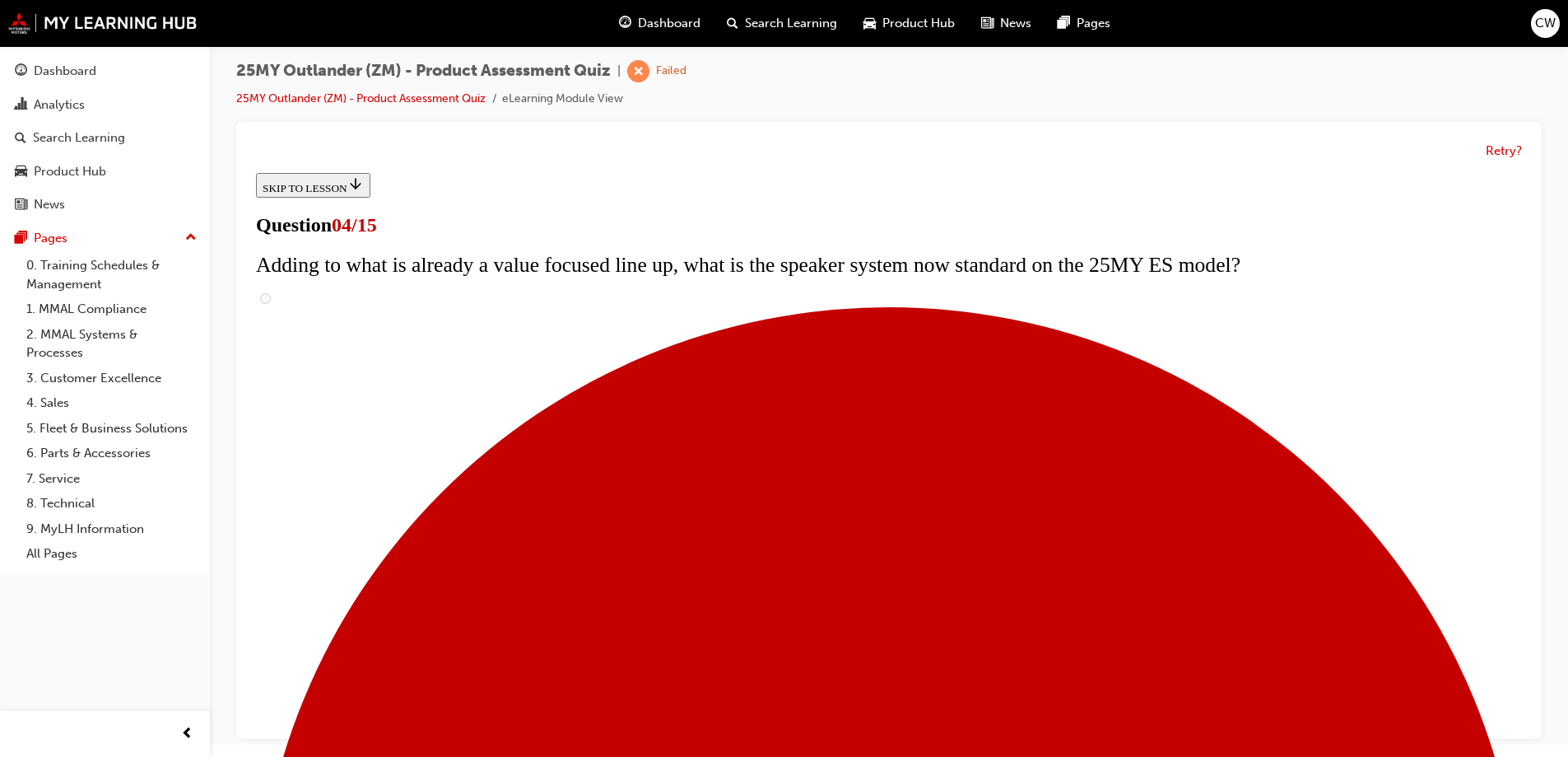
checkbox input "true"
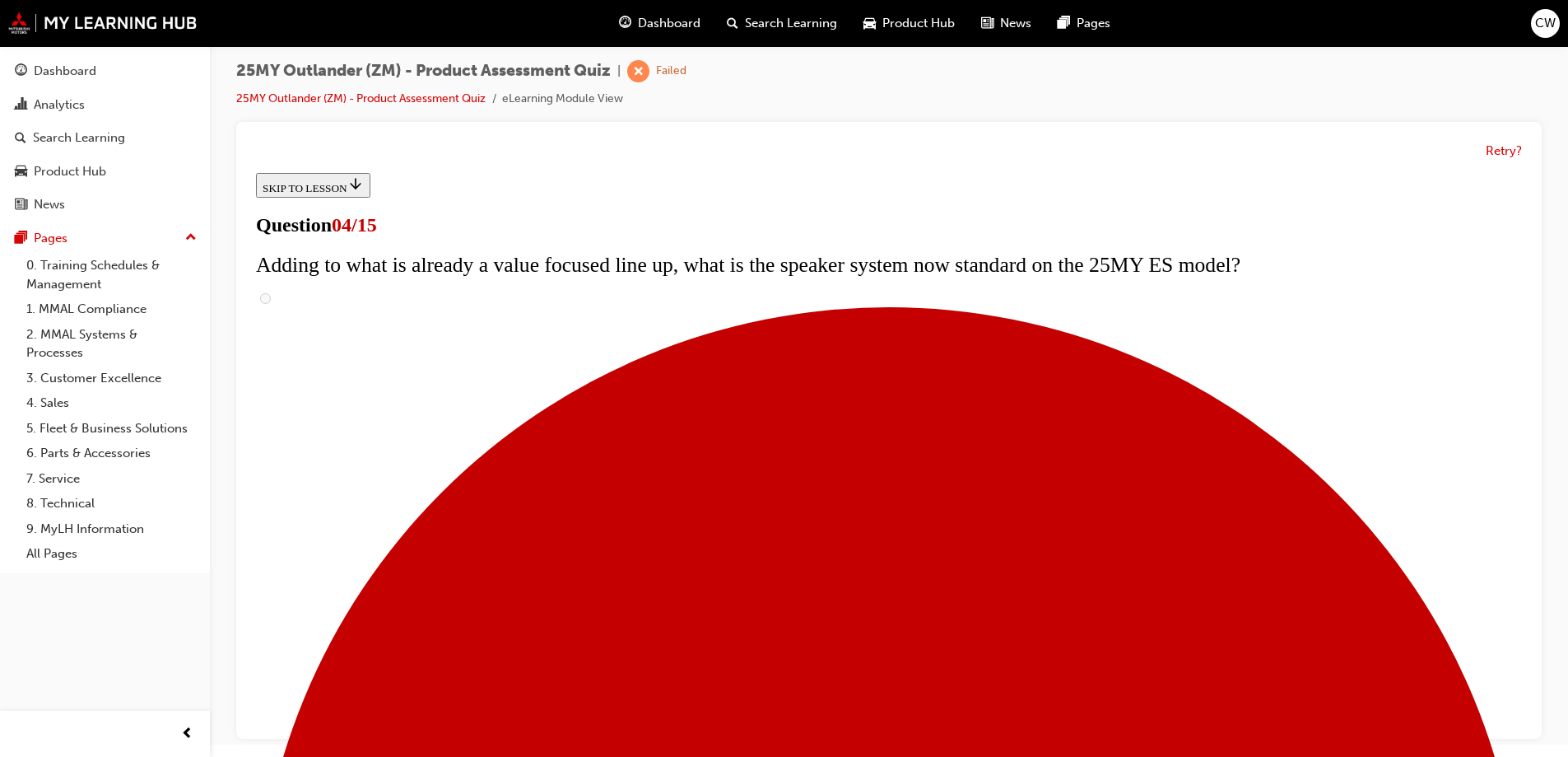
scroll to position [470, 0]
checkbox input "true"
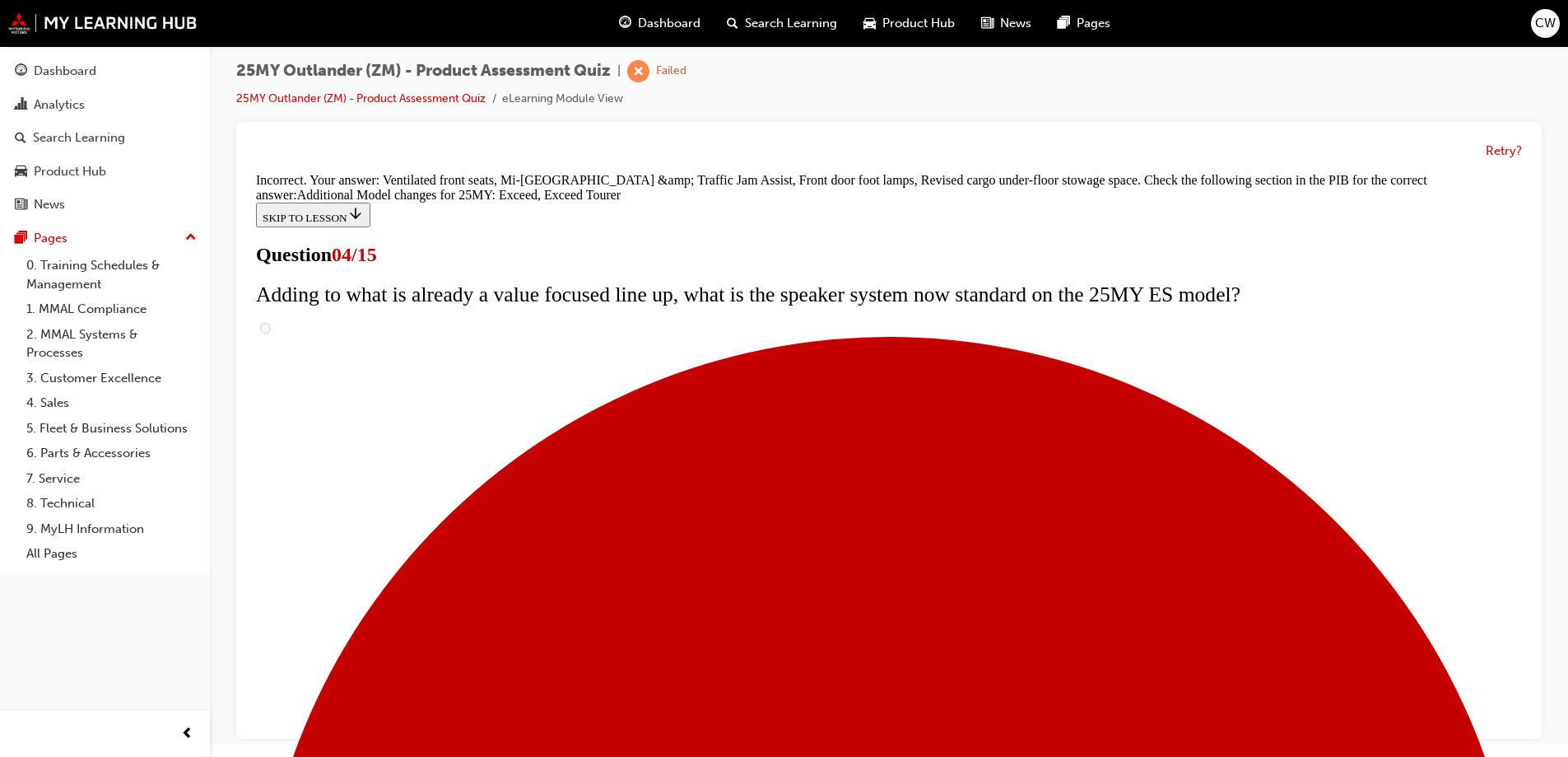
scroll to position [623, 0]
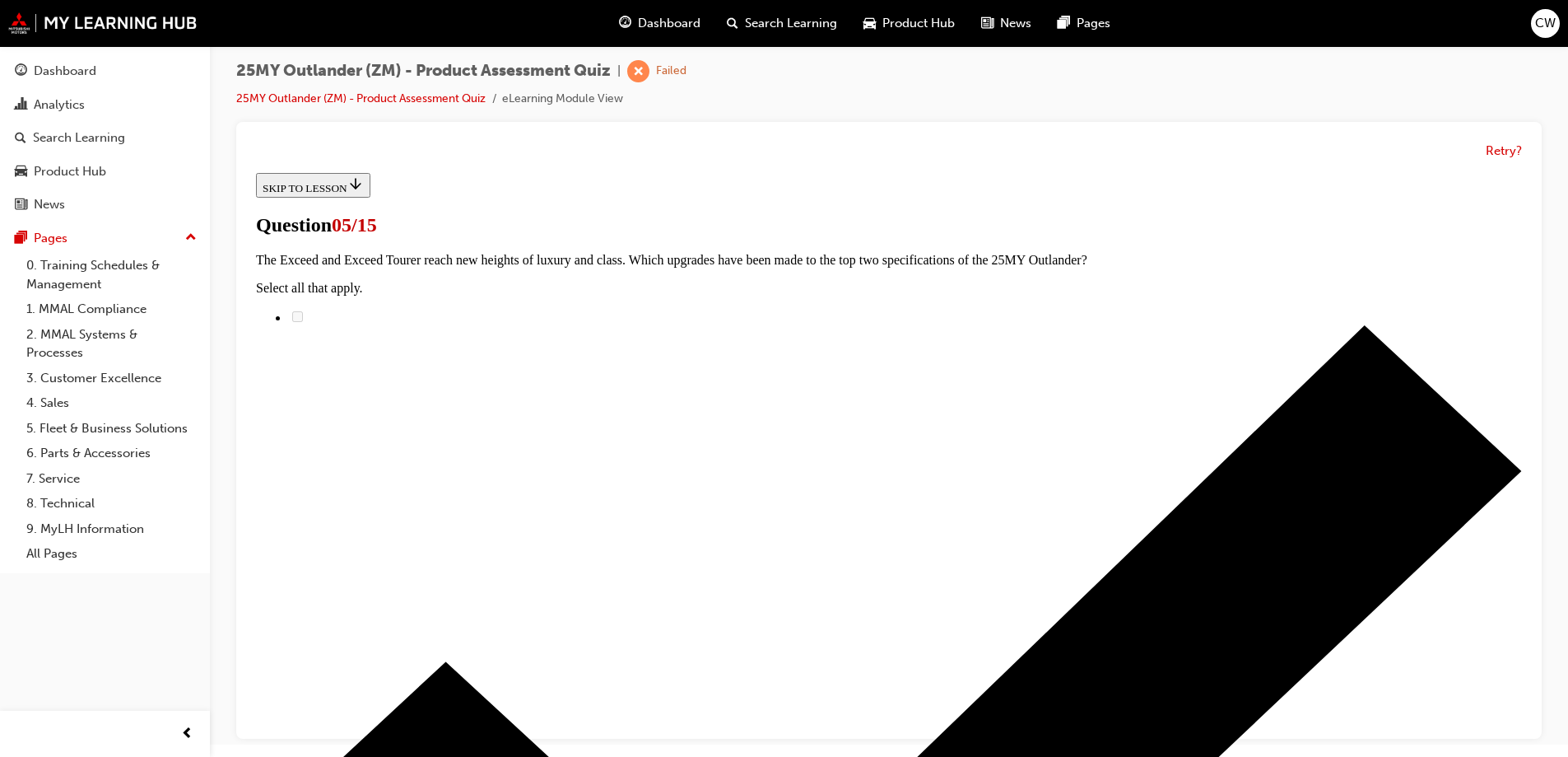
scroll to position [247, 0]
radio input "true"
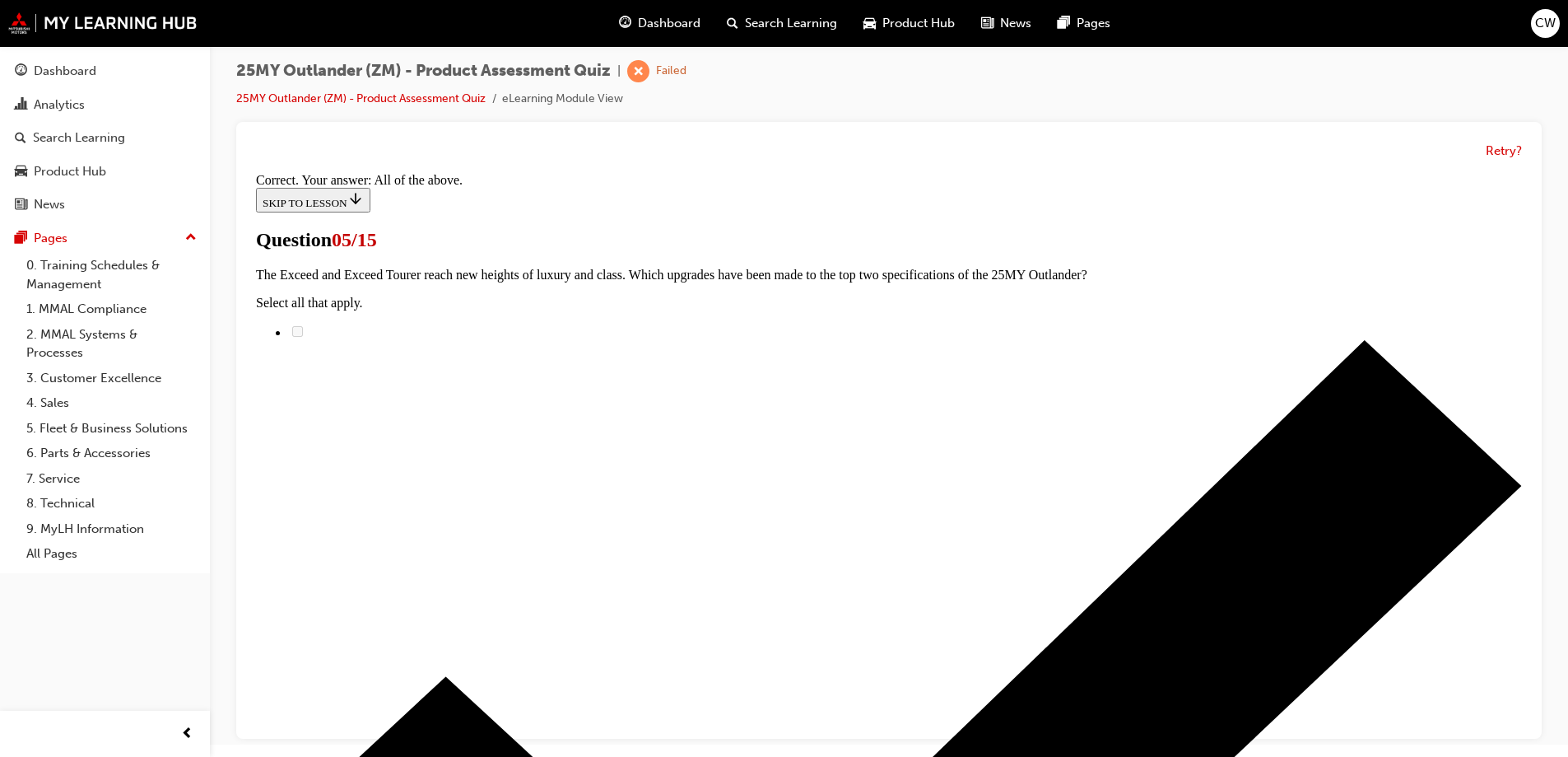
scroll to position [400, 0]
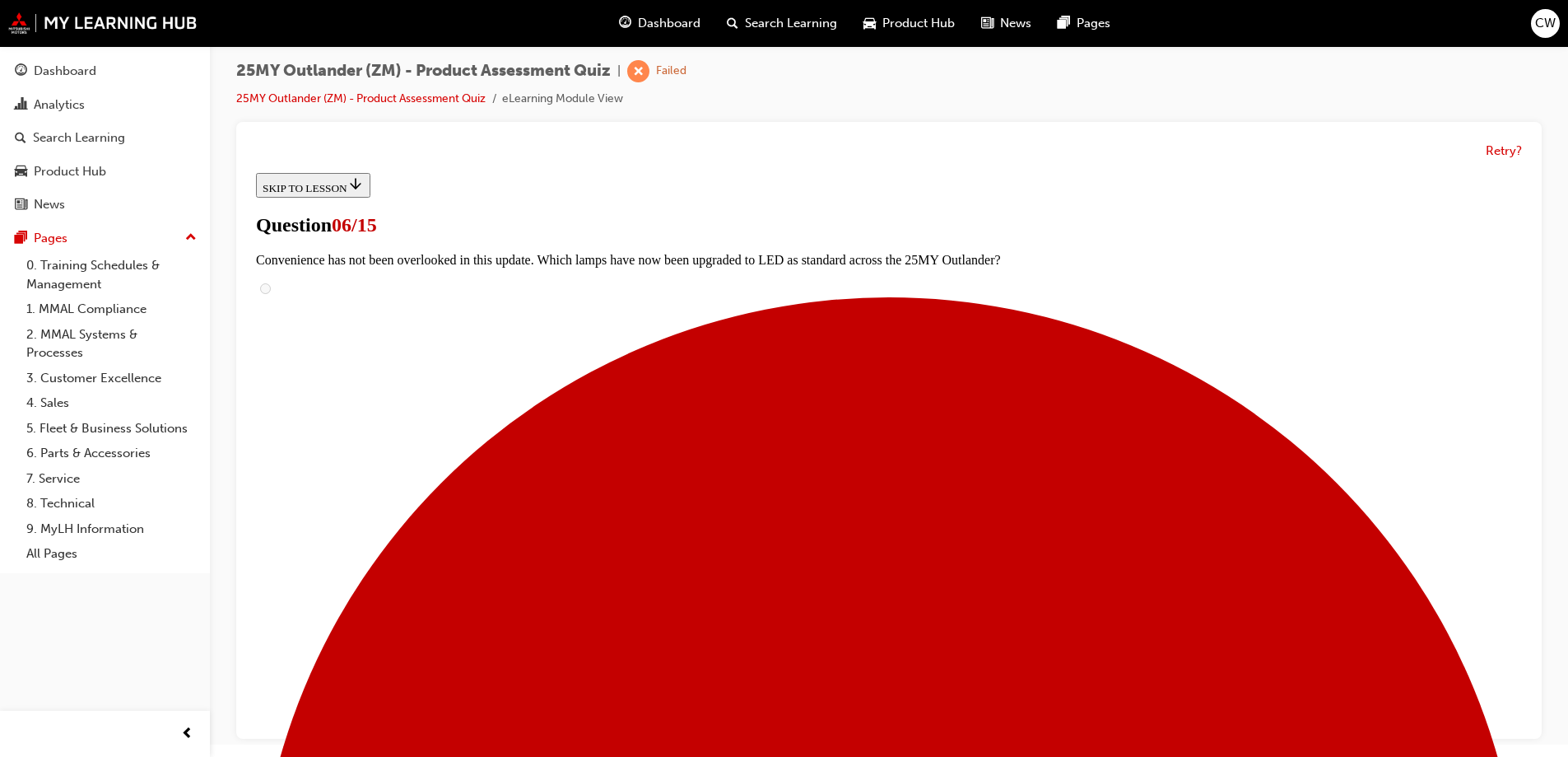
scroll to position [330, 0]
radio input "true"
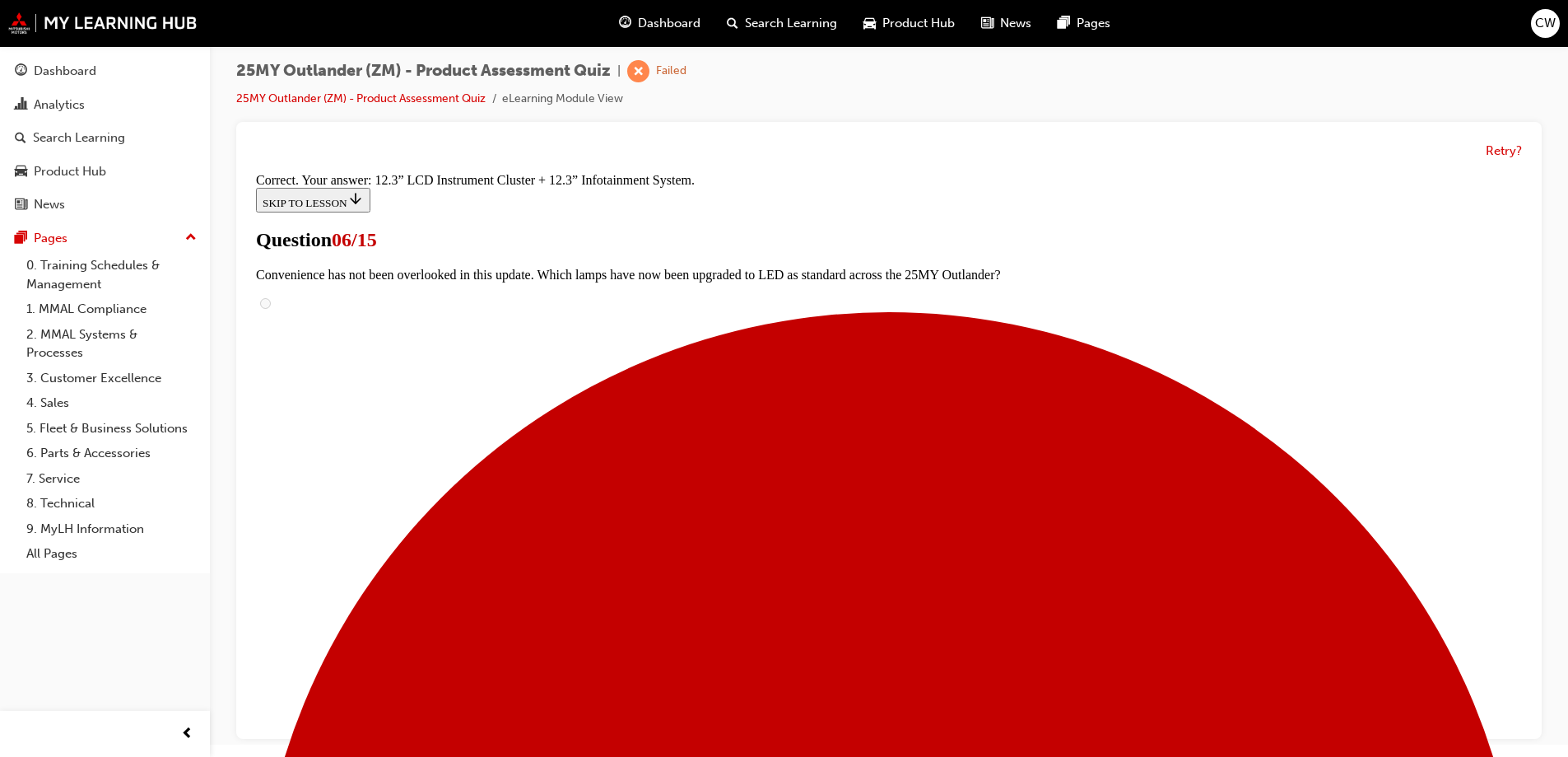
scroll to position [556, 0]
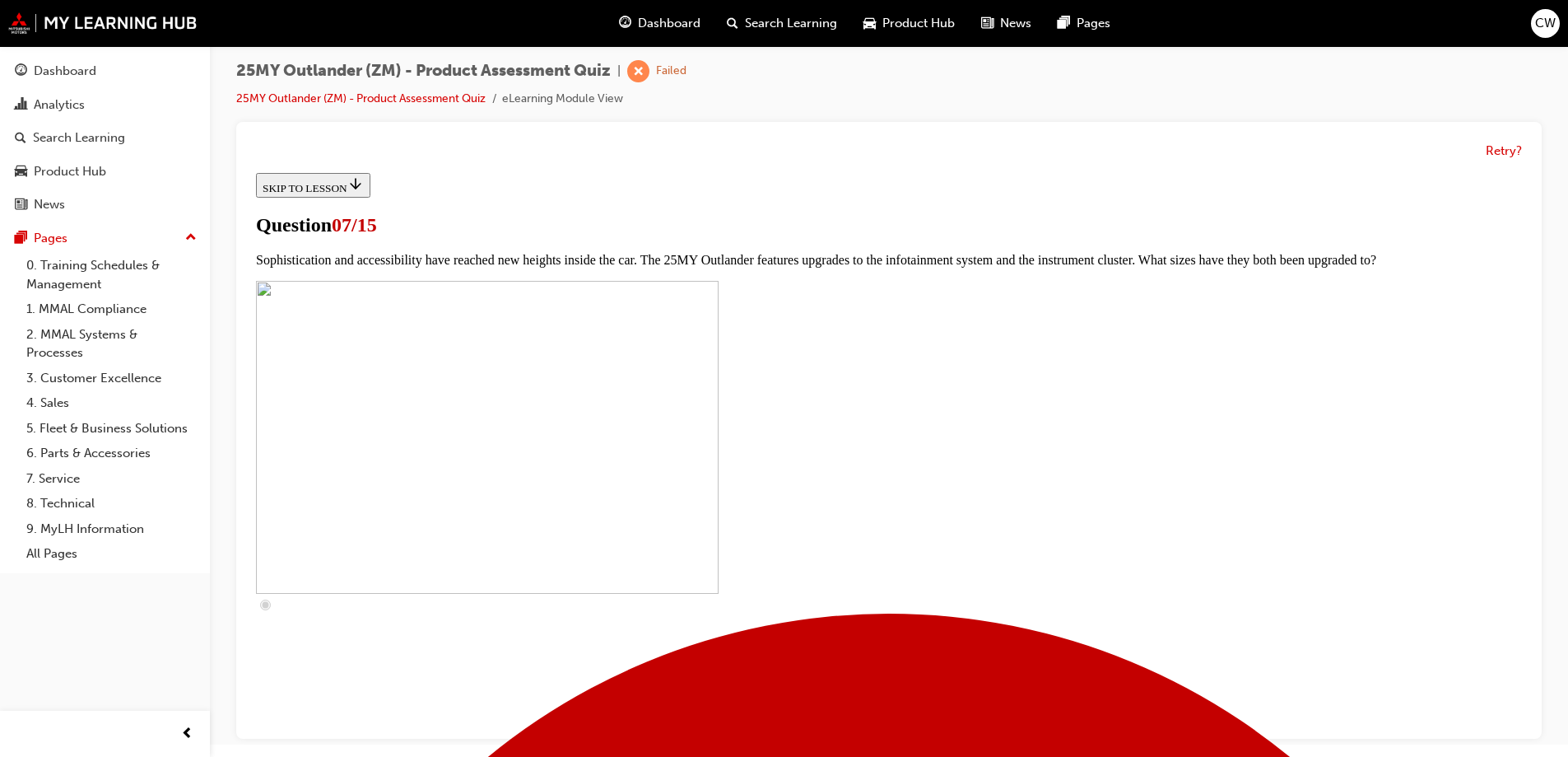
scroll to position [494, 0]
checkbox input "true"
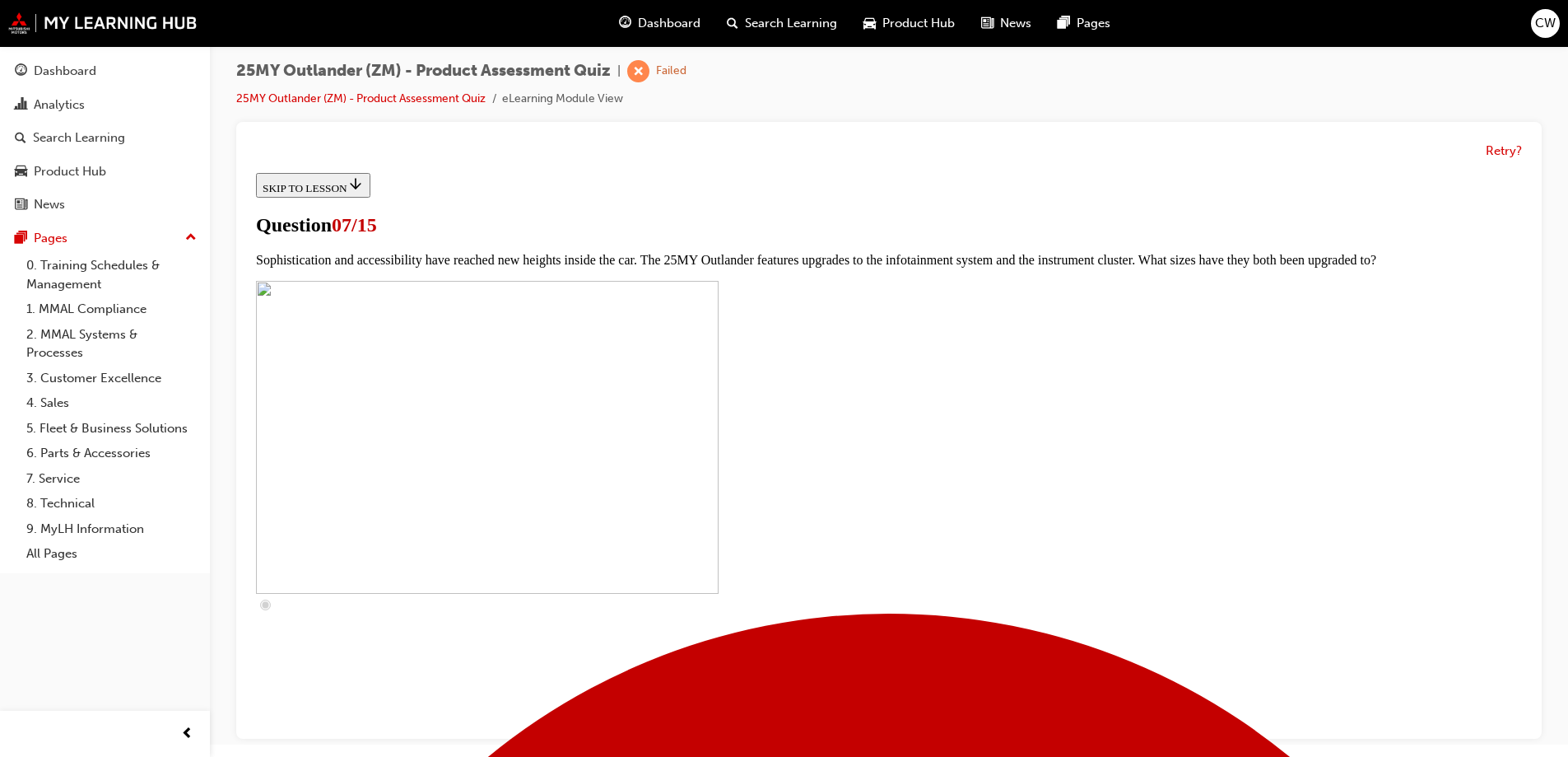
checkbox input "true"
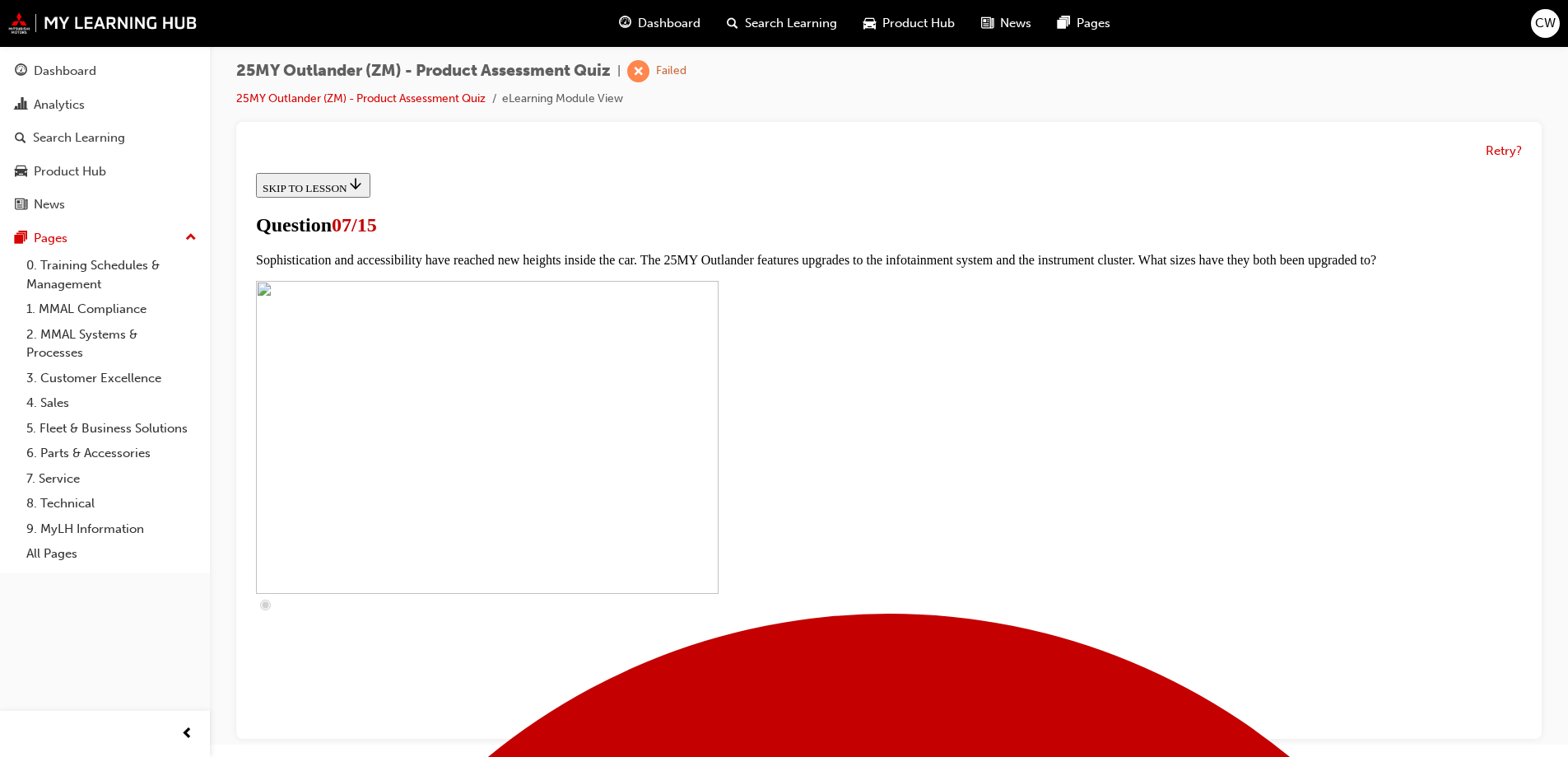
checkbox input "true"
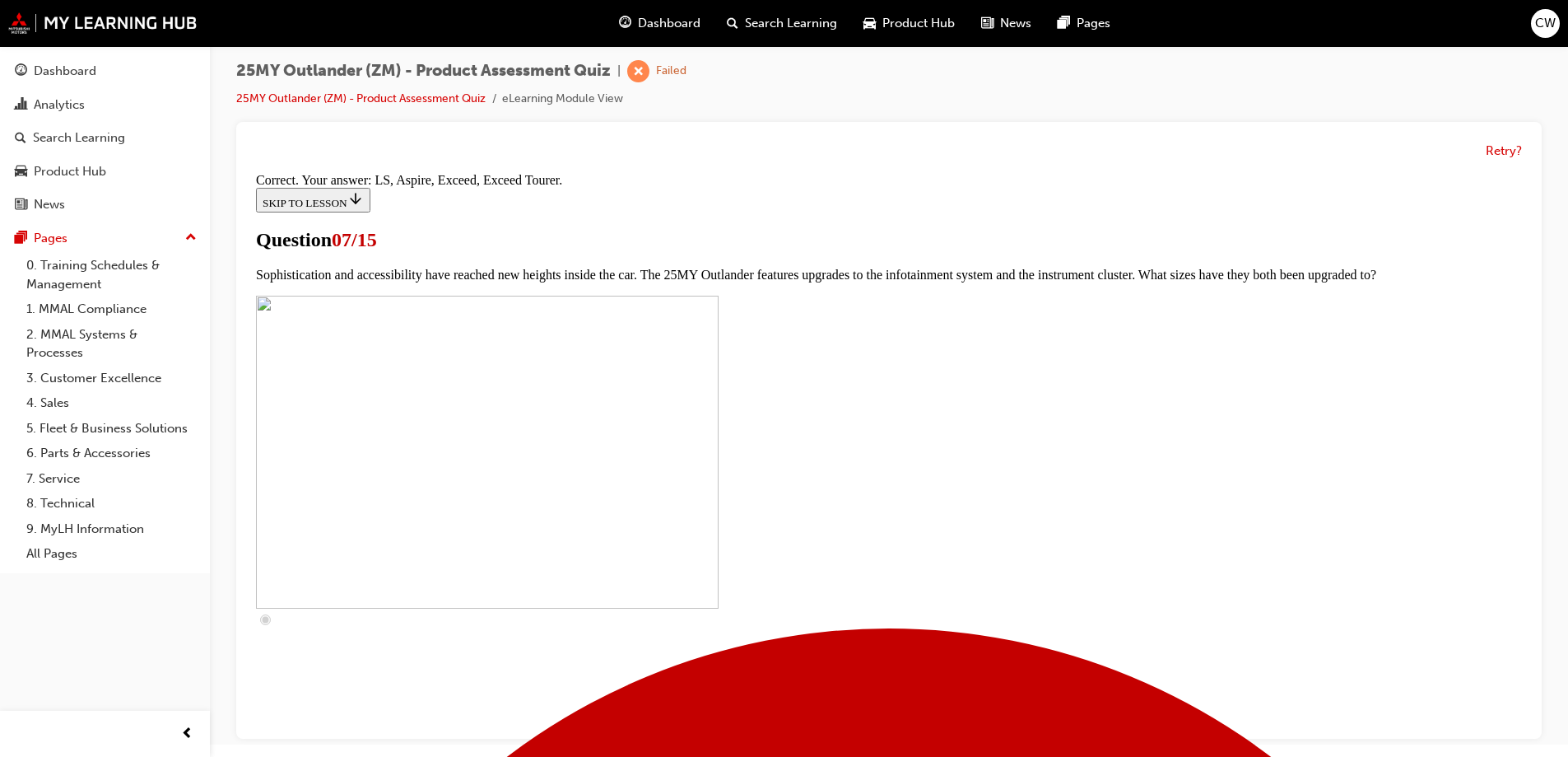
scroll to position [743, 0]
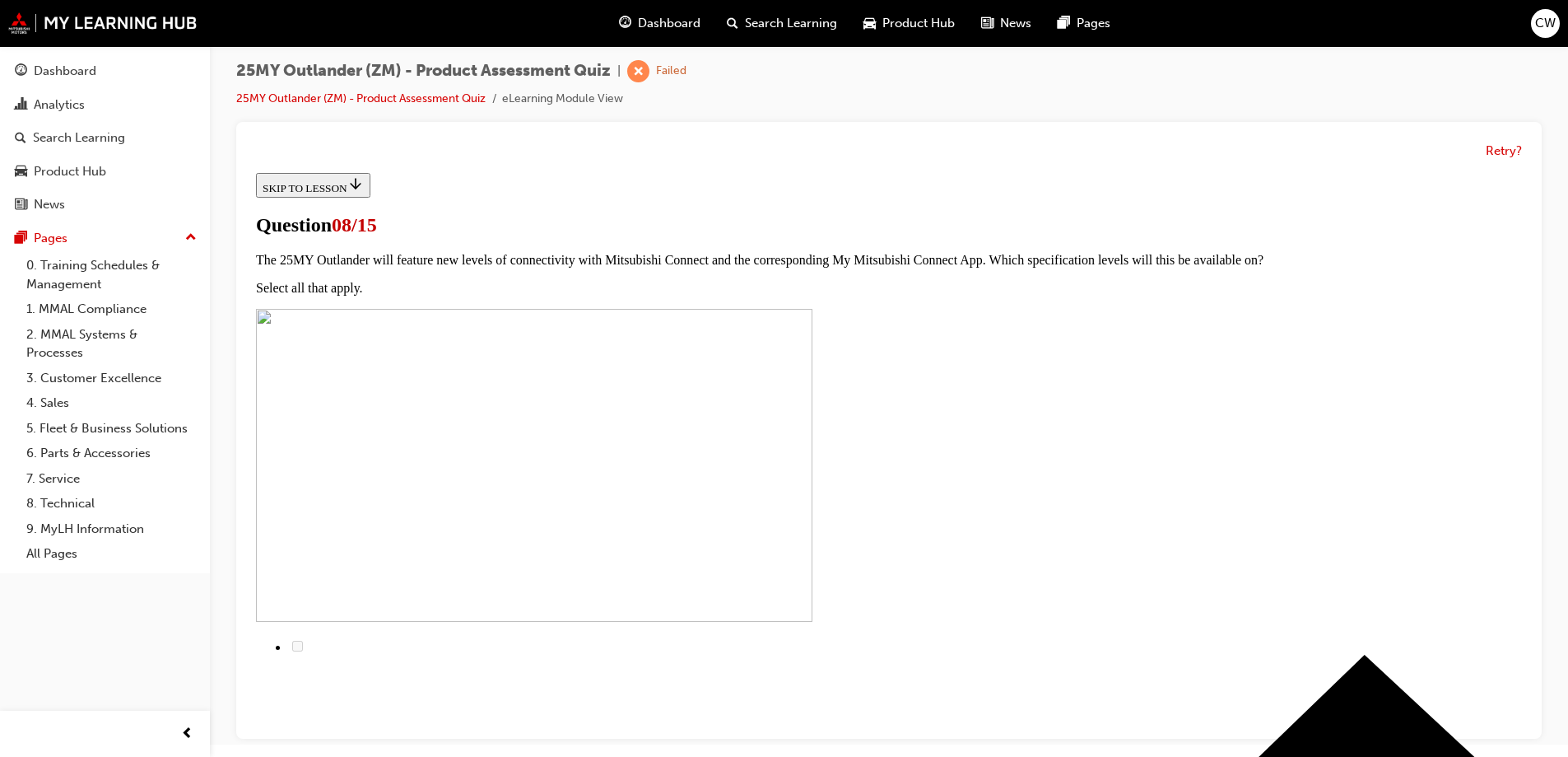
scroll to position [135, 0]
radio input "true"
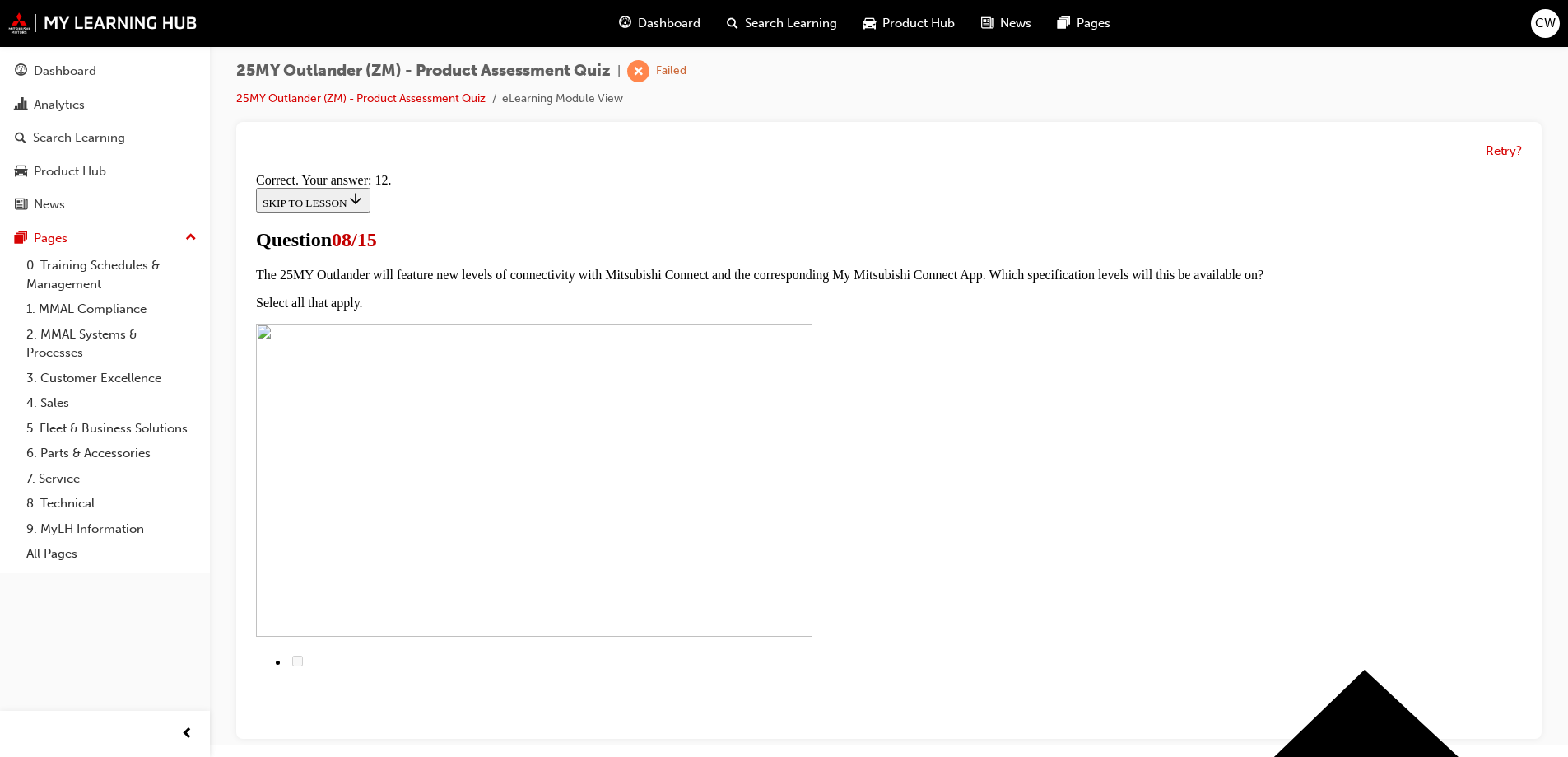
scroll to position [268, 0]
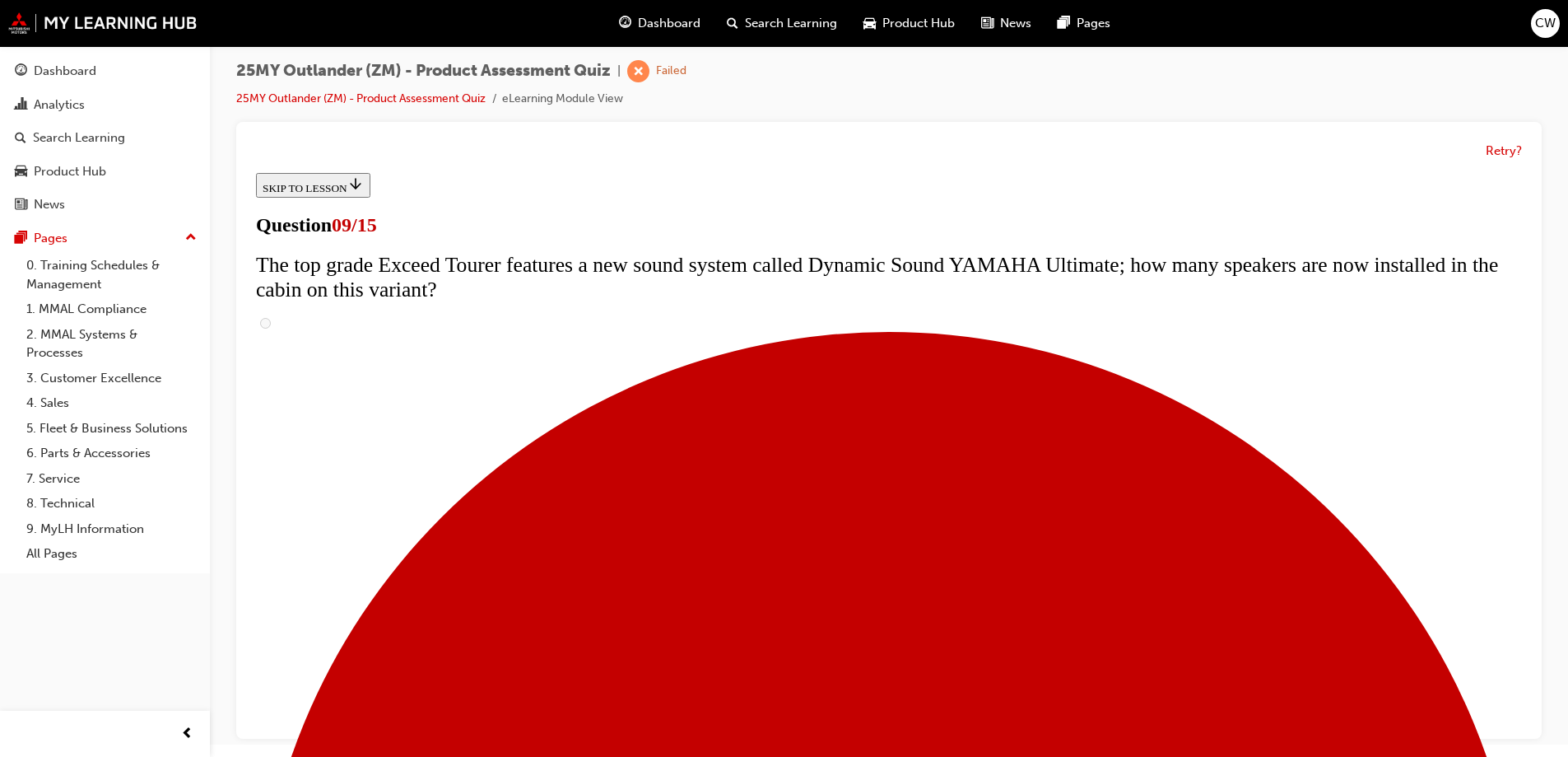
scroll to position [605, 0]
radio input "true"
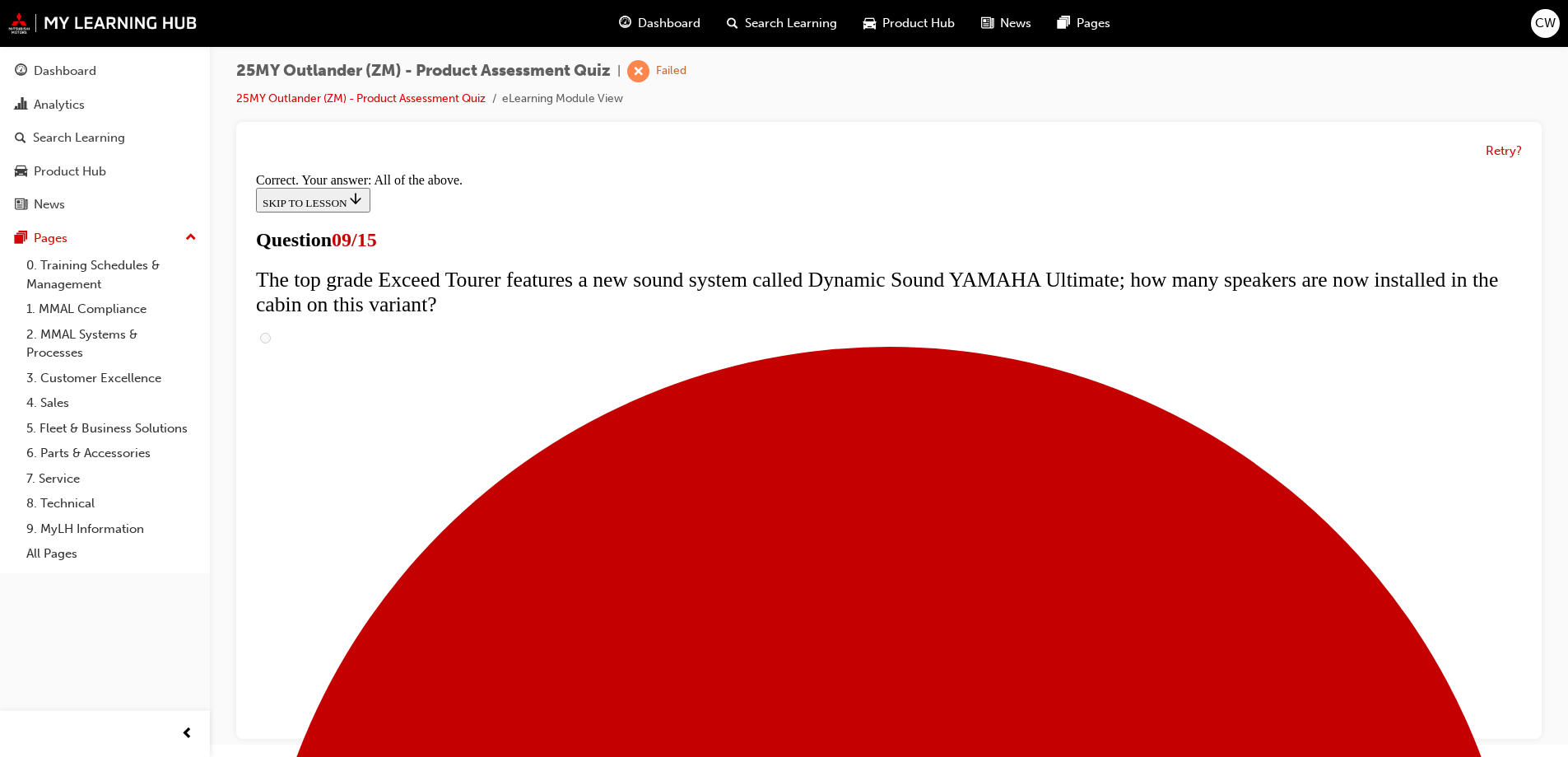
scroll to position [857, 0]
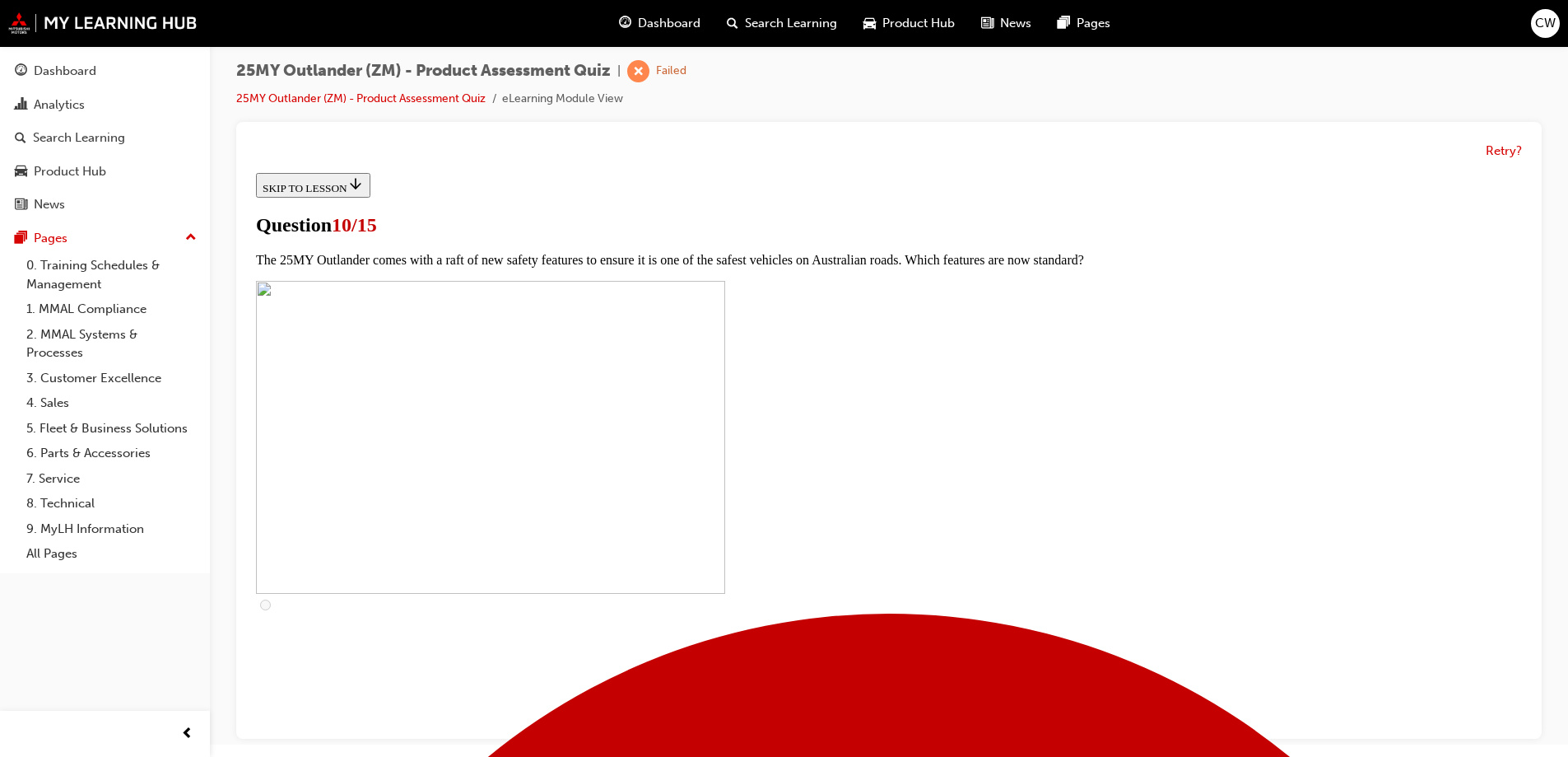
scroll to position [494, 0]
checkbox input "true"
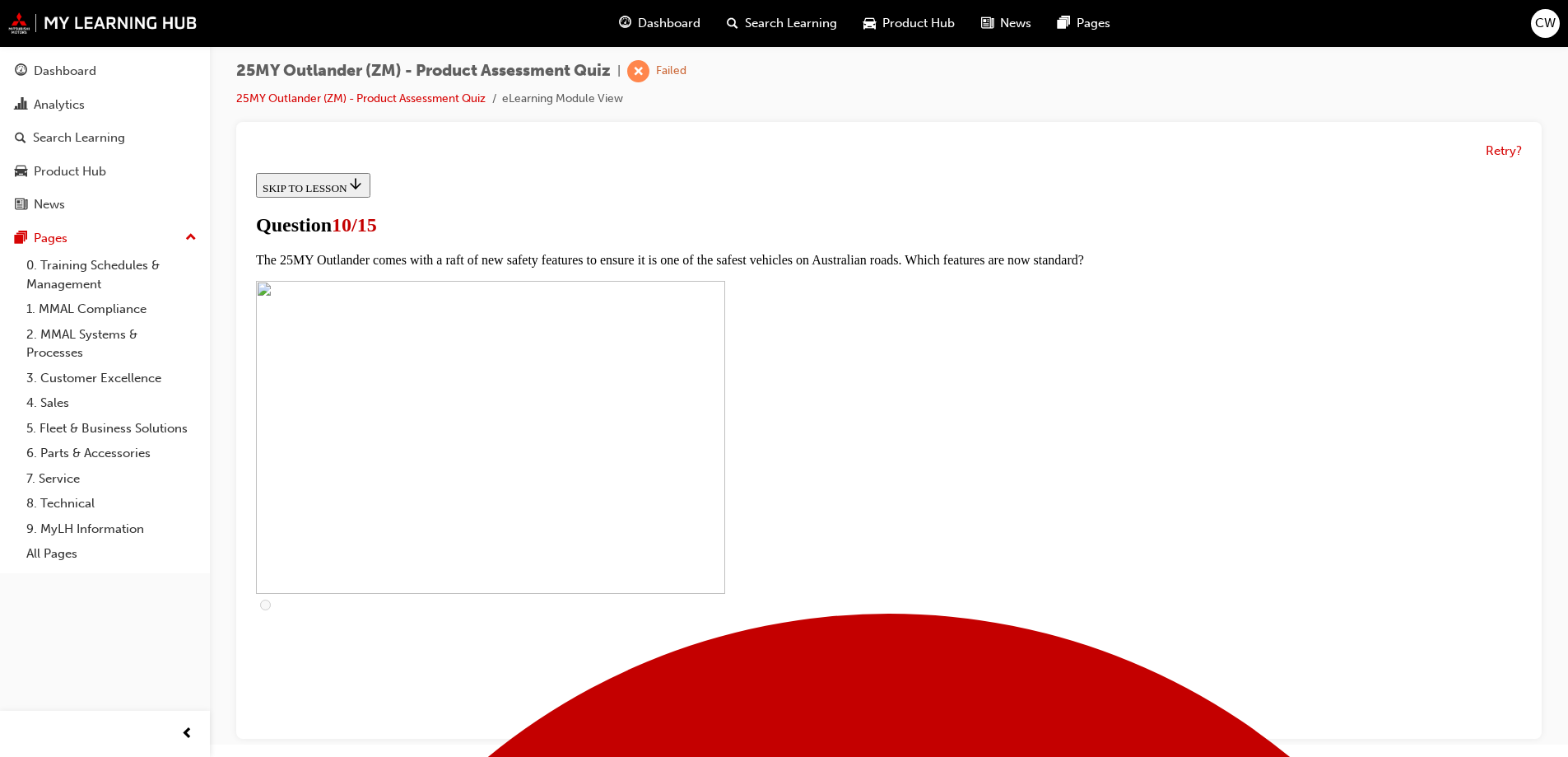
checkbox input "true"
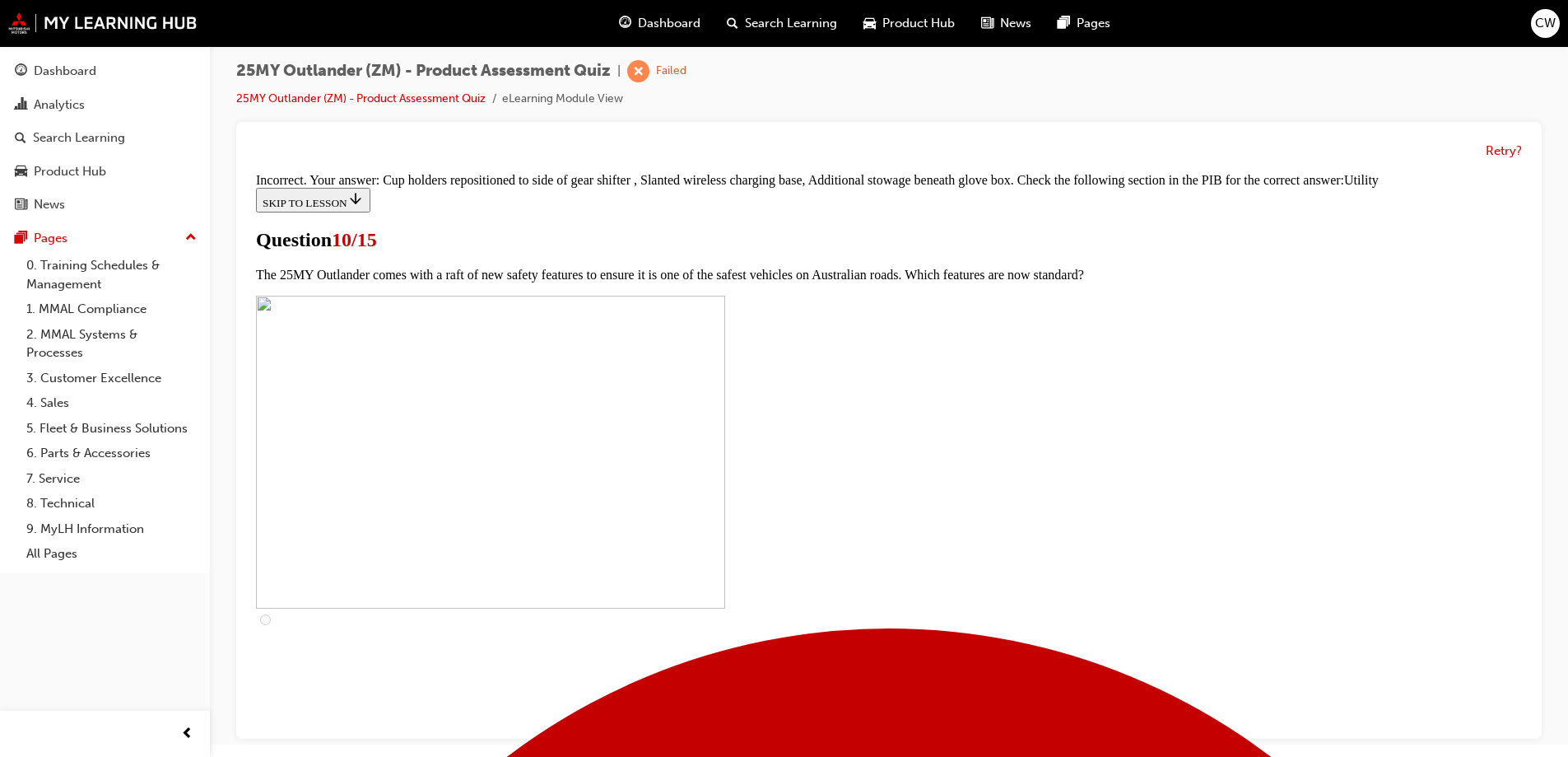
scroll to position [804, 0]
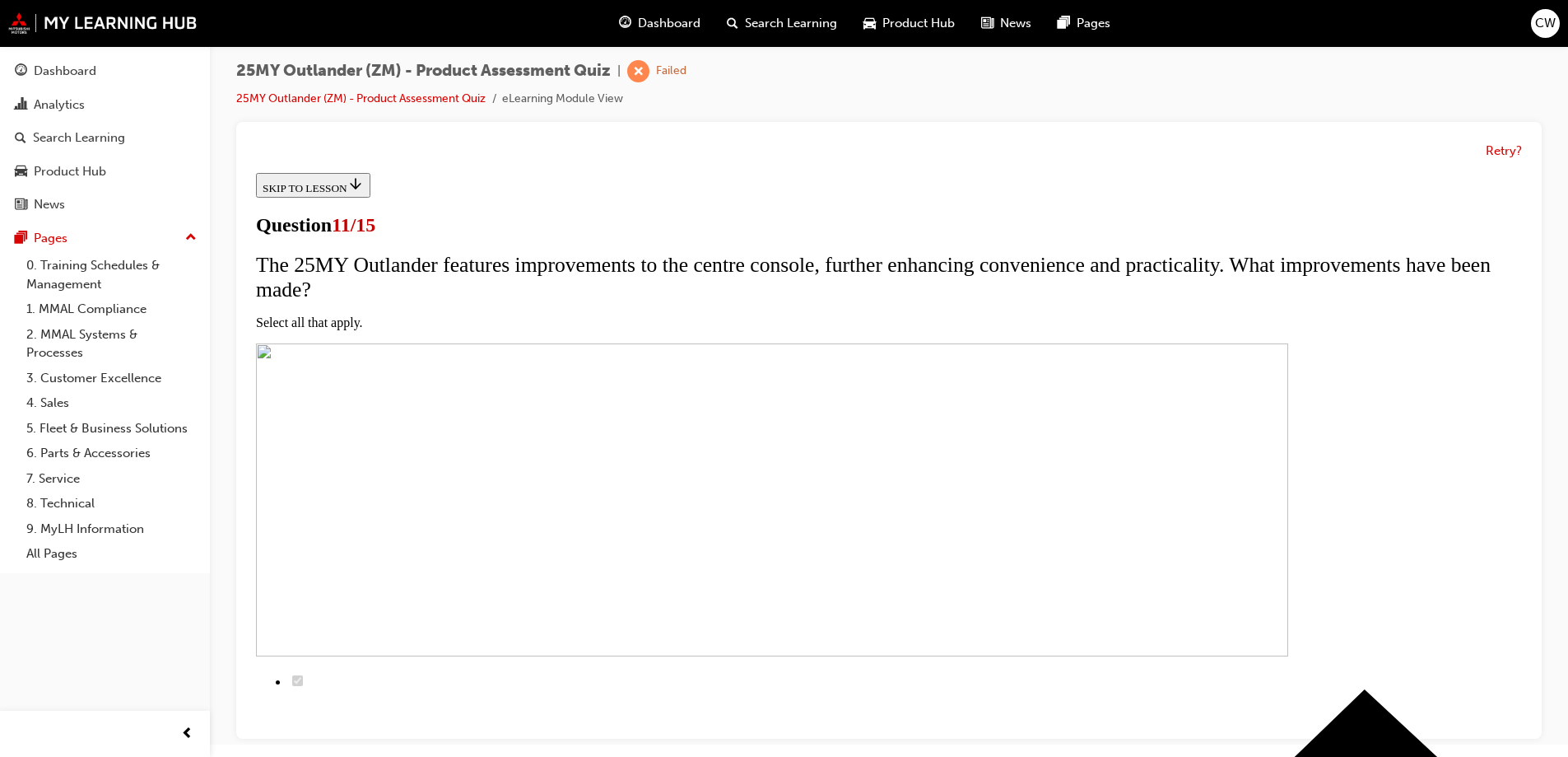
scroll to position [82, 0]
checkbox input "true"
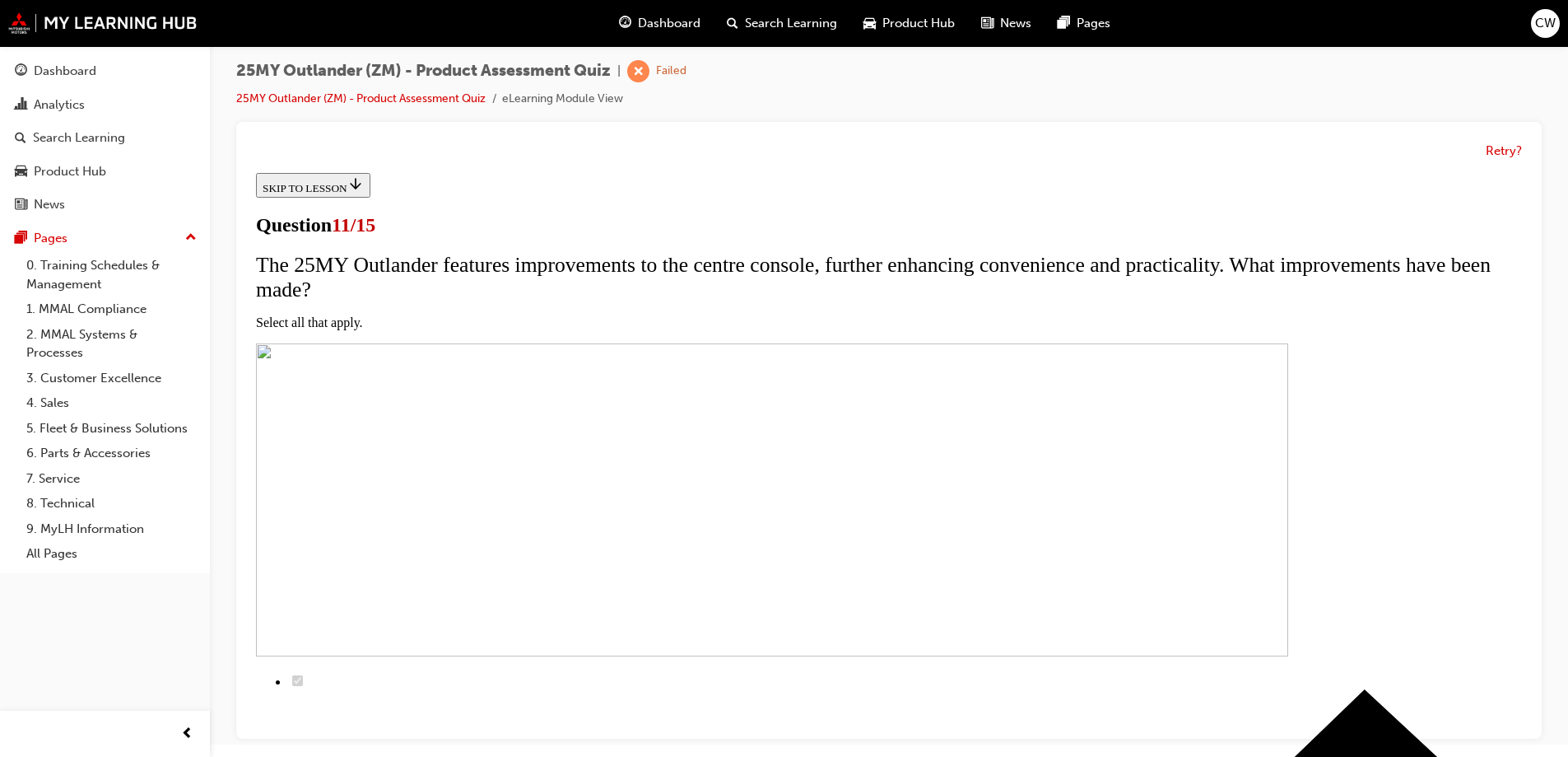
checkbox input "true"
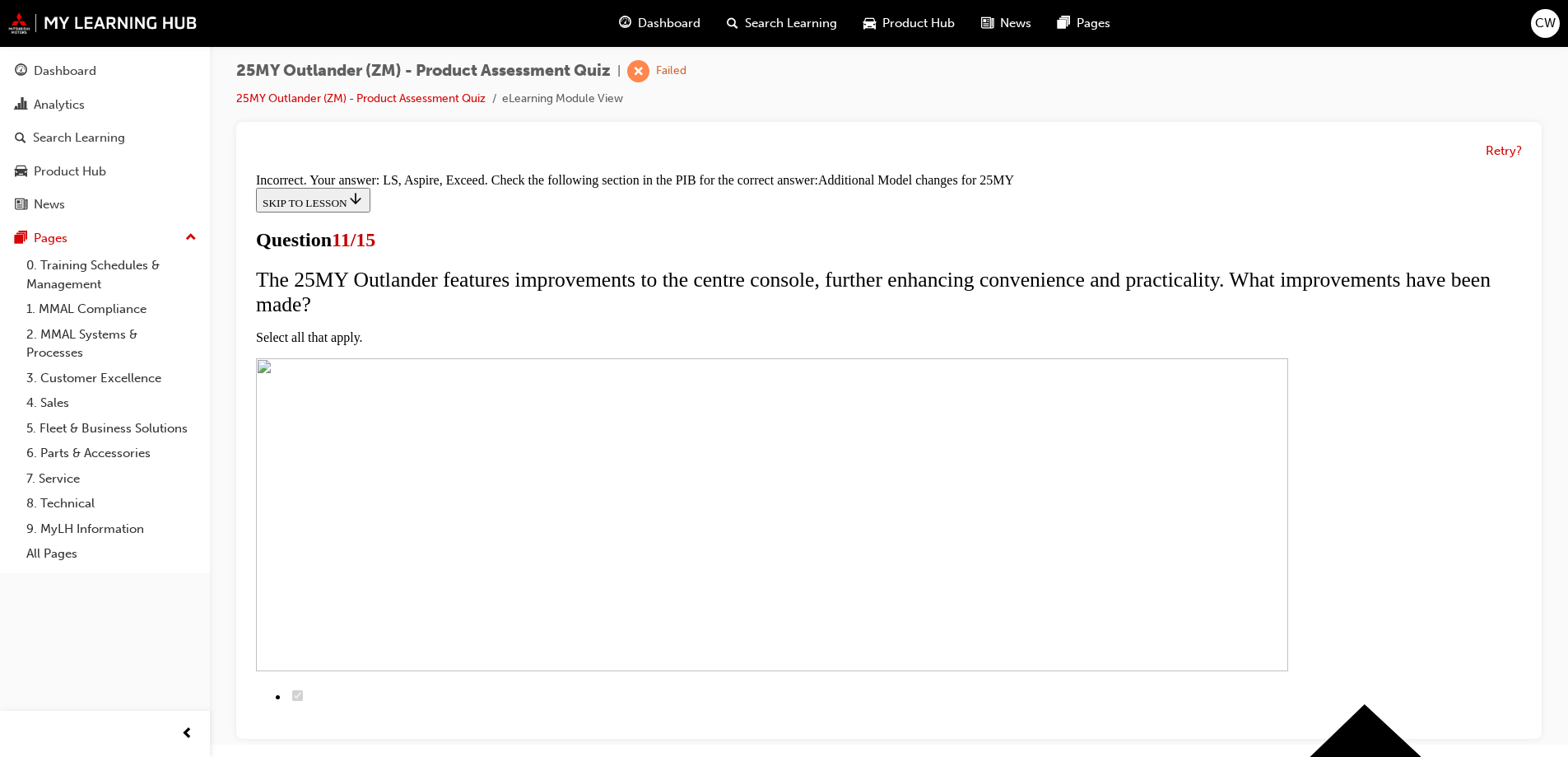
scroll to position [492, 0]
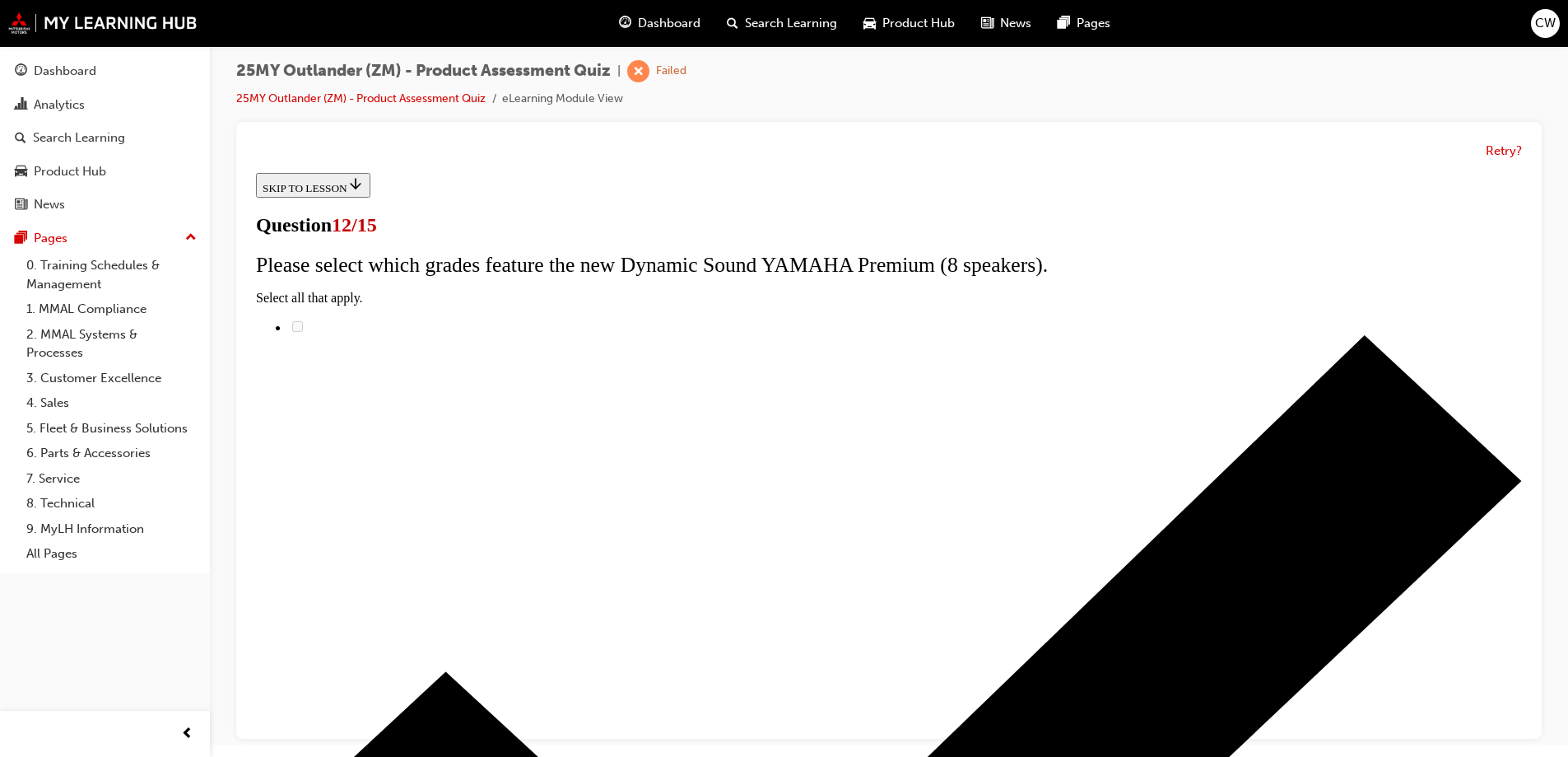
scroll to position [131, 0]
radio input "true"
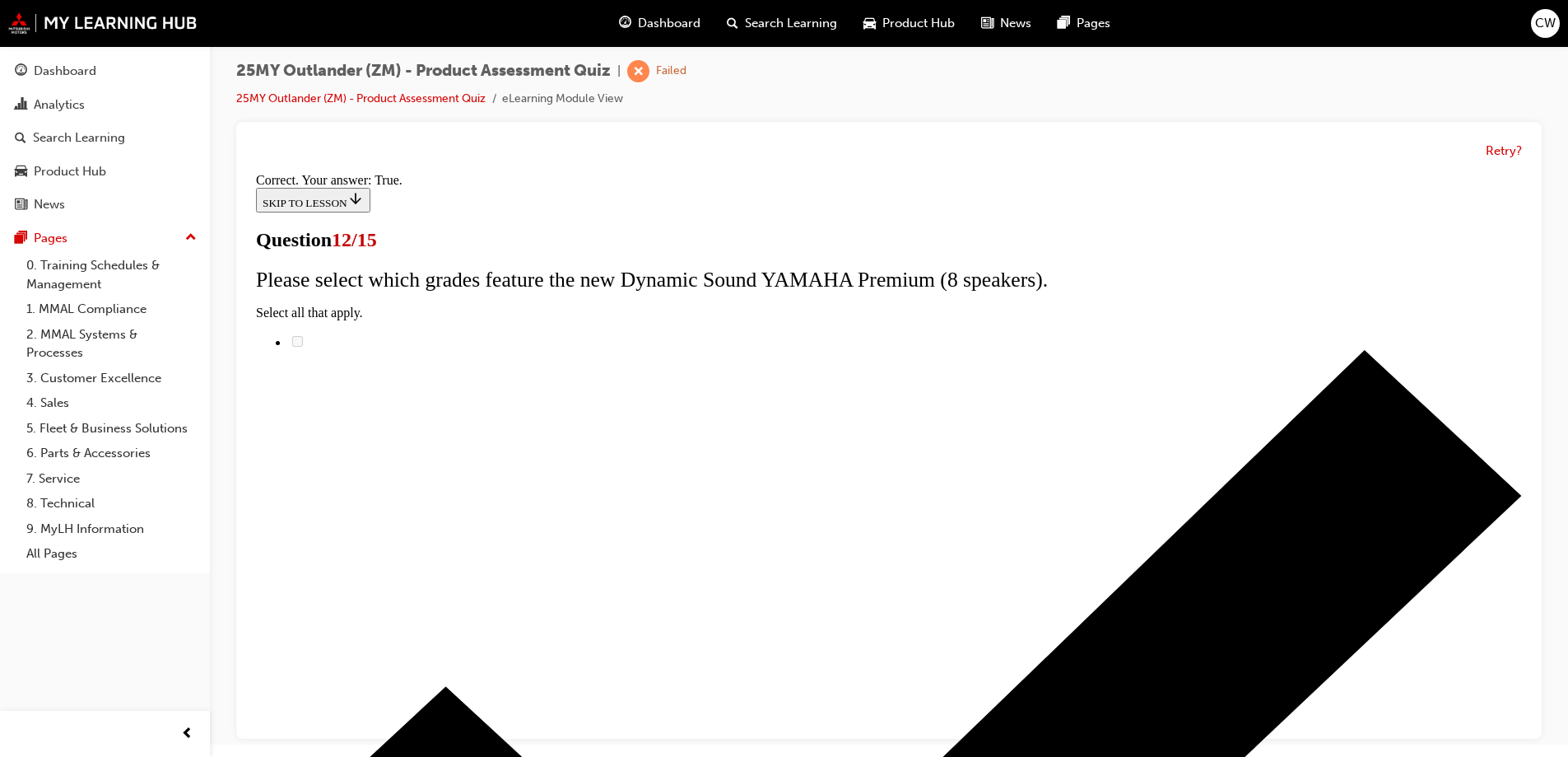
scroll to position [193, 0]
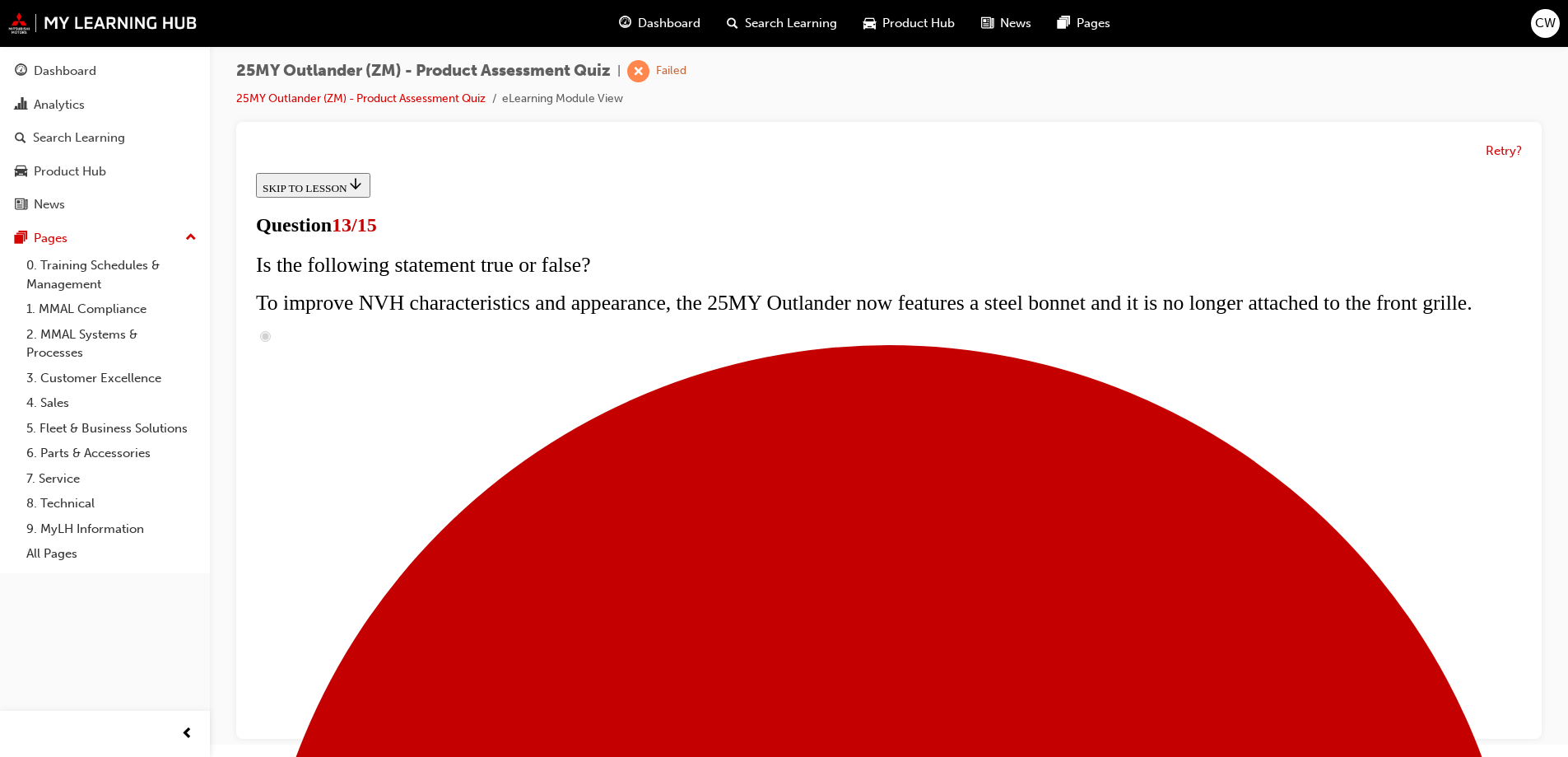
scroll to position [230, 0]
radio input "true"
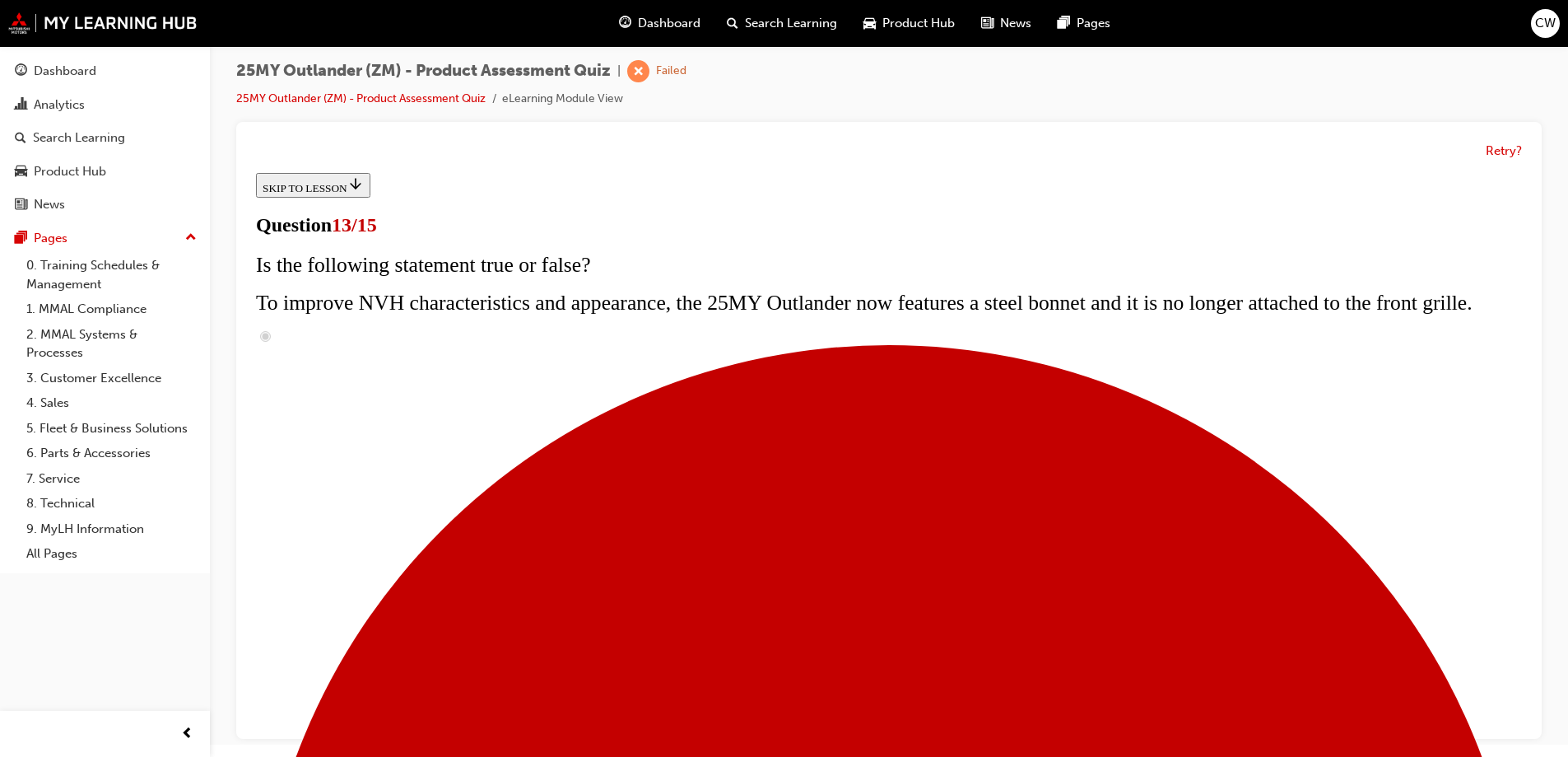
radio input "true"
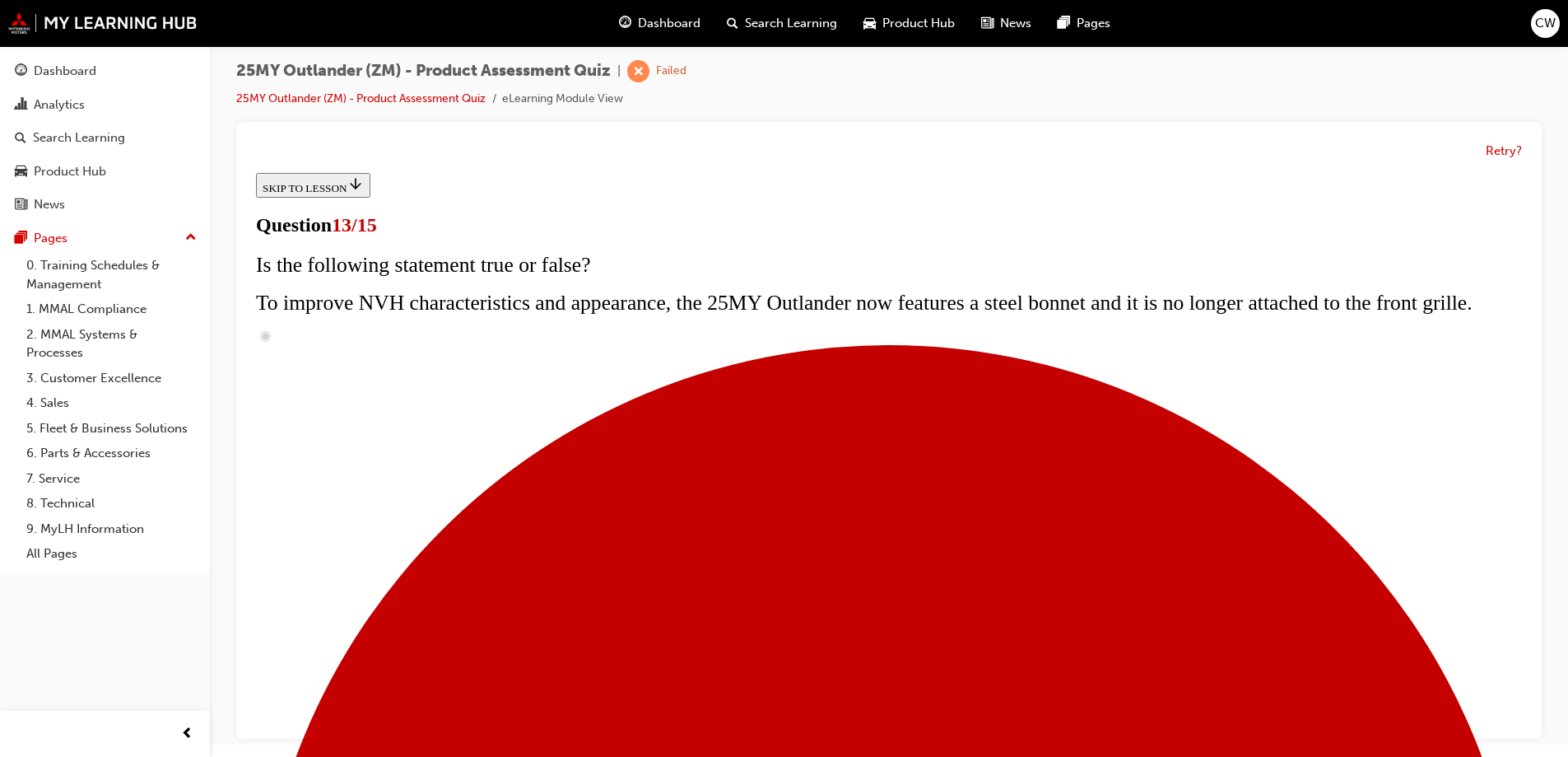
radio input "true"
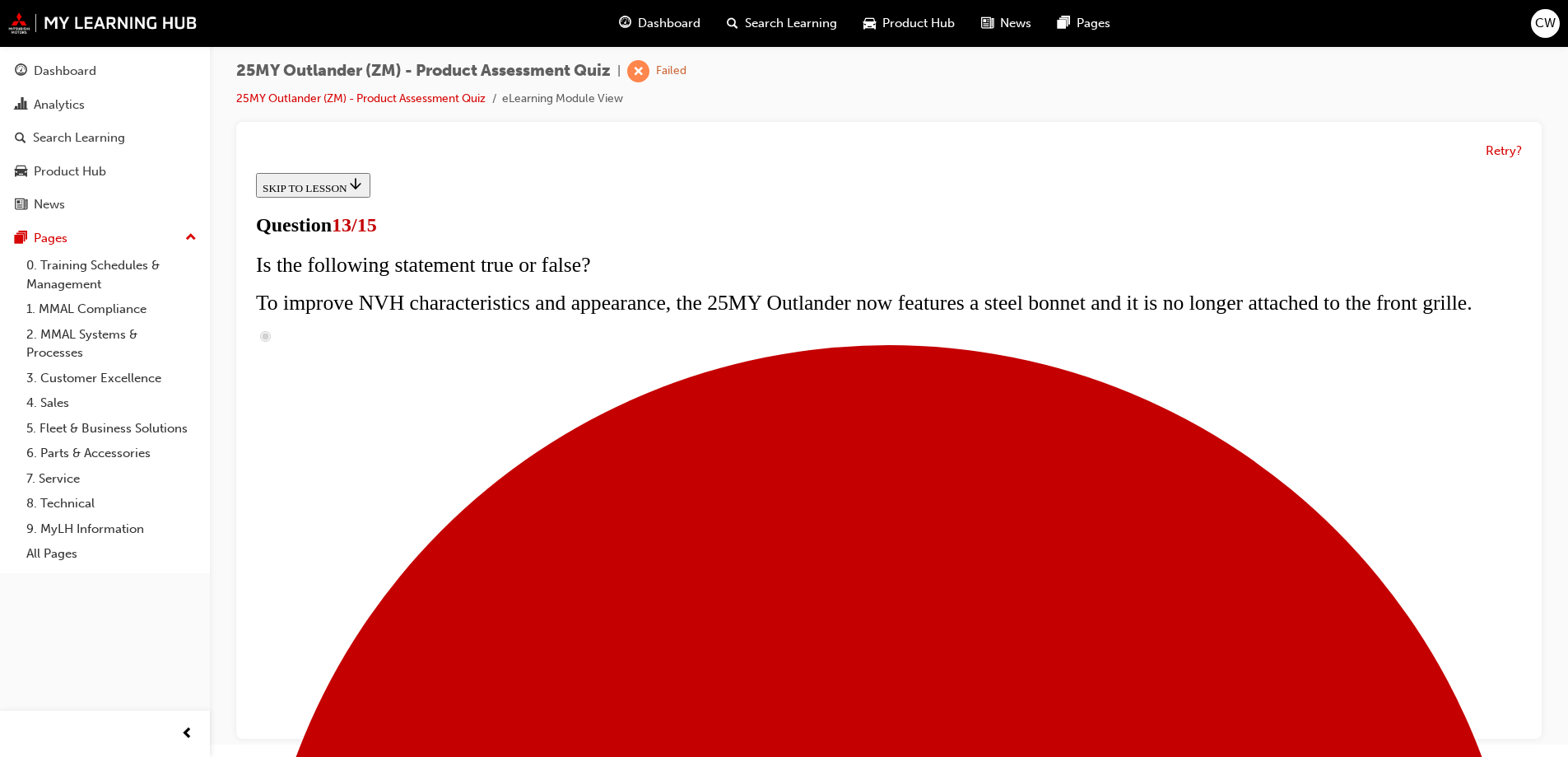
radio input "true"
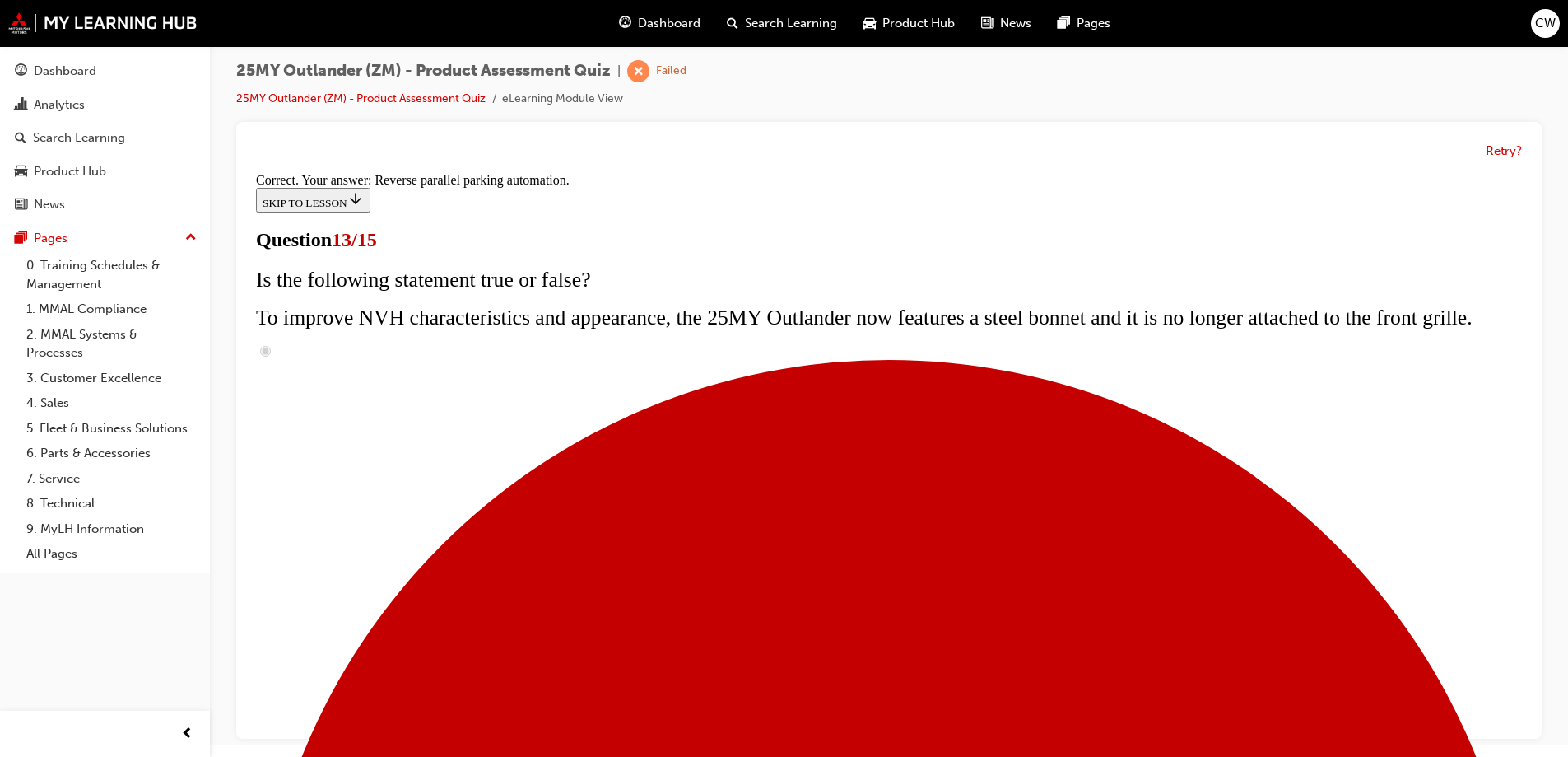
scroll to position [428, 0]
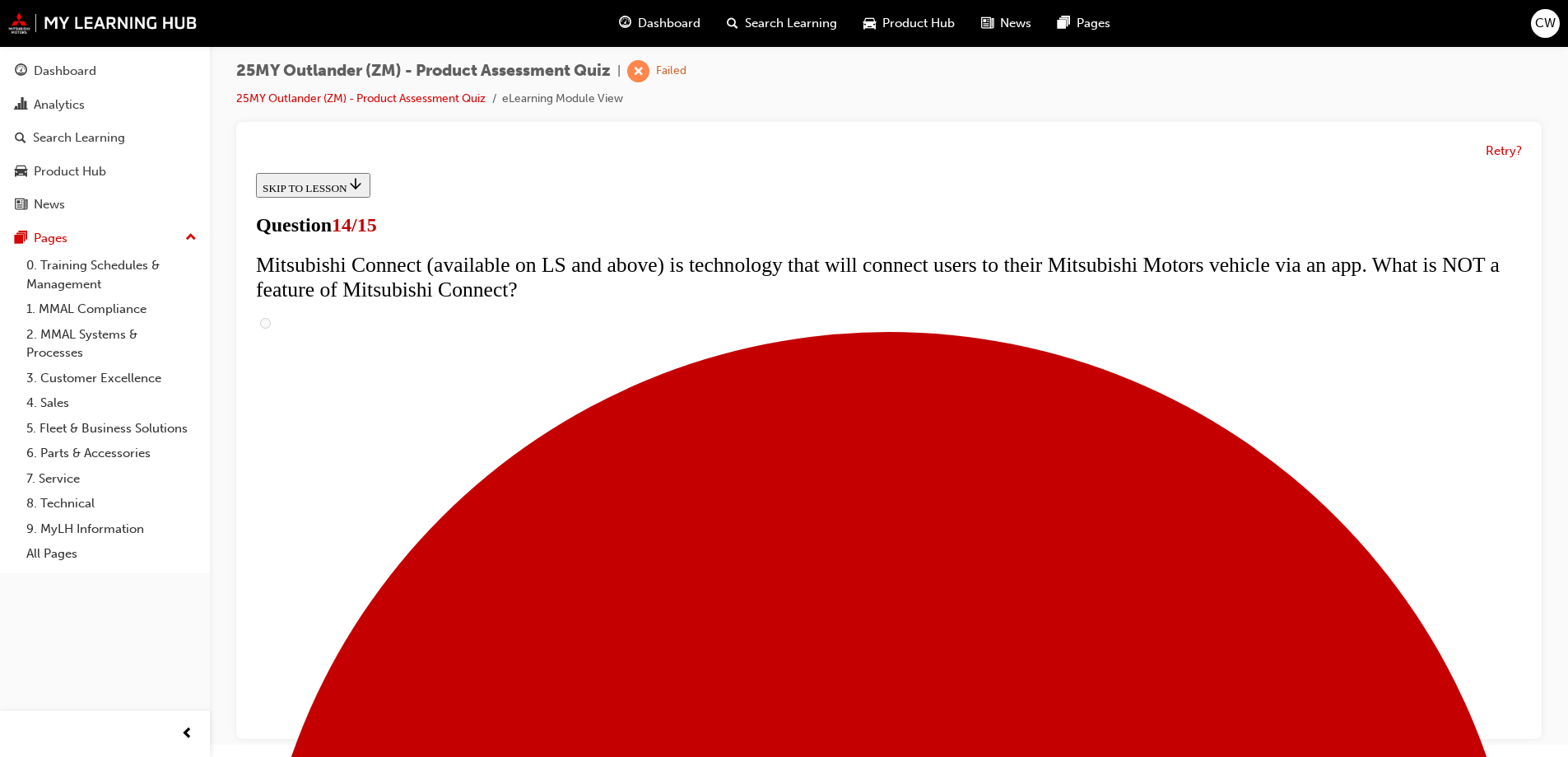
scroll to position [635, 0]
radio input "true"
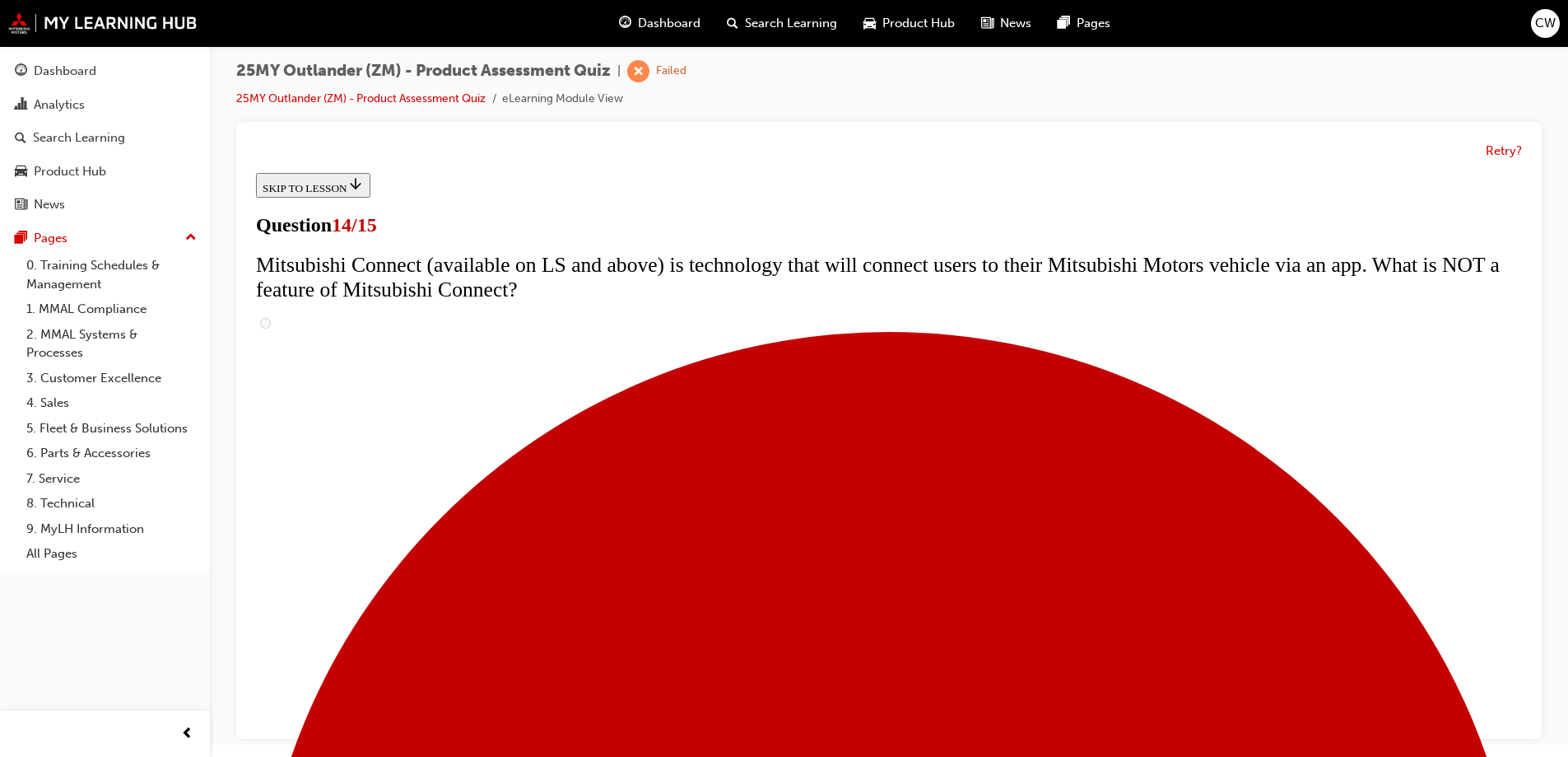
radio input "true"
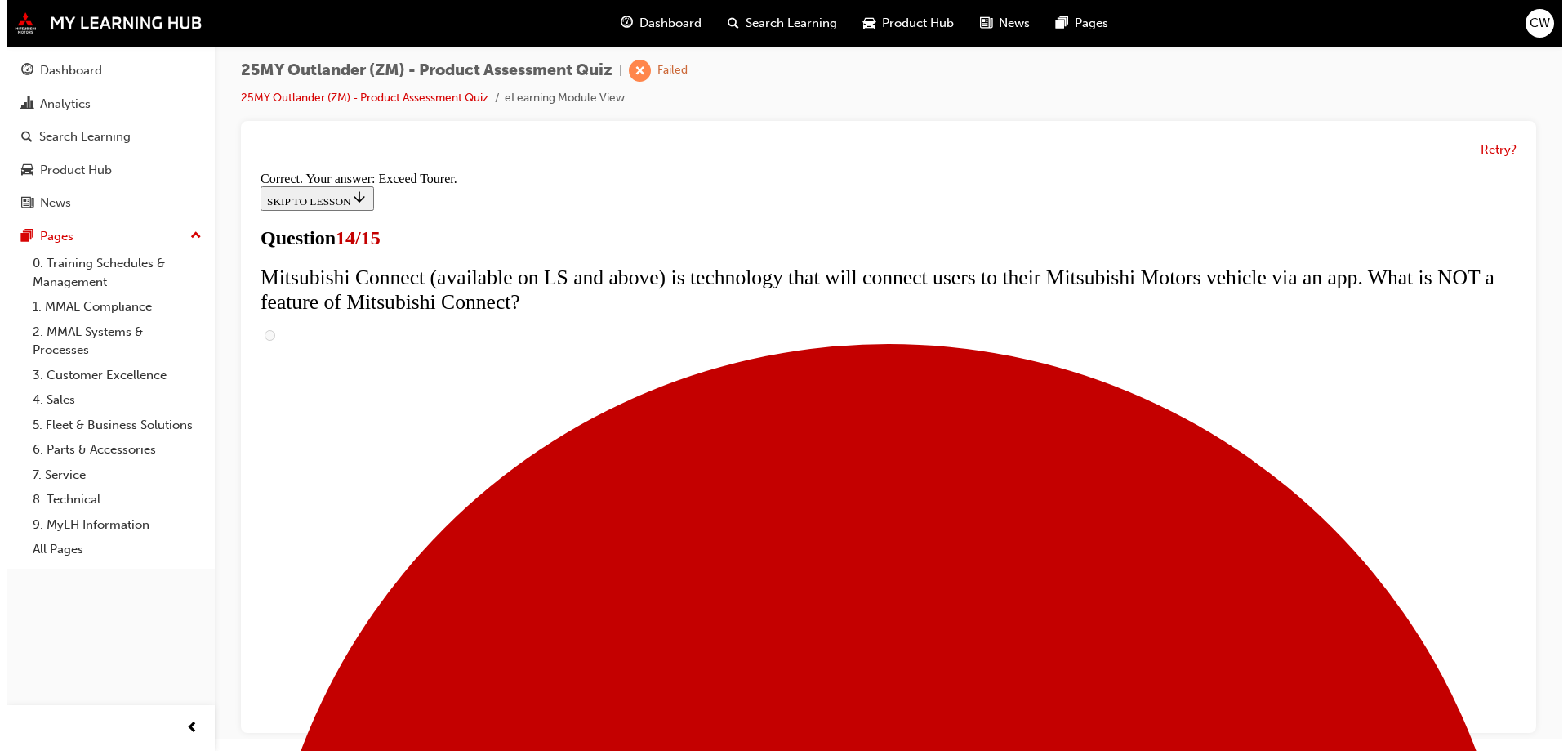
scroll to position [0, 0]
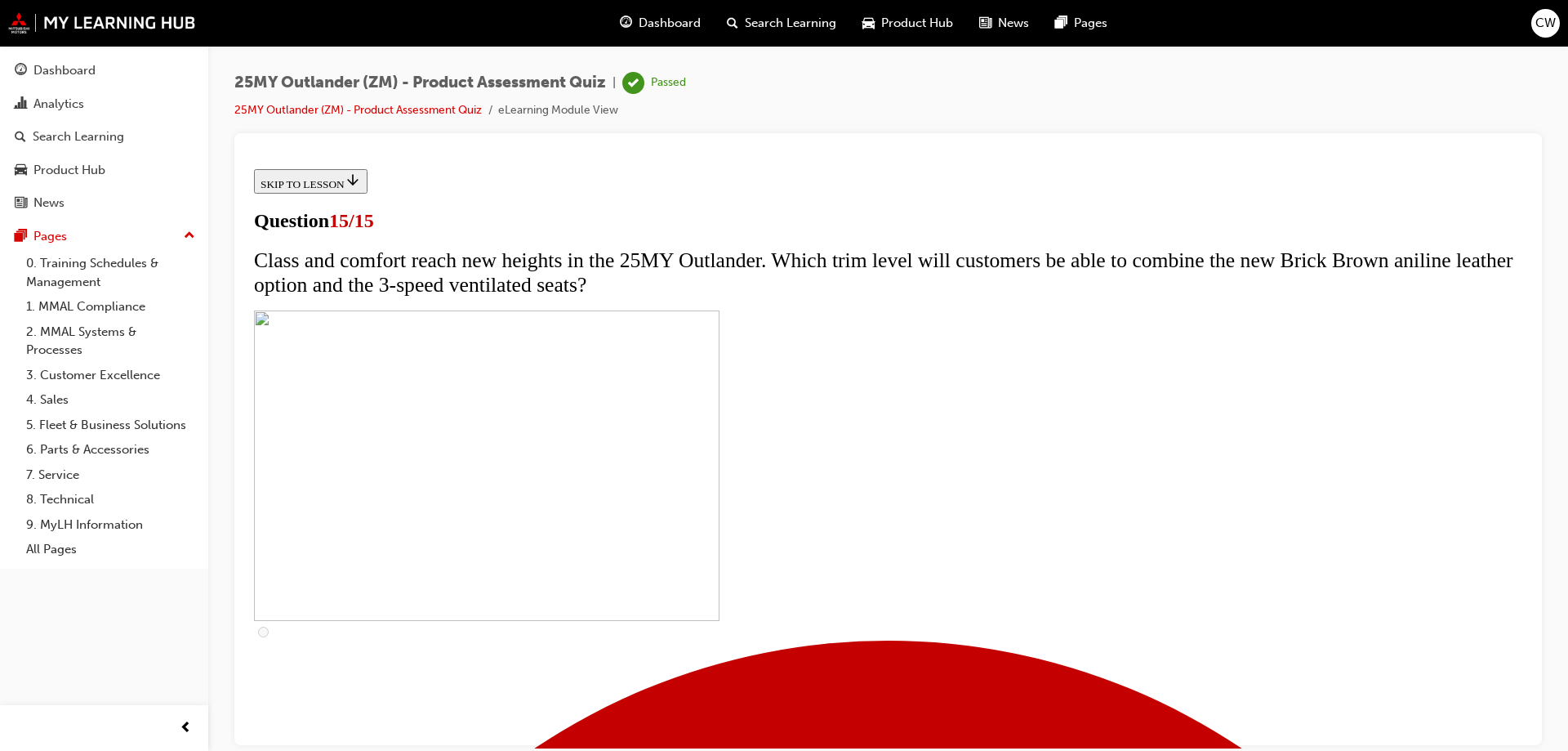
scroll to position [246, 0]
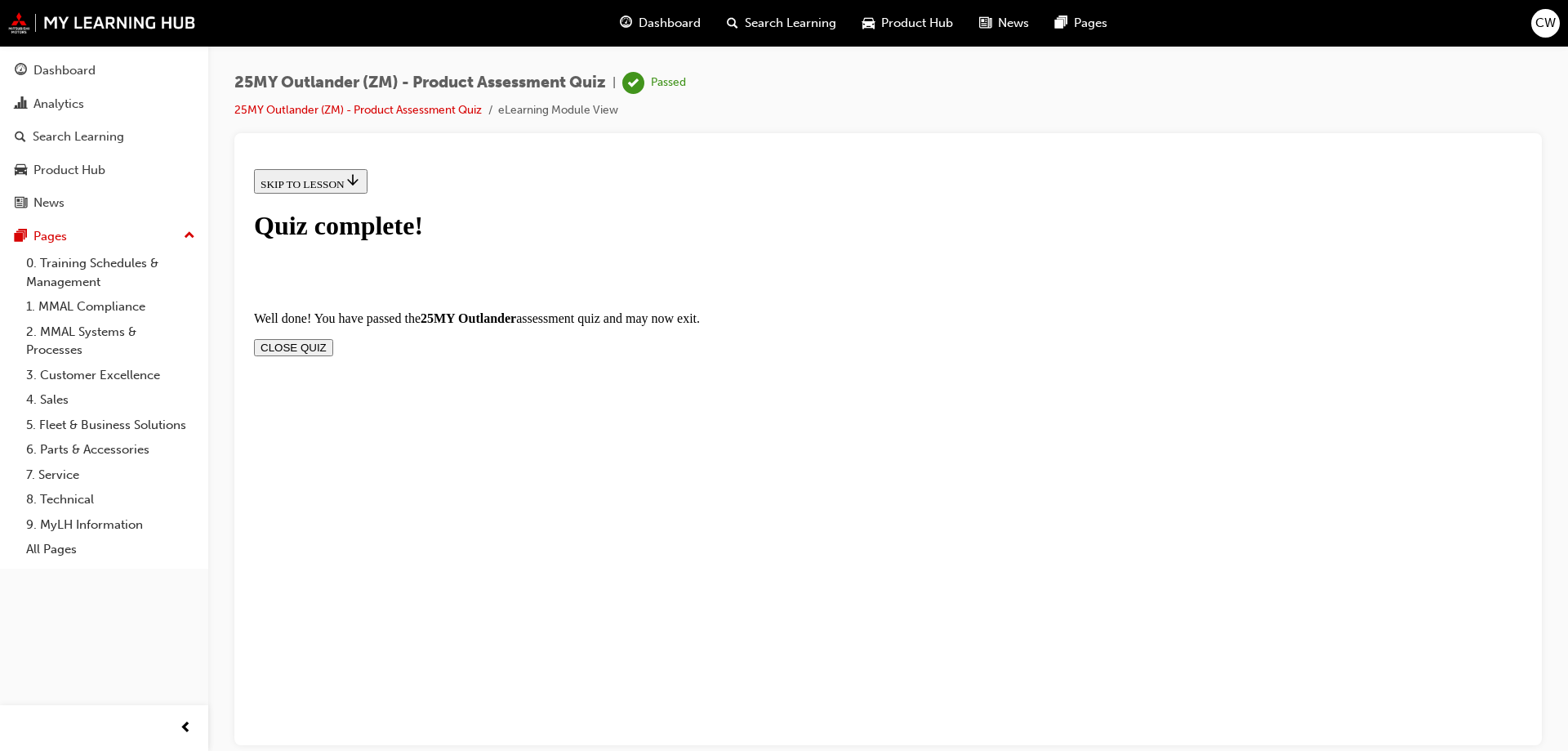
click at [333, 338] on button "CLOSE QUIZ" at bounding box center [294, 346] width 80 height 17
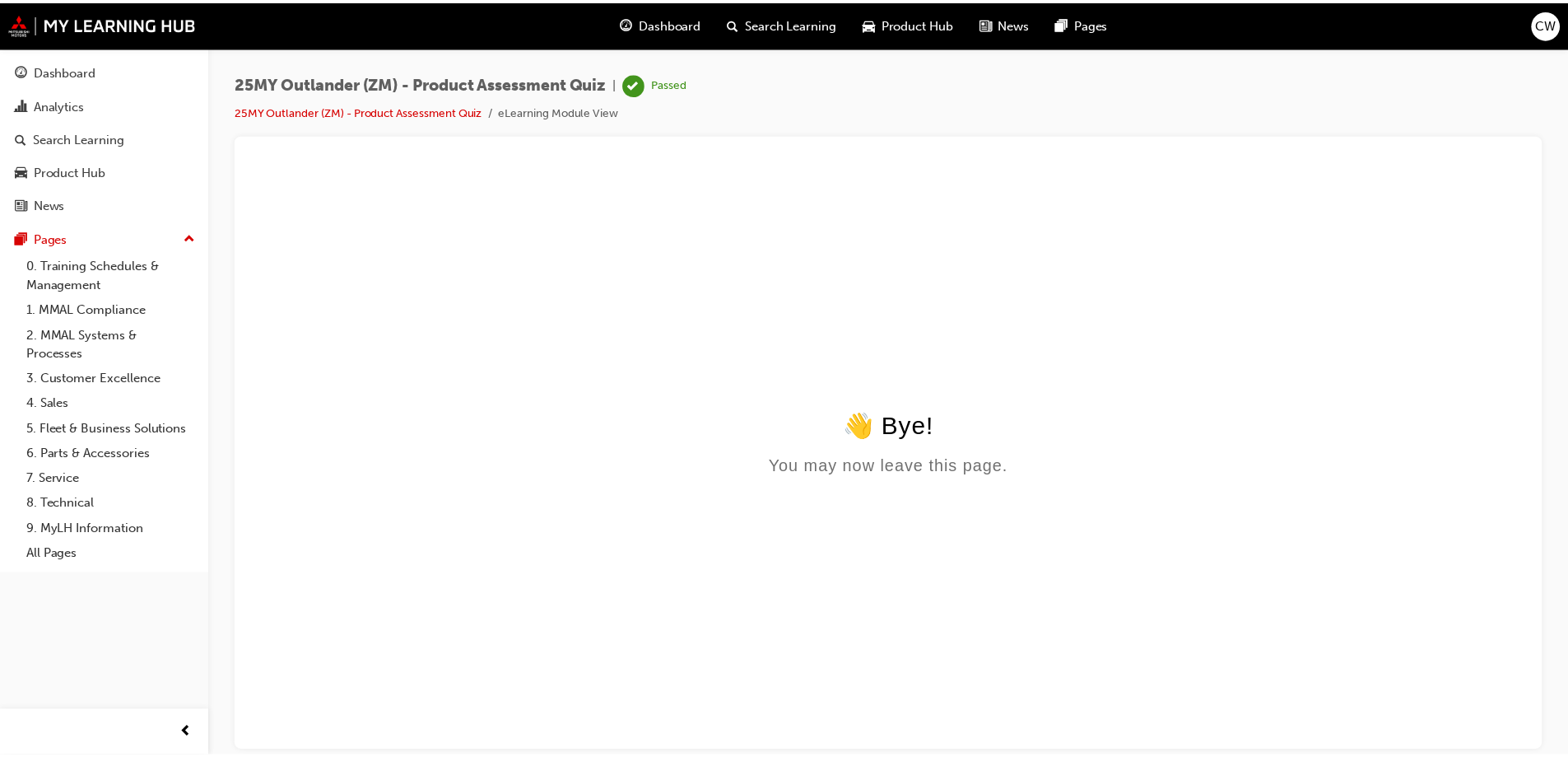
scroll to position [0, 0]
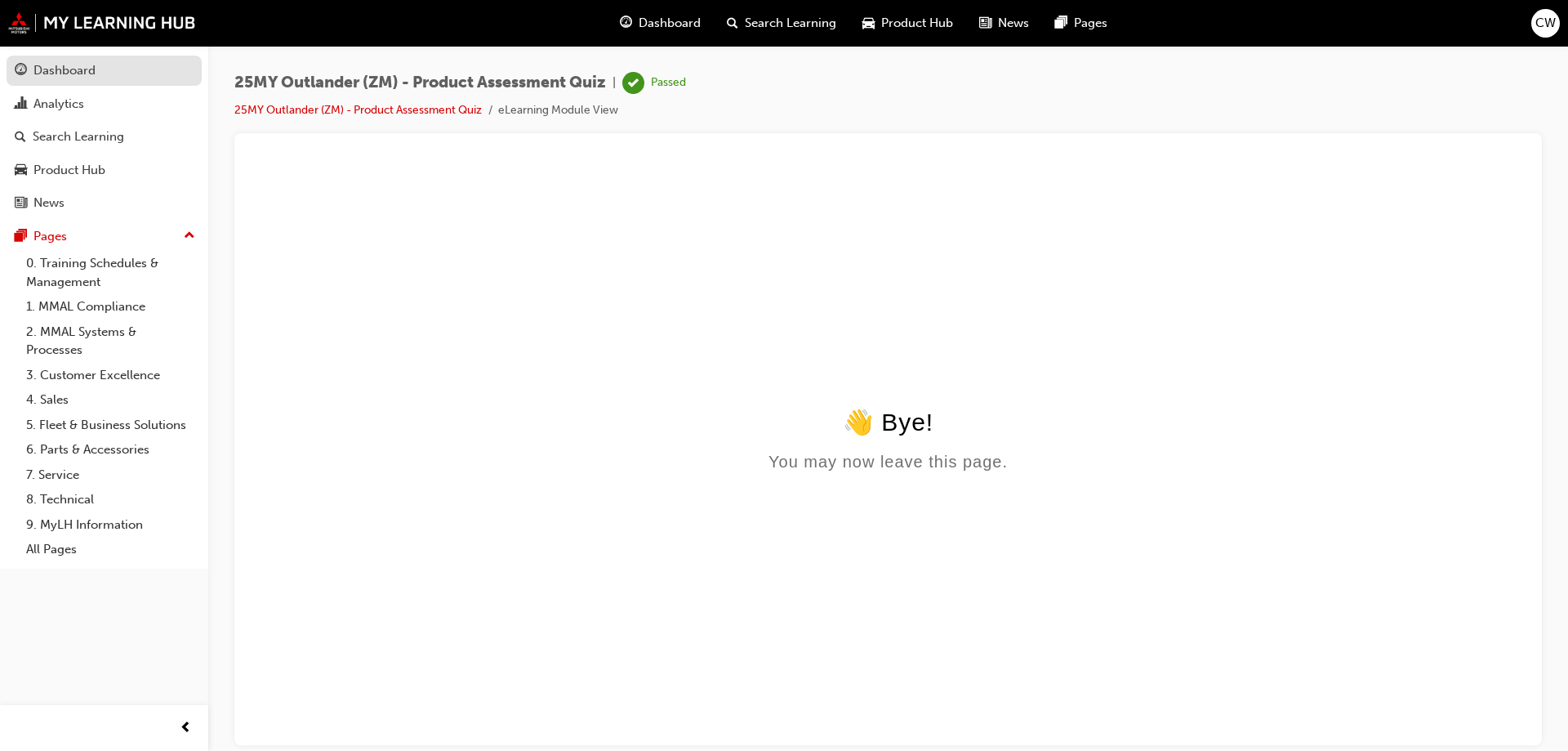
click at [109, 78] on div "Dashboard" at bounding box center [104, 71] width 179 height 21
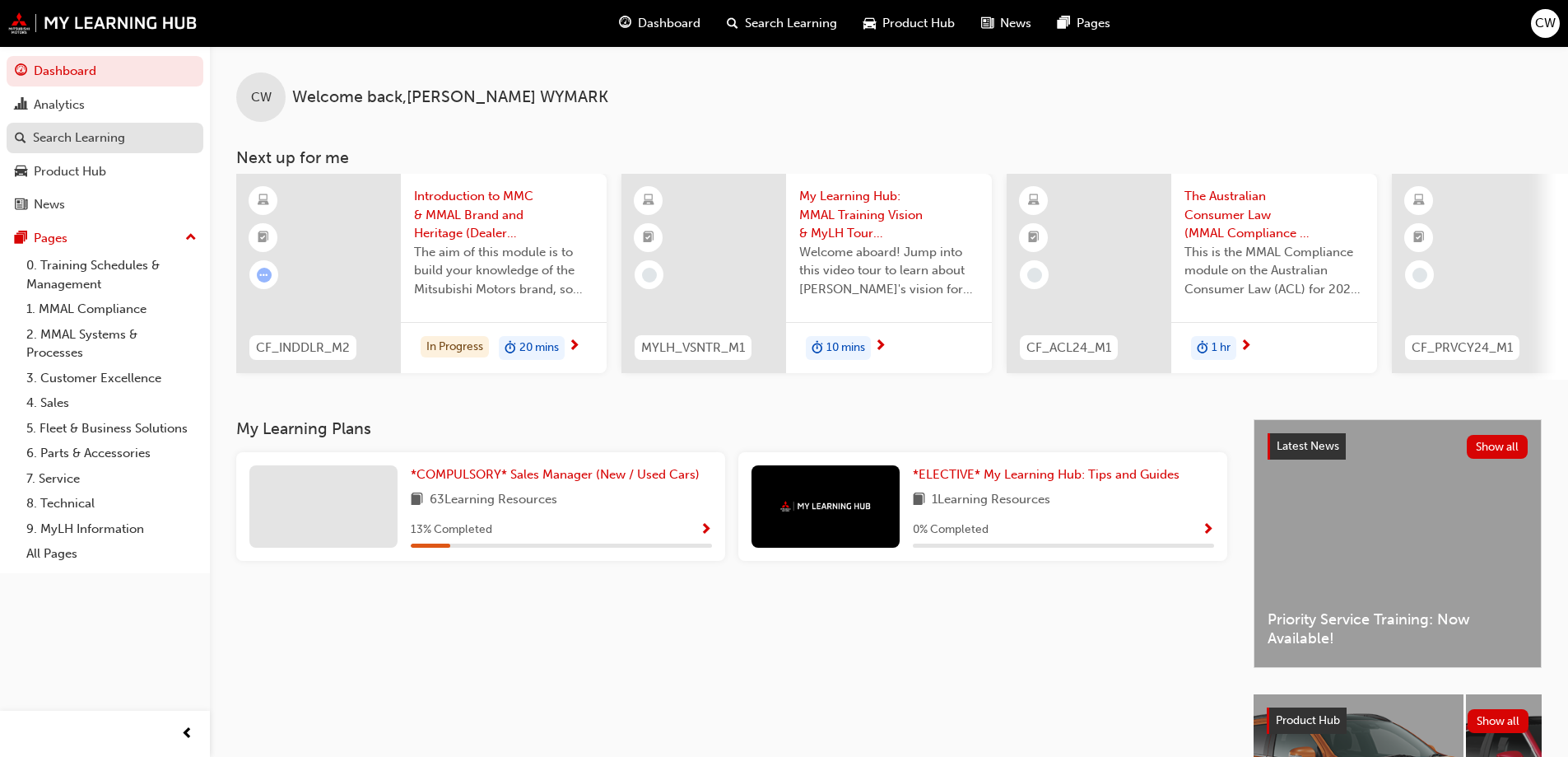
click at [100, 140] on div "Search Learning" at bounding box center [78, 138] width 92 height 19
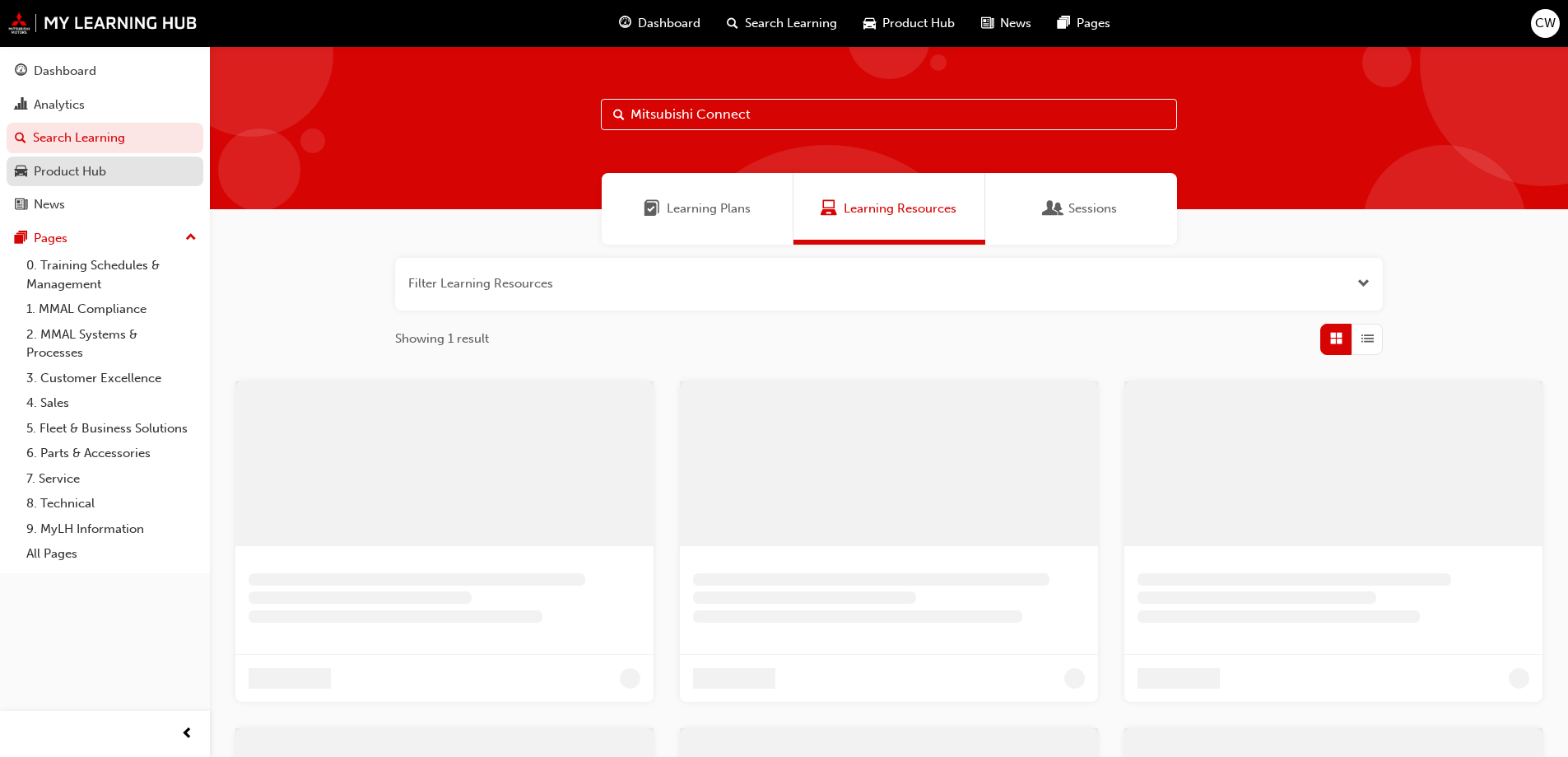
click at [94, 165] on div "Product Hub" at bounding box center [69, 171] width 72 height 19
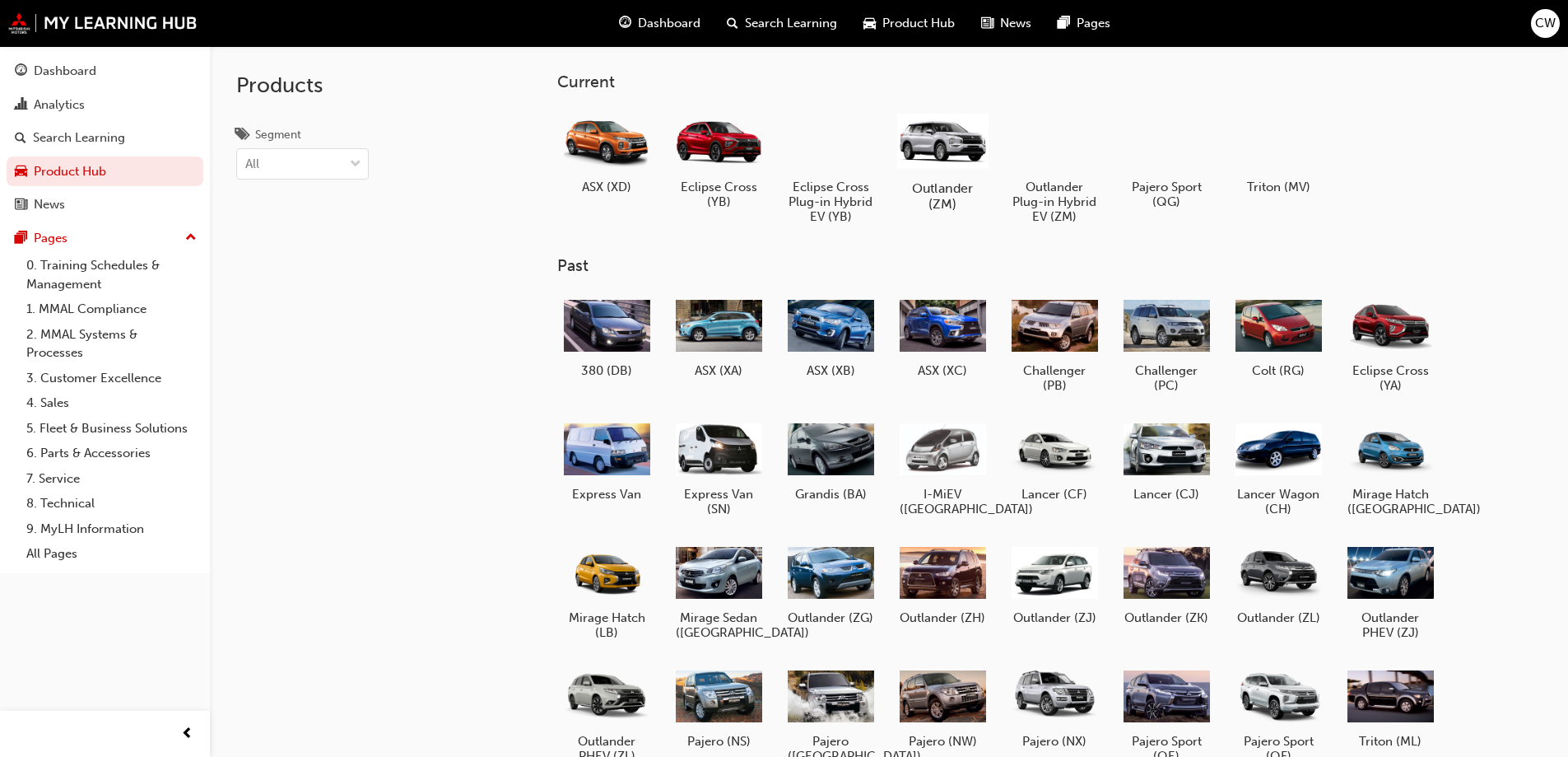
click at [968, 133] on div at bounding box center [942, 141] width 91 height 65
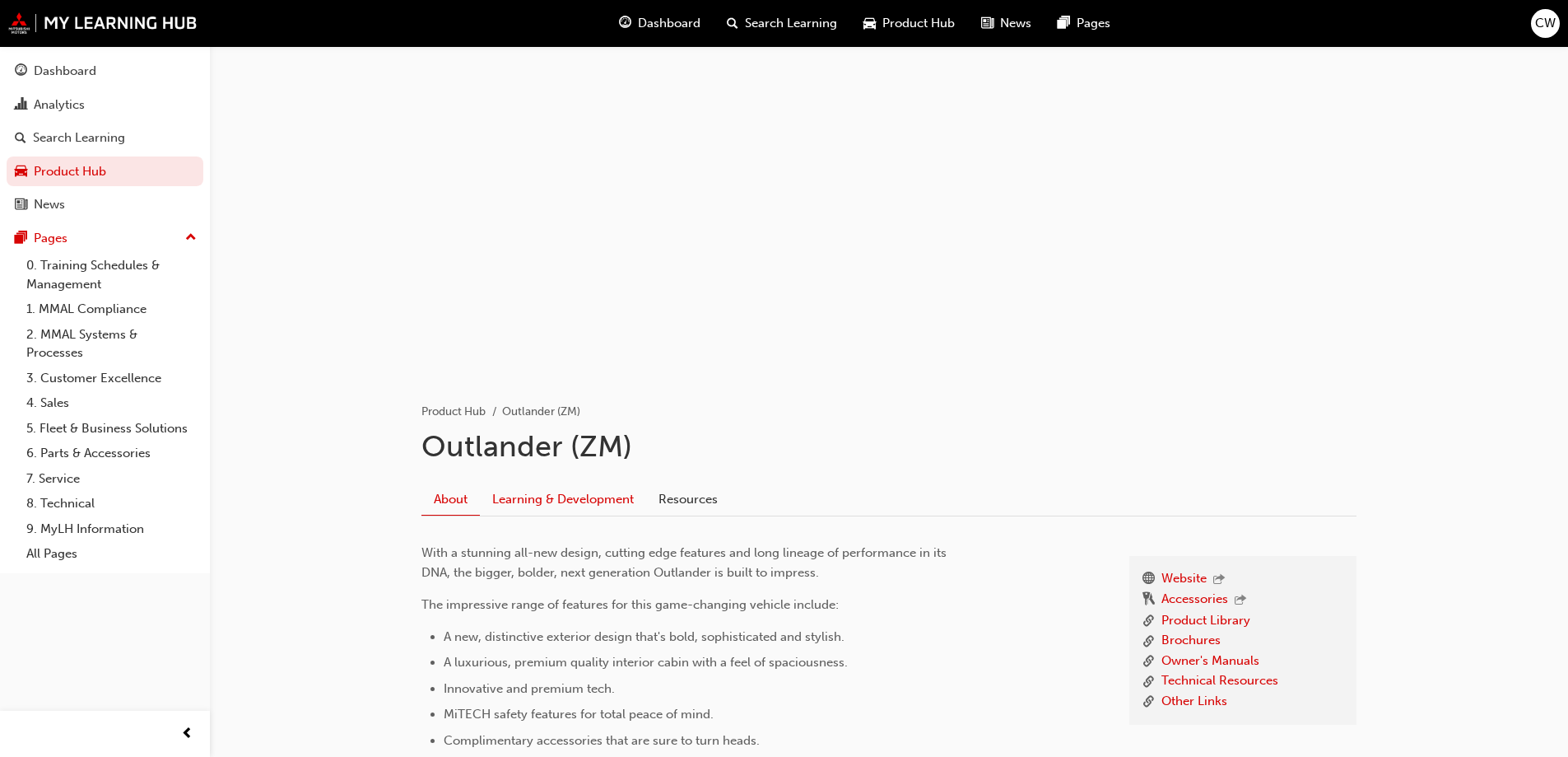
click at [598, 497] on link "Learning & Development" at bounding box center [563, 499] width 166 height 32
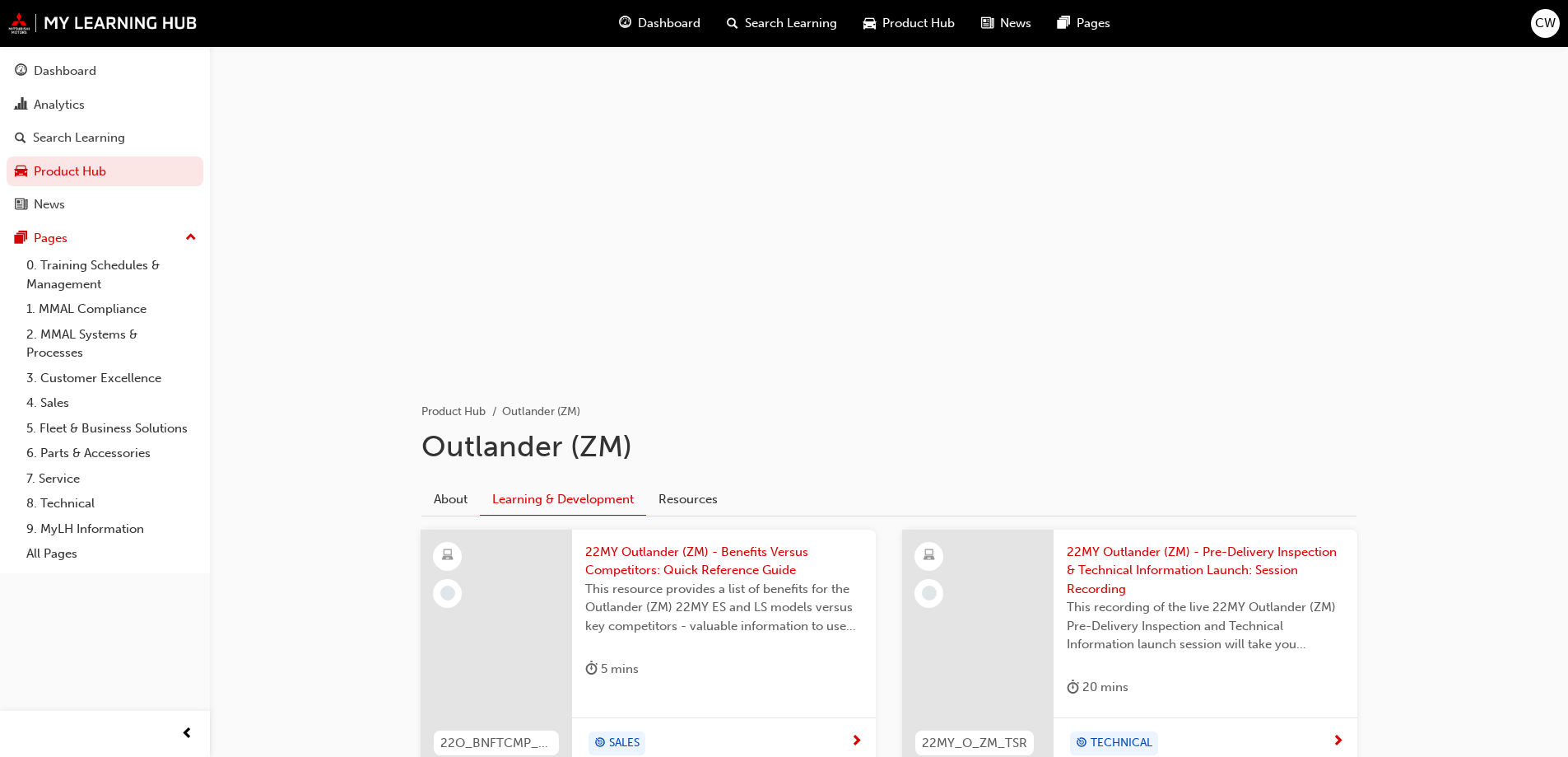
click at [812, 17] on span "Search Learning" at bounding box center [790, 23] width 92 height 19
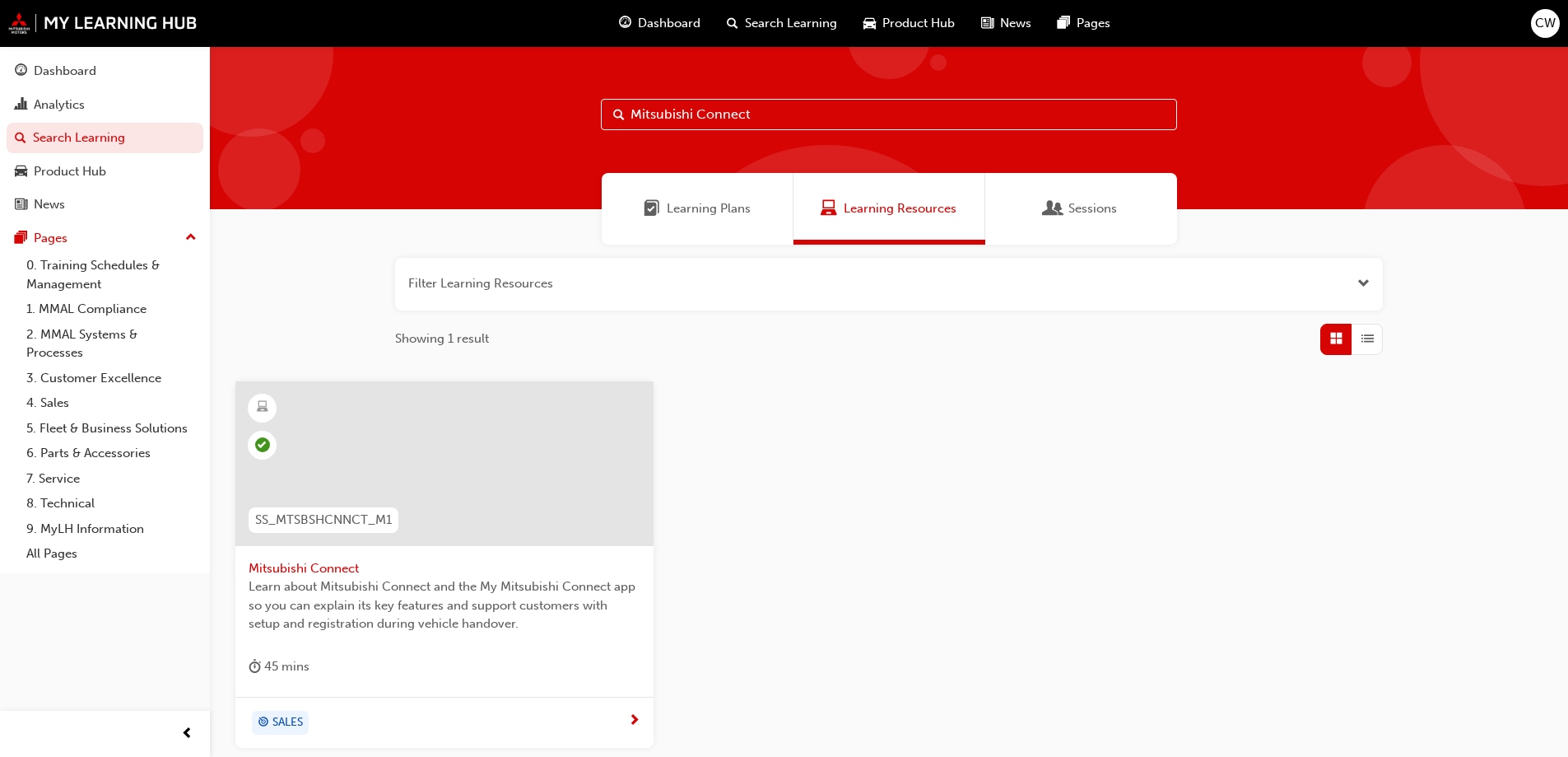
paste input "Mitsubishi Connect"
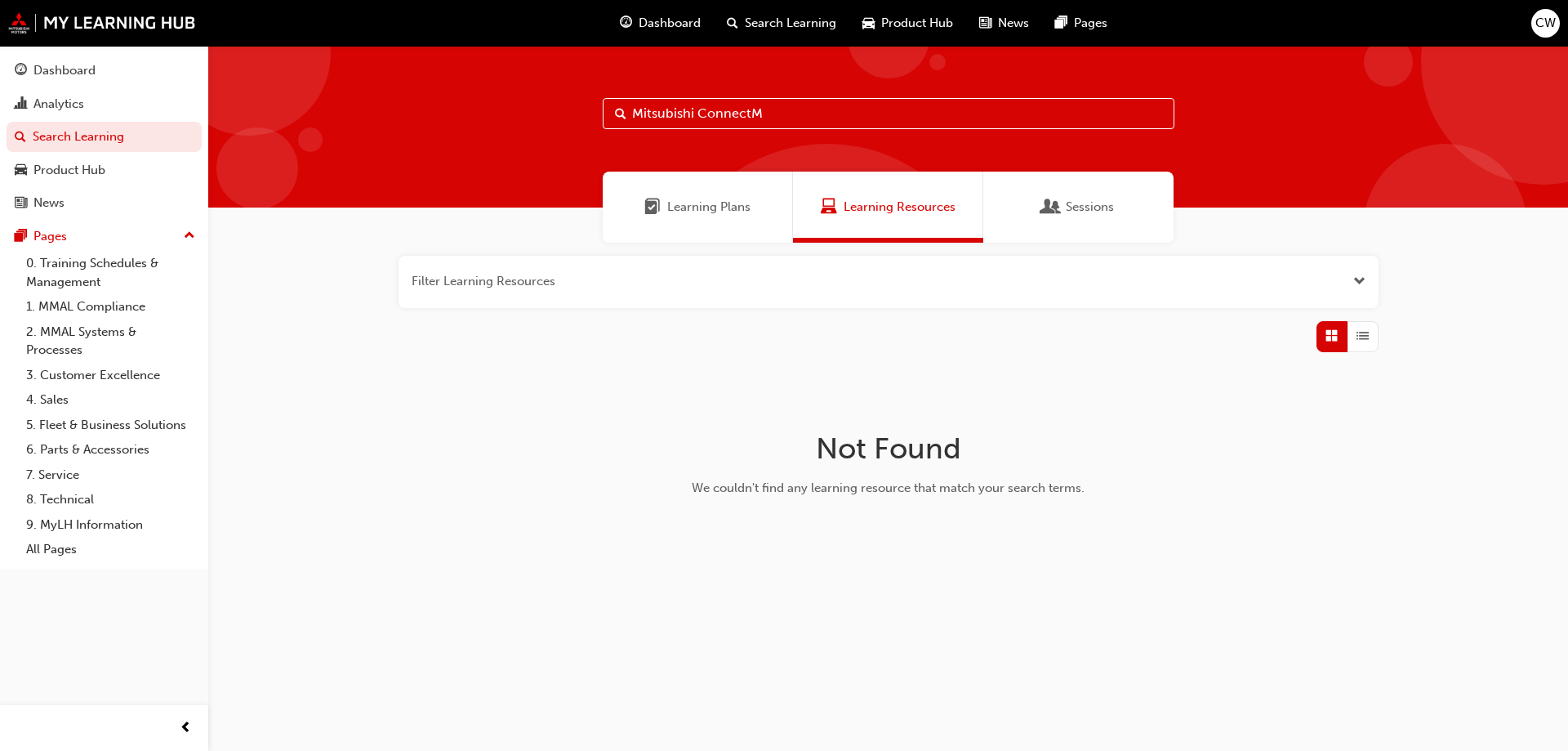
type input "Mitsubishi Connect"
